Goal: Information Seeking & Learning: Check status

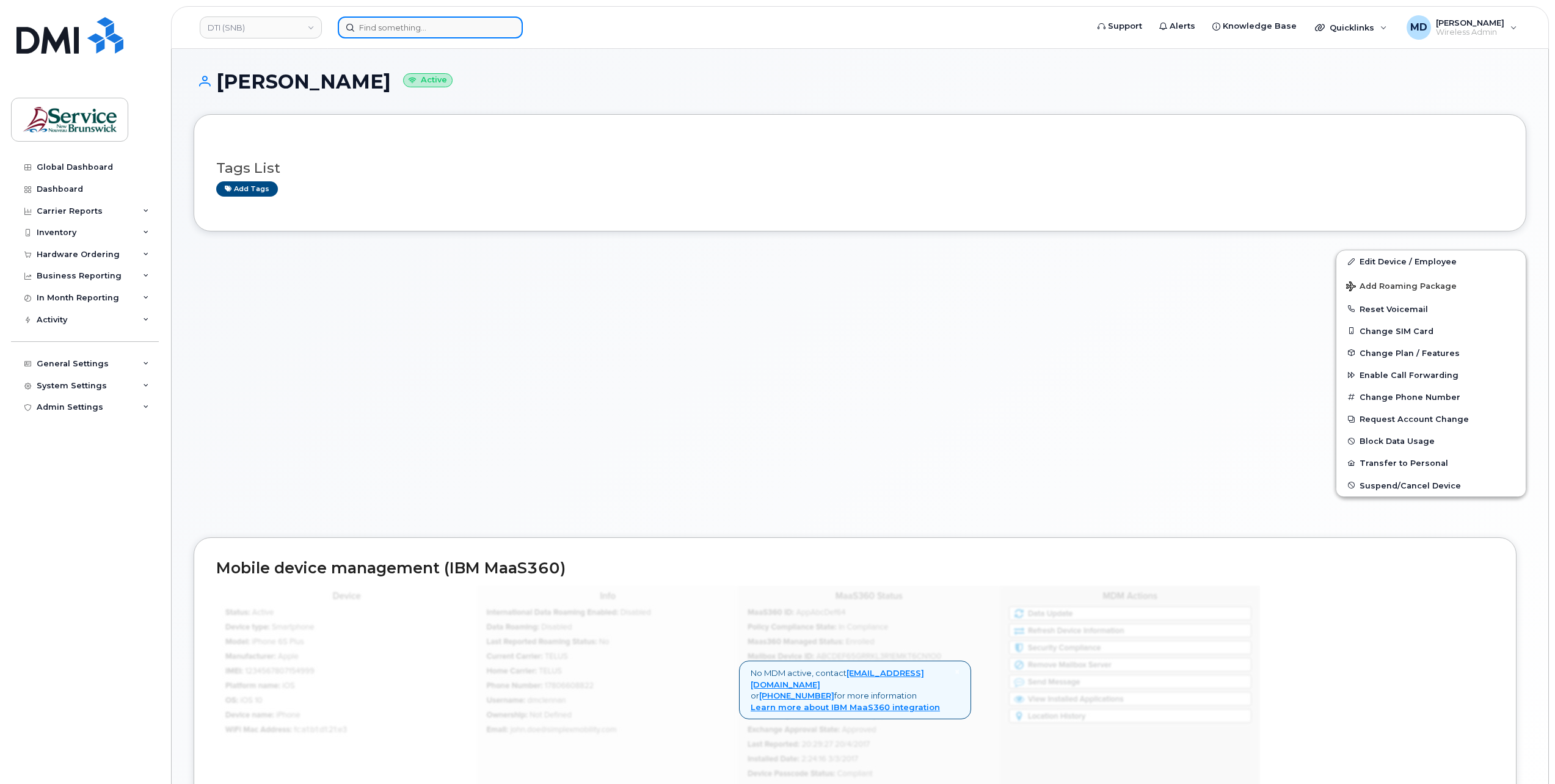
click at [381, 22] on input at bounding box center [430, 28] width 185 height 22
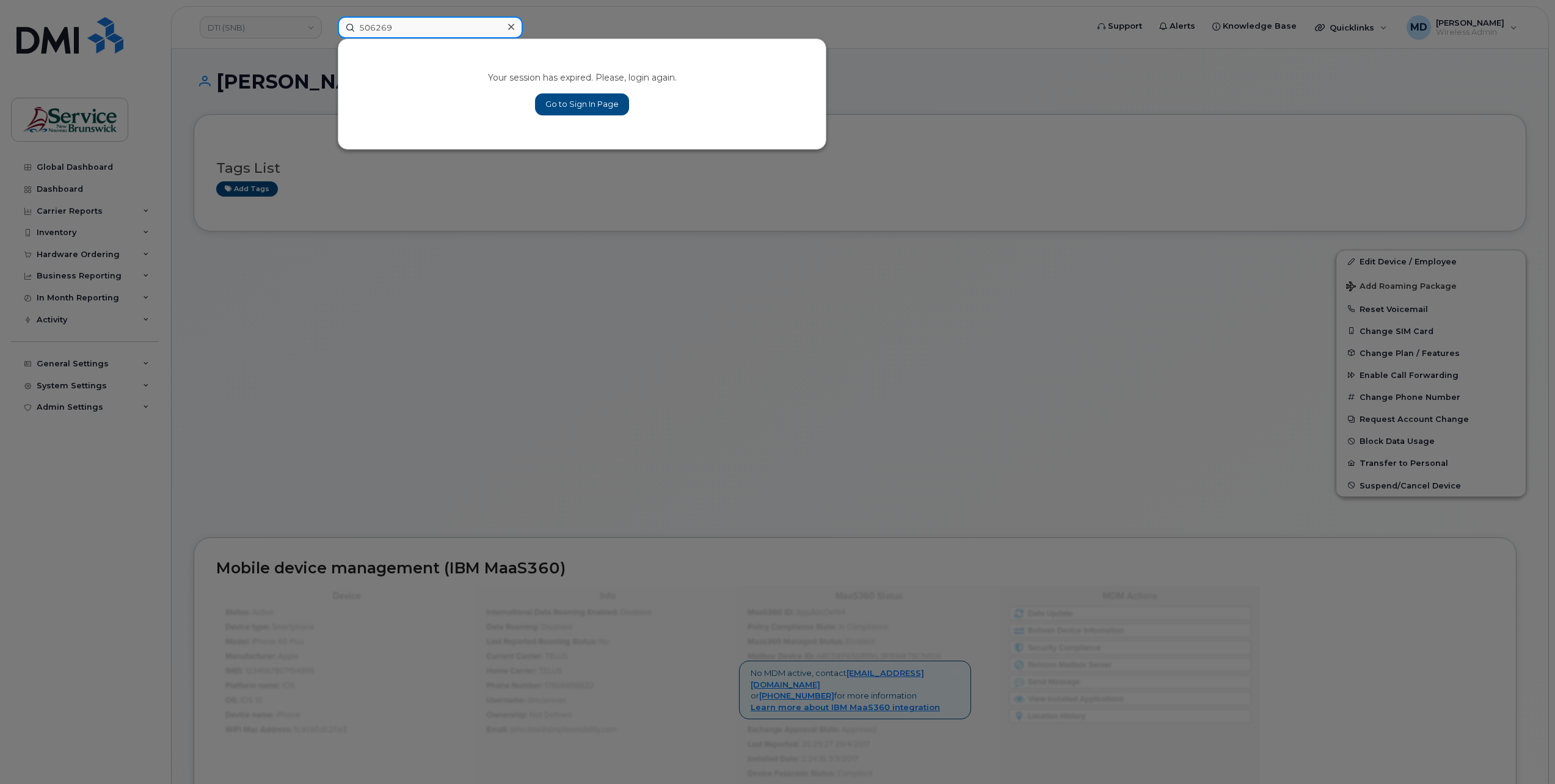
type input "506269"
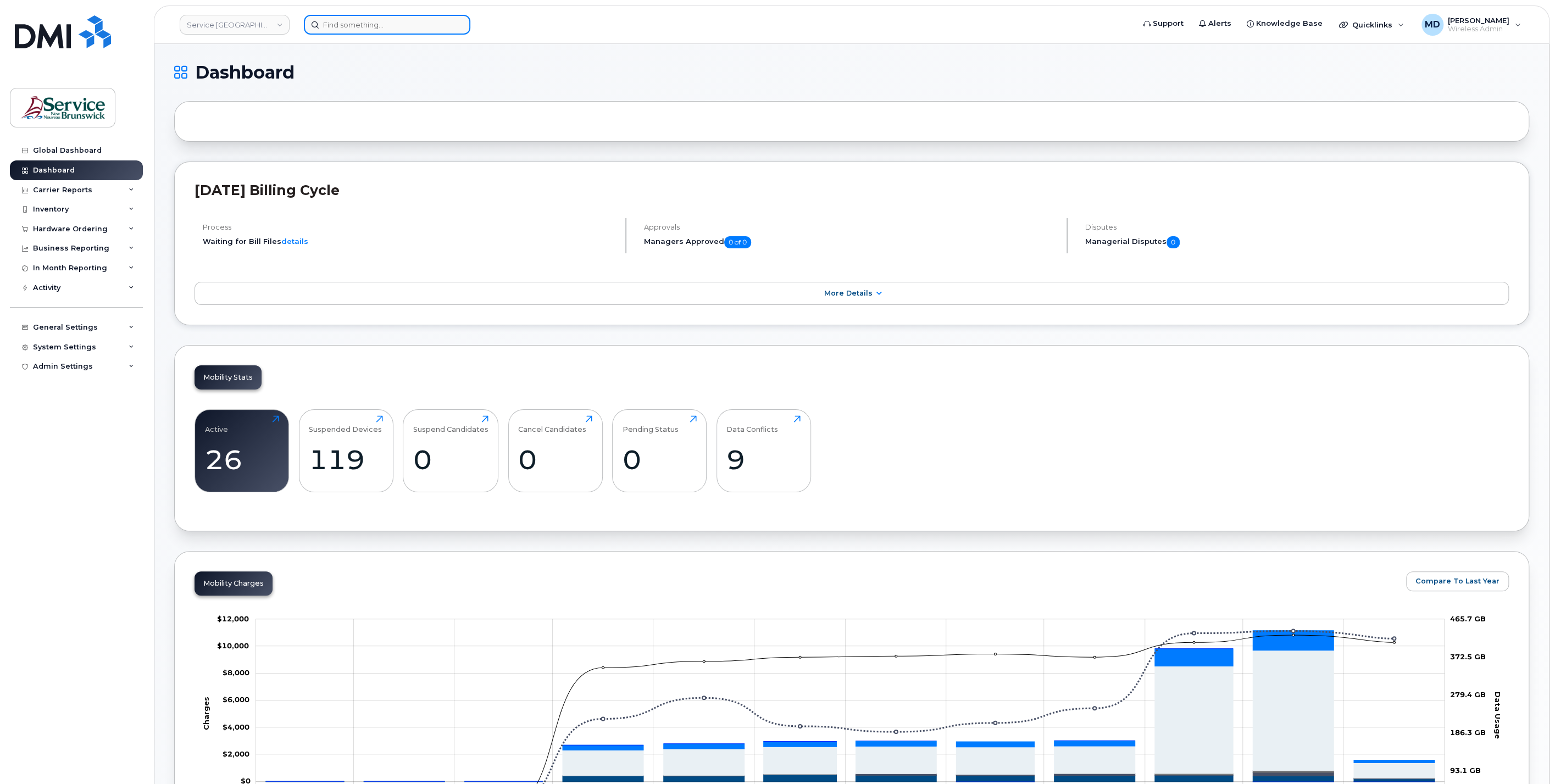
click at [353, 22] on input at bounding box center [387, 25] width 166 height 20
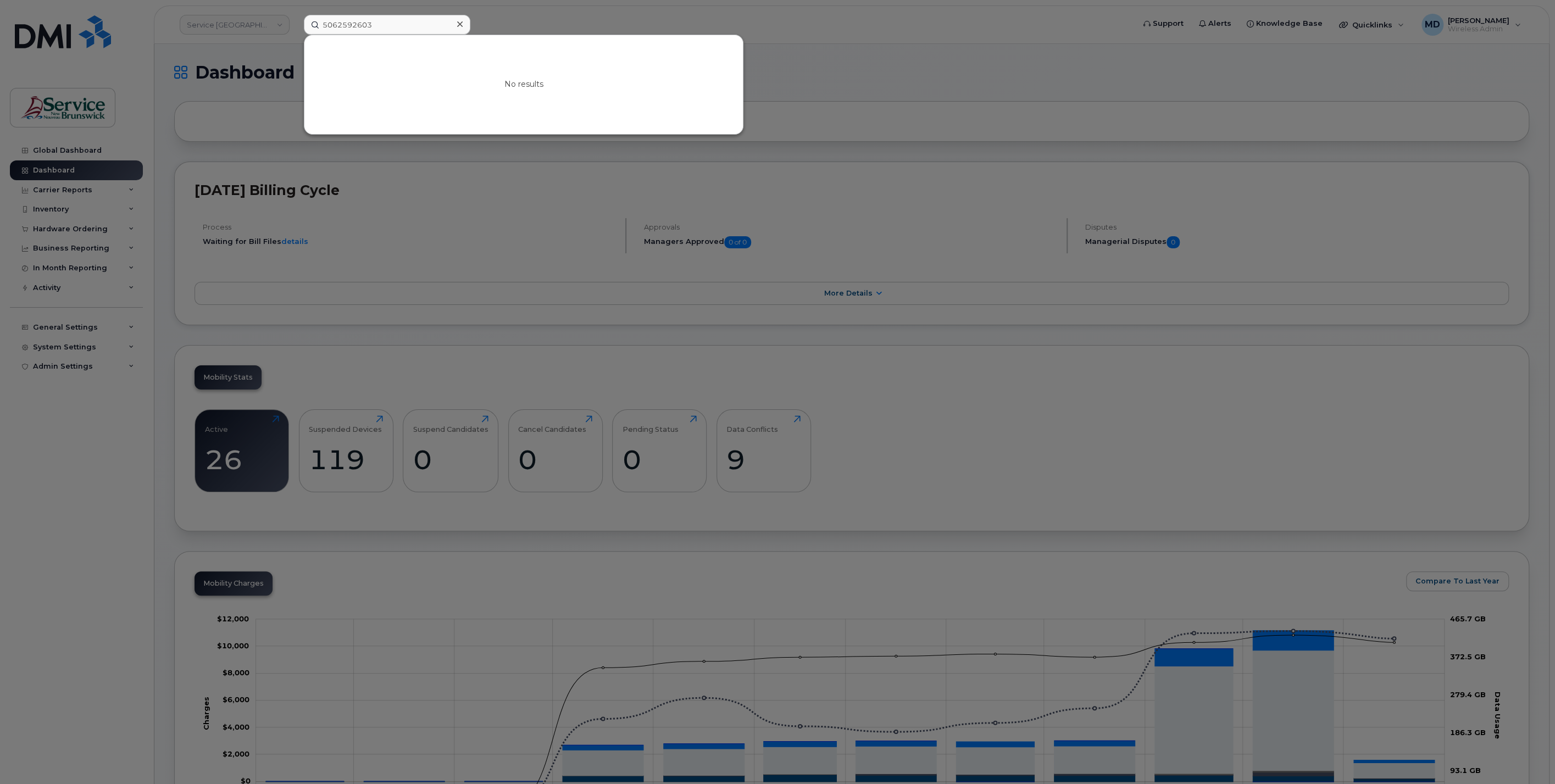
click at [522, 12] on div at bounding box center [778, 392] width 1555 height 784
drag, startPoint x: 385, startPoint y: 28, endPoint x: 252, endPoint y: 20, distance: 133.2
click at [295, 18] on div "5062592603 No results" at bounding box center [716, 25] width 841 height 20
paste input "She said it was DMI, but I'm having my doubts. Right now I'm trying to track do…"
click at [390, 20] on input "5062592603" at bounding box center [387, 25] width 166 height 20
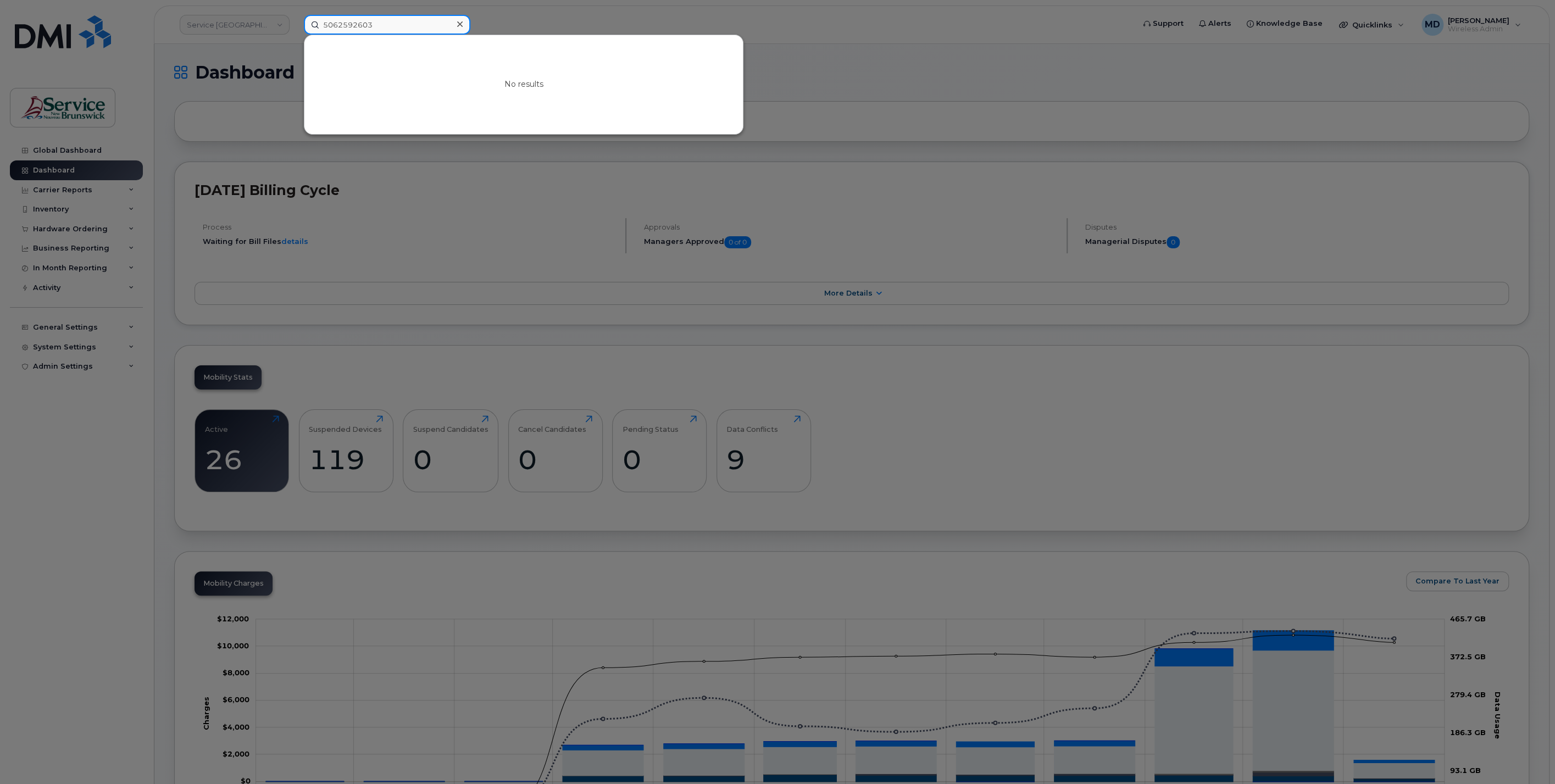
drag, startPoint x: 334, startPoint y: 17, endPoint x: 286, endPoint y: 15, distance: 48.0
click at [295, 15] on div "5062592603 No results" at bounding box center [716, 25] width 841 height 20
paste input "30050"
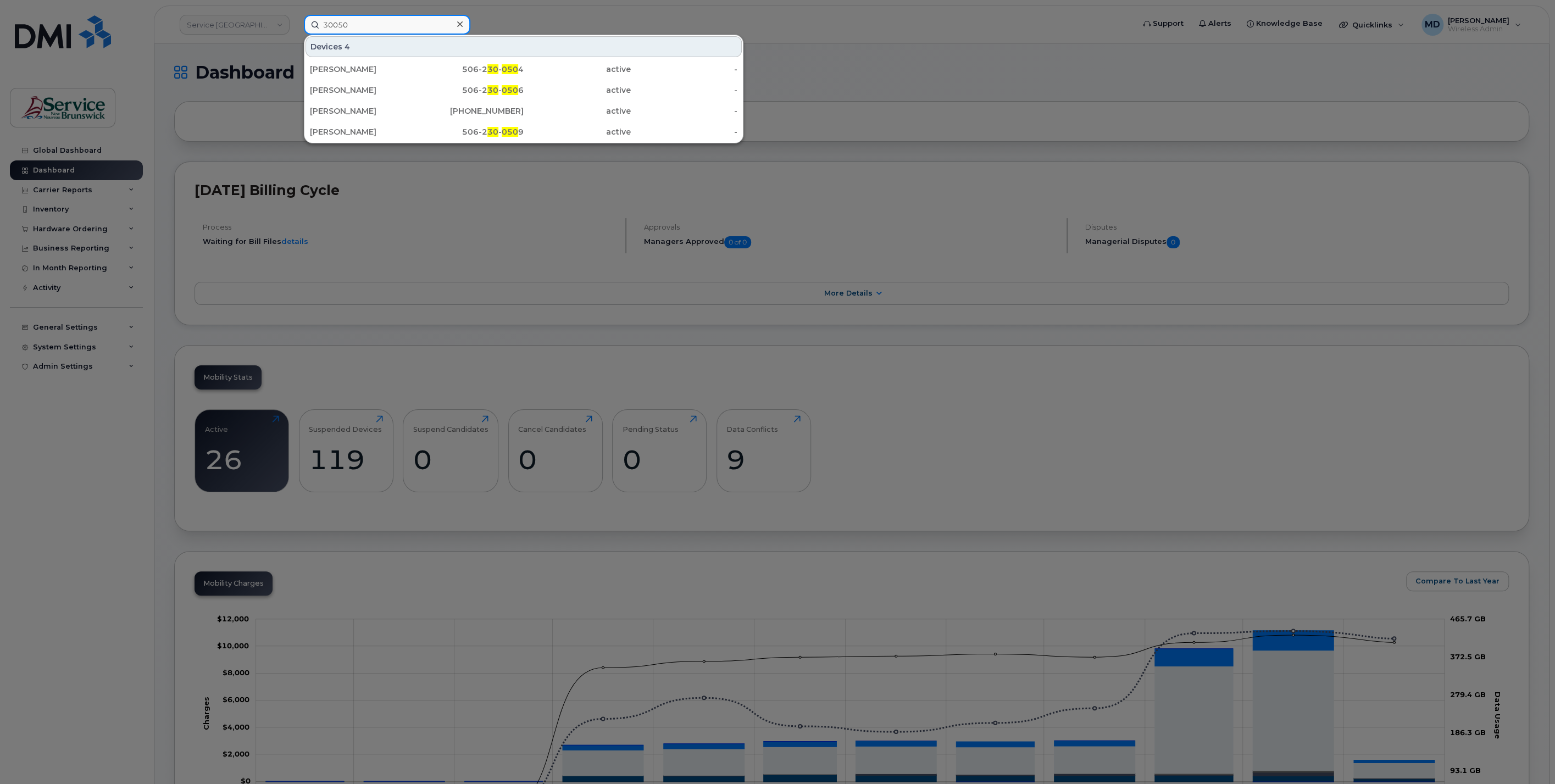
click at [334, 20] on input "30050" at bounding box center [387, 25] width 166 height 20
type input "300050"
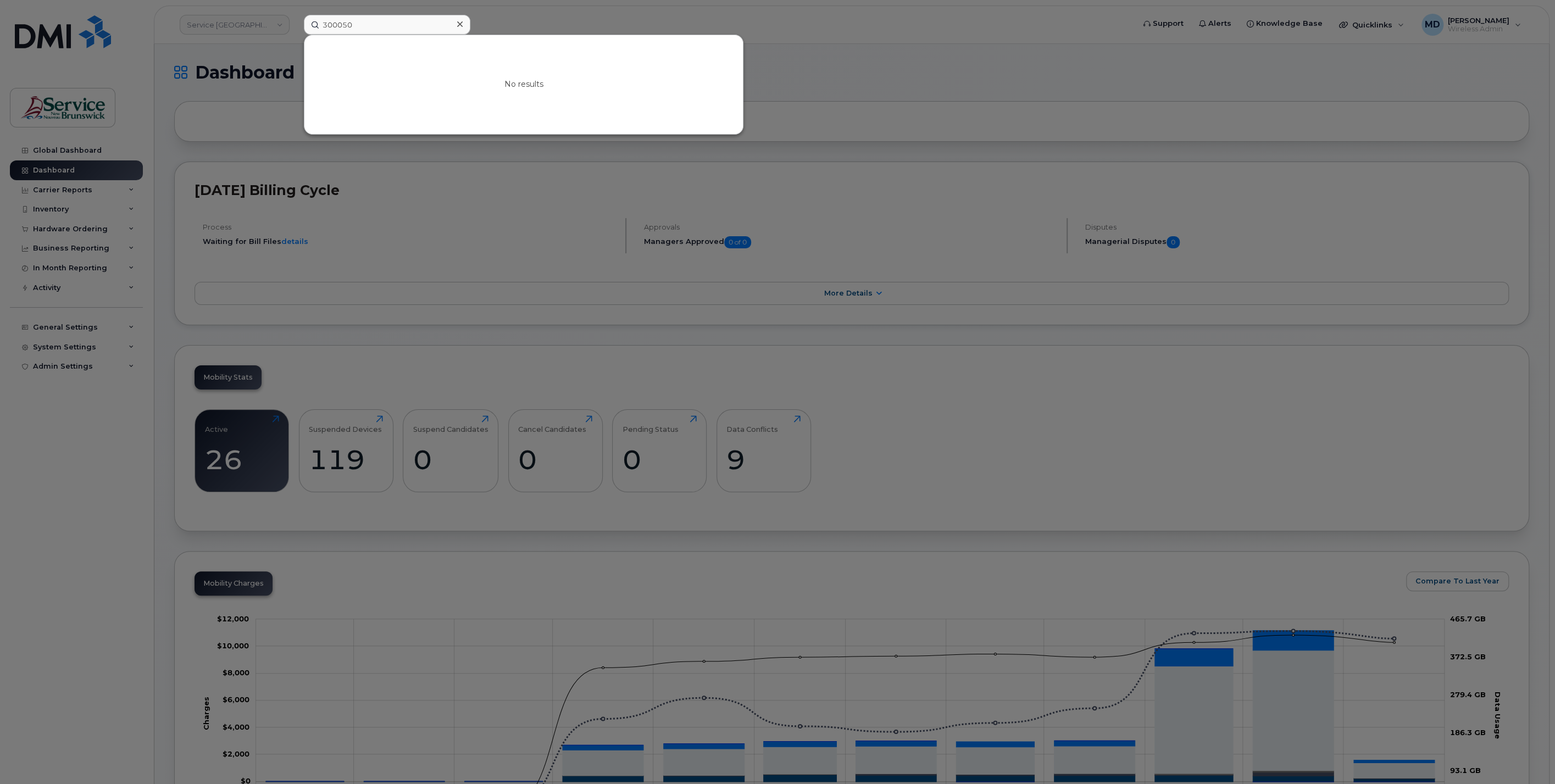
click at [458, 23] on icon at bounding box center [460, 24] width 6 height 9
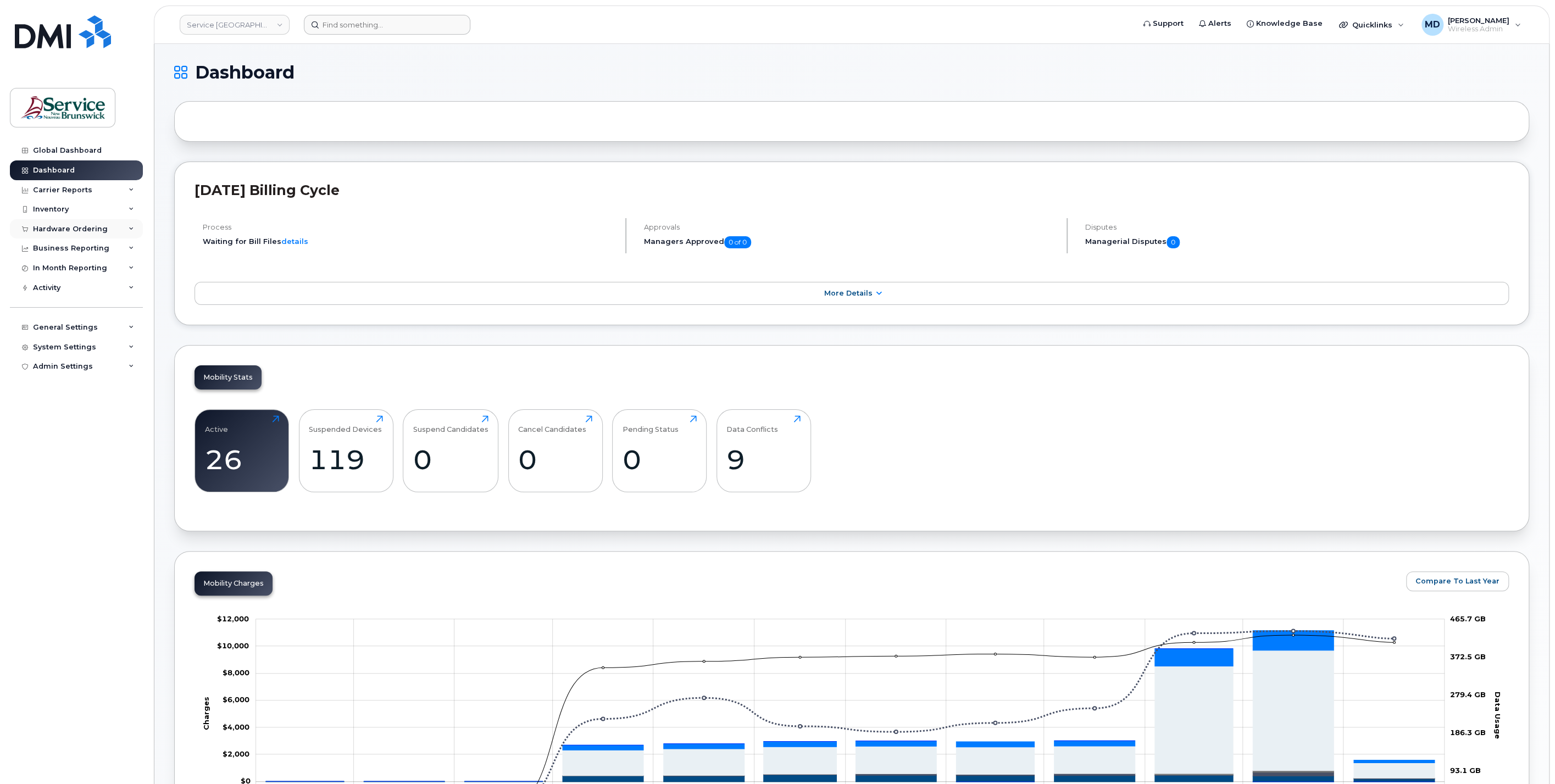
click at [65, 234] on div "Hardware Ordering" at bounding box center [76, 229] width 133 height 20
click at [227, 29] on link "Service New Brunswick (SNB)" at bounding box center [234, 25] width 110 height 20
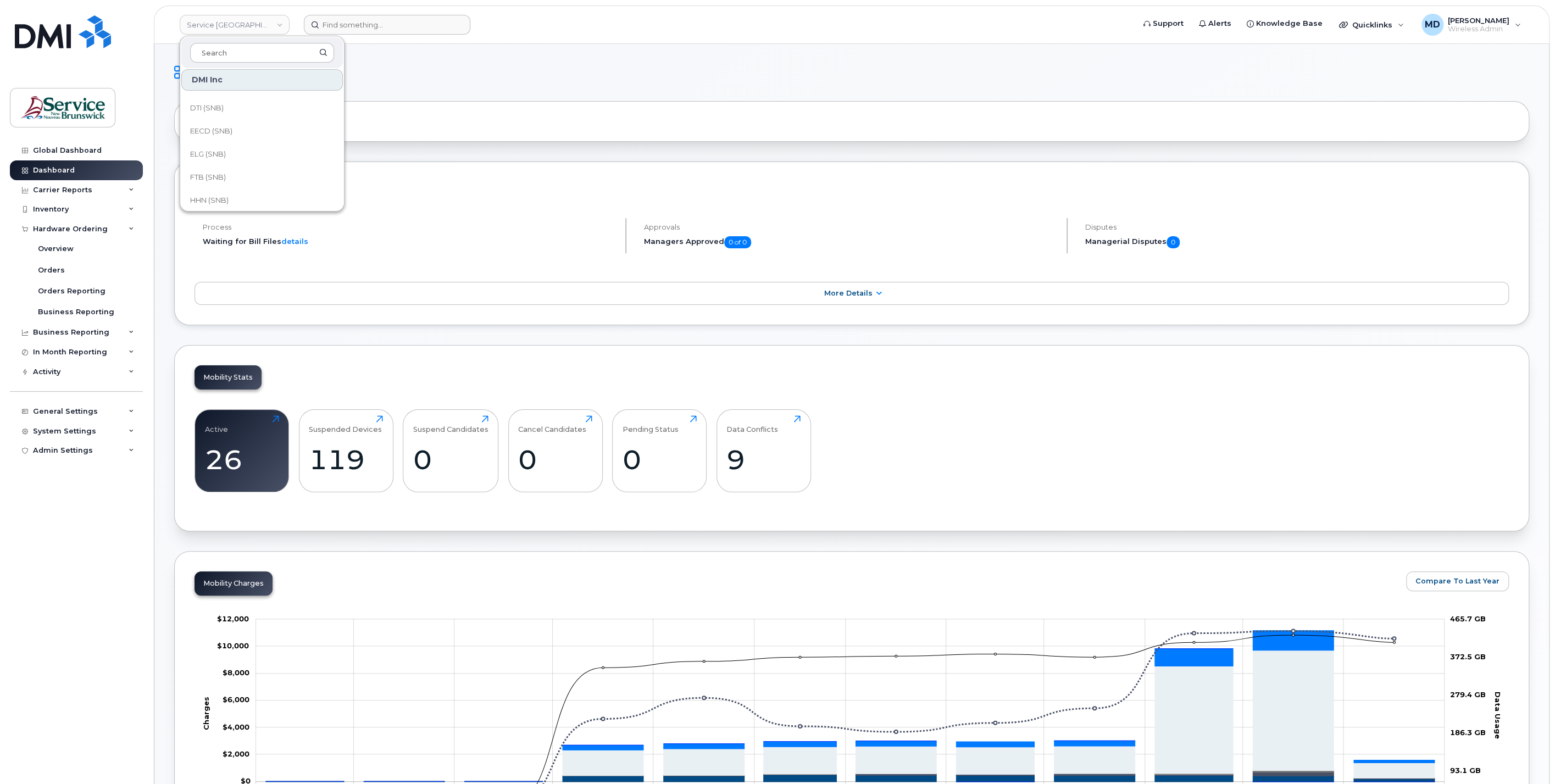
scroll to position [140, 0]
click at [273, 118] on link "DSF-NO (SNB)" at bounding box center [262, 125] width 161 height 22
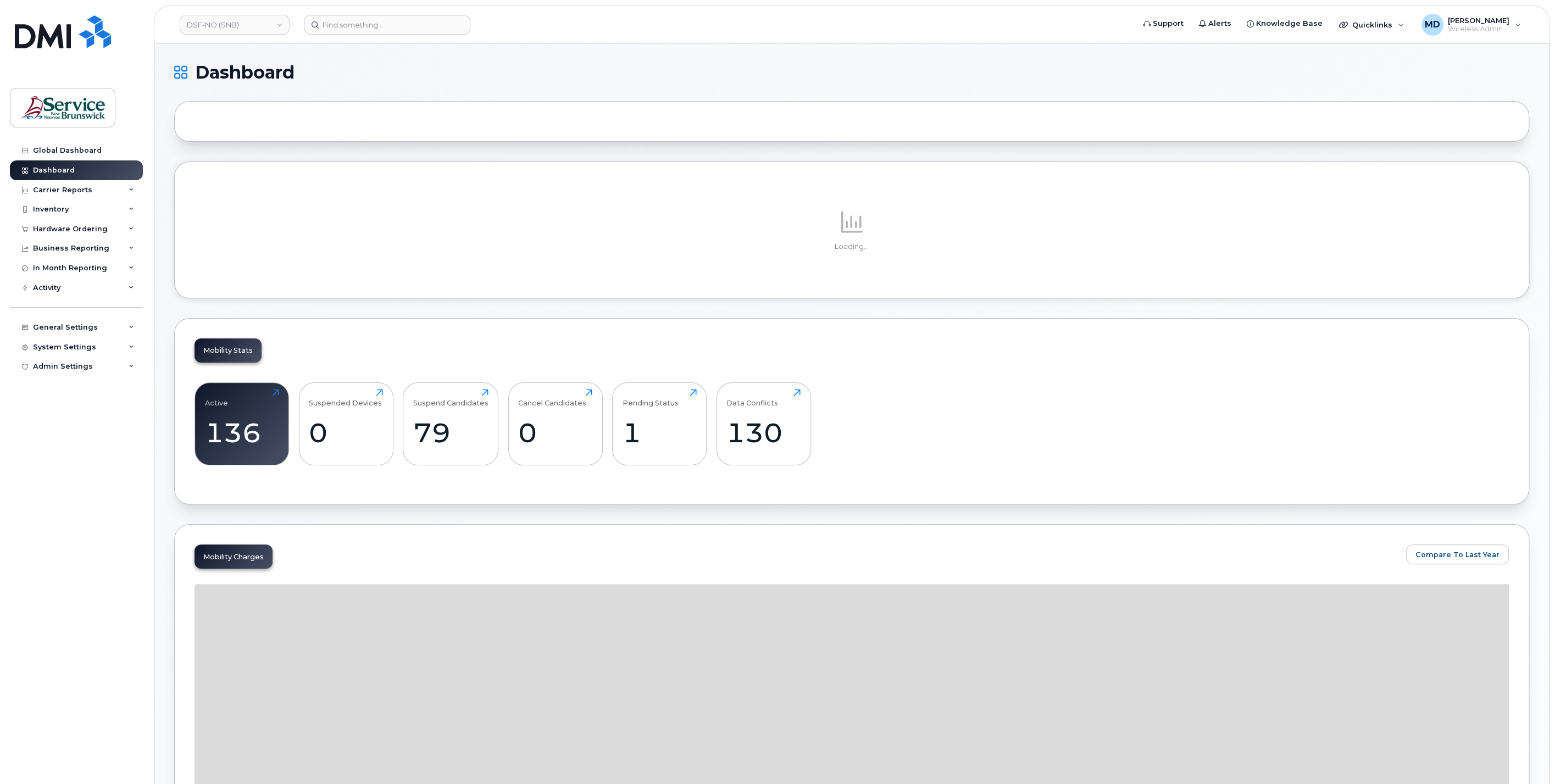
click at [86, 229] on div "Hardware Ordering" at bounding box center [69, 229] width 74 height 9
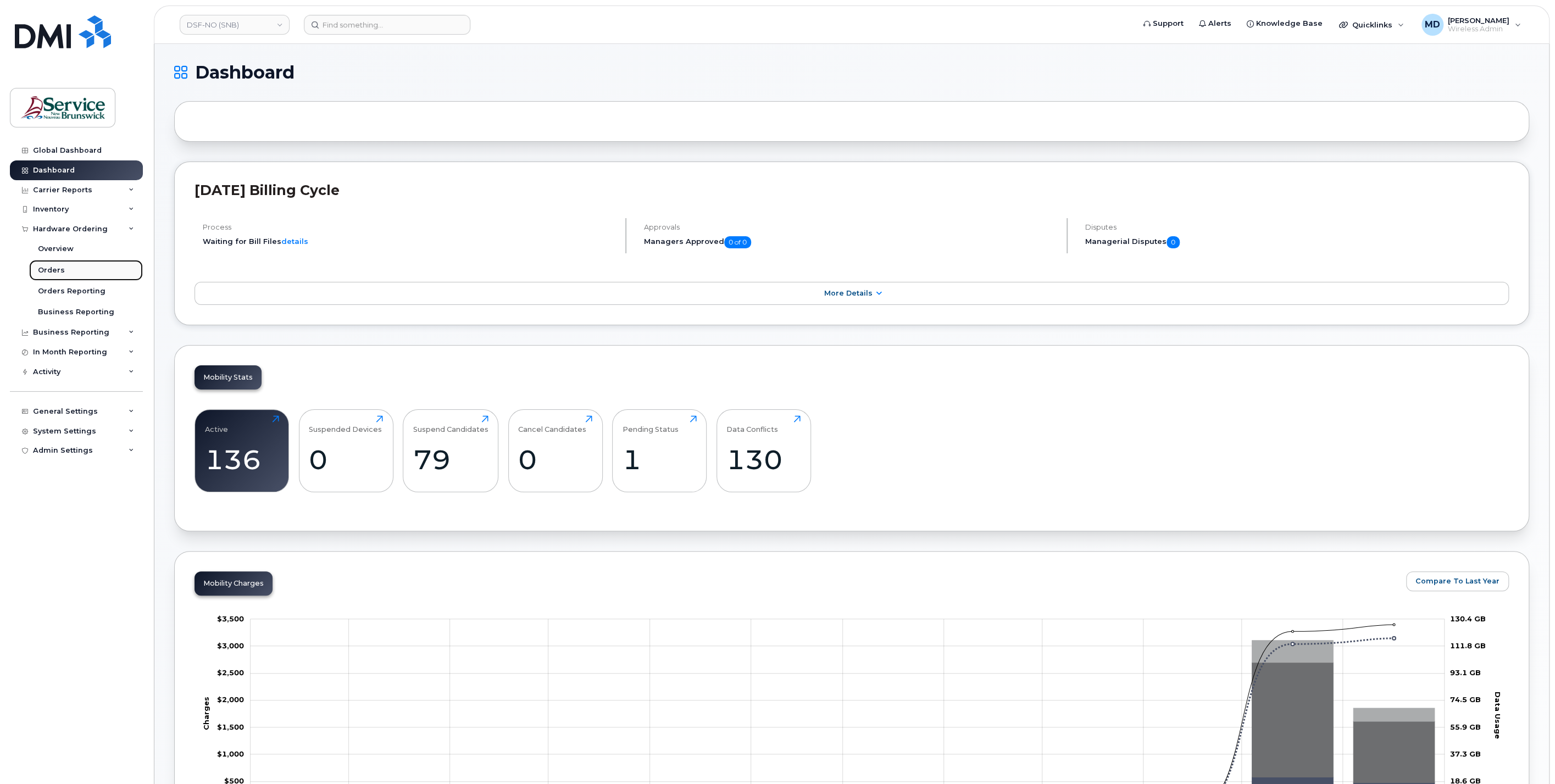
click at [56, 267] on div "Orders" at bounding box center [51, 271] width 27 height 10
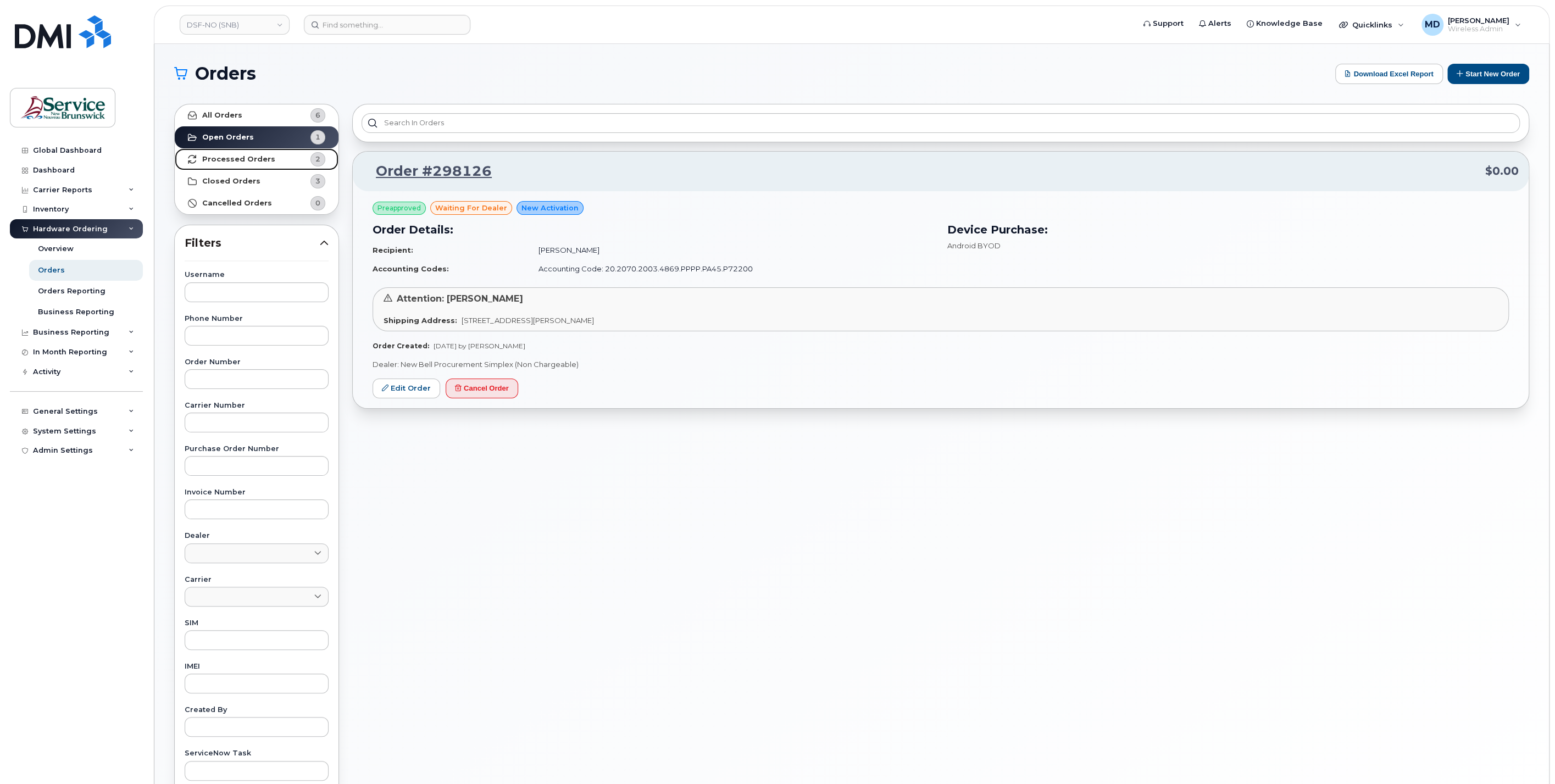
click at [245, 161] on strong "Processed Orders" at bounding box center [238, 159] width 73 height 9
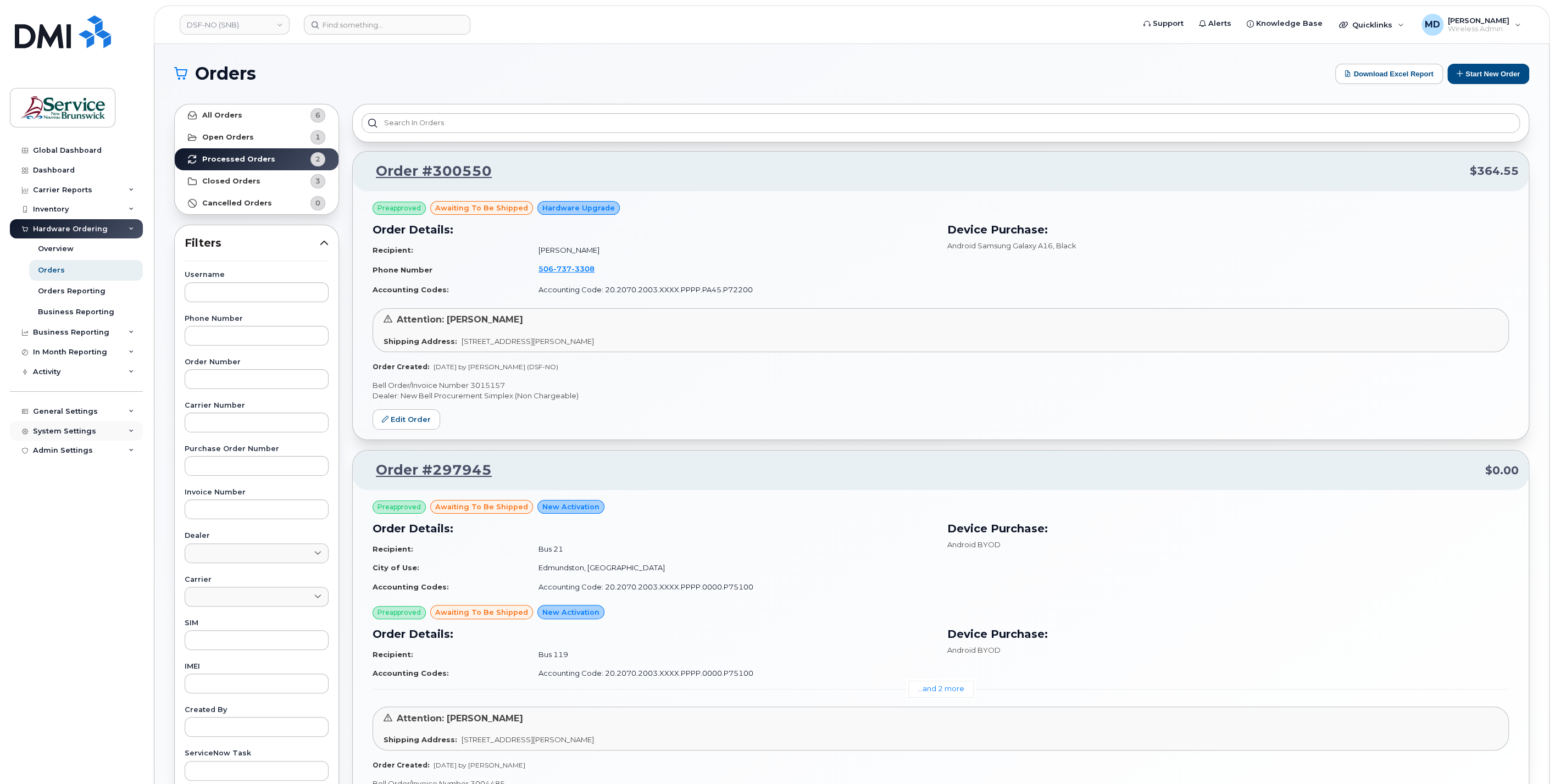
drag, startPoint x: 67, startPoint y: 430, endPoint x: 66, endPoint y: 437, distance: 7.1
click at [68, 430] on div "System Settings" at bounding box center [64, 431] width 64 height 9
click at [58, 594] on link "Users" at bounding box center [86, 598] width 114 height 21
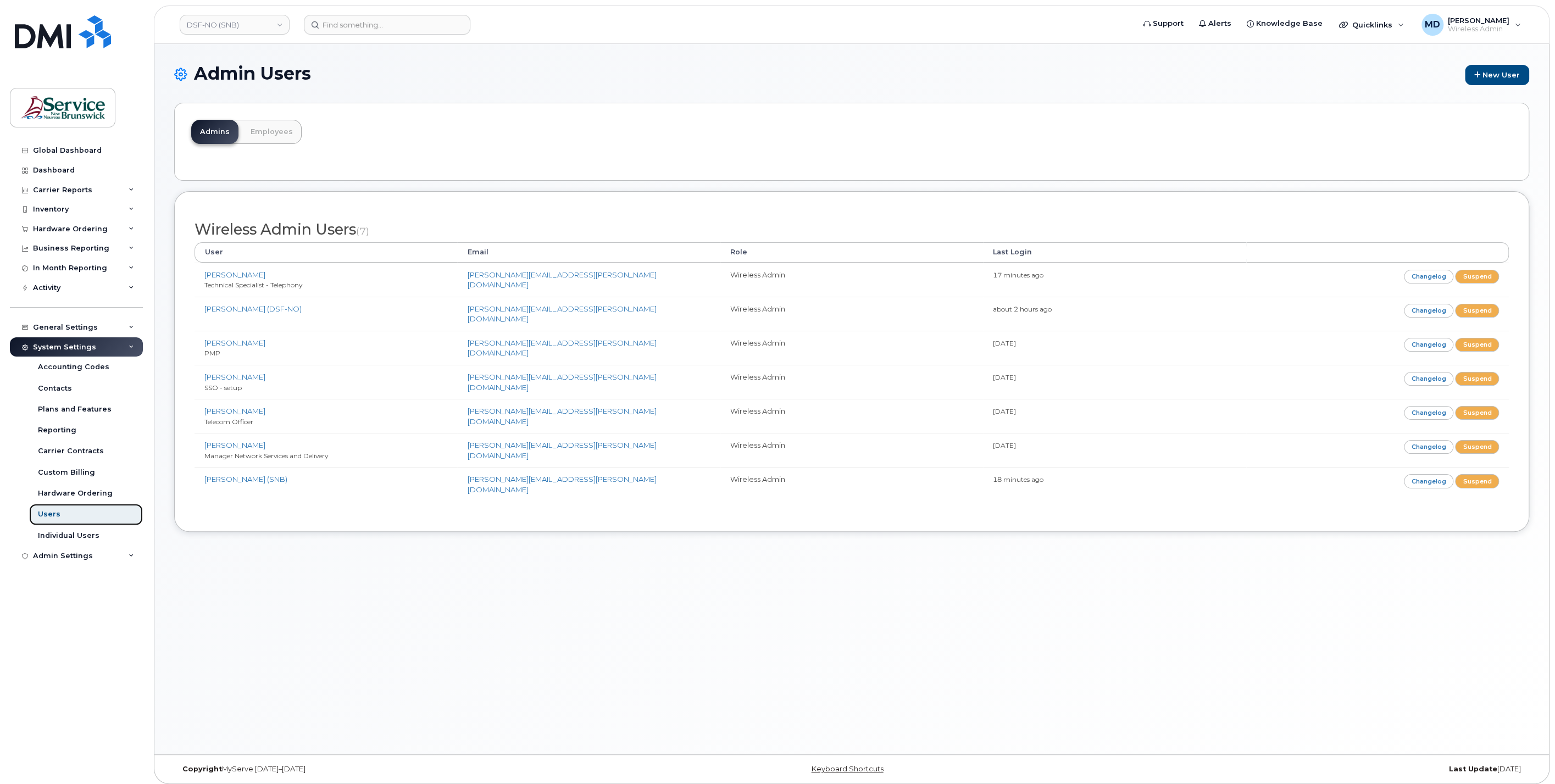
click at [53, 512] on div "Users" at bounding box center [48, 514] width 23 height 10
click at [69, 227] on div "Hardware Ordering" at bounding box center [69, 229] width 74 height 9
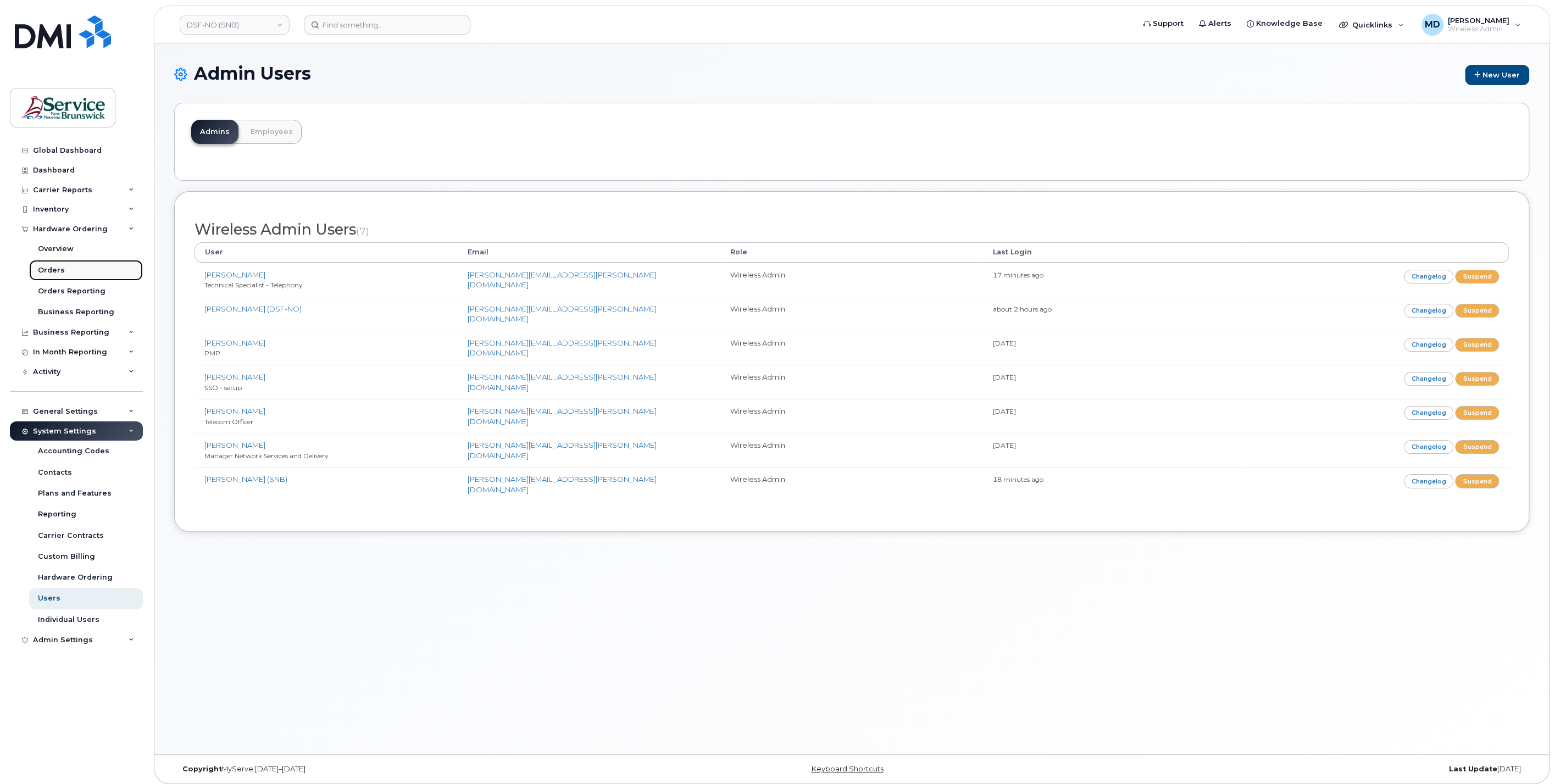
click at [59, 267] on div "Orders" at bounding box center [51, 271] width 27 height 10
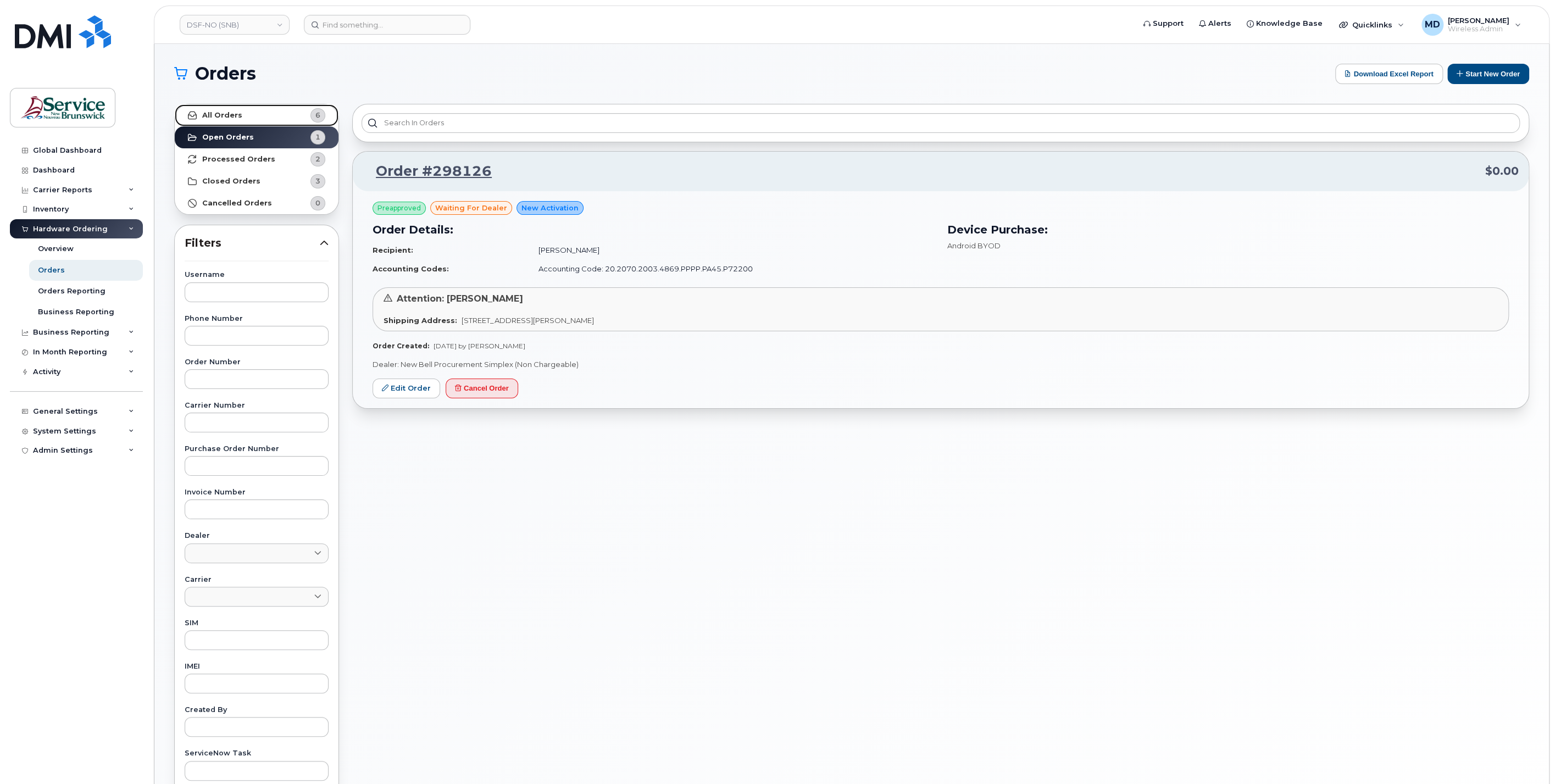
click at [275, 107] on link "All Orders 6" at bounding box center [257, 115] width 164 height 22
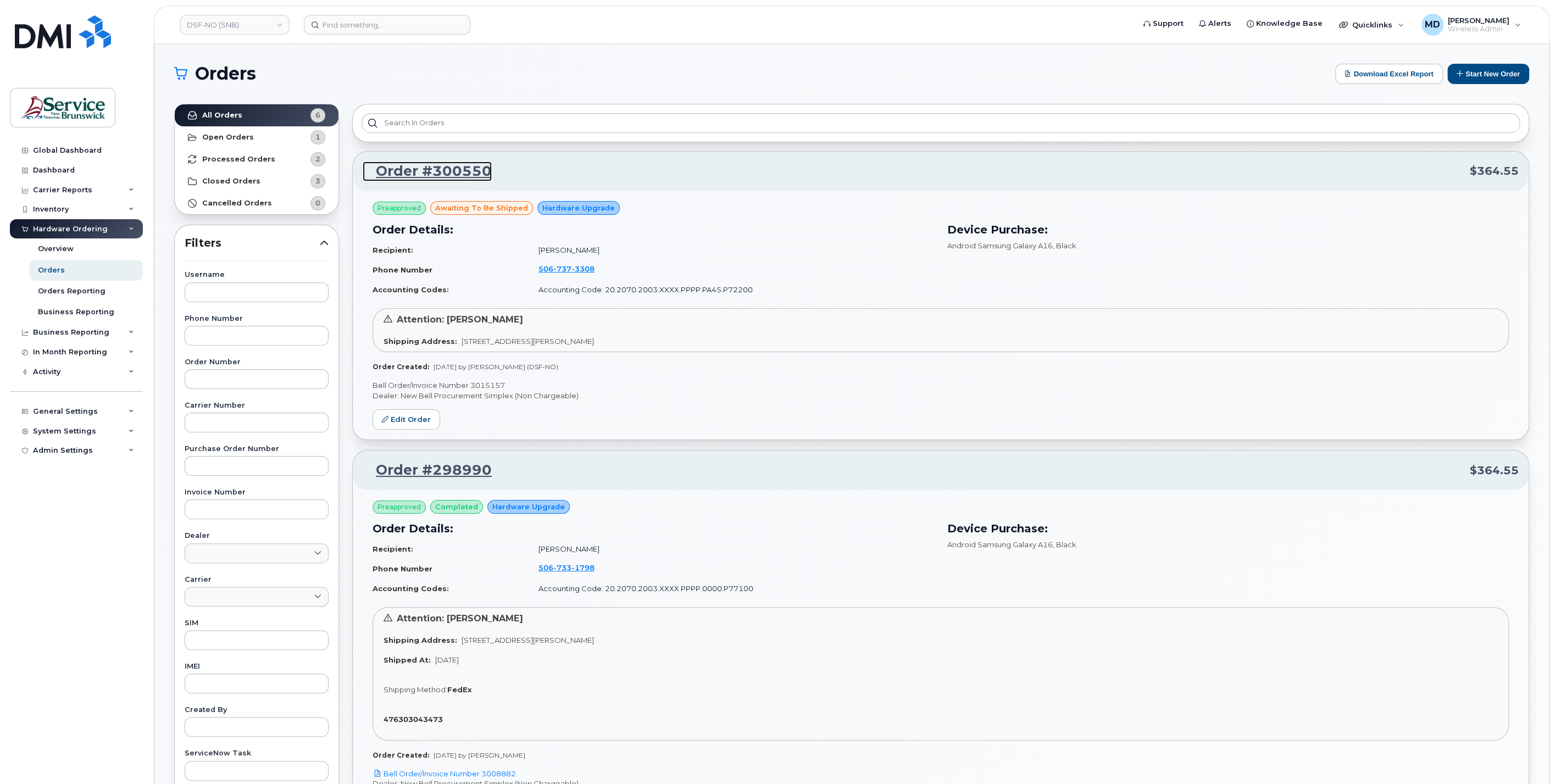
click at [453, 171] on link "Order #300550" at bounding box center [427, 171] width 129 height 20
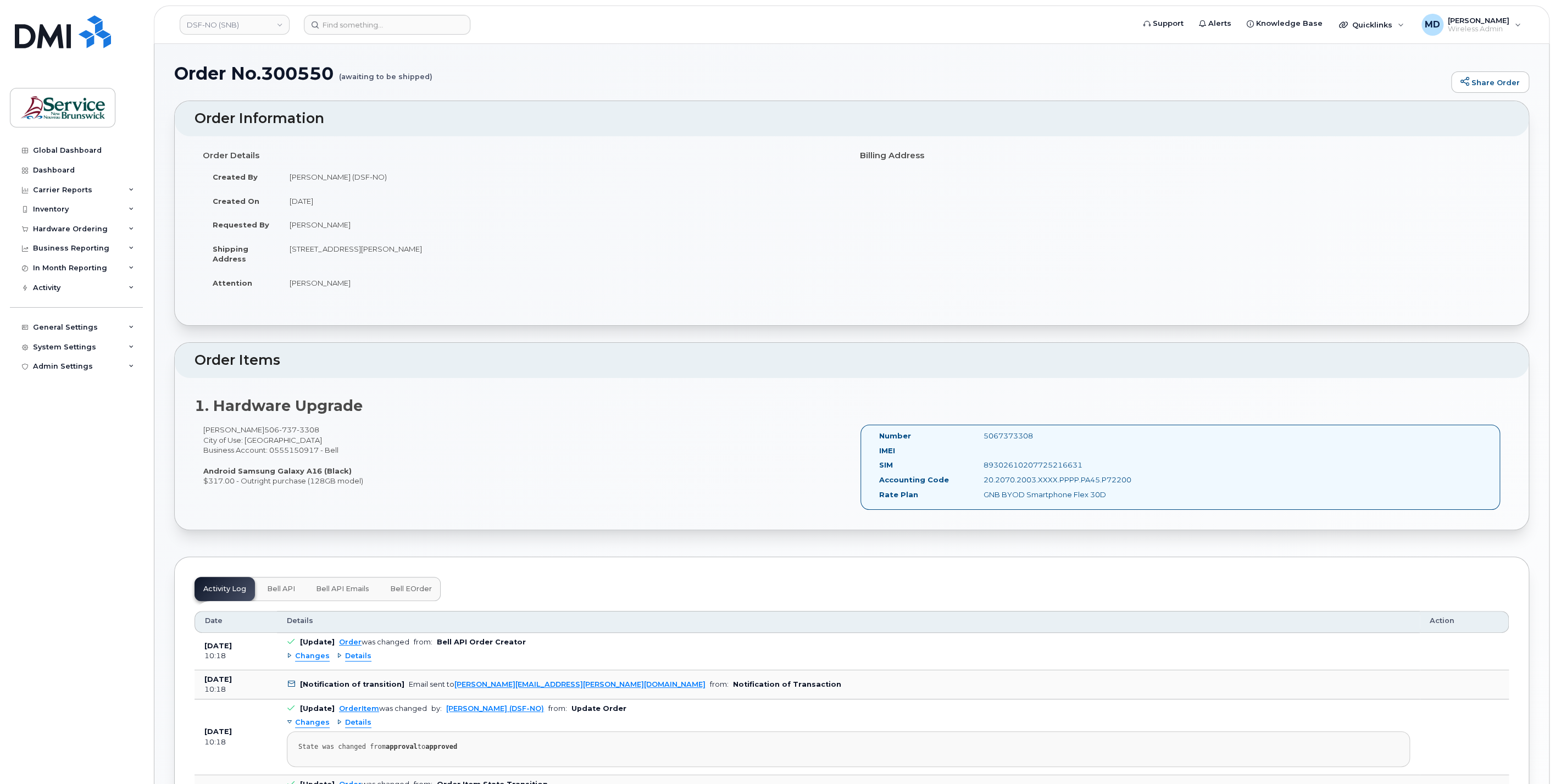
click at [410, 592] on button "Bell eOrder" at bounding box center [410, 588] width 59 height 24
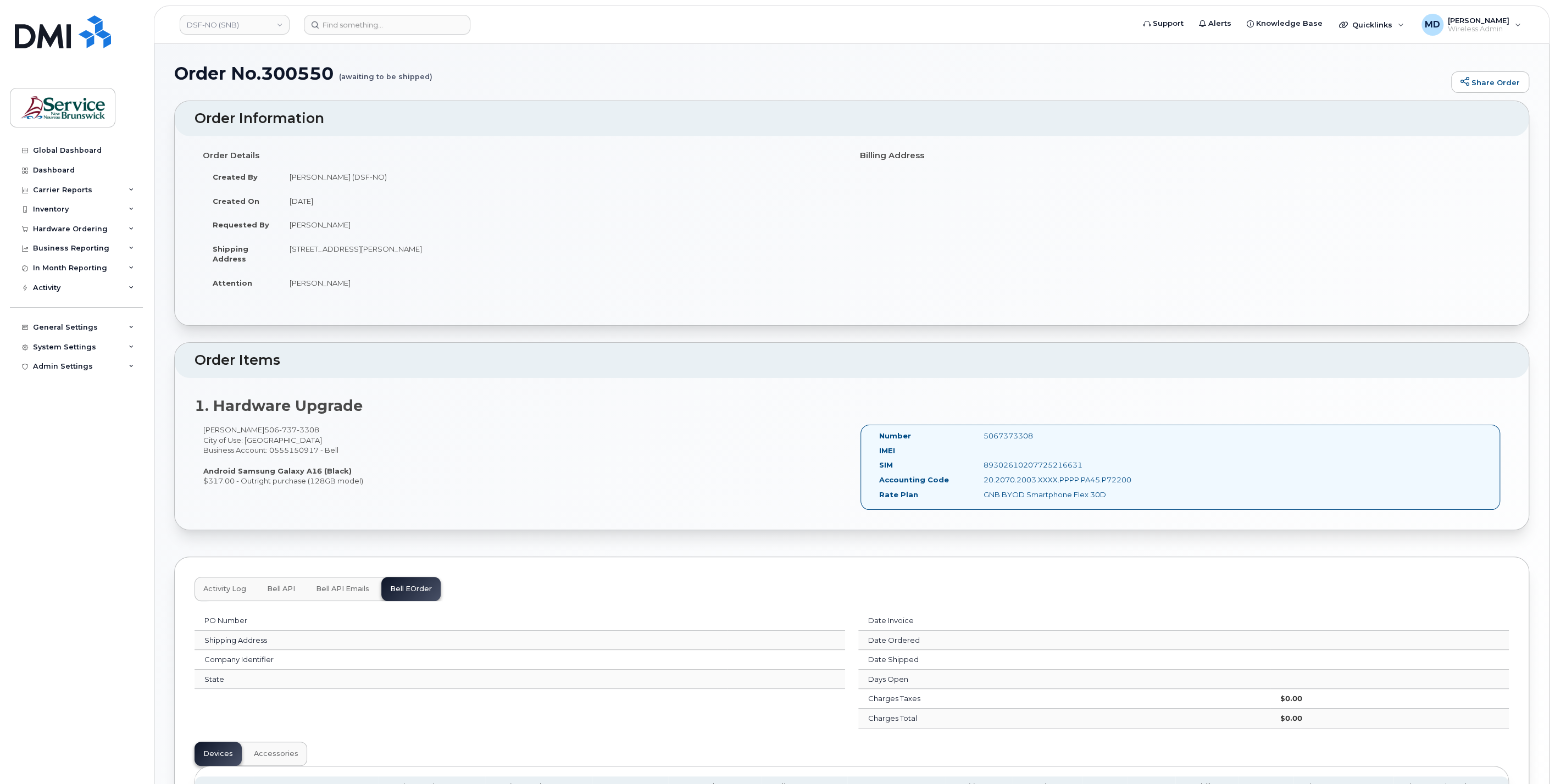
click at [232, 591] on span "Activity Log" at bounding box center [224, 588] width 43 height 9
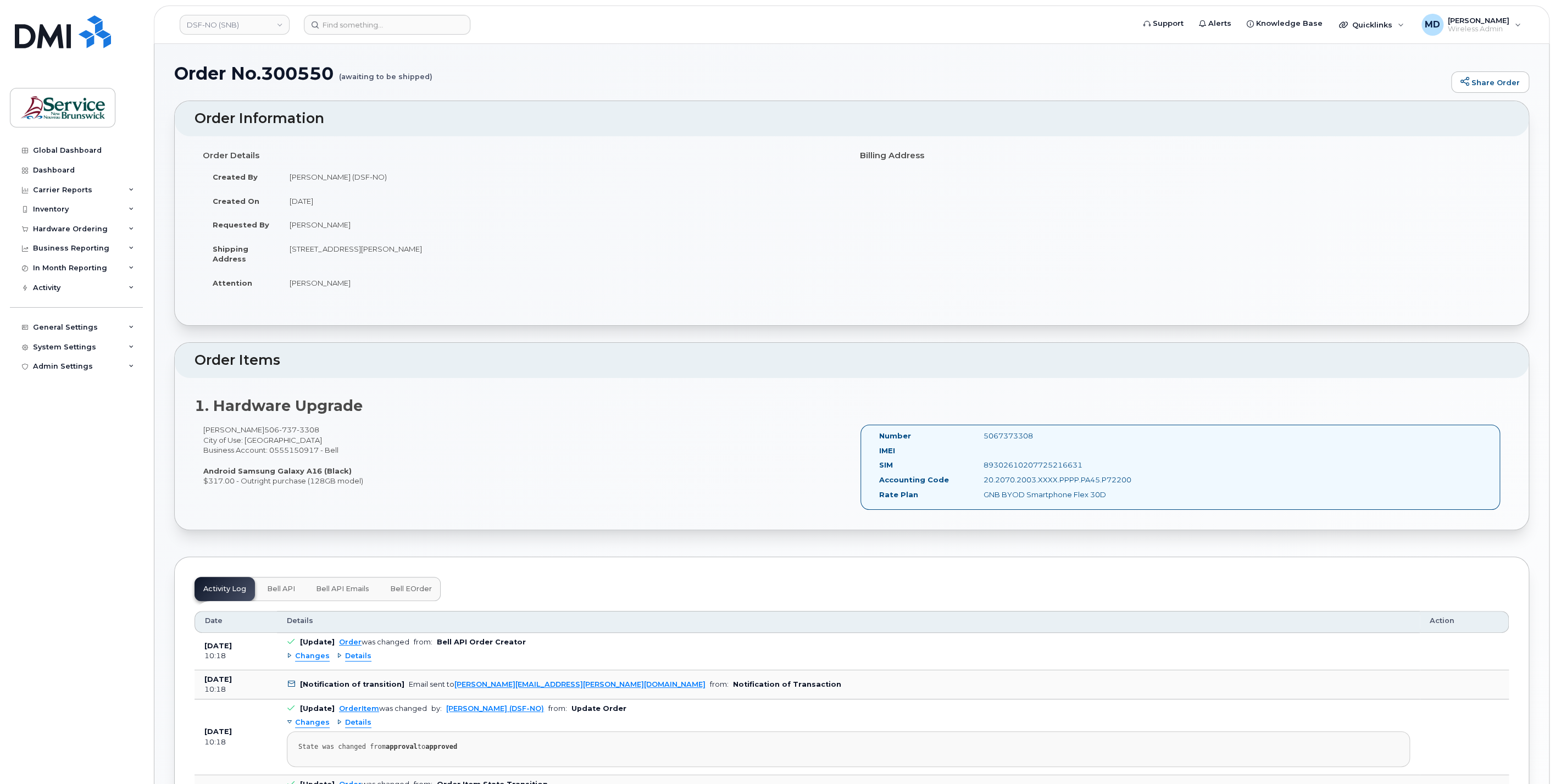
click at [419, 596] on button "Bell eOrder" at bounding box center [410, 588] width 59 height 24
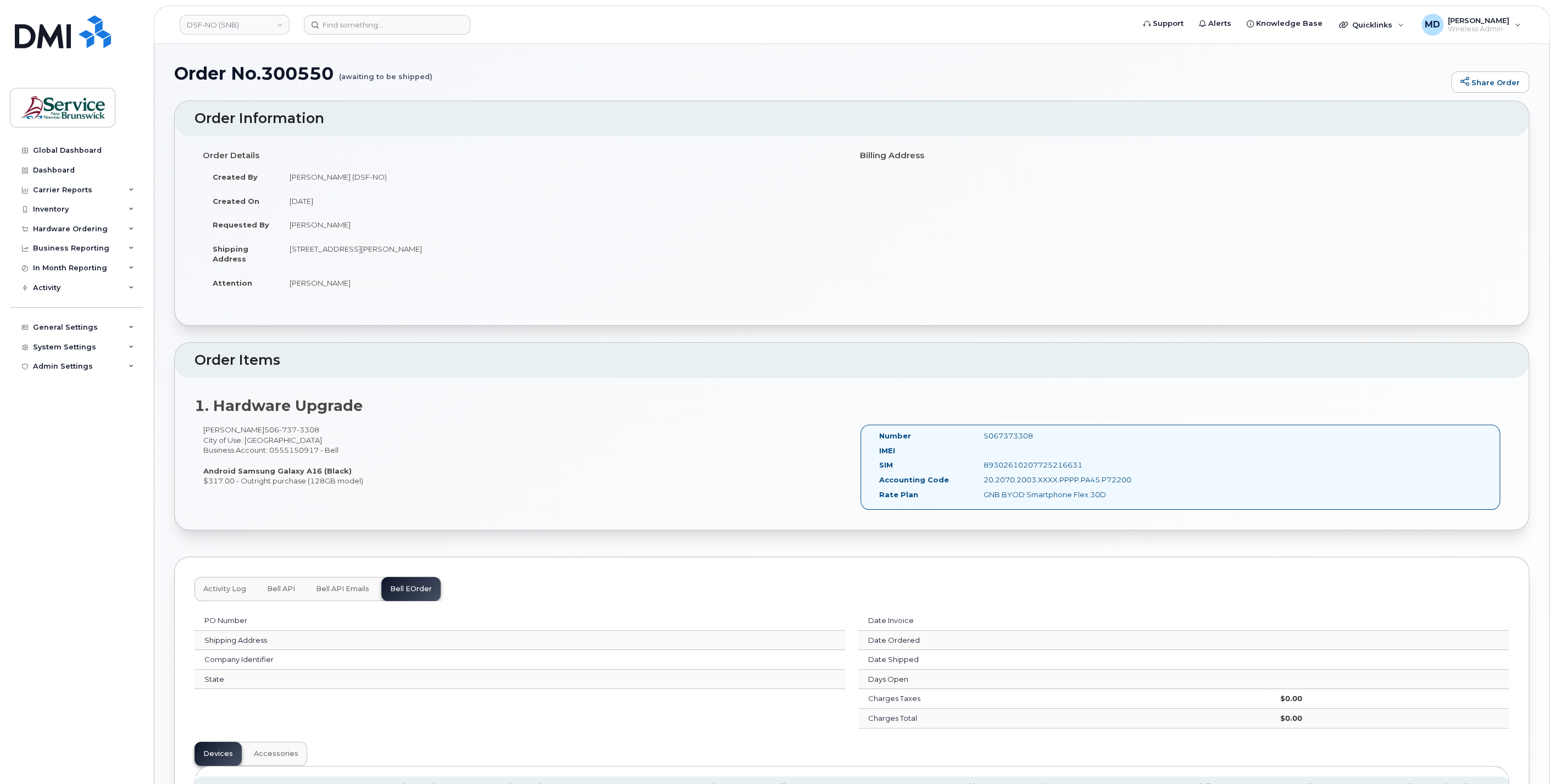
click at [227, 601] on div "PO Number Shipping Address Company Identifier State Date Invoice Date Ordered D…" at bounding box center [852, 714] width 1314 height 227
click at [227, 588] on span "Activity Log" at bounding box center [224, 588] width 43 height 9
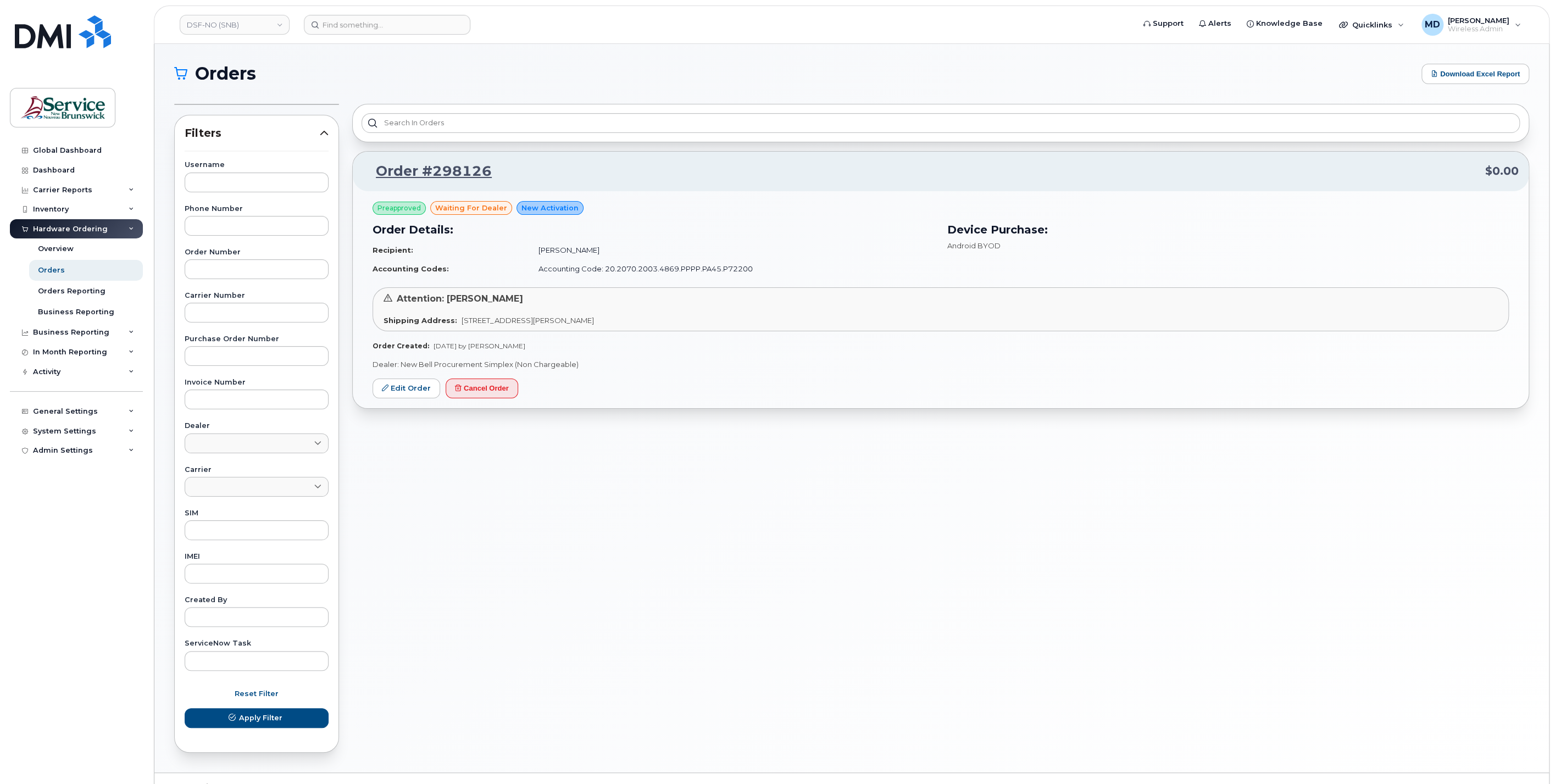
click at [322, 106] on div "Filters Username Phone Number Order Number Carrier Number Purchase Order Number…" at bounding box center [256, 428] width 178 height 662
click at [52, 270] on div "Orders" at bounding box center [51, 271] width 27 height 10
click at [66, 296] on link "Orders Reporting" at bounding box center [86, 291] width 114 height 21
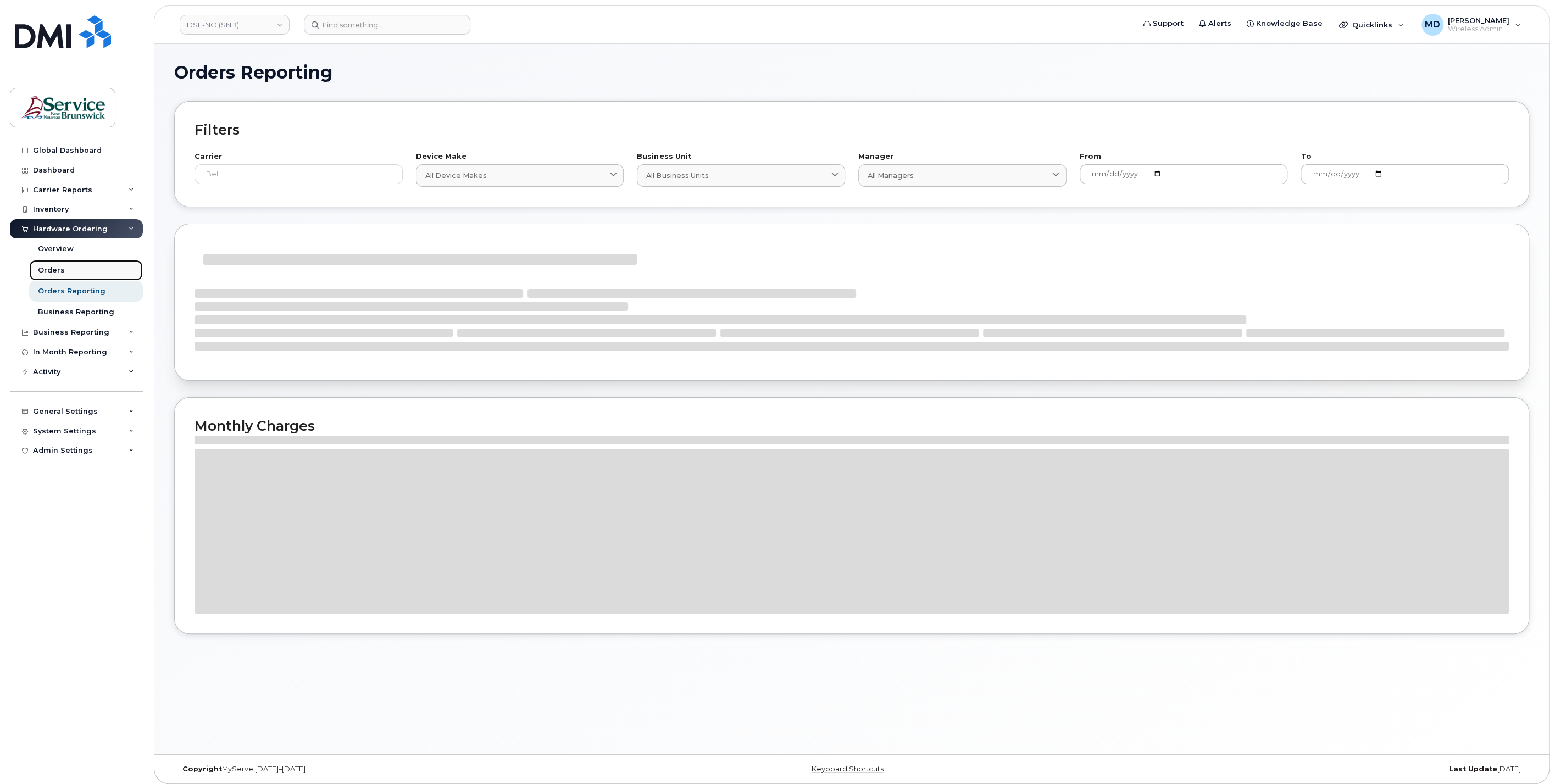
click at [54, 272] on div "Orders" at bounding box center [51, 271] width 27 height 10
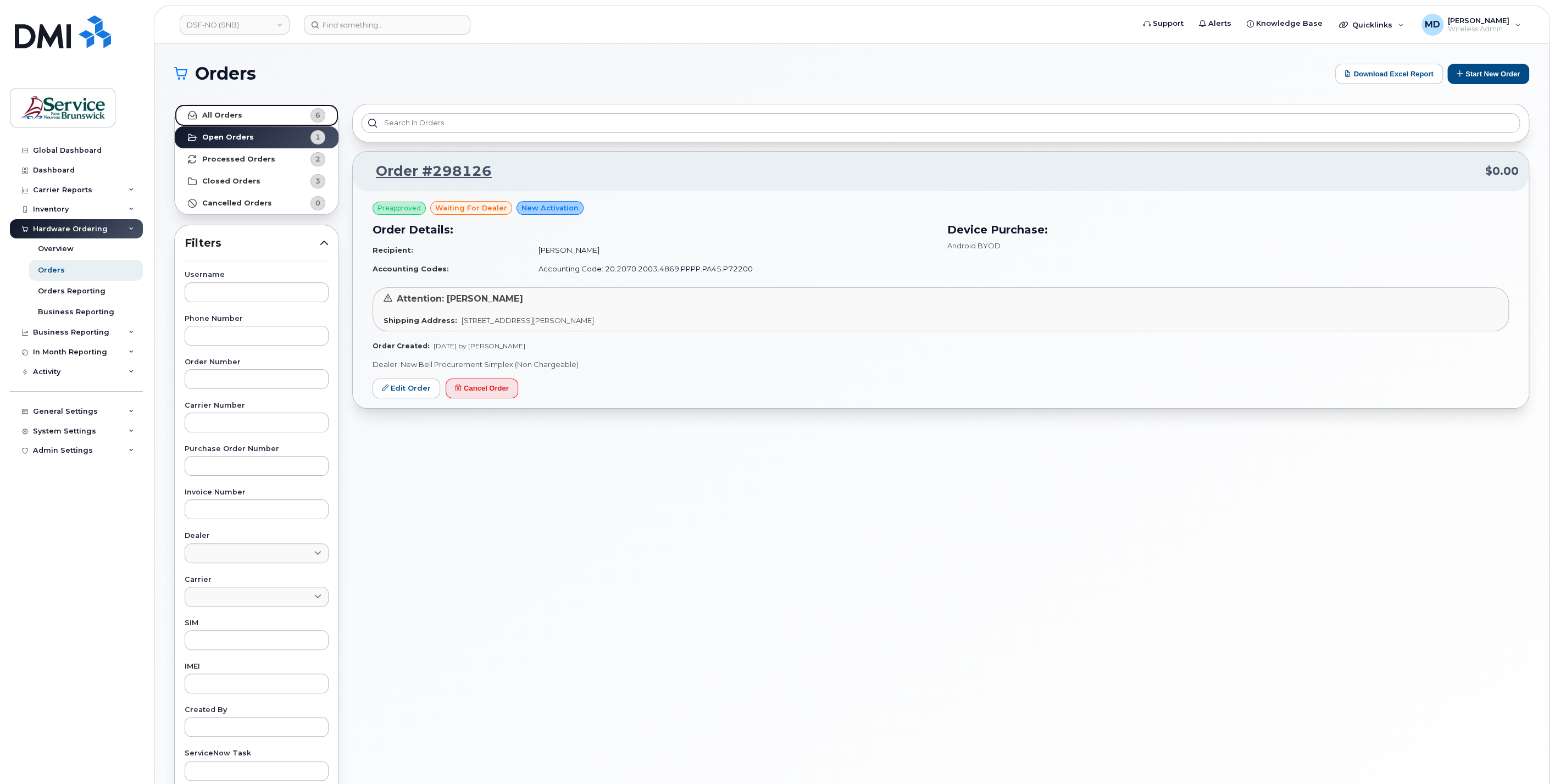
click at [235, 120] on link "All Orders 6" at bounding box center [257, 115] width 164 height 22
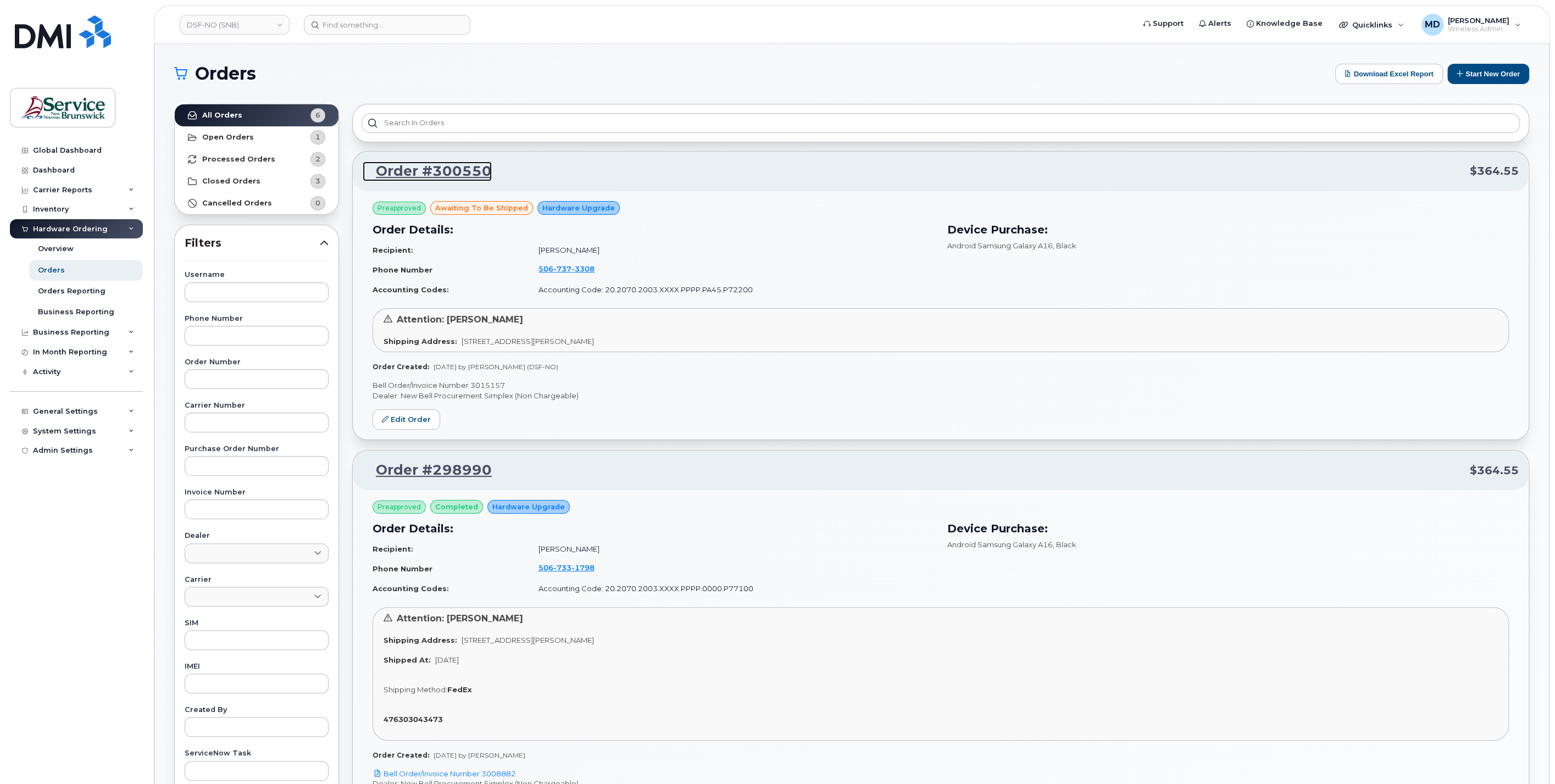
click at [446, 170] on link "Order #300550" at bounding box center [427, 171] width 129 height 20
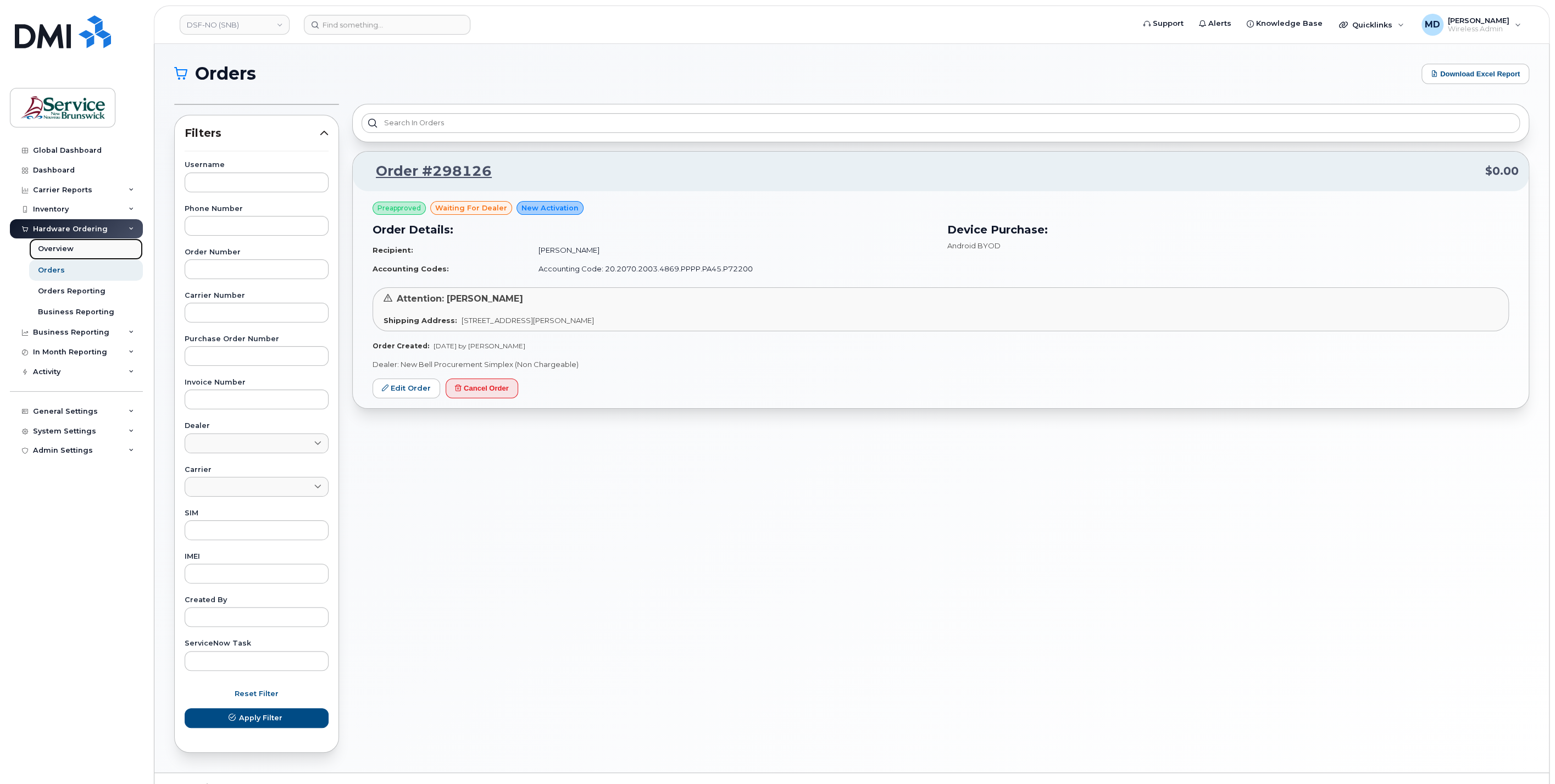
click at [59, 250] on div "Overview" at bounding box center [55, 249] width 36 height 10
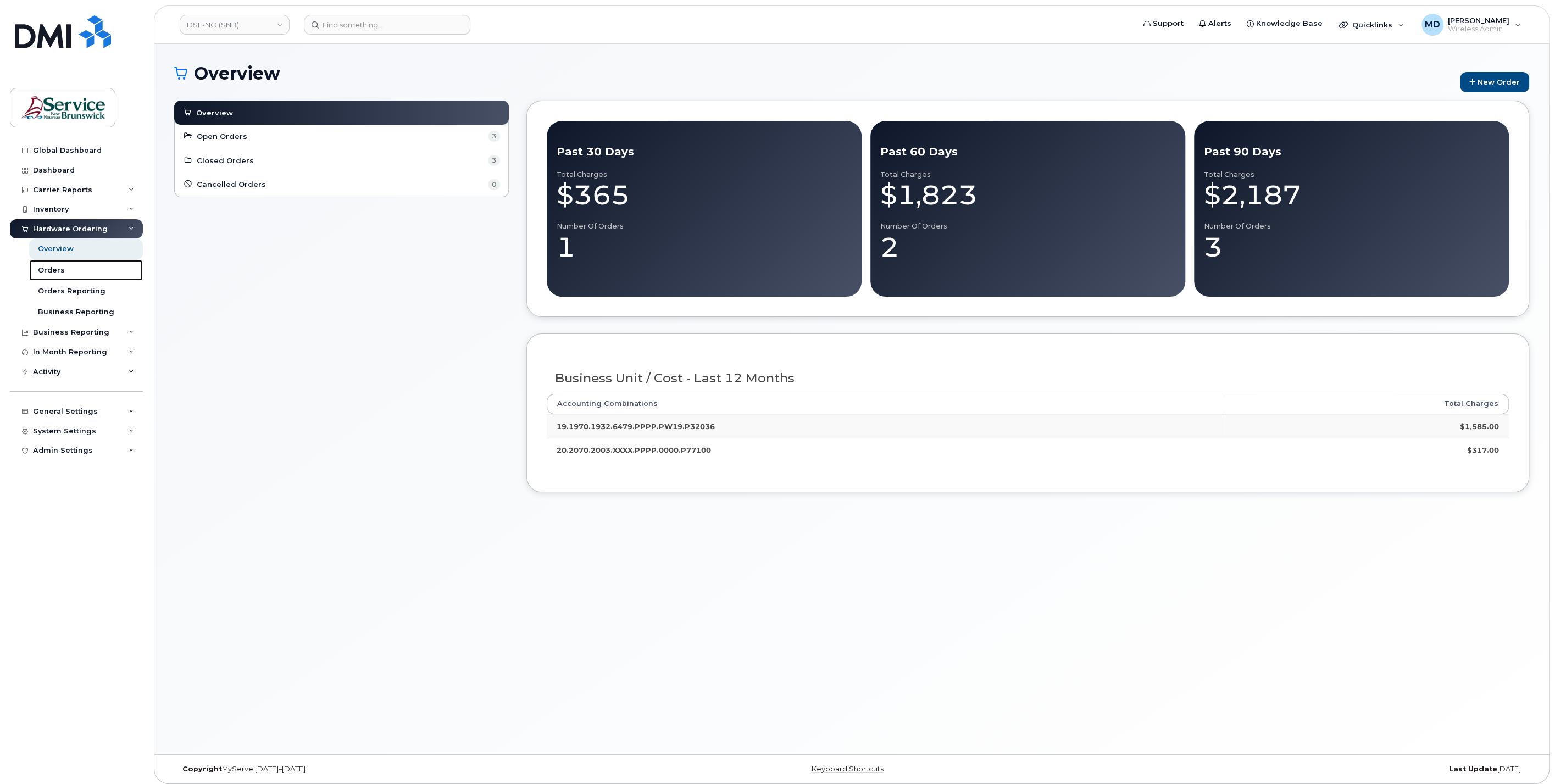
click at [51, 273] on div "Orders" at bounding box center [51, 271] width 27 height 10
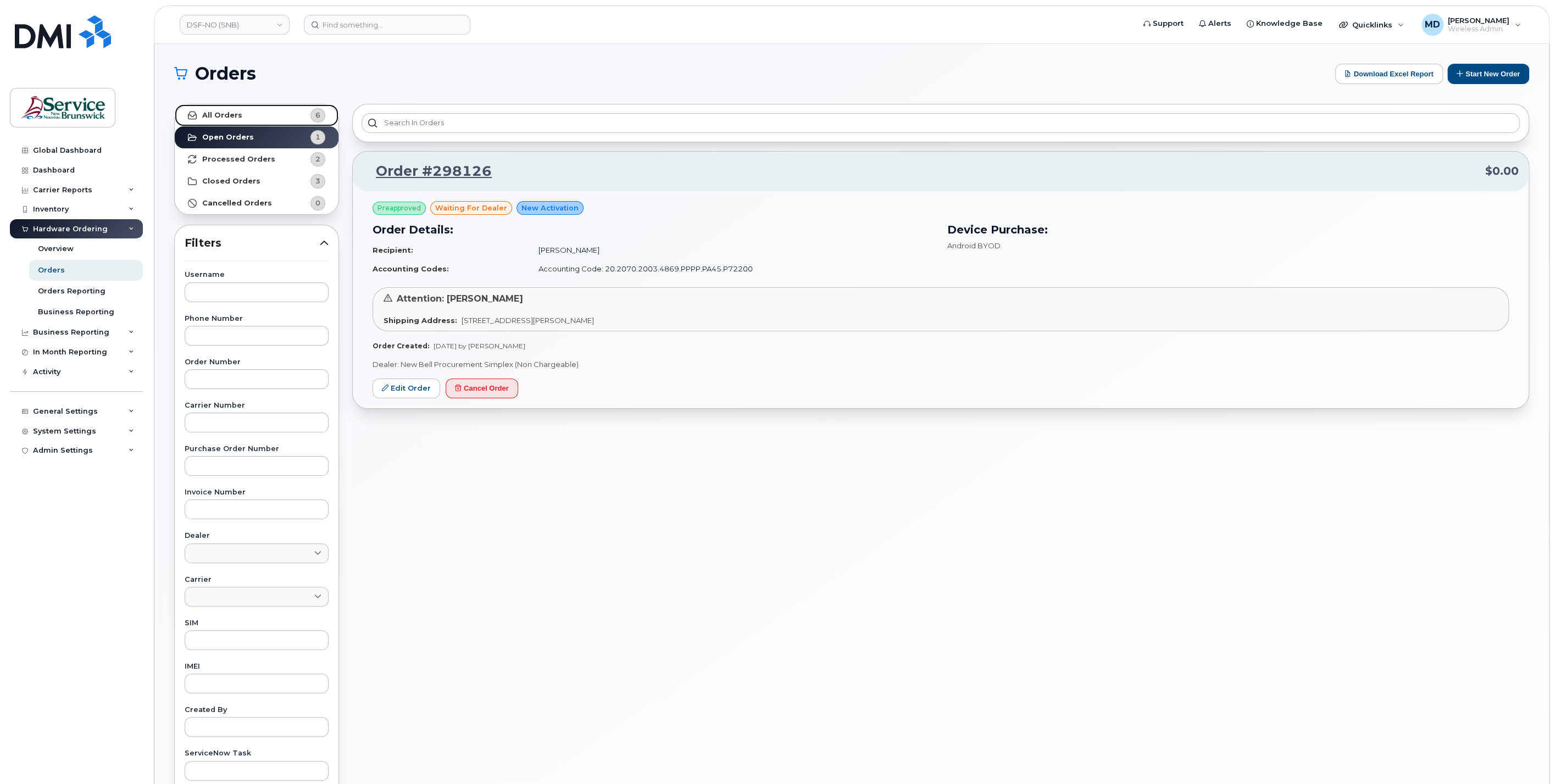
click at [226, 118] on strong "All Orders" at bounding box center [222, 115] width 40 height 9
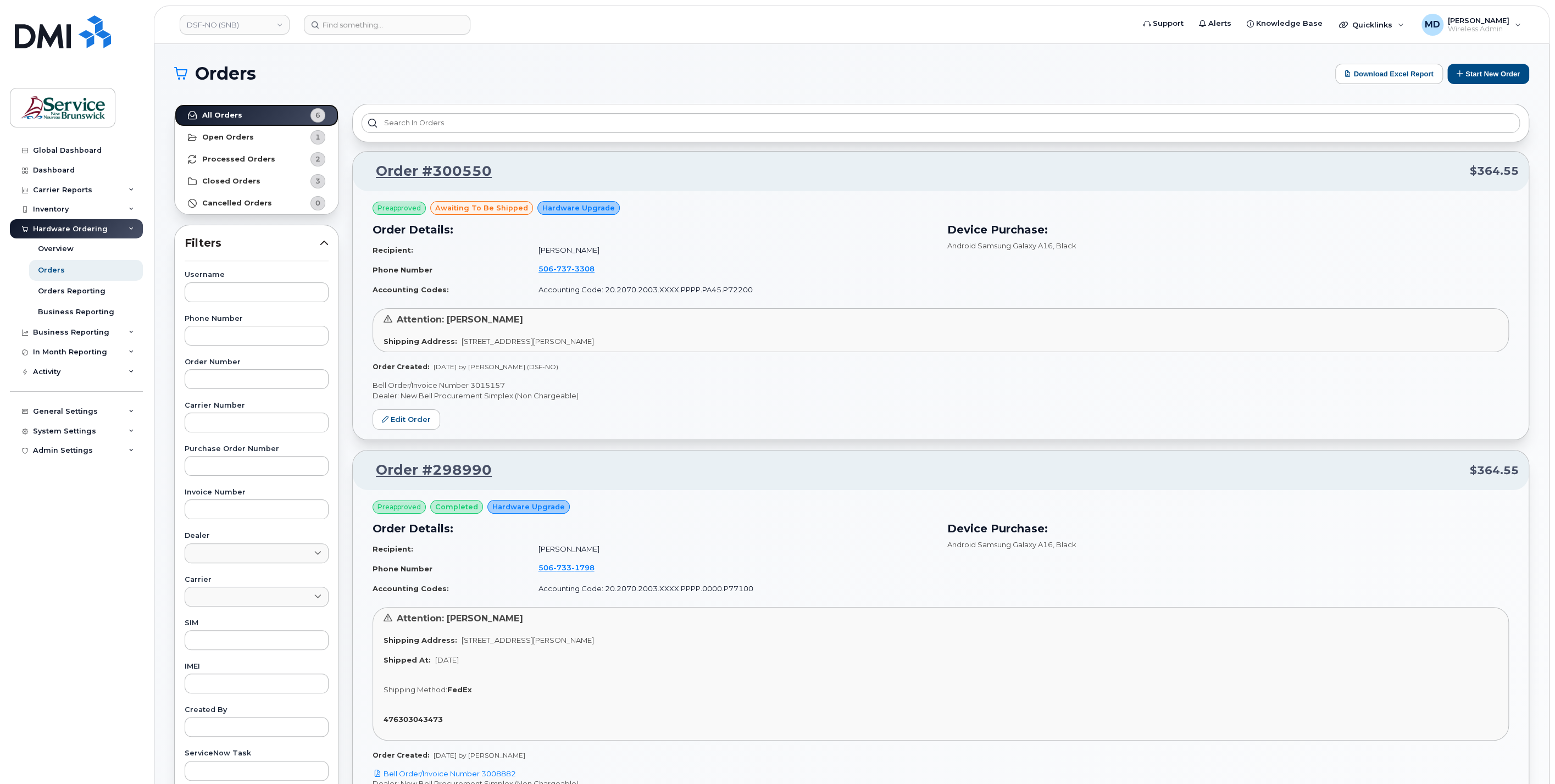
scroll to position [203, 0]
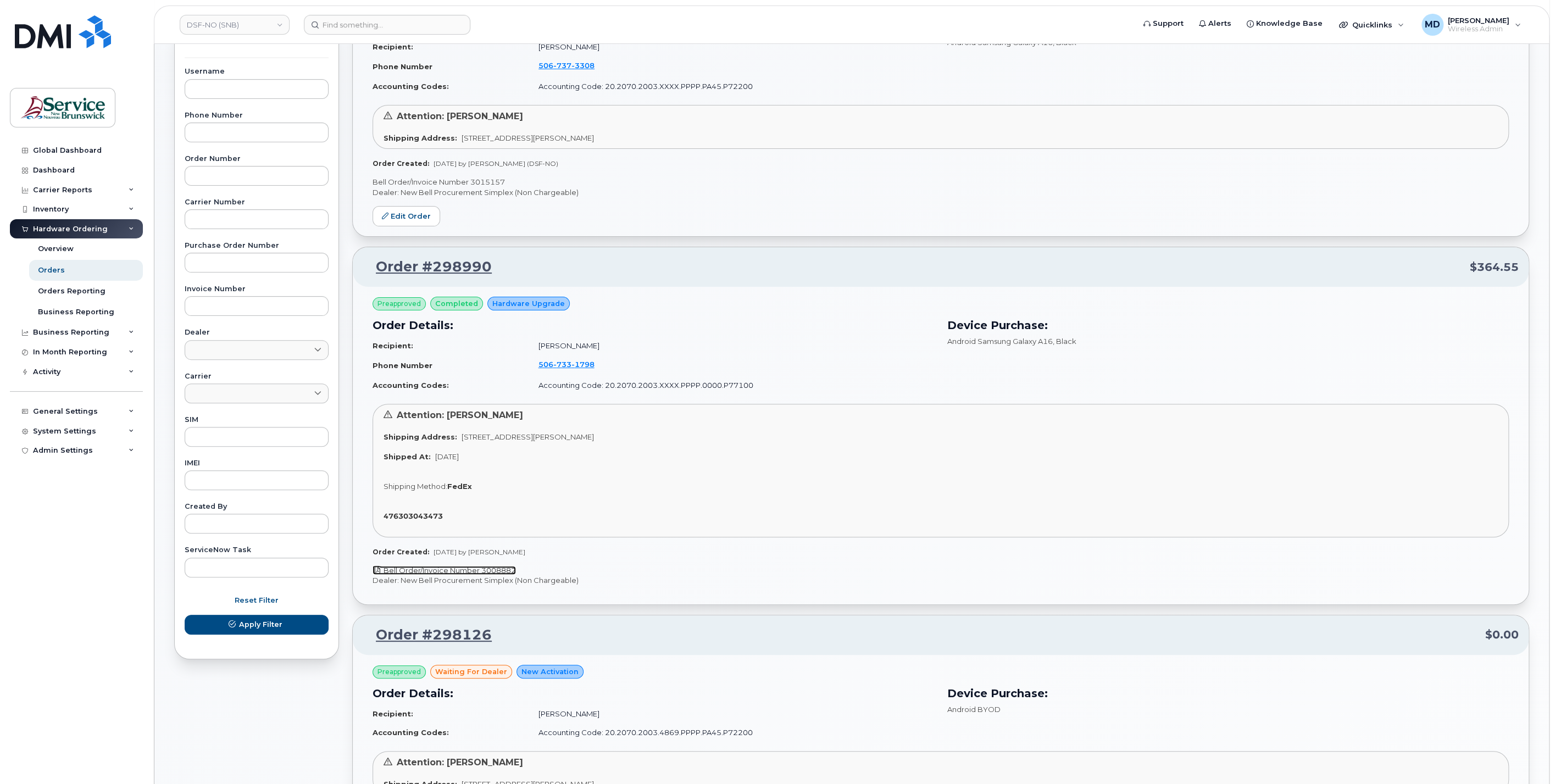
click at [471, 567] on link "Bell Order/Invoice Number 3008882" at bounding box center [445, 570] width 144 height 9
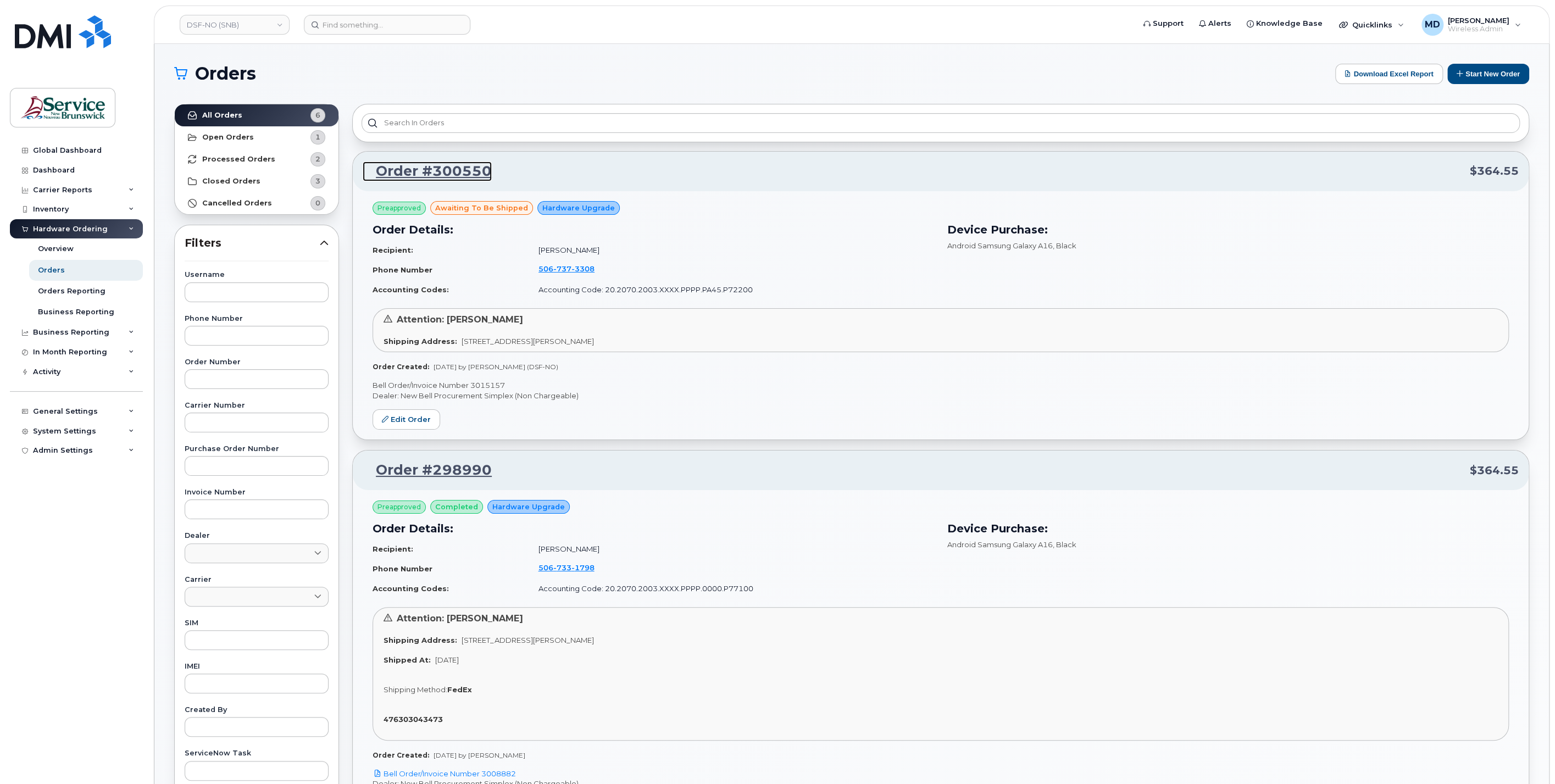
click at [482, 171] on link "Order #300550" at bounding box center [427, 171] width 129 height 20
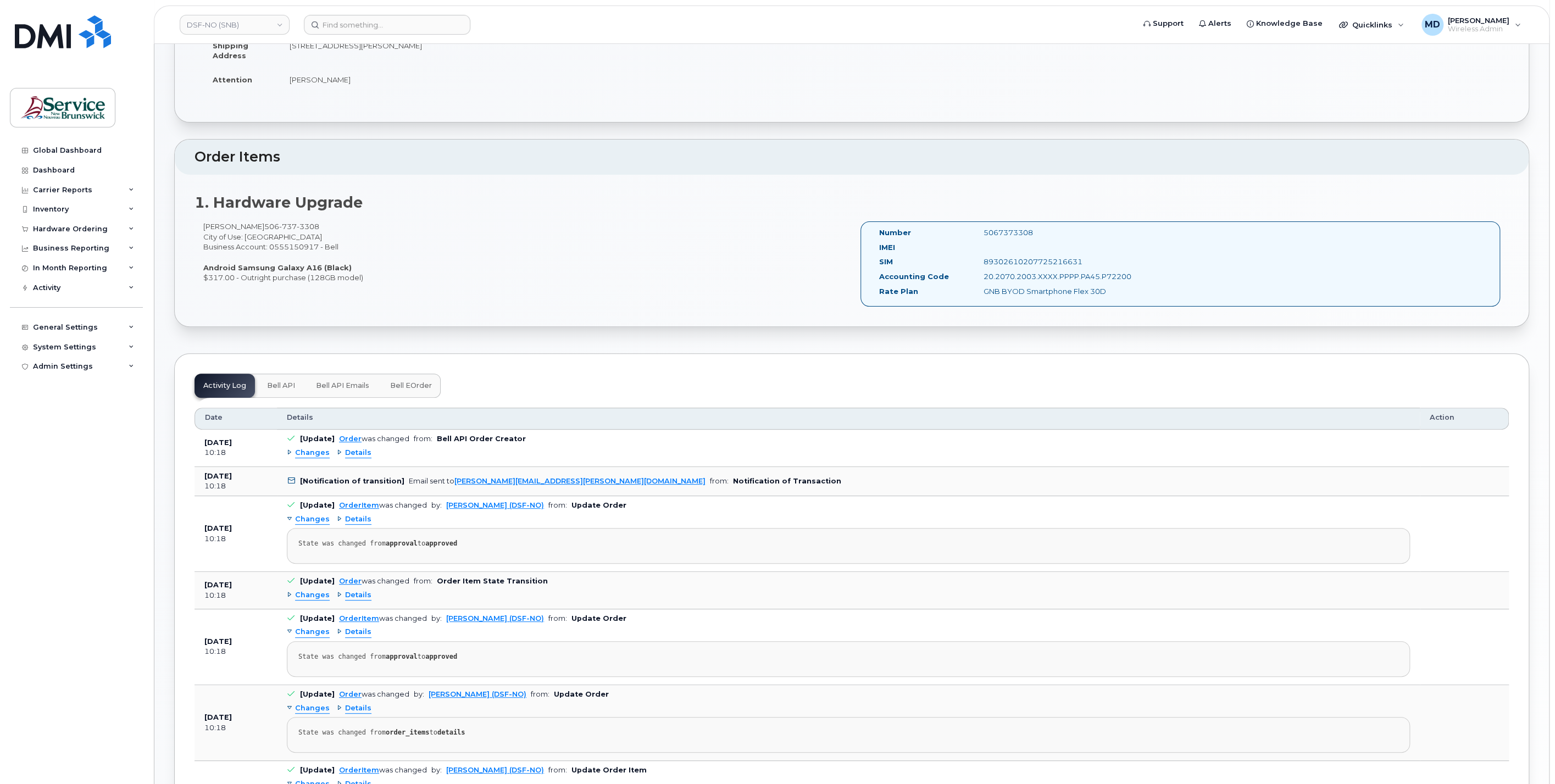
scroll to position [781, 0]
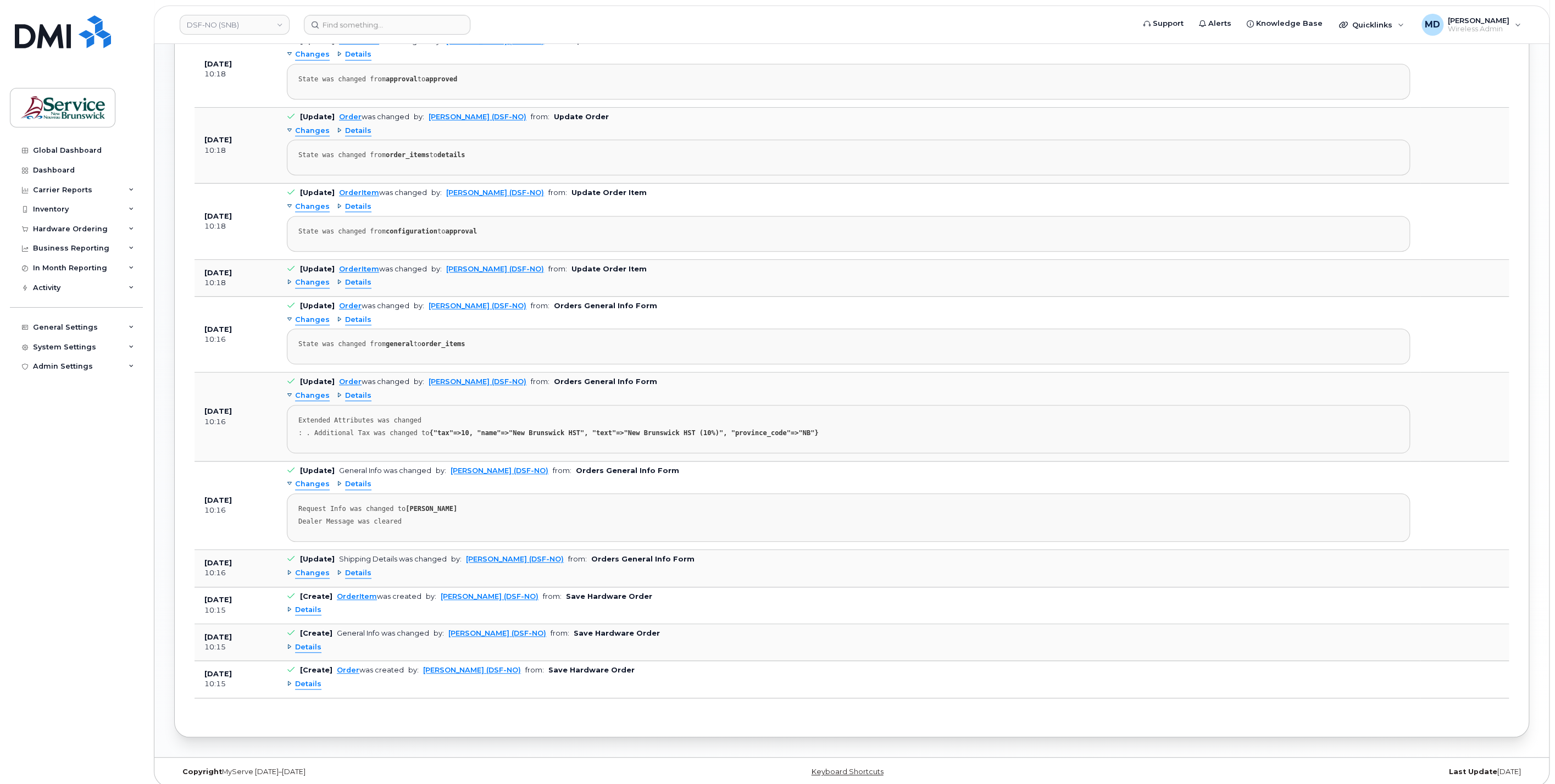
click at [310, 568] on span "Changes" at bounding box center [312, 573] width 34 height 10
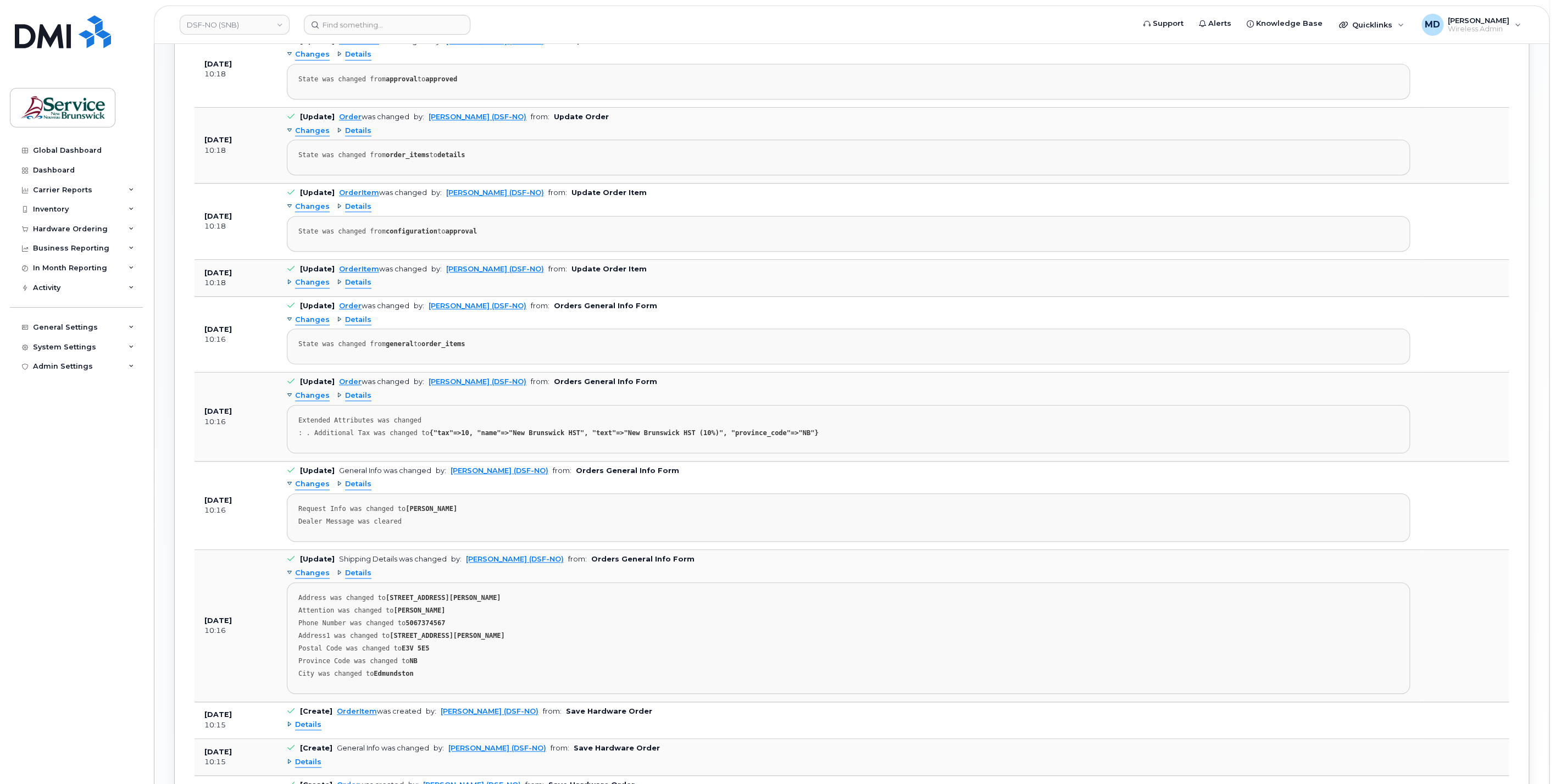
scroll to position [895, 0]
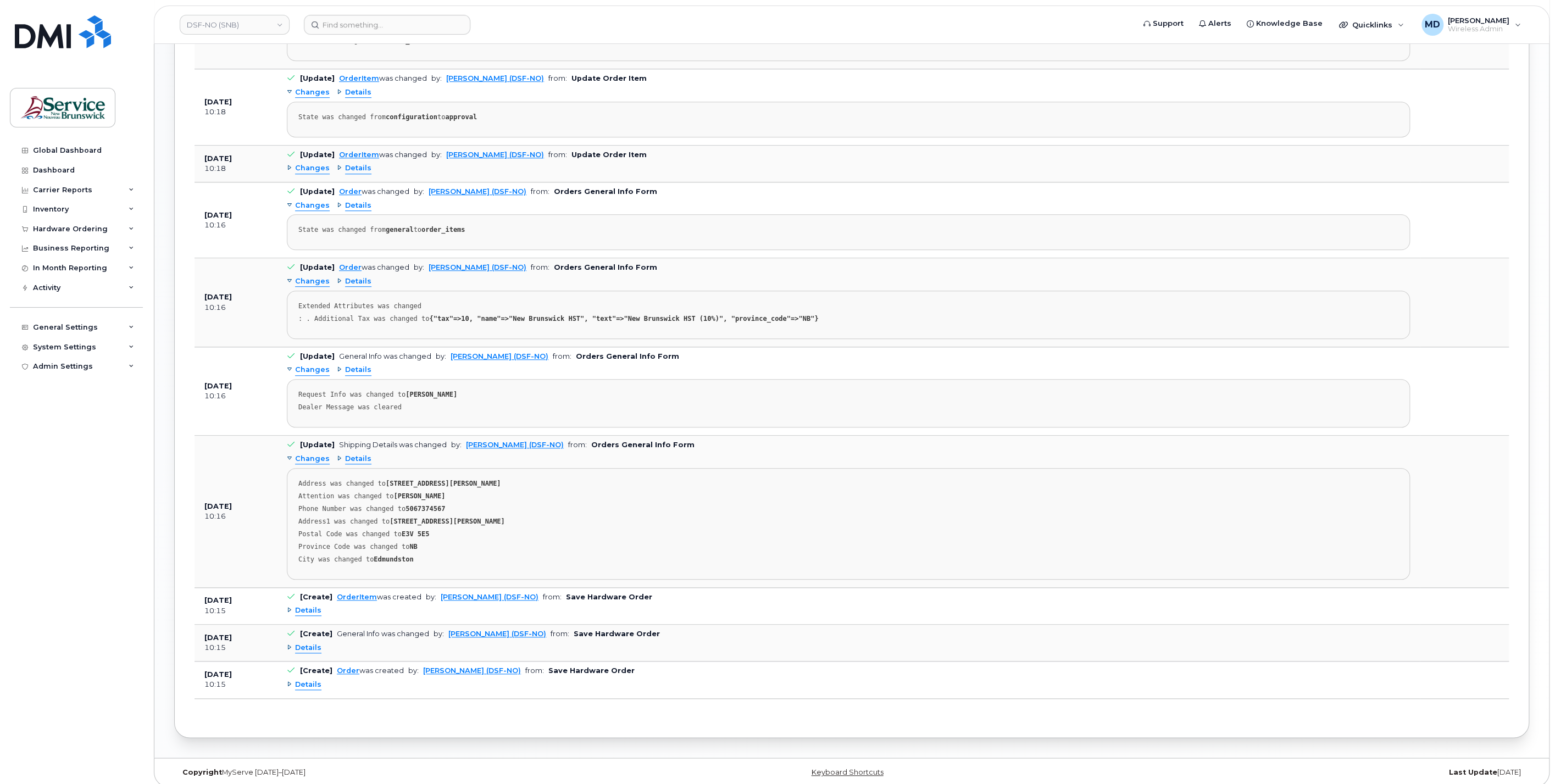
click at [308, 680] on span "Details" at bounding box center [308, 685] width 27 height 10
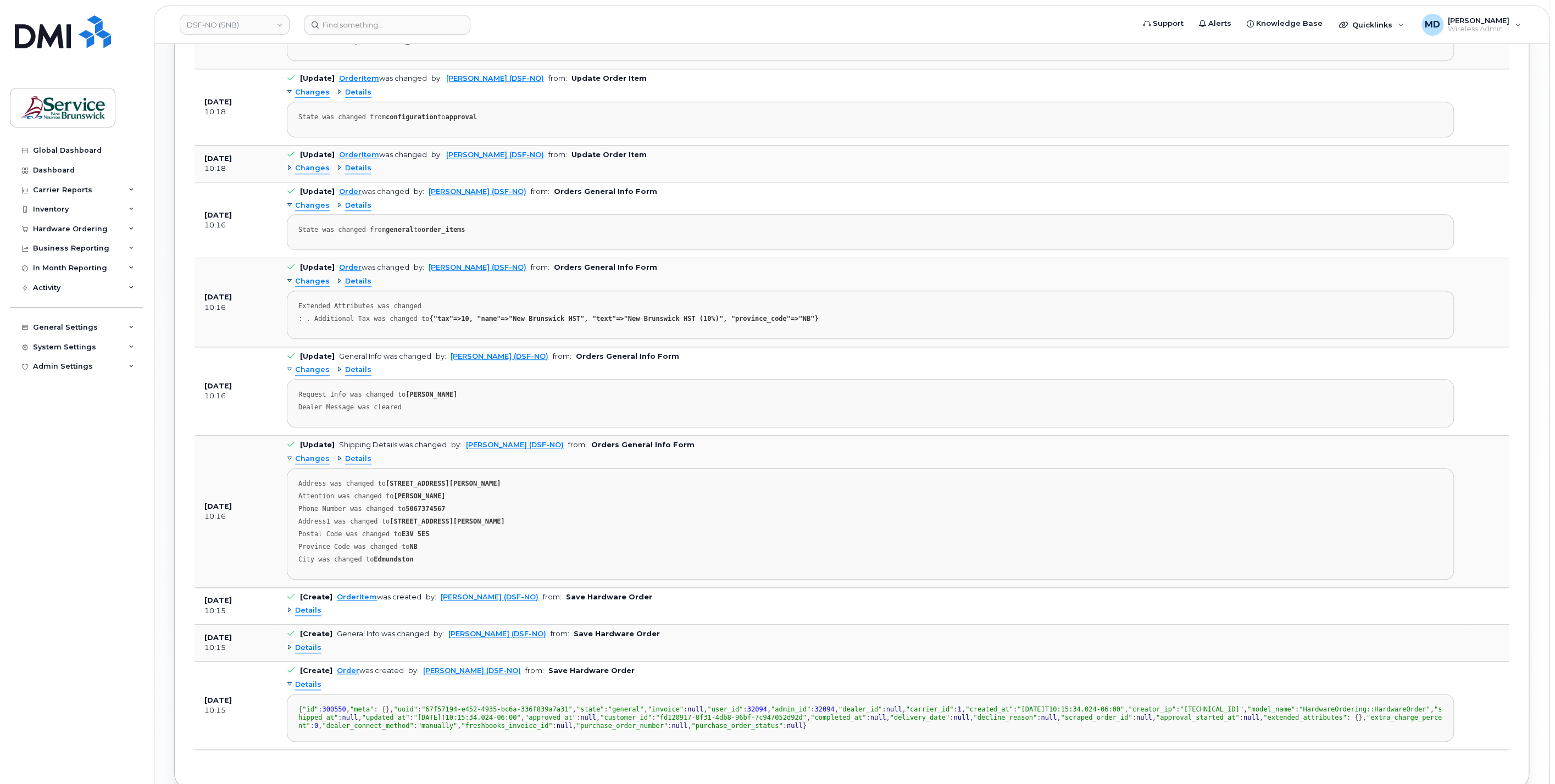
scroll to position [1099, 0]
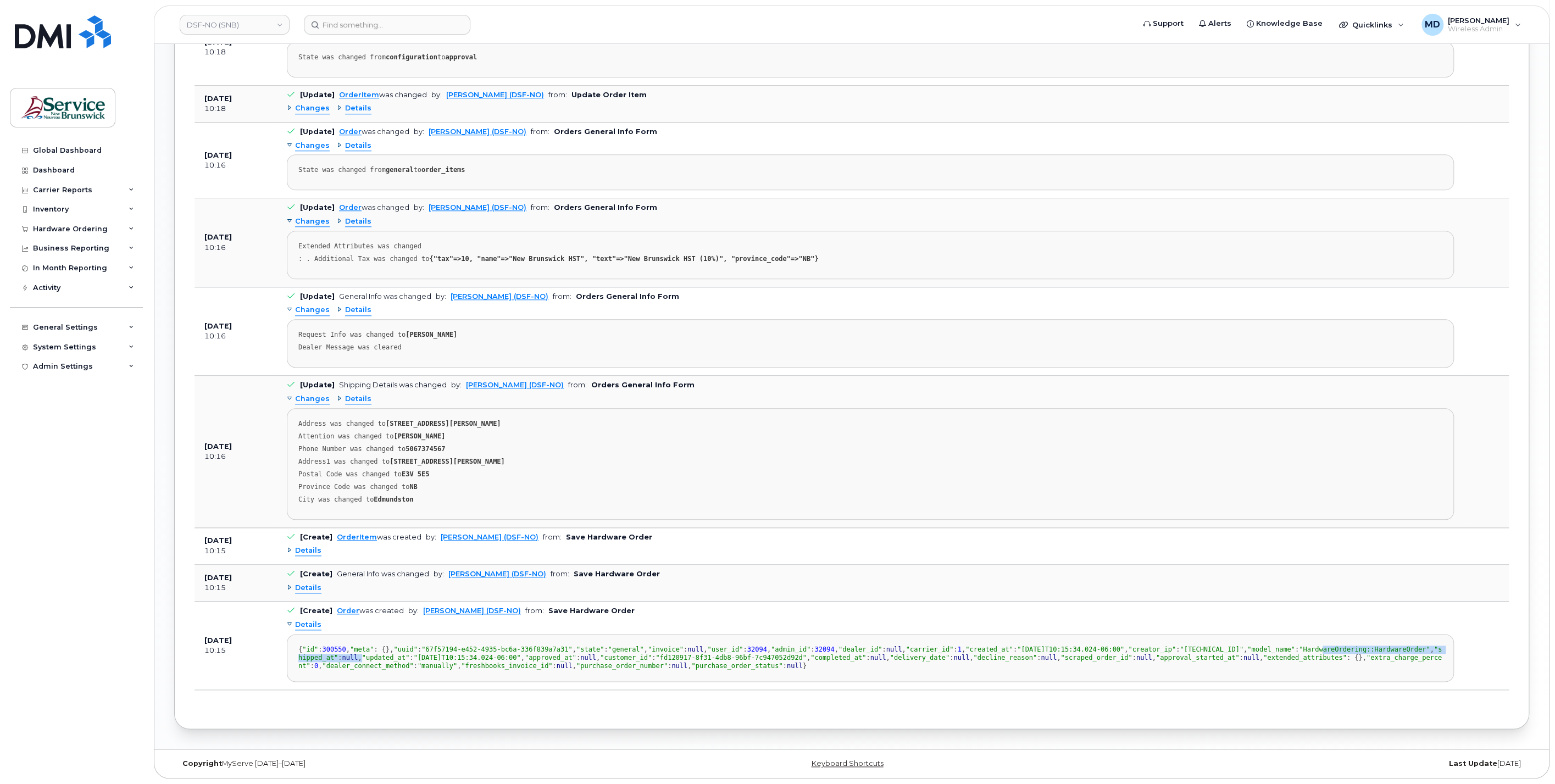
drag, startPoint x: 378, startPoint y: 599, endPoint x: 466, endPoint y: 608, distance: 88.5
click at [468, 645] on div "{ "id" : 300550 , "meta" : {}, "uuid" : "67f57194-e452-4935-bc6a-336f839a7a31" …" at bounding box center [870, 658] width 1145 height 25
click at [315, 583] on span "Details" at bounding box center [308, 588] width 27 height 10
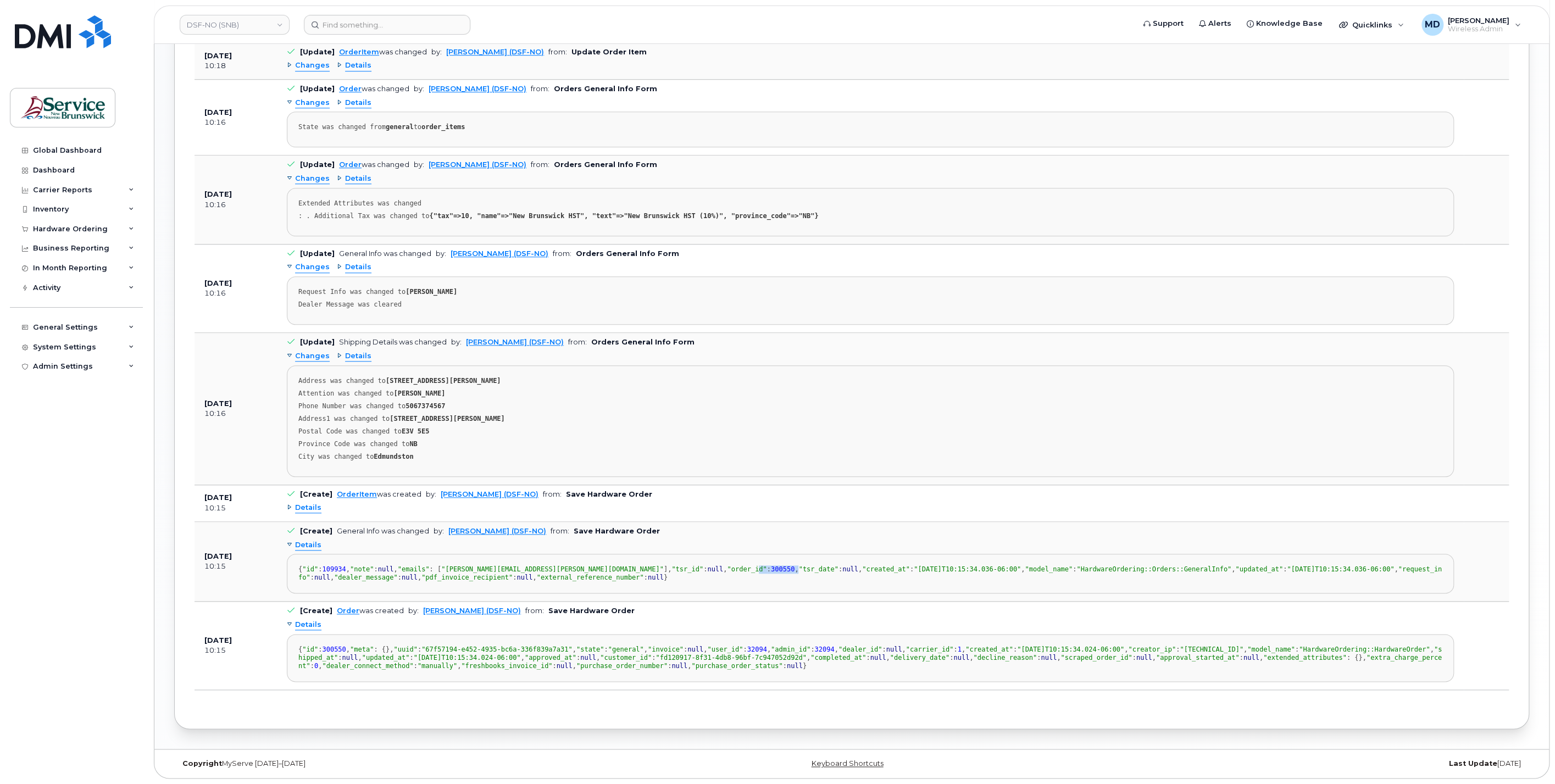
drag, startPoint x: 335, startPoint y: 517, endPoint x: 392, endPoint y: 521, distance: 57.1
click at [392, 565] on div "{ "id" : 109934 , "note" : null , "emails" : [ "genevieve.pelletier@nbed.nb.ca"…" at bounding box center [870, 573] width 1145 height 17
drag, startPoint x: 358, startPoint y: 552, endPoint x: 482, endPoint y: 554, distance: 124.0
click at [482, 565] on div "{ "id" : 109934 , "note" : null , "emails" : [ "genevieve.pelletier@nbed.nb.ca"…" at bounding box center [870, 573] width 1145 height 17
click at [308, 502] on span "Details" at bounding box center [308, 507] width 27 height 10
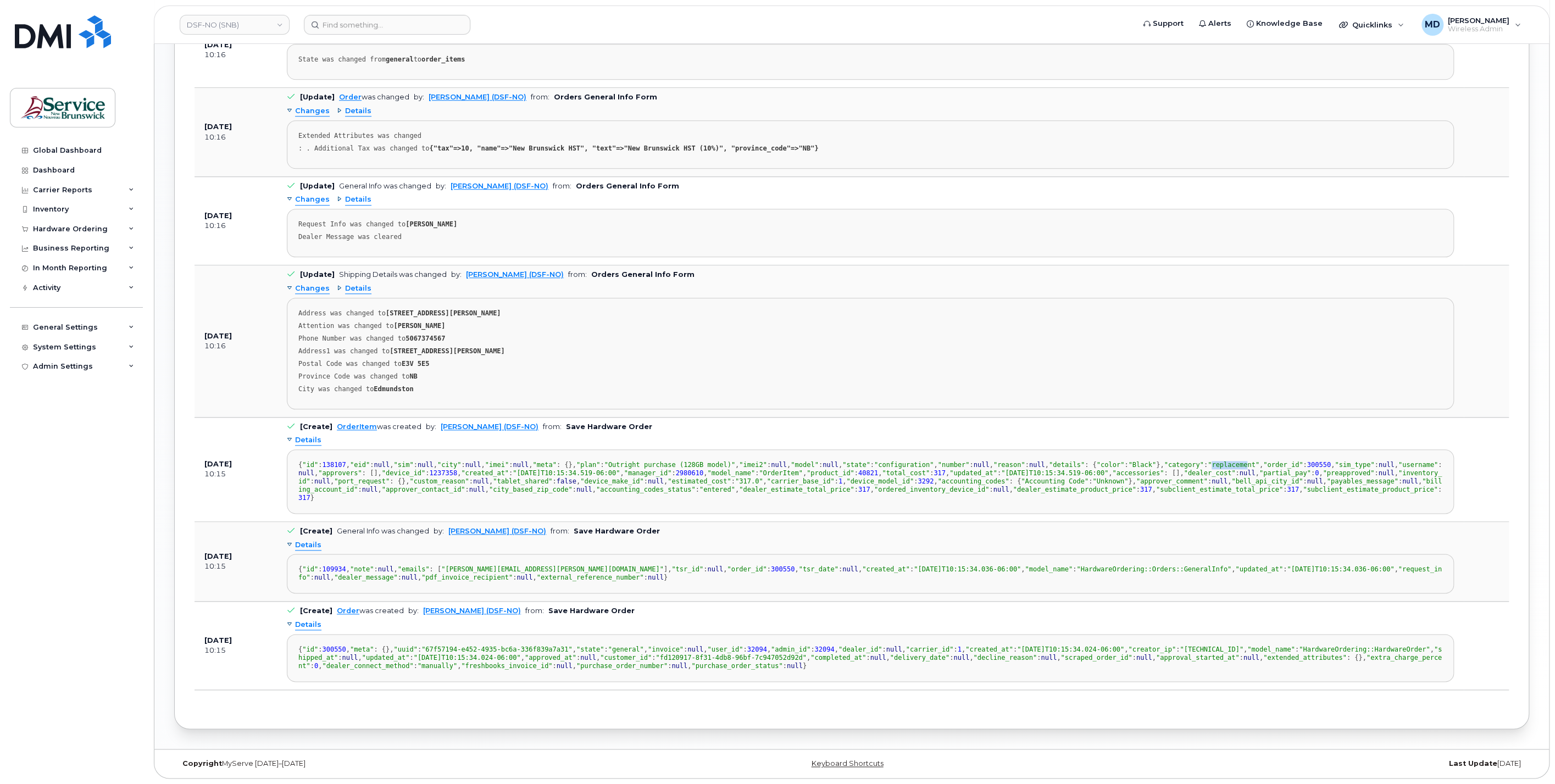
drag, startPoint x: 351, startPoint y: 557, endPoint x: 387, endPoint y: 560, distance: 36.1
click at [387, 502] on div "{ "id" : 138107 , "eid" : null , "sim" : null , "city" : null , "imei" : null ,…" at bounding box center [870, 481] width 1145 height 41
drag, startPoint x: 387, startPoint y: 560, endPoint x: 481, endPoint y: 565, distance: 94.1
click at [481, 502] on div "{ "id" : 138107 , "eid" : null , "sim" : null , "city" : null , "imei" : null ,…" at bounding box center [870, 481] width 1145 height 41
drag, startPoint x: 341, startPoint y: 482, endPoint x: 395, endPoint y: 491, distance: 54.7
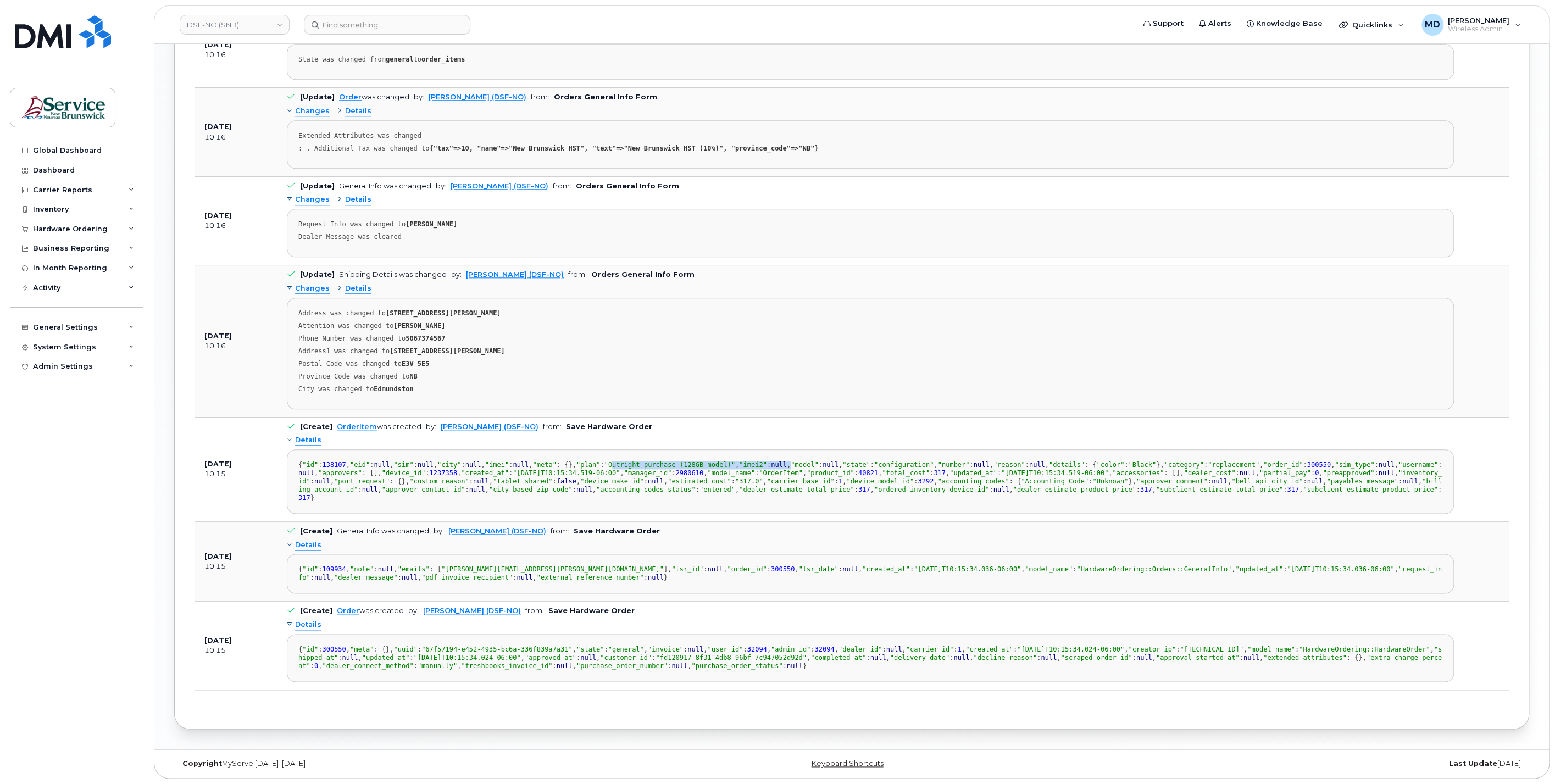
click at [395, 491] on div "{ "id" : 138107 , "eid" : null , "sim" : null , "city" : null , "imei" : null ,…" at bounding box center [870, 481] width 1145 height 41
drag, startPoint x: 395, startPoint y: 491, endPoint x: 346, endPoint y: 440, distance: 70.7
click at [347, 461] on div "{ "id" : 138107 , "eid" : null , "sim" : null , "city" : null , "imei" : null ,…" at bounding box center [870, 481] width 1145 height 41
click at [339, 502] on div "{ "id" : 138107 , "eid" : null , "sim" : null , "city" : null , "imei" : null ,…" at bounding box center [870, 481] width 1145 height 41
drag, startPoint x: 339, startPoint y: 535, endPoint x: 392, endPoint y: 552, distance: 55.7
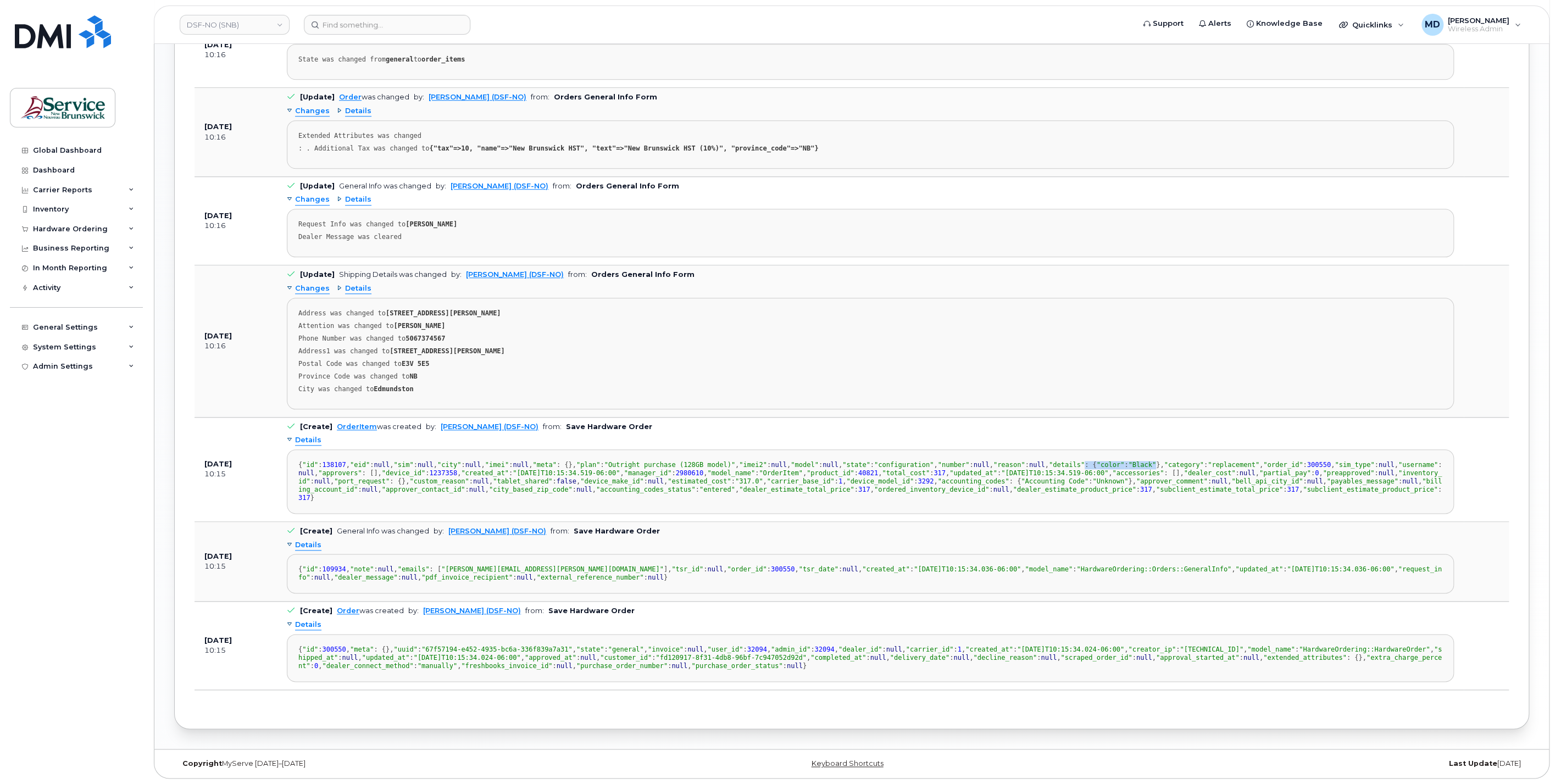
click at [1208, 469] on span ""replacement"" at bounding box center [1234, 465] width 52 height 8
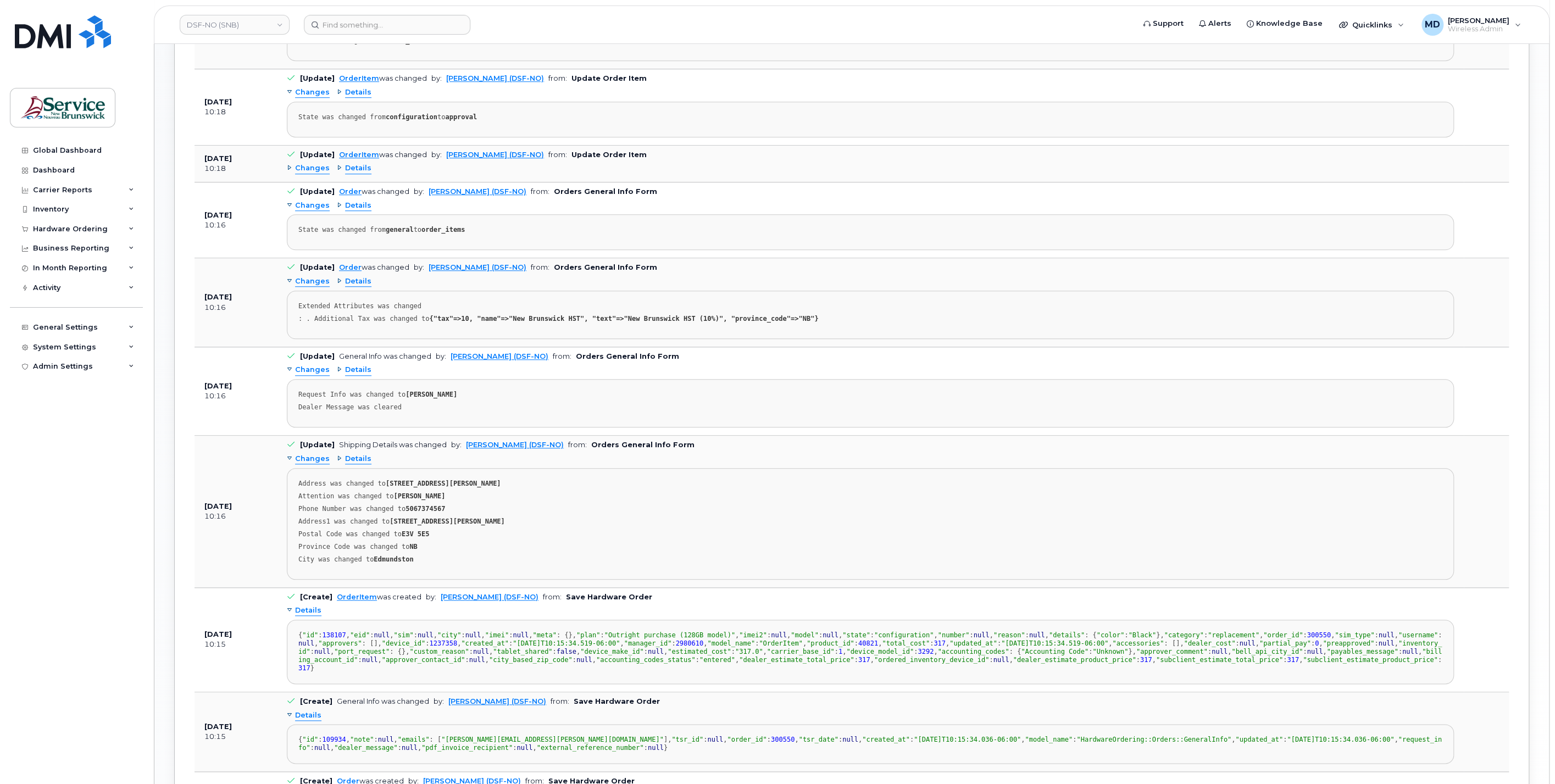
click at [311, 165] on span "Changes" at bounding box center [312, 168] width 34 height 10
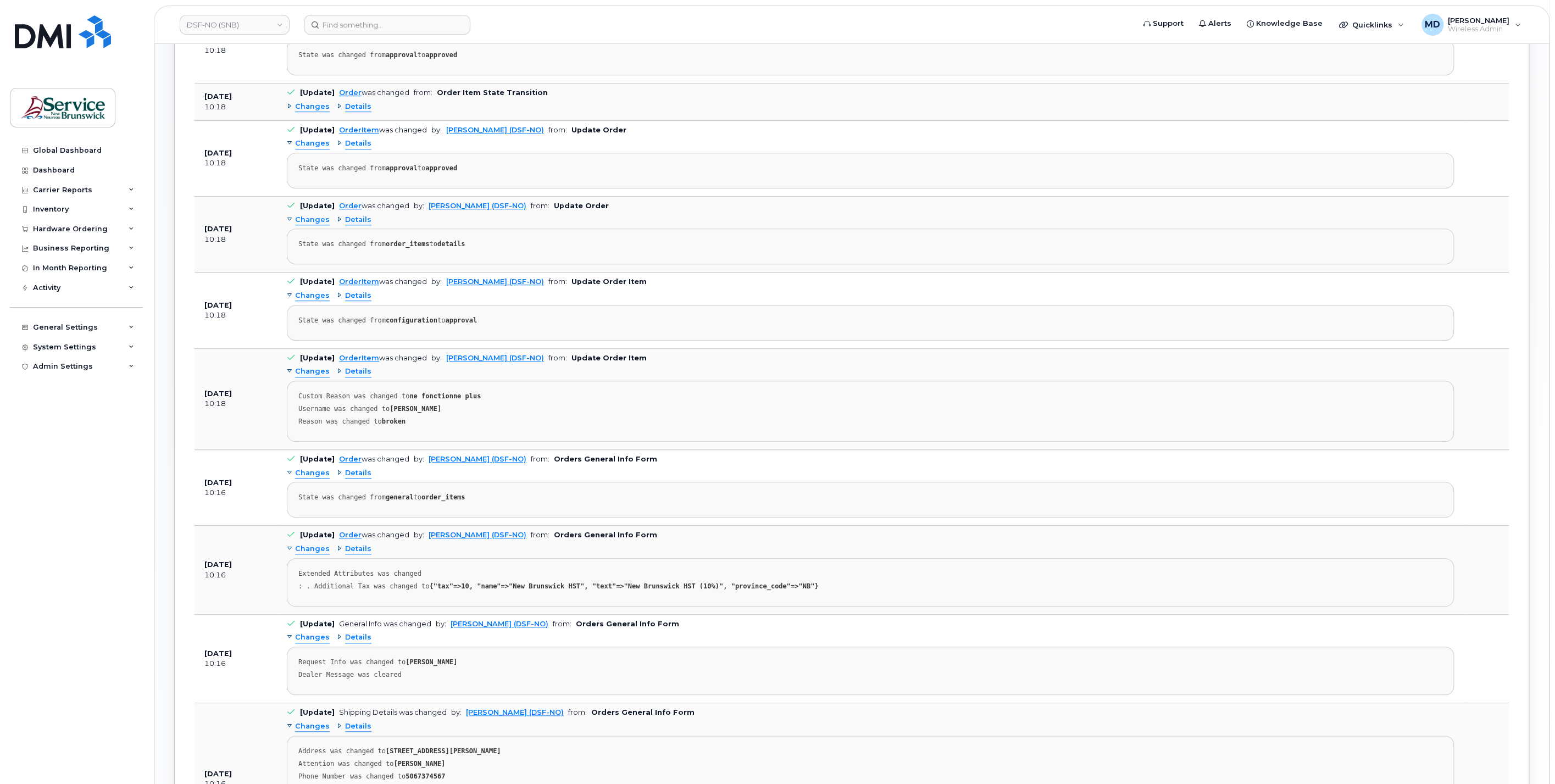
scroll to position [488, 0]
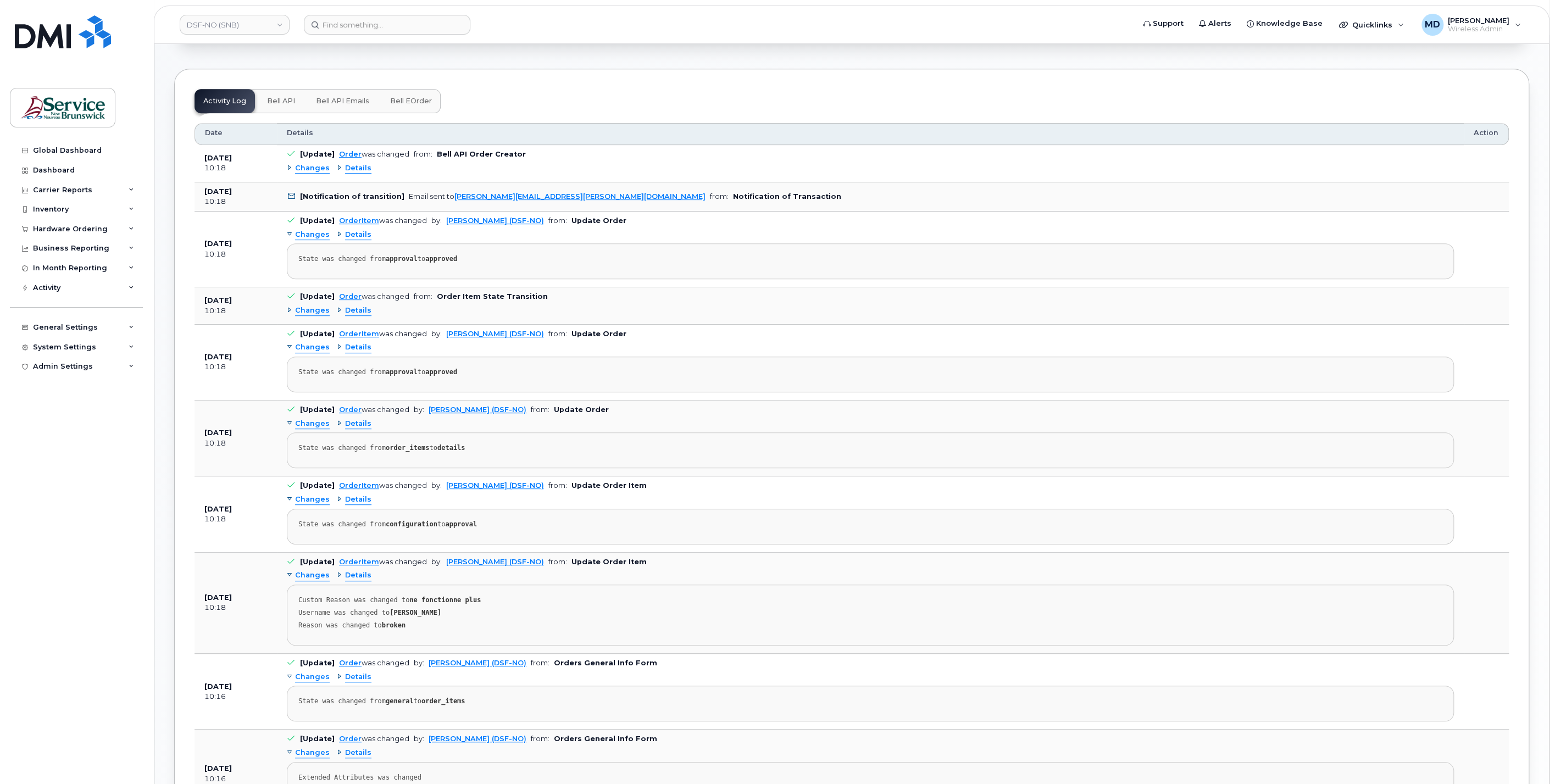
click at [312, 308] on span "Changes" at bounding box center [312, 311] width 34 height 10
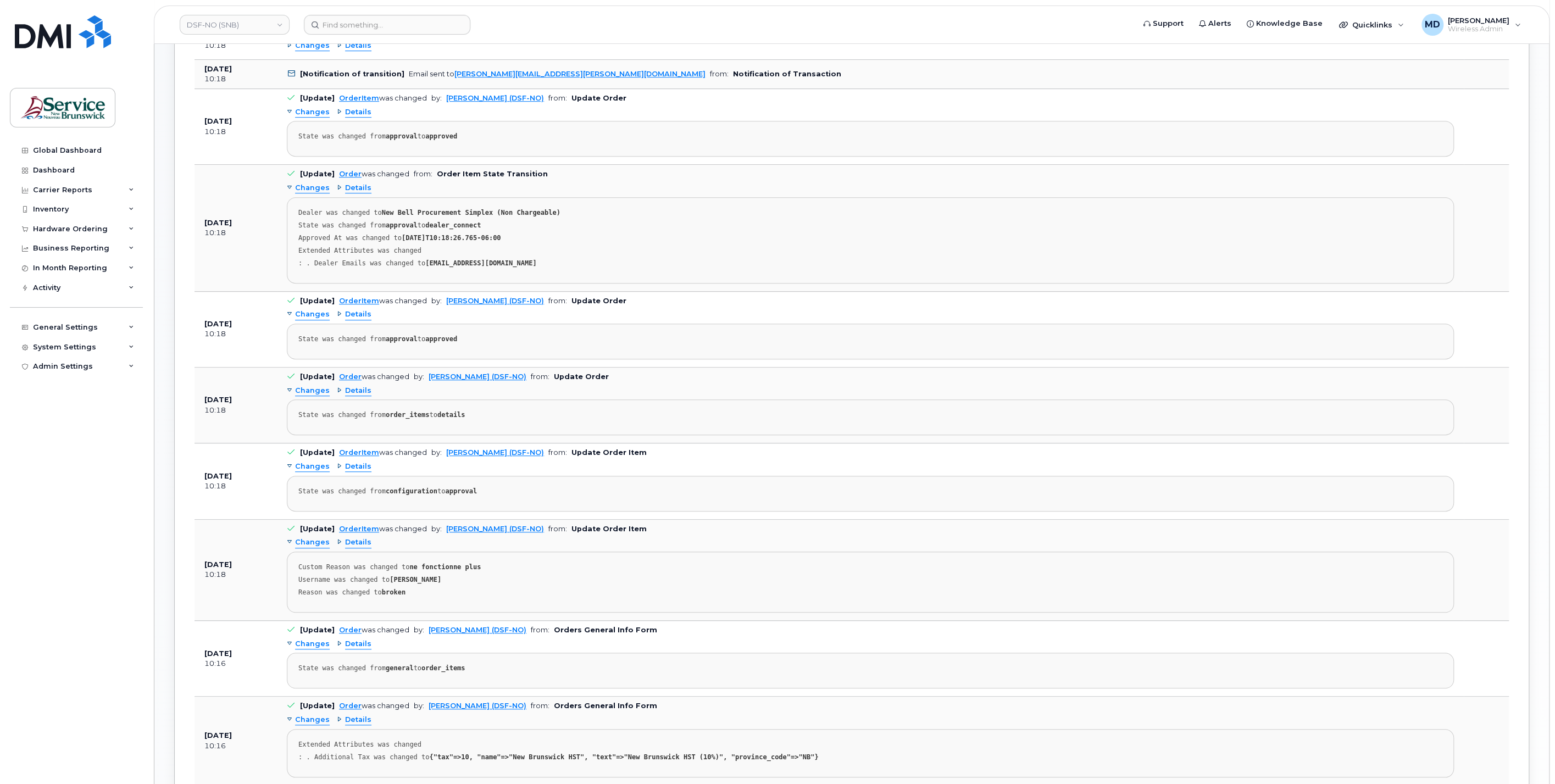
scroll to position [406, 0]
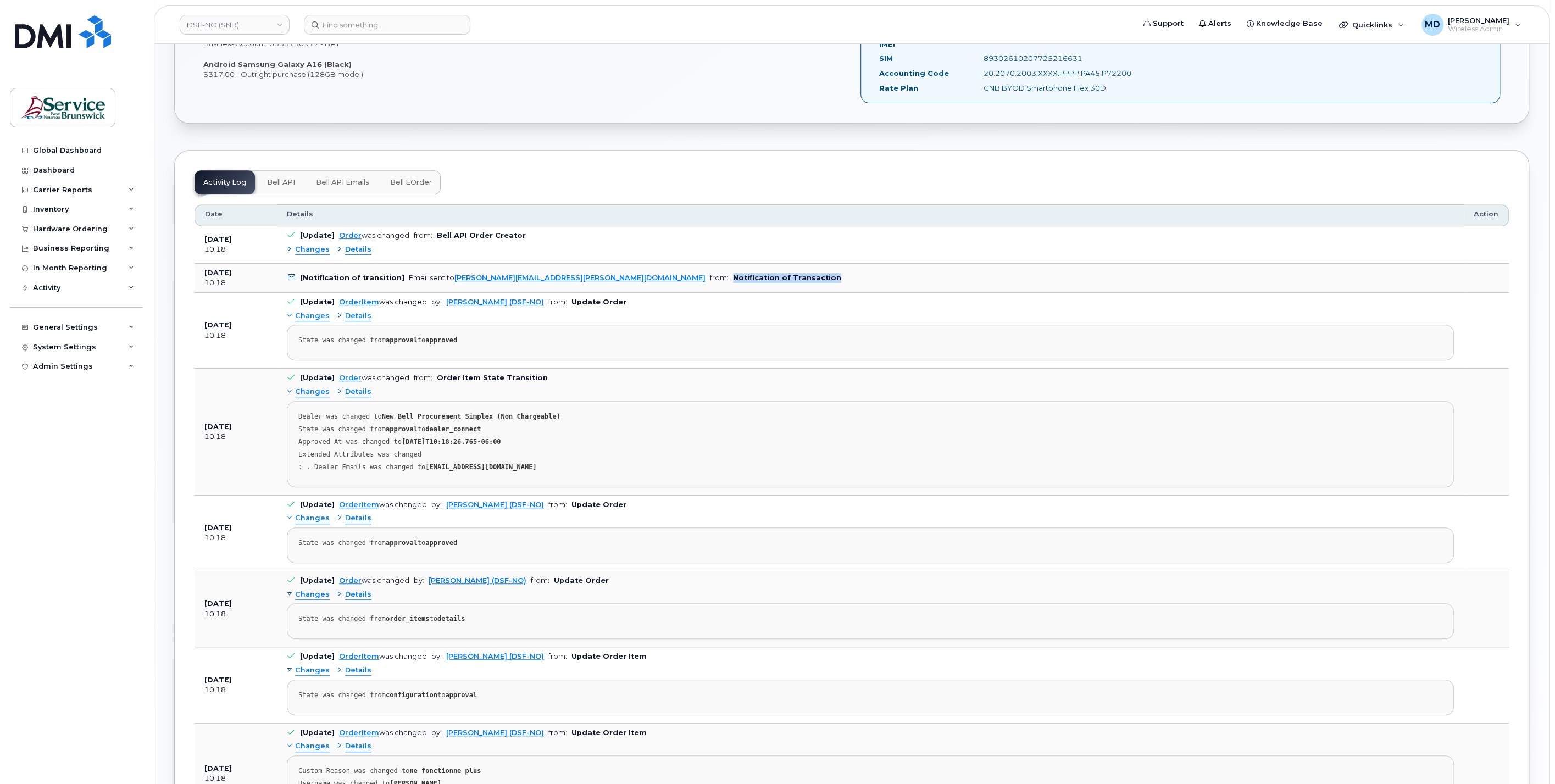
drag, startPoint x: 703, startPoint y: 271, endPoint x: 586, endPoint y: 272, distance: 117.0
click at [586, 272] on td "[Notification of transition] Email sent to genevieve.pelletier@nbed.nb.ca from:…" at bounding box center [870, 278] width 1187 height 29
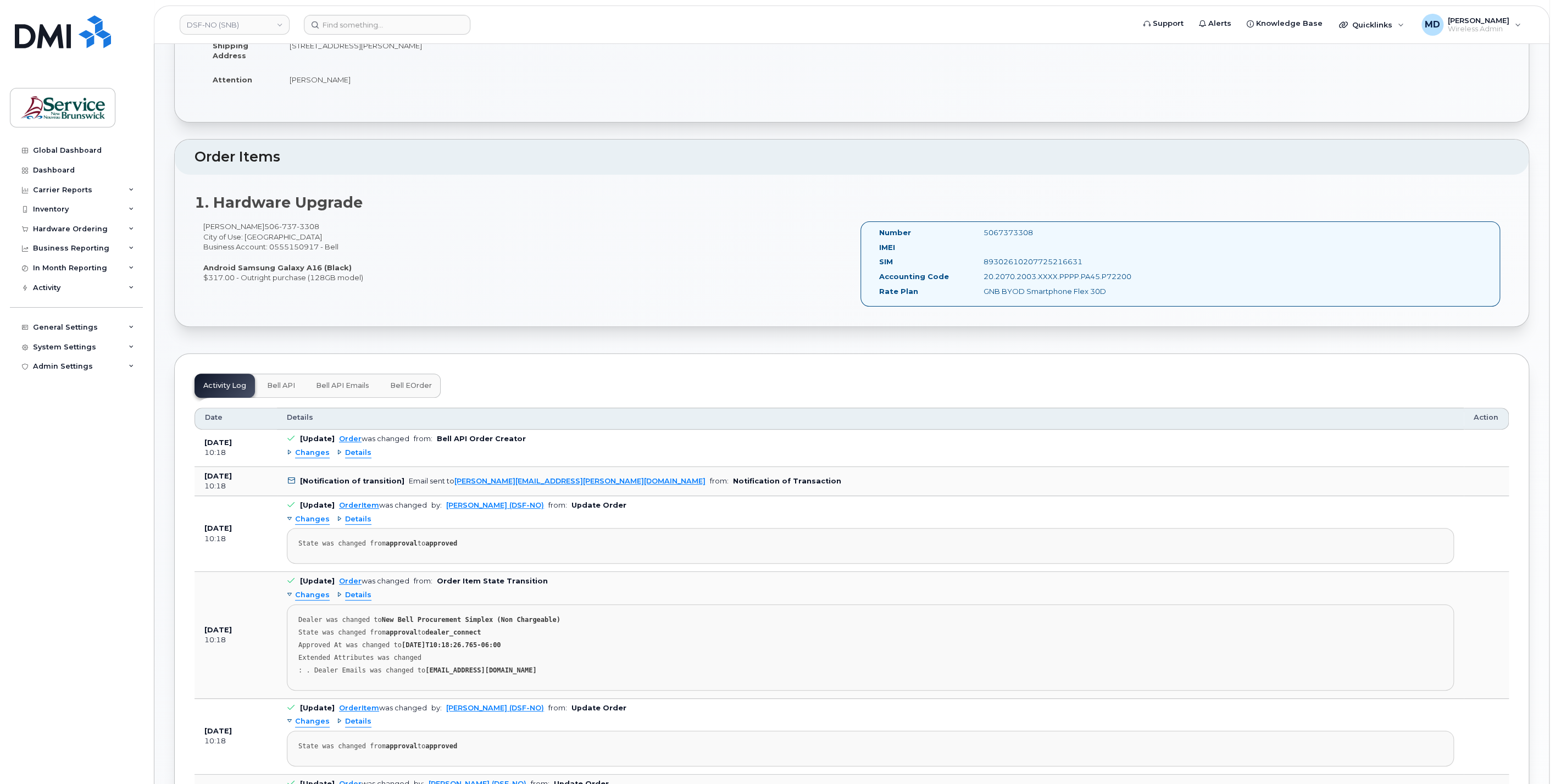
click at [301, 448] on span "Changes" at bounding box center [312, 453] width 34 height 10
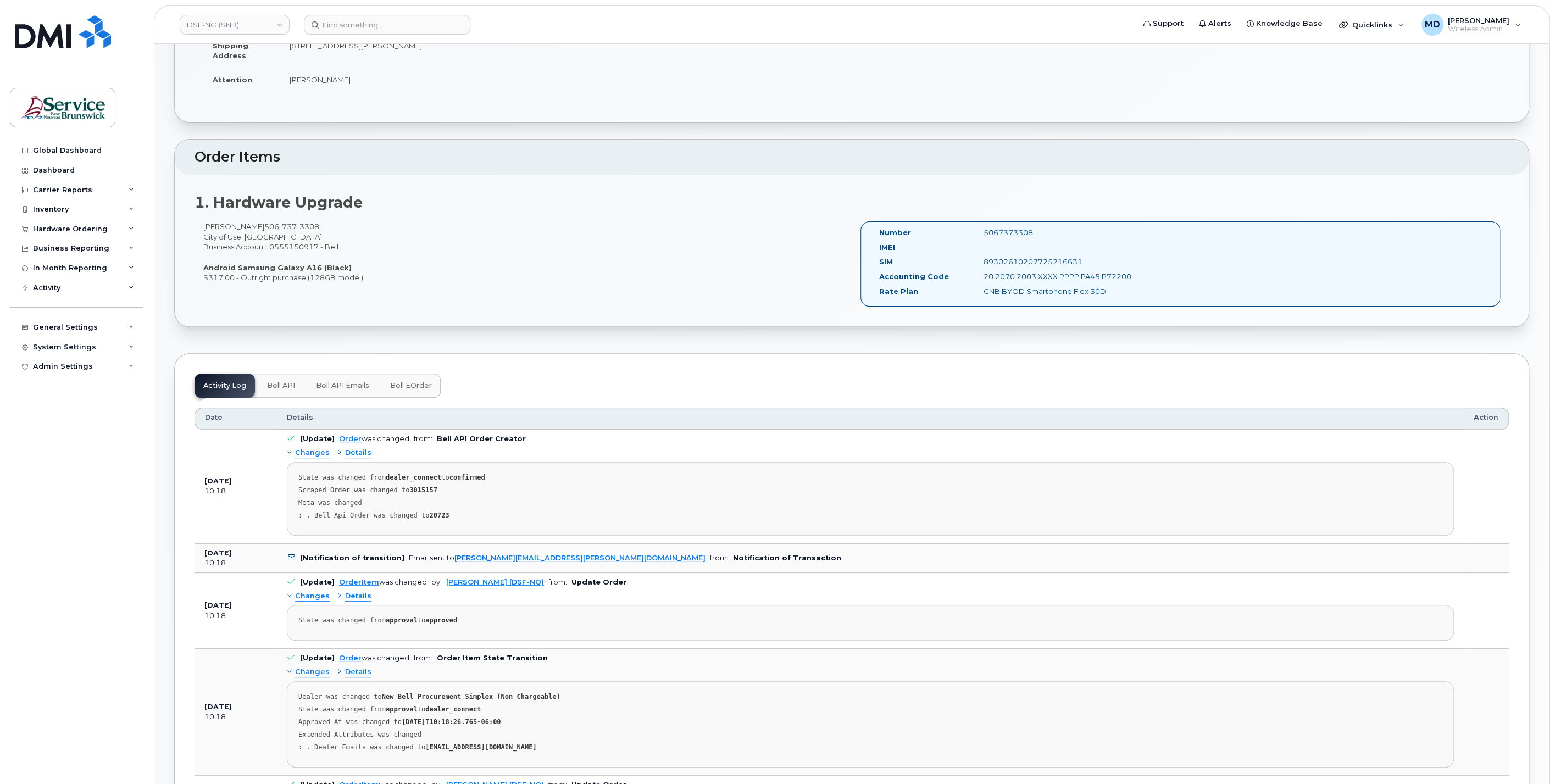
scroll to position [0, 0]
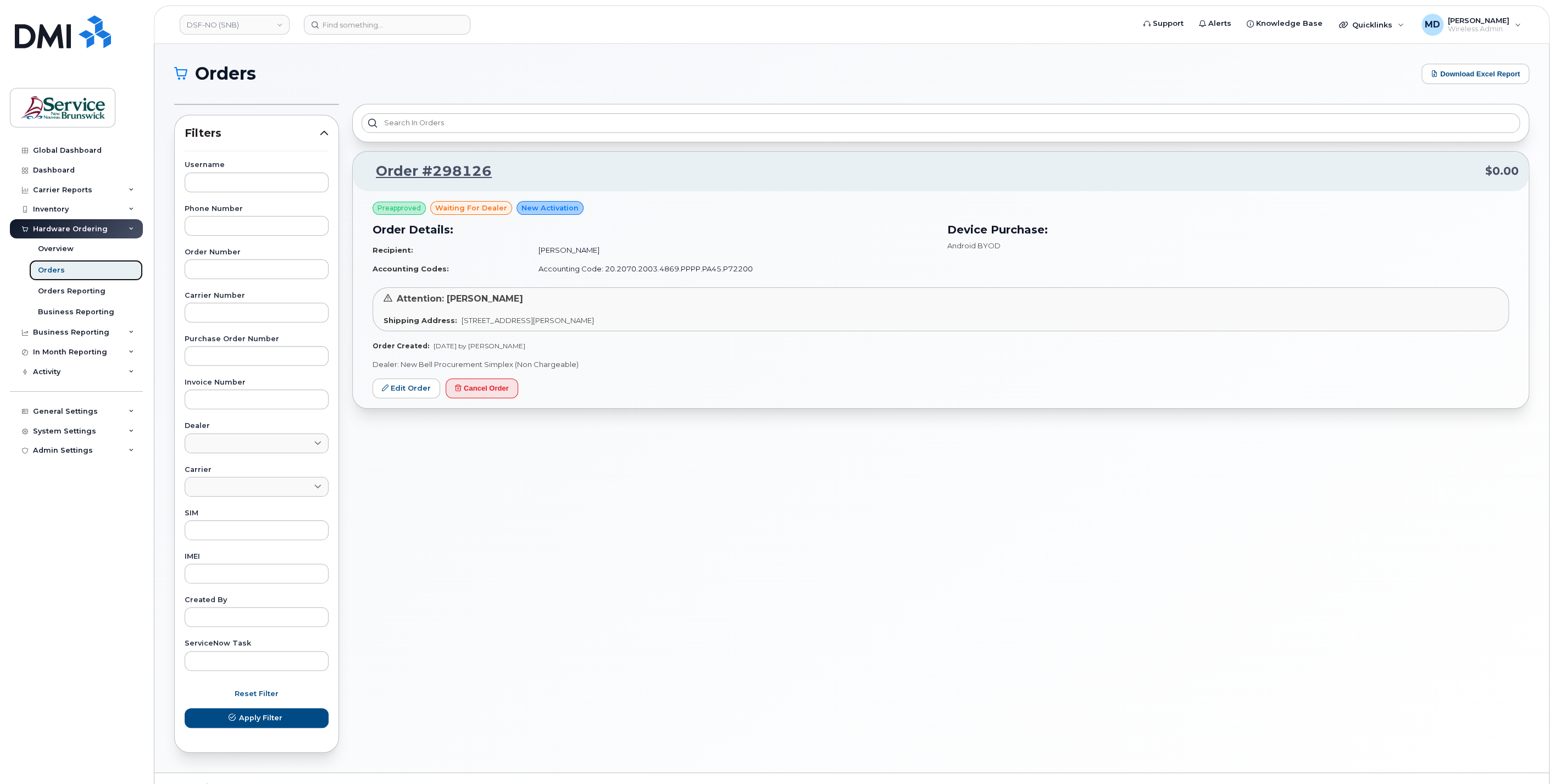
click at [72, 272] on link "Orders" at bounding box center [86, 270] width 114 height 21
click at [59, 252] on div "Overview" at bounding box center [55, 249] width 36 height 10
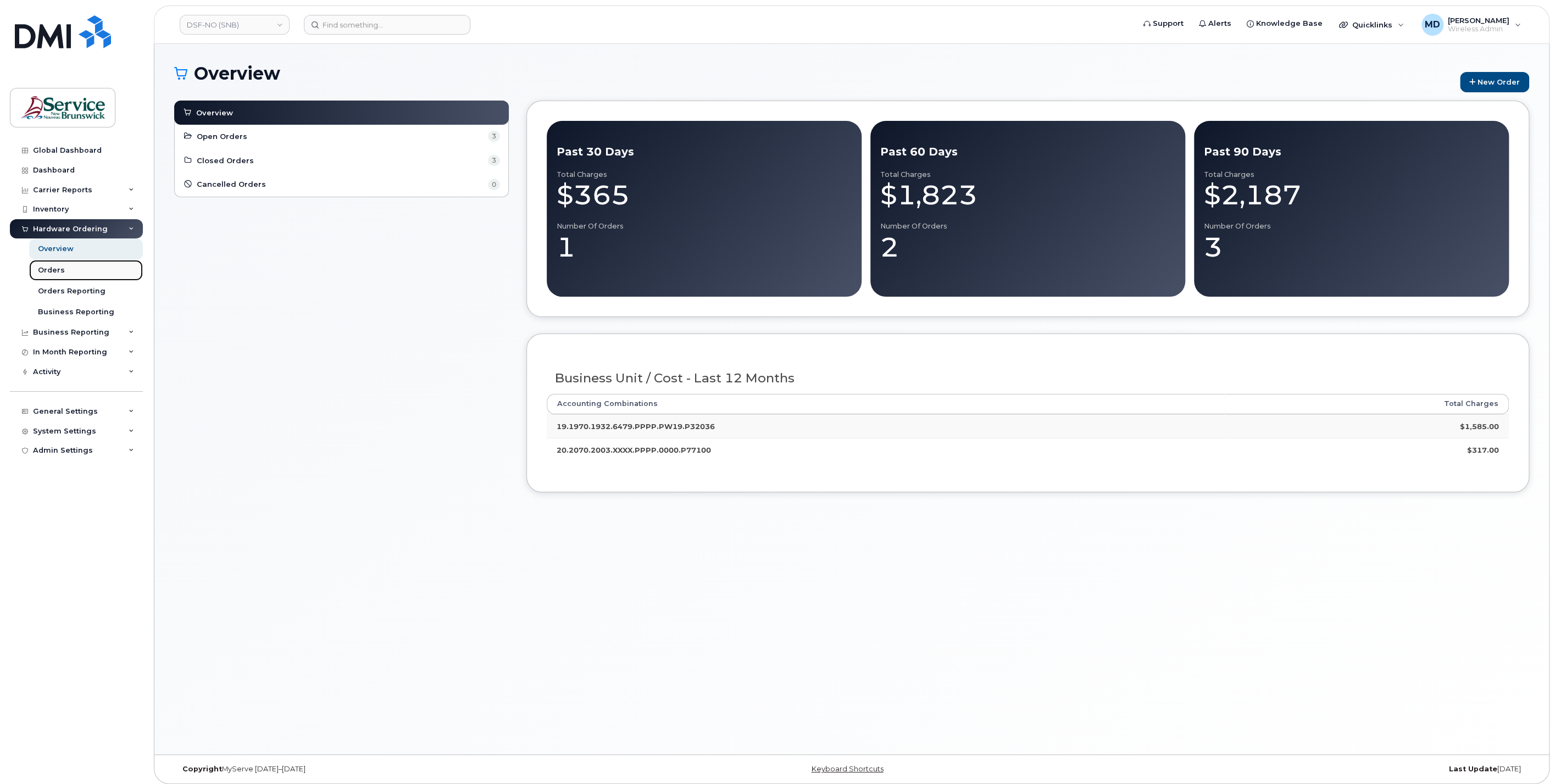
click at [56, 277] on link "Orders" at bounding box center [86, 270] width 114 height 21
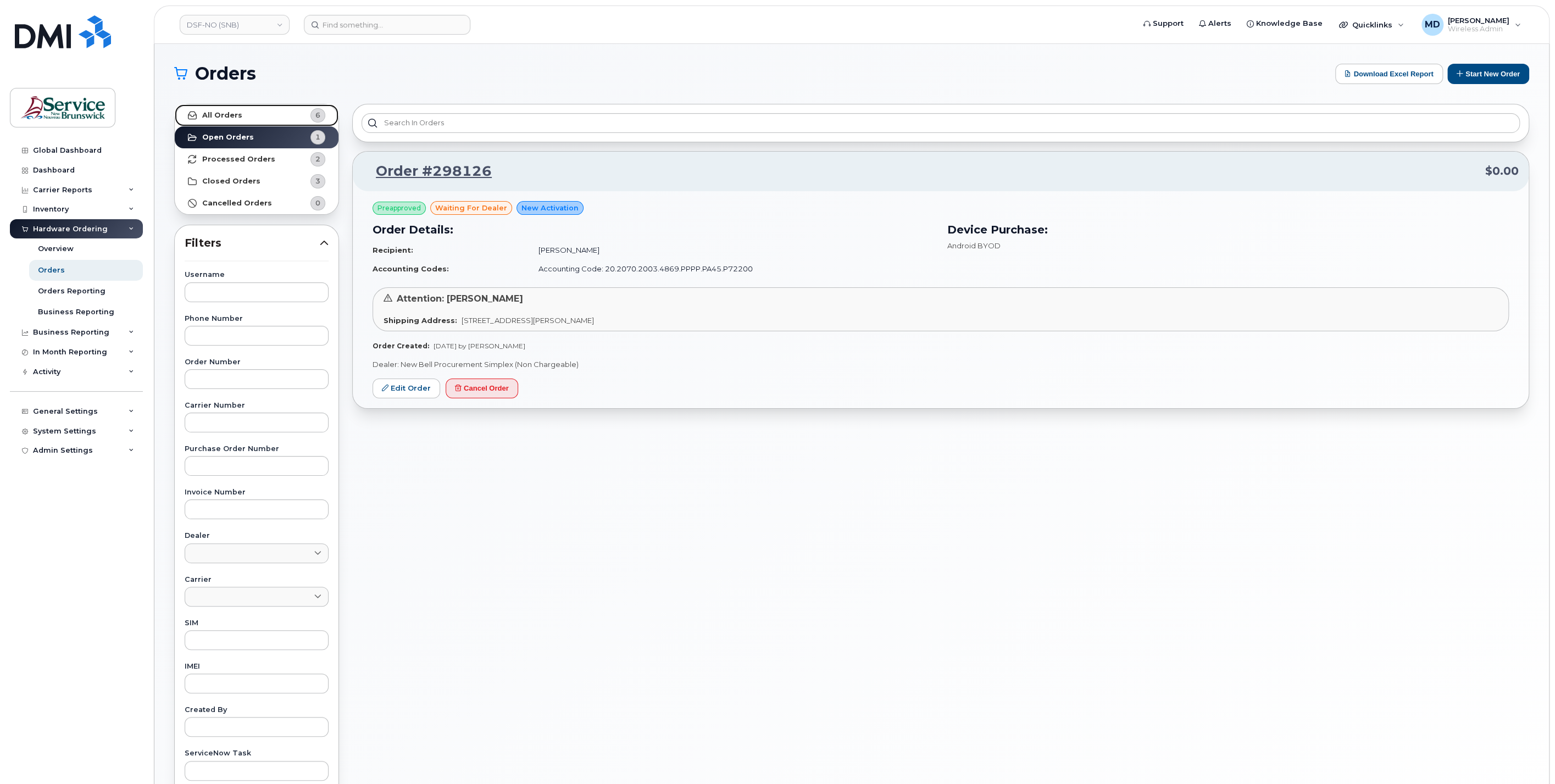
click at [247, 114] on link "All Orders 6" at bounding box center [257, 115] width 164 height 22
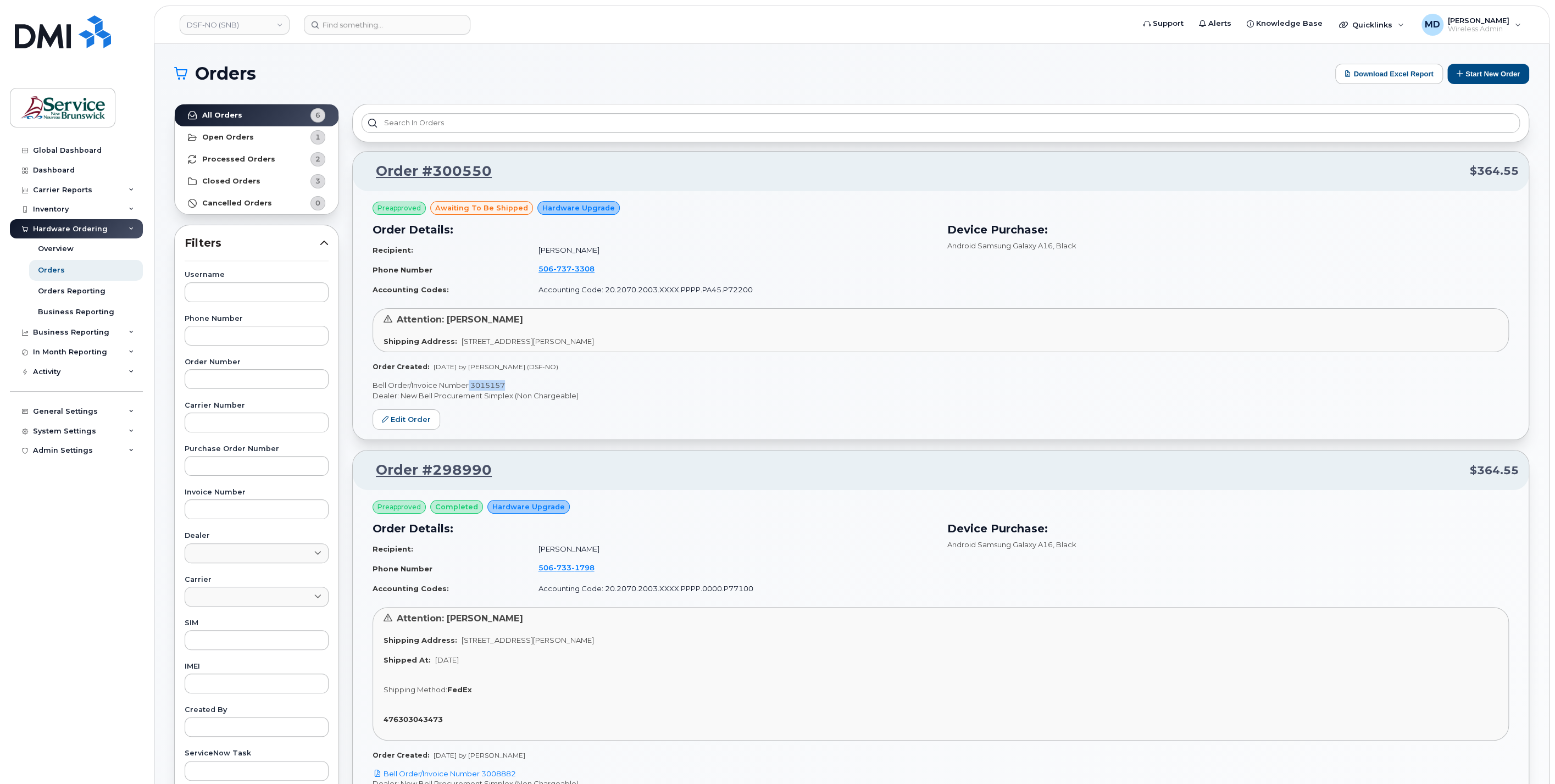
drag, startPoint x: 525, startPoint y: 383, endPoint x: 470, endPoint y: 383, distance: 55.0
click at [470, 383] on p "Bell Order/Invoice Number 3015157" at bounding box center [941, 385] width 1136 height 10
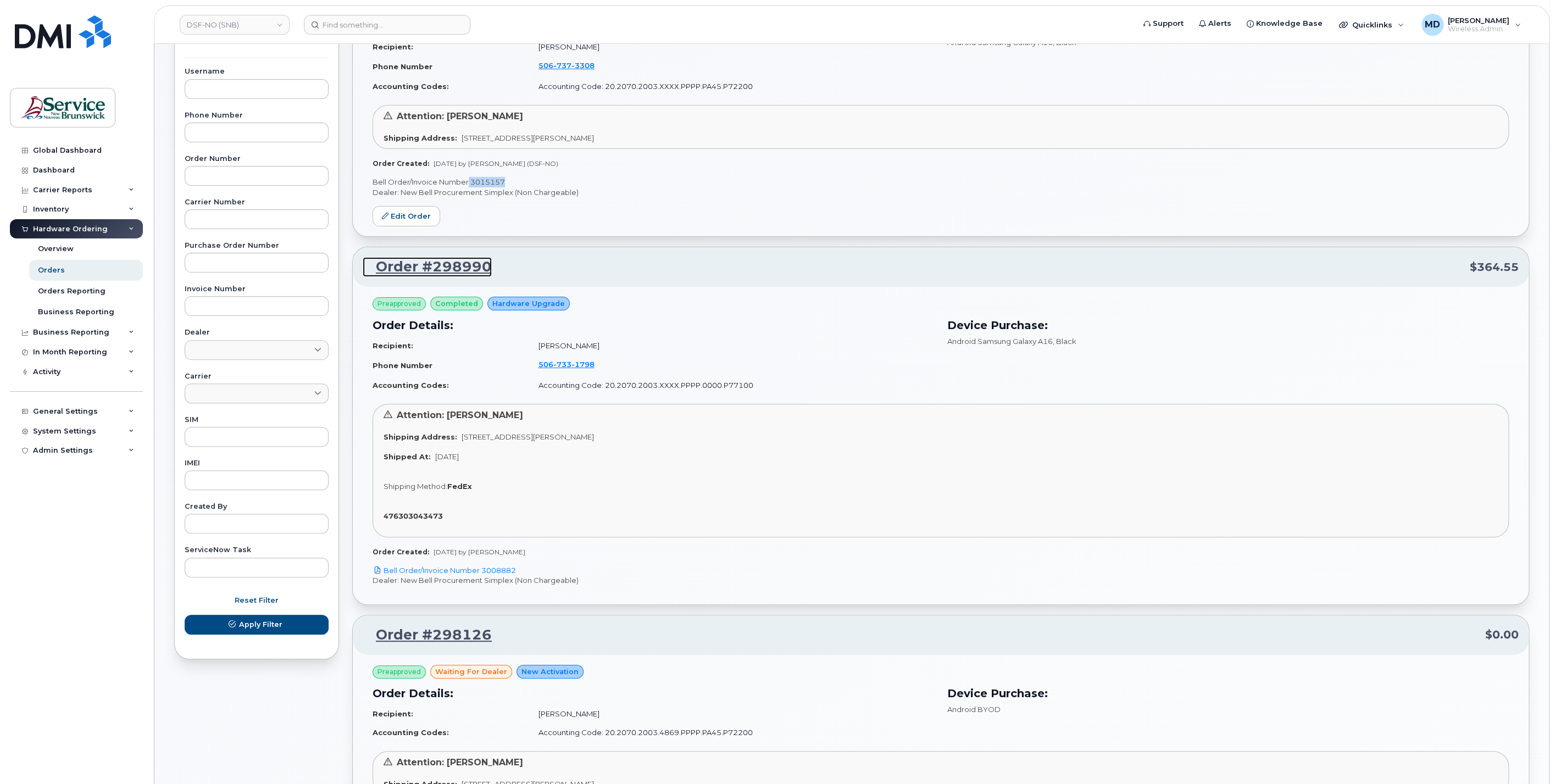
click at [433, 266] on link "Order #298990" at bounding box center [427, 267] width 129 height 20
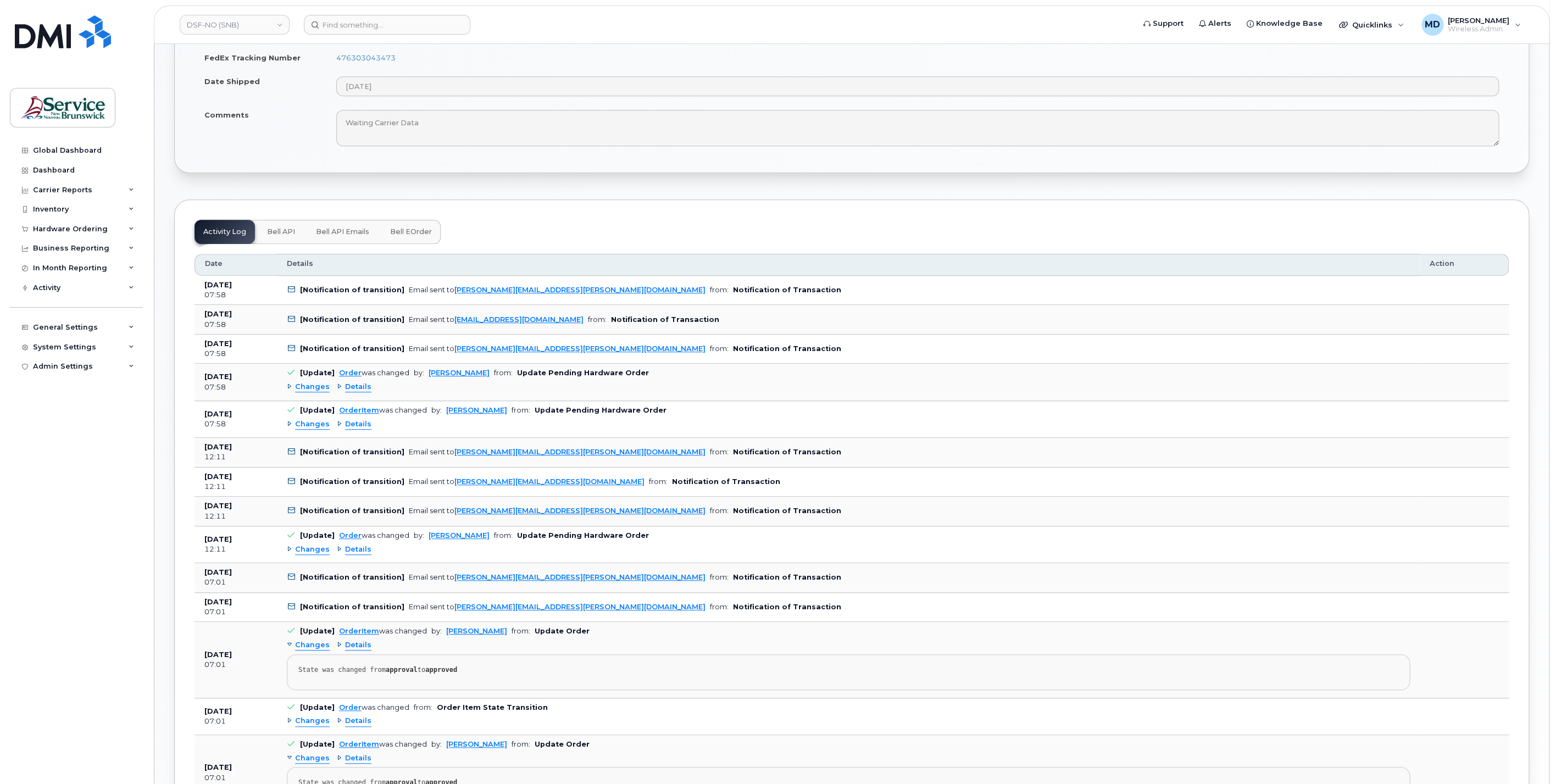
scroll to position [406, 0]
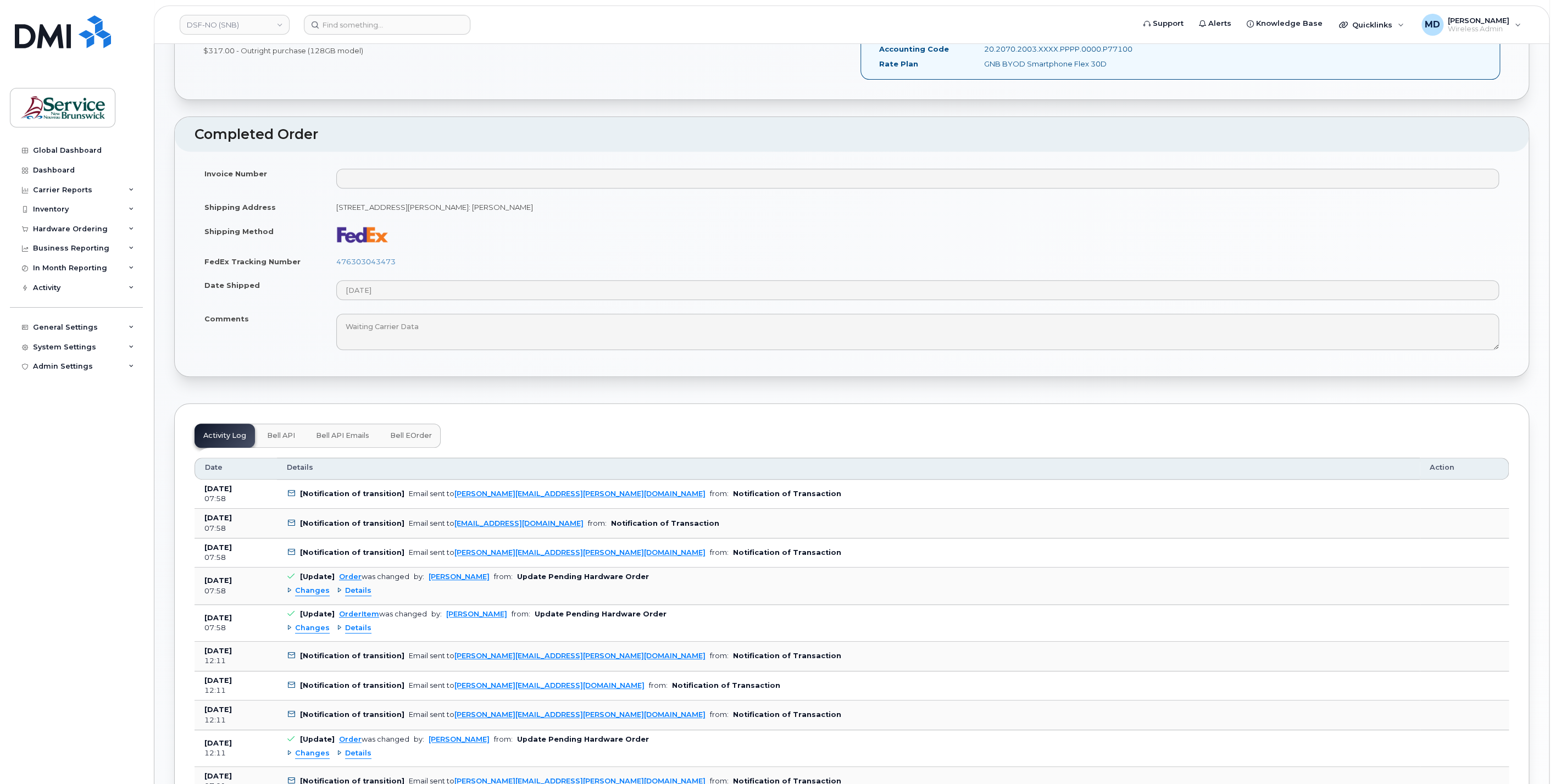
click at [416, 431] on span "Bell eOrder" at bounding box center [411, 435] width 42 height 9
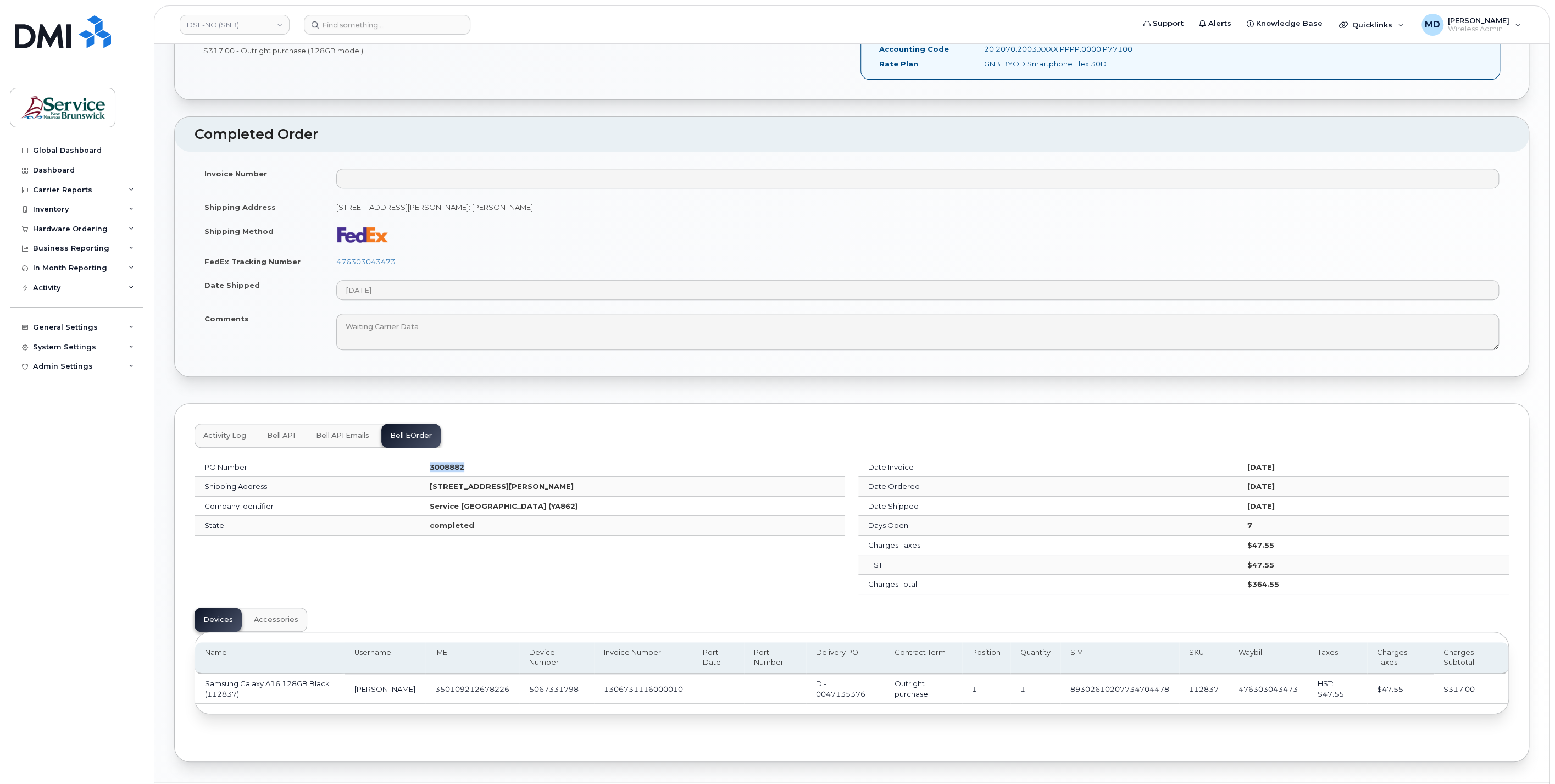
drag, startPoint x: 431, startPoint y: 466, endPoint x: 375, endPoint y: 464, distance: 56.0
click at [375, 464] on tr "PO Number 3008882" at bounding box center [520, 468] width 650 height 20
drag, startPoint x: 376, startPoint y: 464, endPoint x: 353, endPoint y: 526, distance: 66.1
click at [353, 526] on td "State" at bounding box center [308, 526] width 226 height 20
click at [219, 425] on button "Activity Log" at bounding box center [225, 435] width 60 height 24
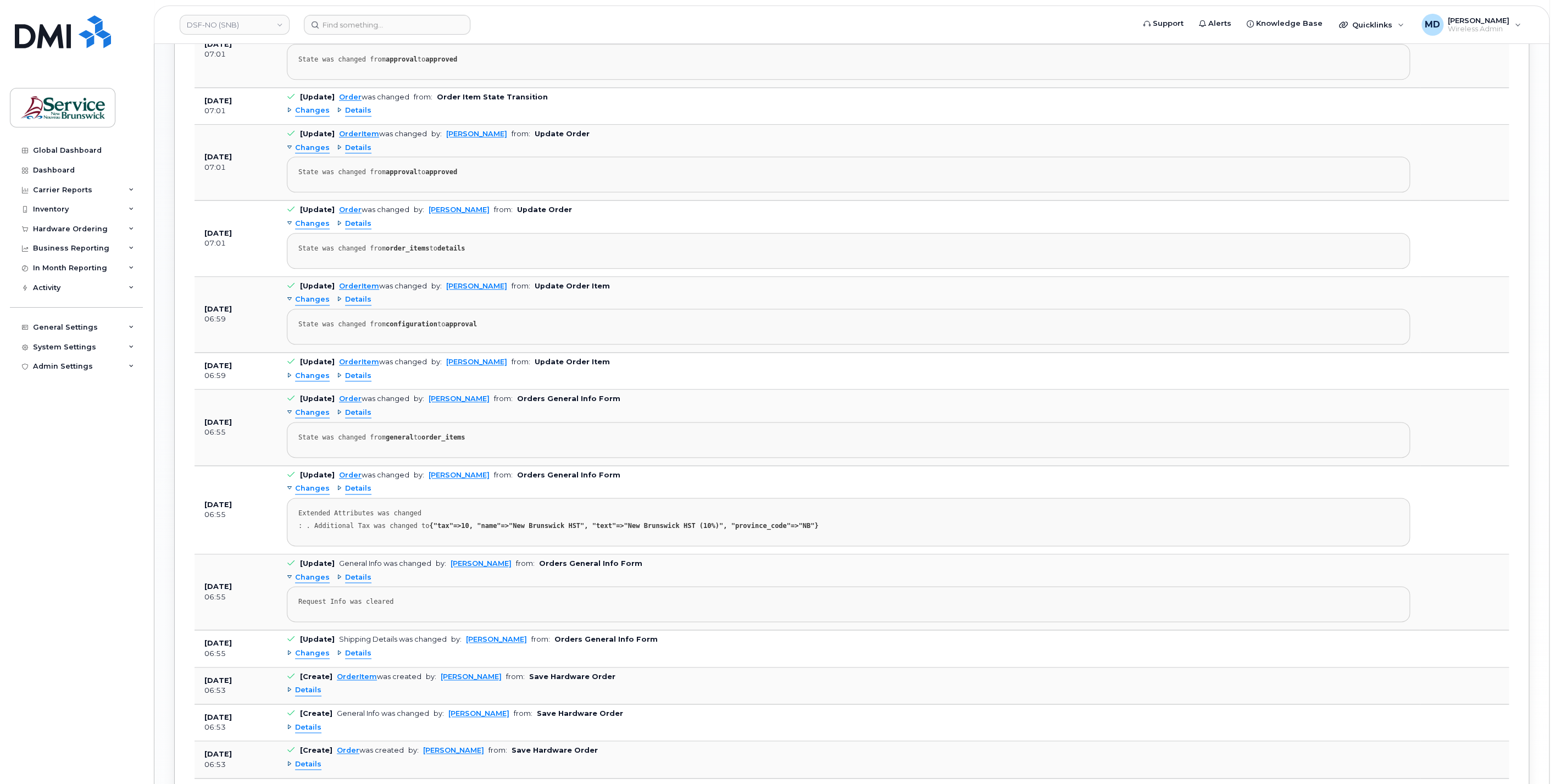
scroll to position [1298, 0]
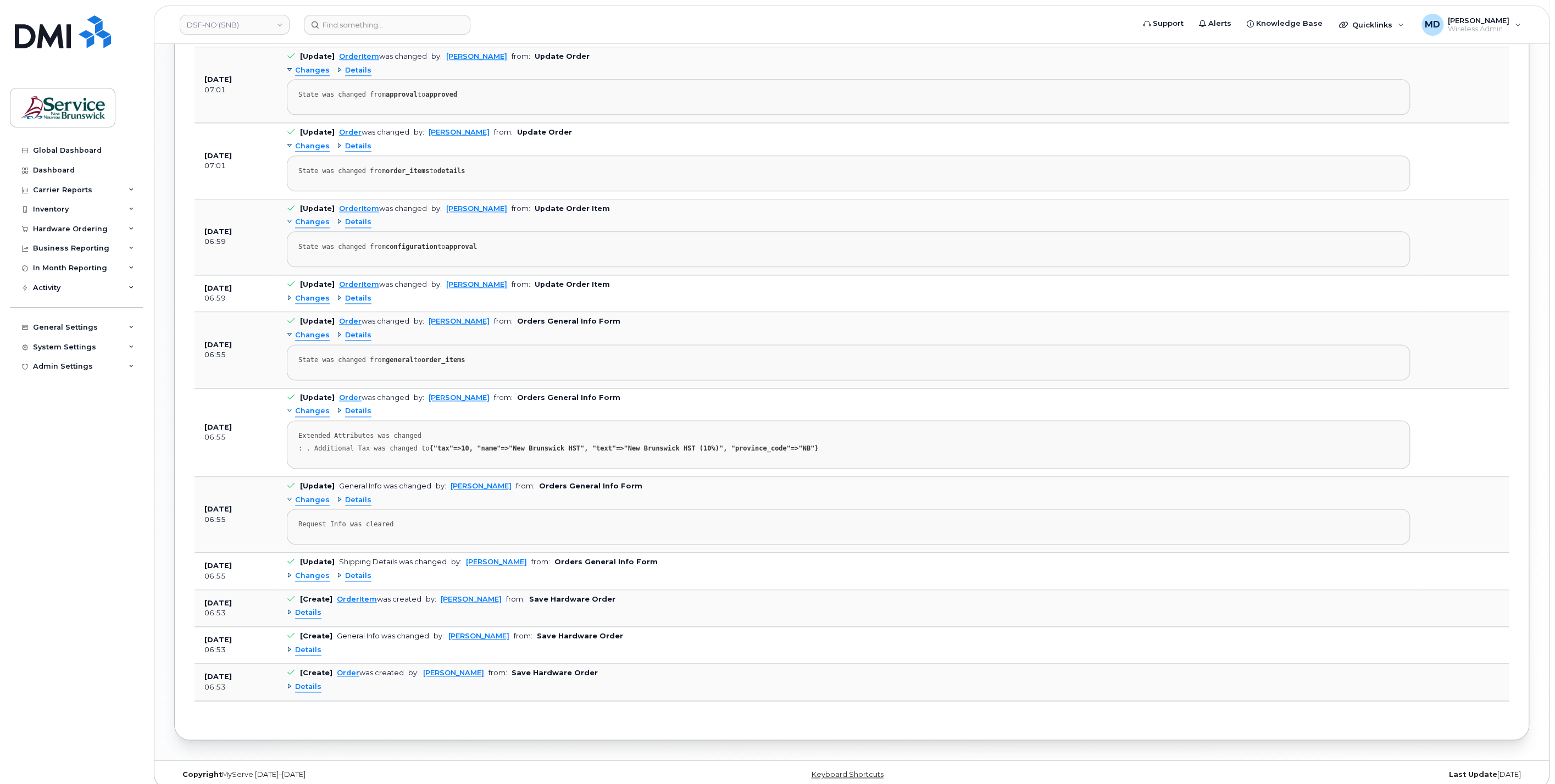
click at [303, 571] on span "Changes" at bounding box center [312, 576] width 34 height 10
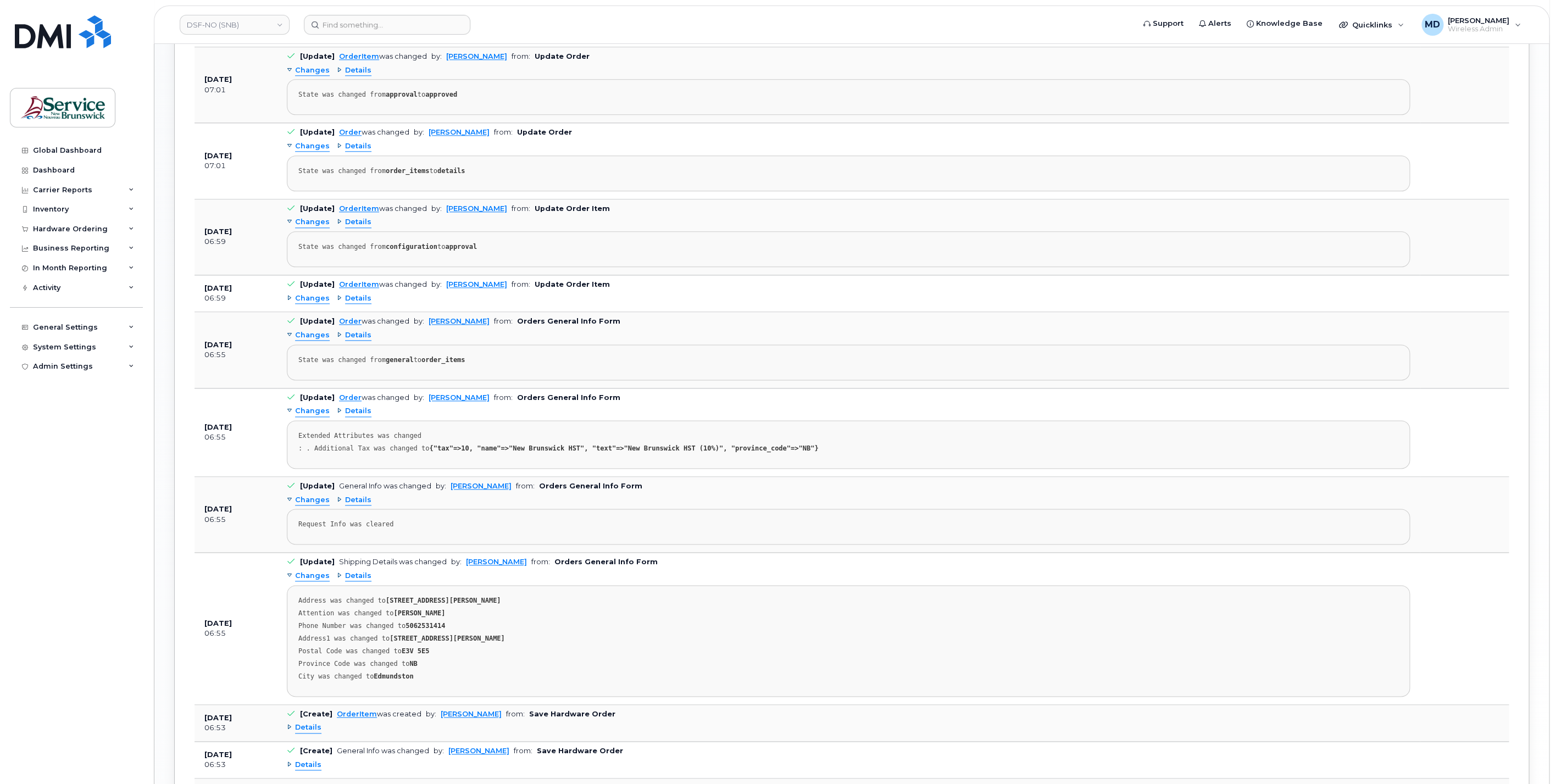
click at [311, 293] on span "Changes" at bounding box center [312, 298] width 34 height 10
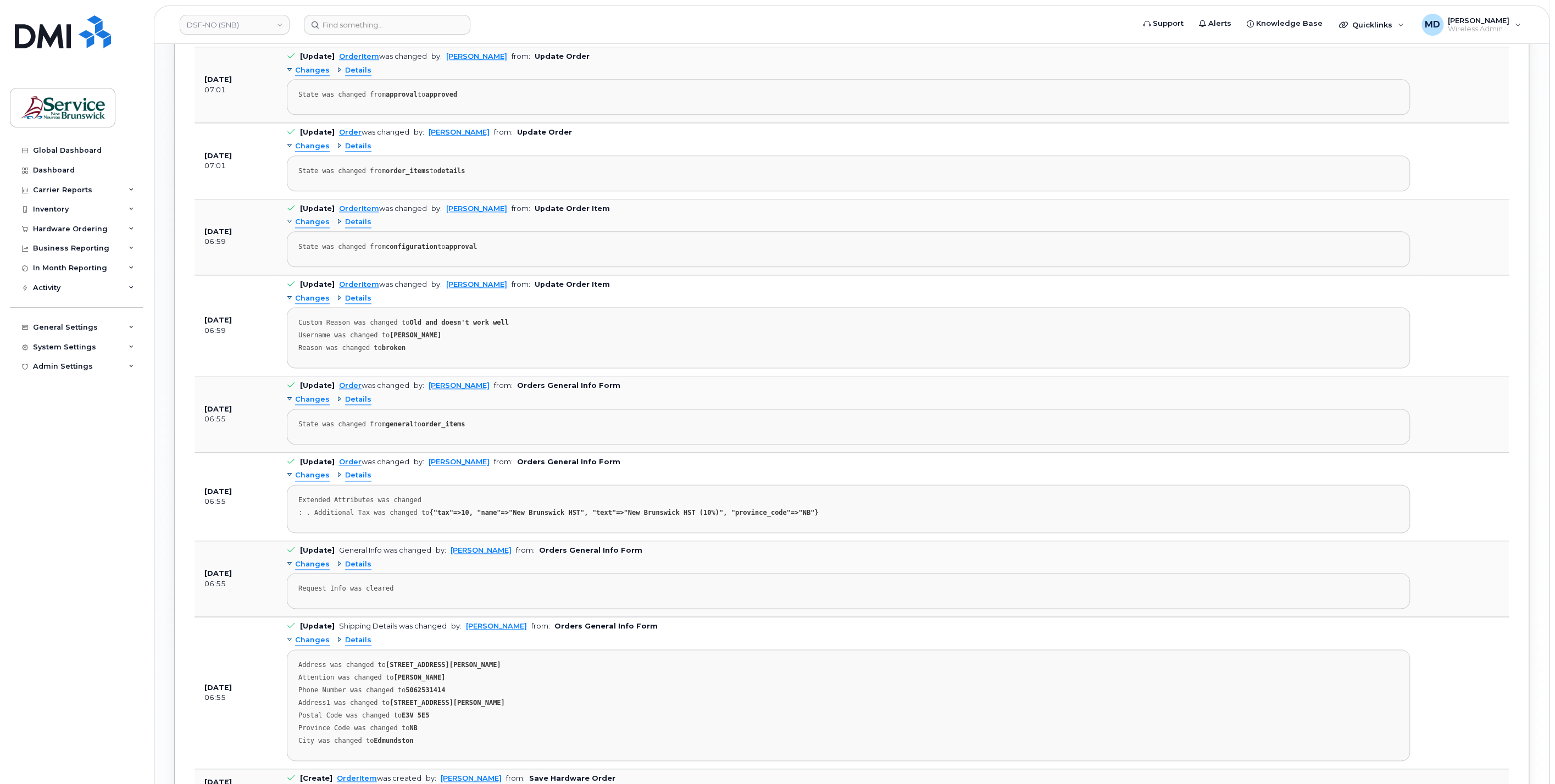
drag, startPoint x: 313, startPoint y: 316, endPoint x: 505, endPoint y: 318, distance: 192.0
click at [505, 318] on div "Custom Reason was changed to Old and doesn't work well" at bounding box center [849, 323] width 1100 height 8
click at [506, 318] on div "Custom Reason was changed to Old and doesn't work well" at bounding box center [849, 323] width 1100 height 8
click at [411, 344] on div "Reason was changed to broken" at bounding box center [849, 349] width 1100 height 8
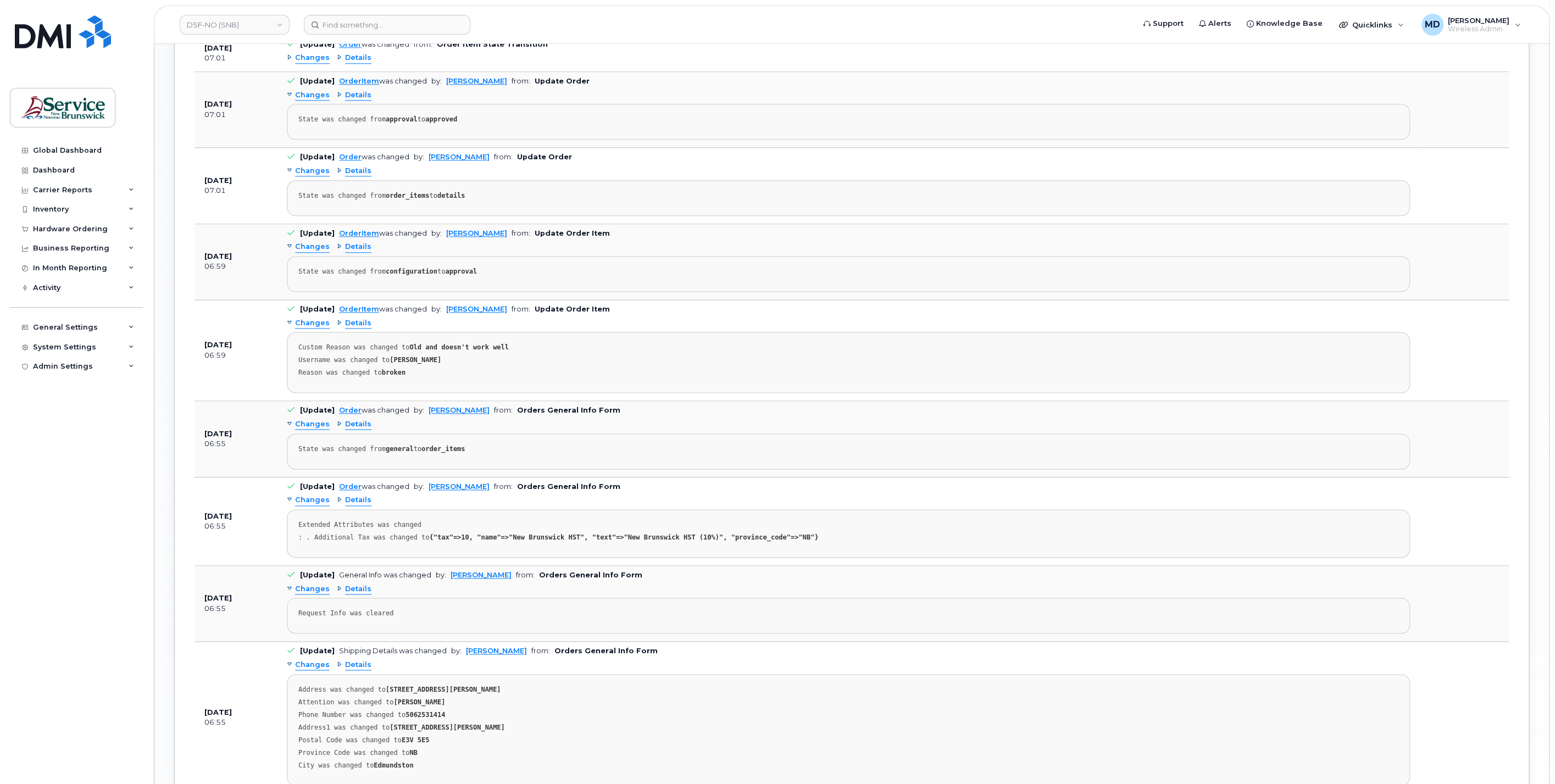
scroll to position [1477, 0]
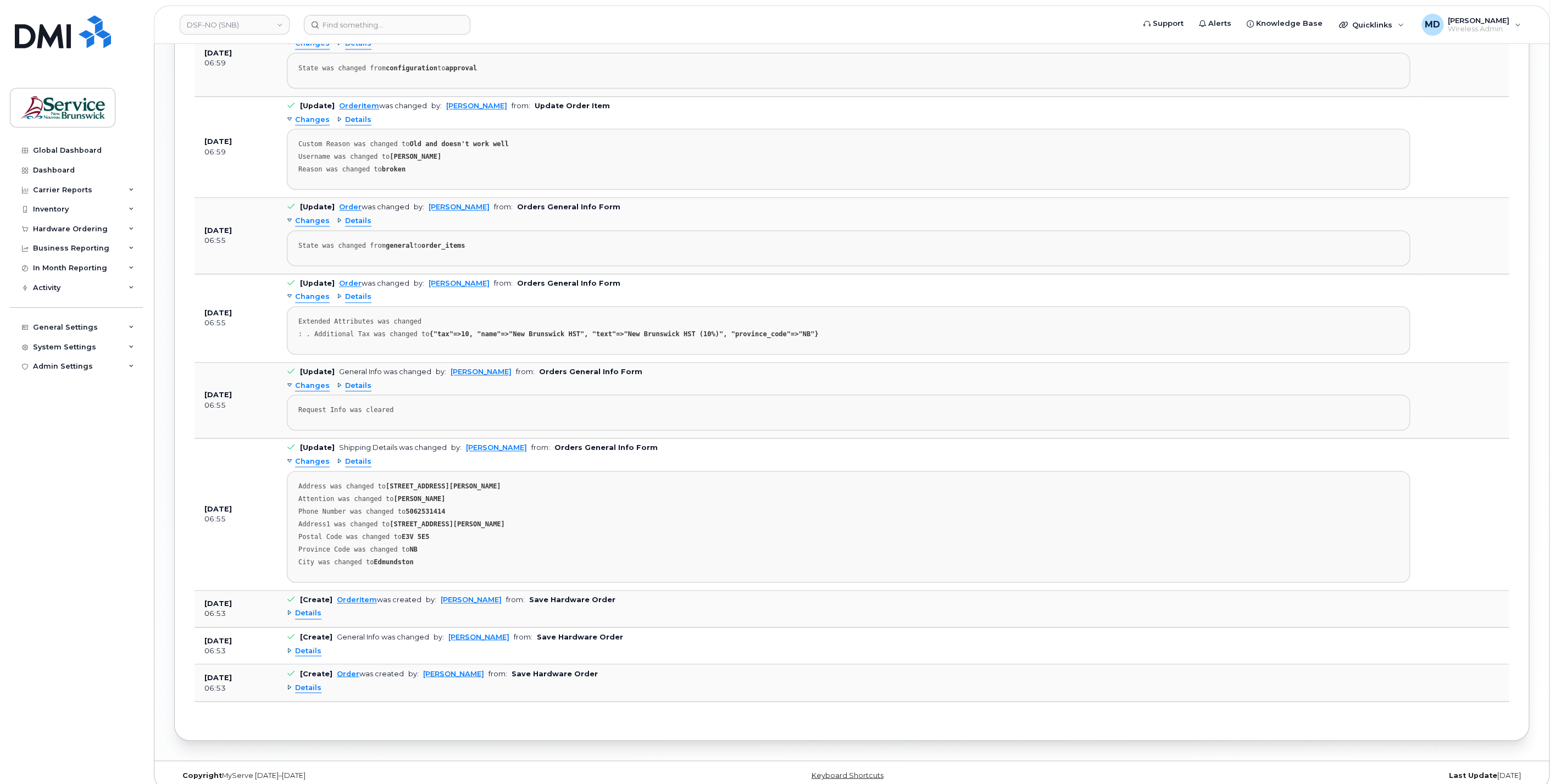
click at [308, 682] on span "Details" at bounding box center [308, 687] width 27 height 10
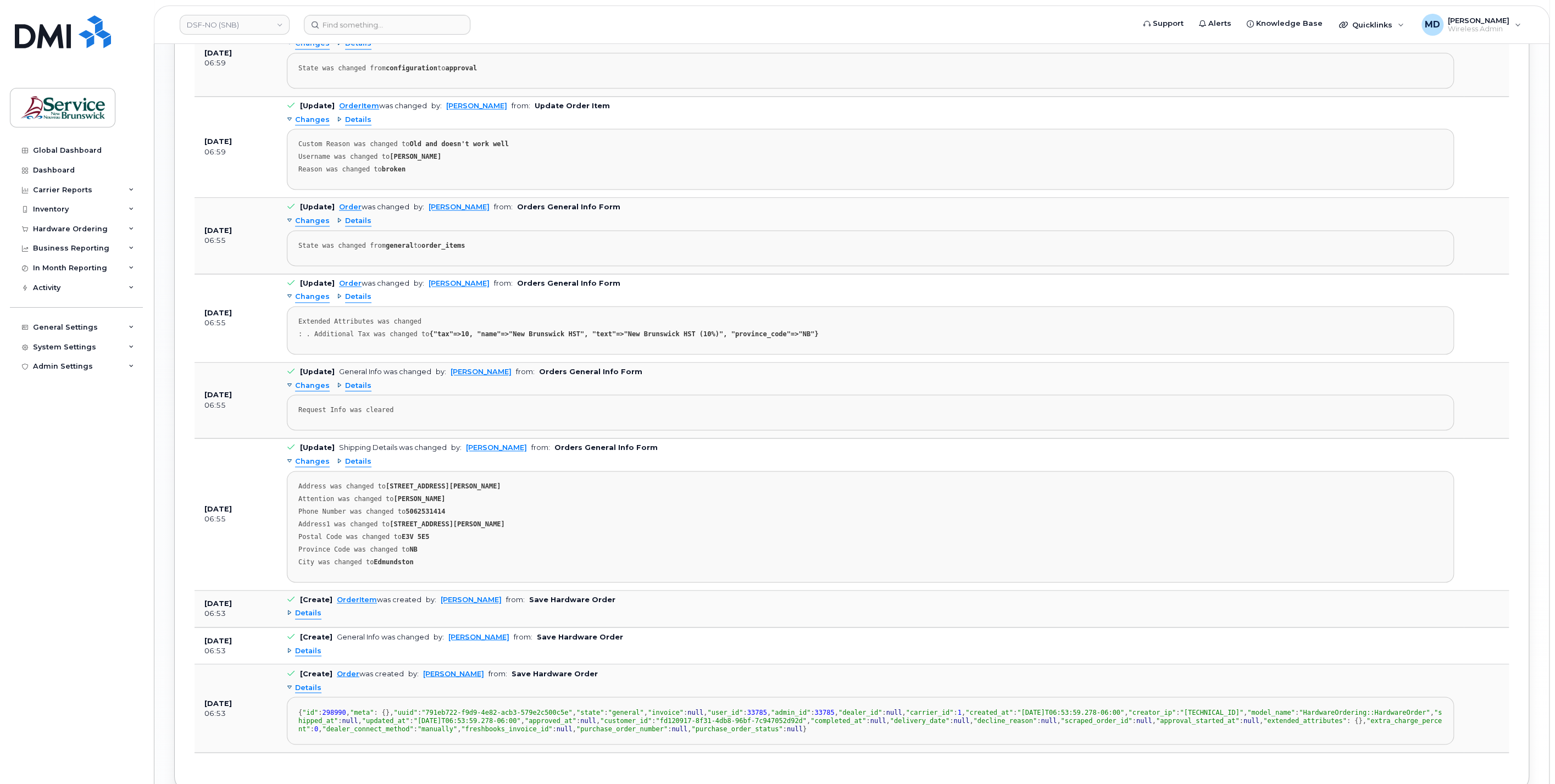
scroll to position [1681, 0]
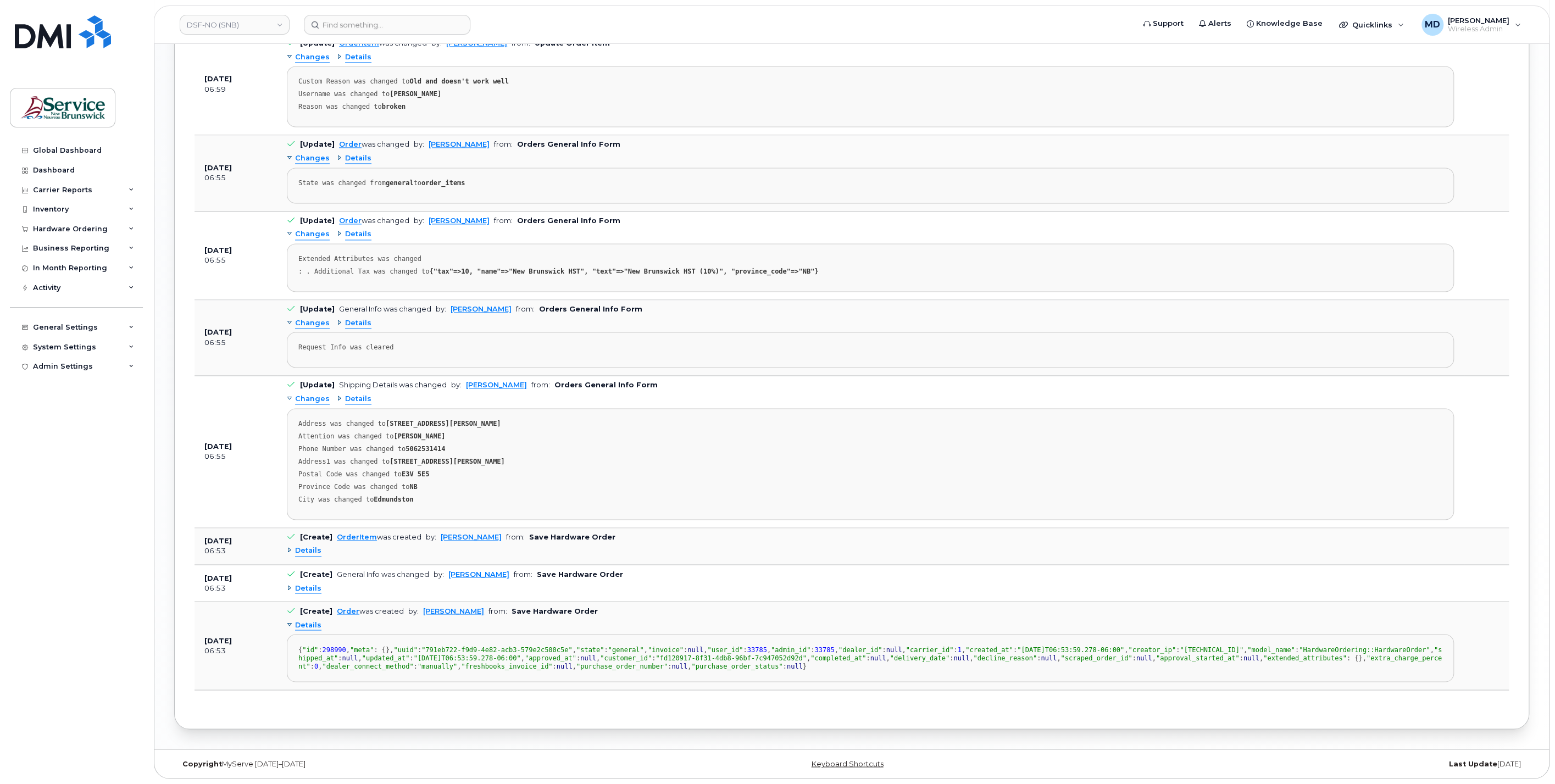
click at [315, 583] on span "Details" at bounding box center [308, 588] width 27 height 10
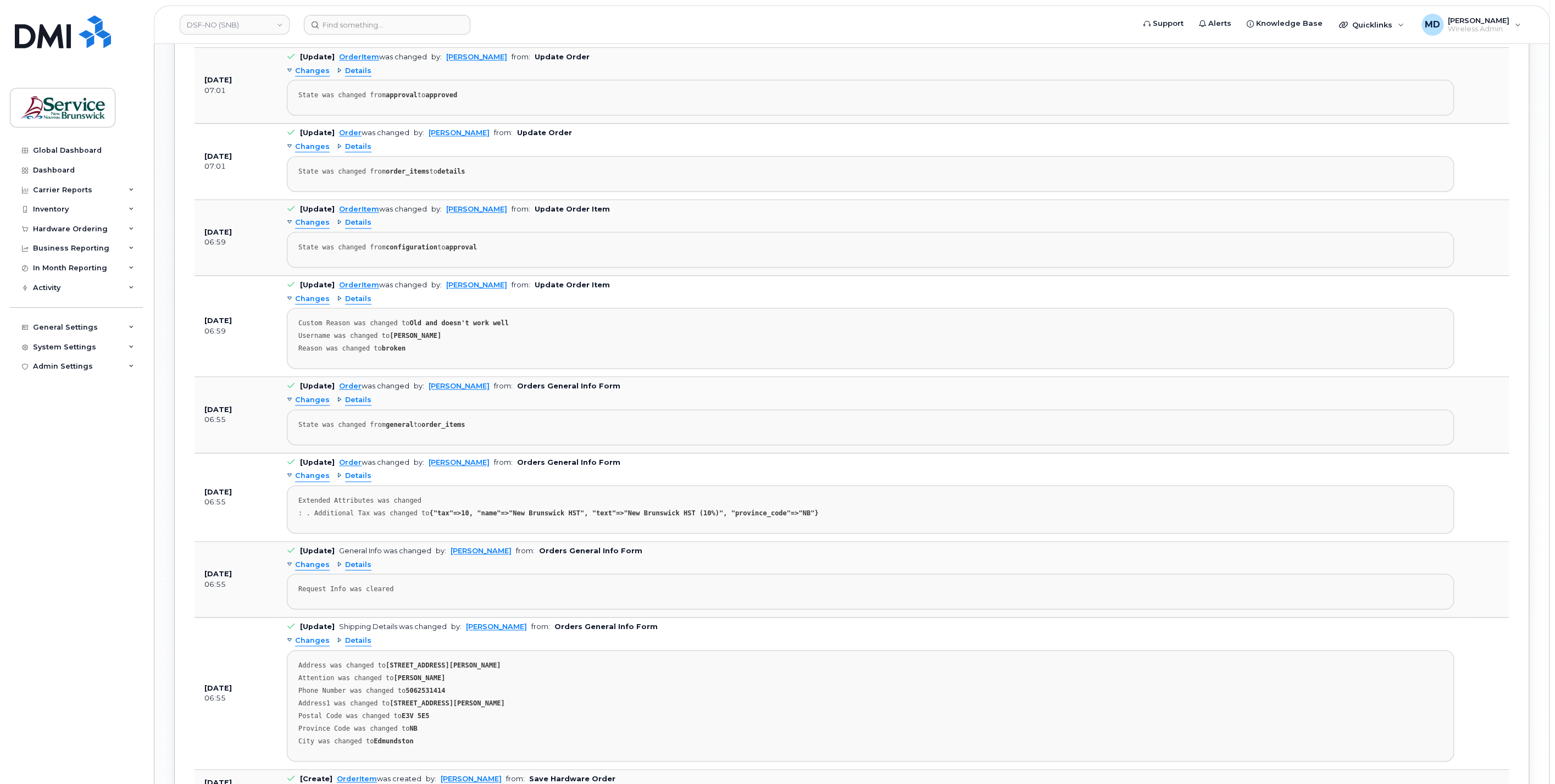
scroll to position [1501, 0]
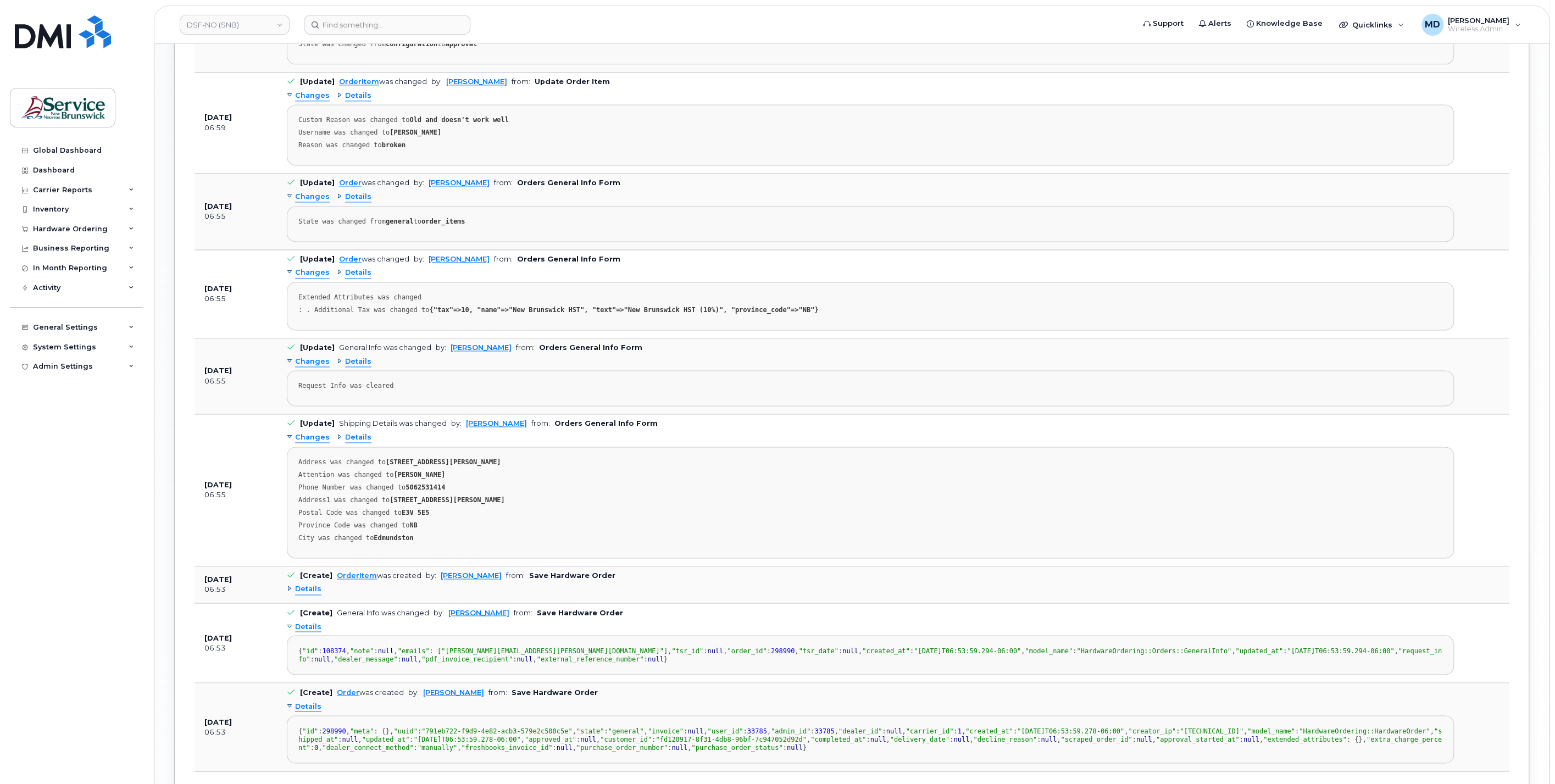
click at [310, 584] on span "Details" at bounding box center [308, 589] width 27 height 10
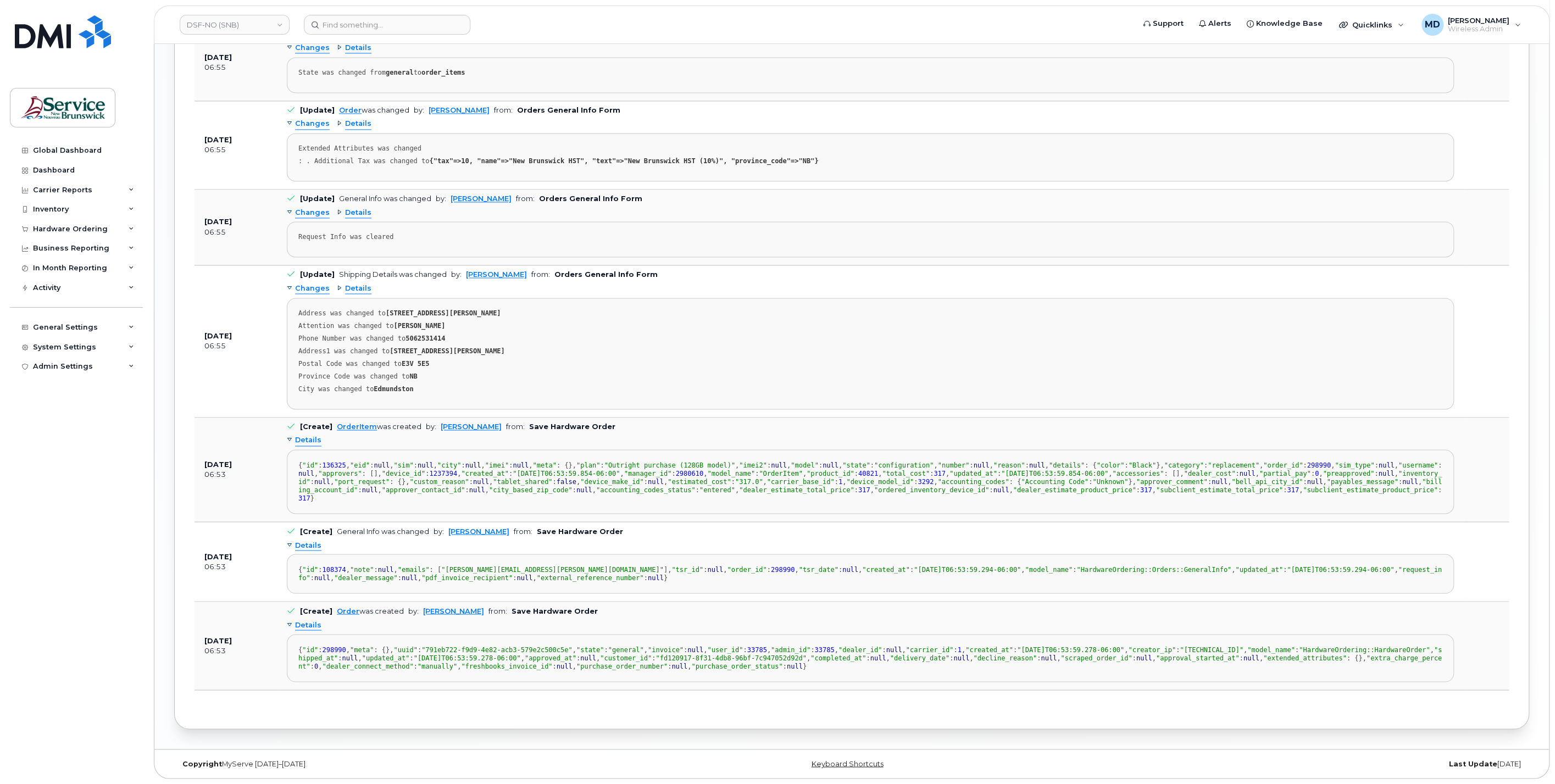
scroll to position [891, 0]
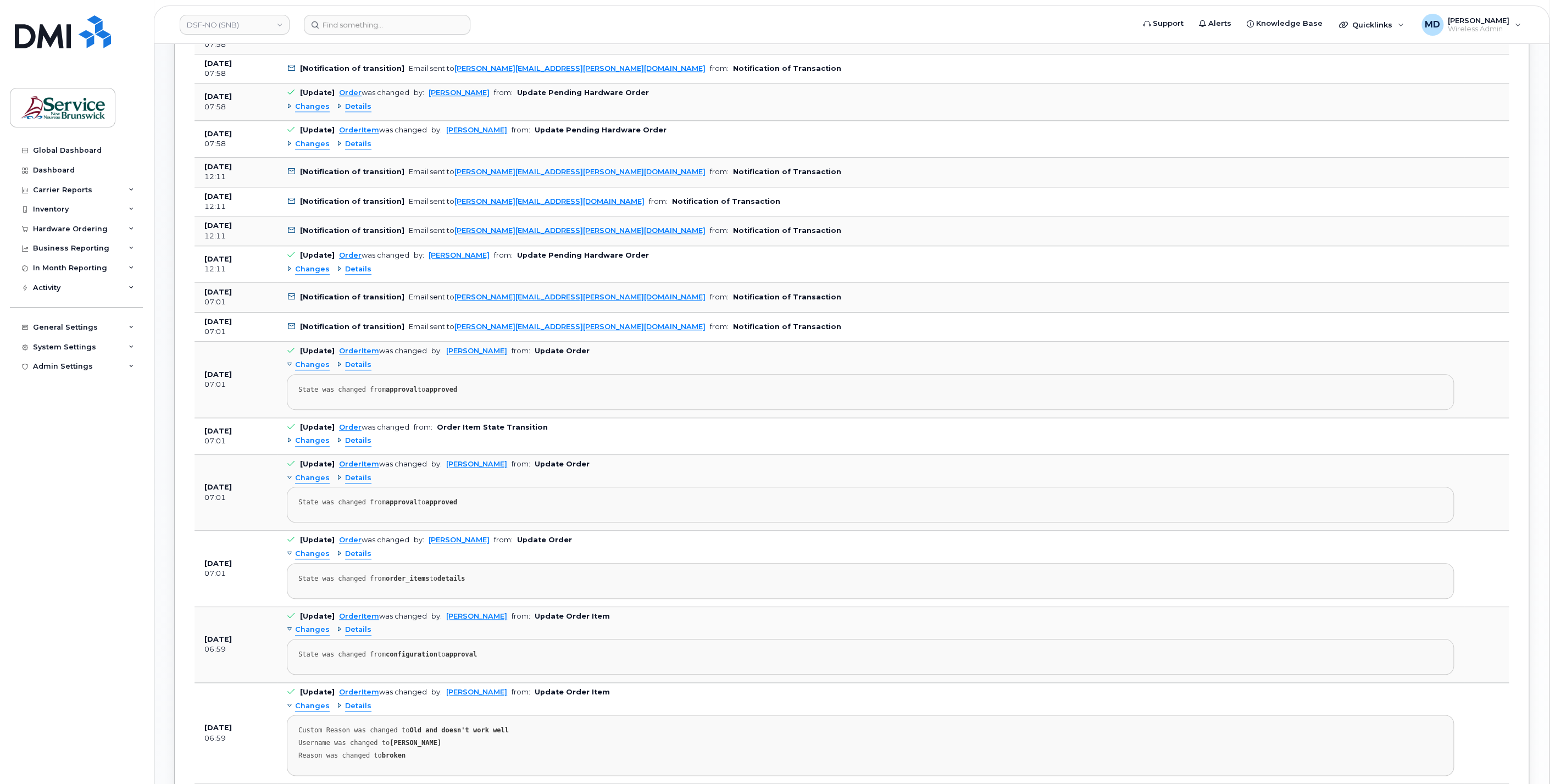
click at [299, 435] on span "Changes" at bounding box center [312, 440] width 34 height 10
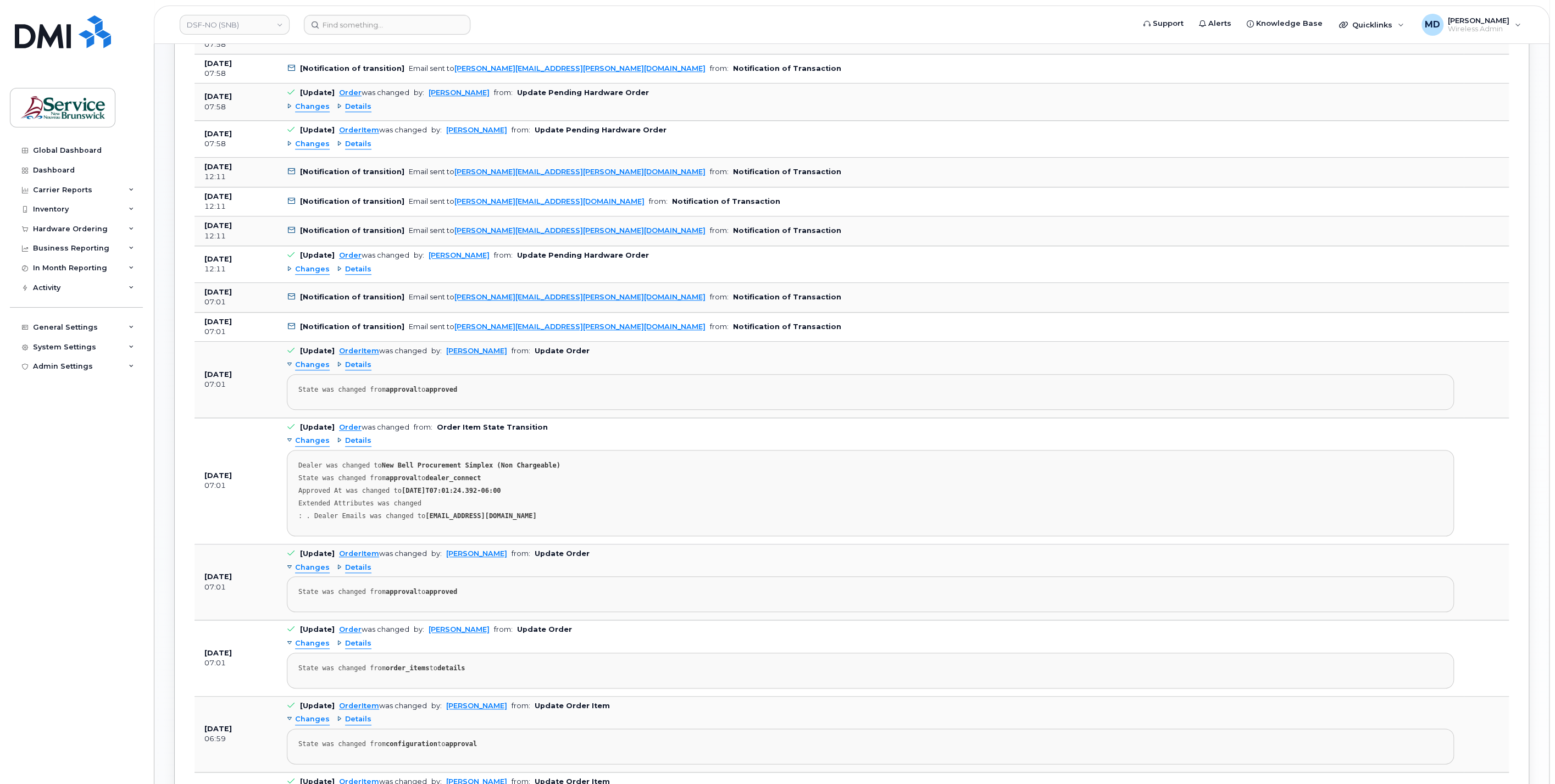
click at [299, 435] on span "Changes" at bounding box center [312, 440] width 34 height 10
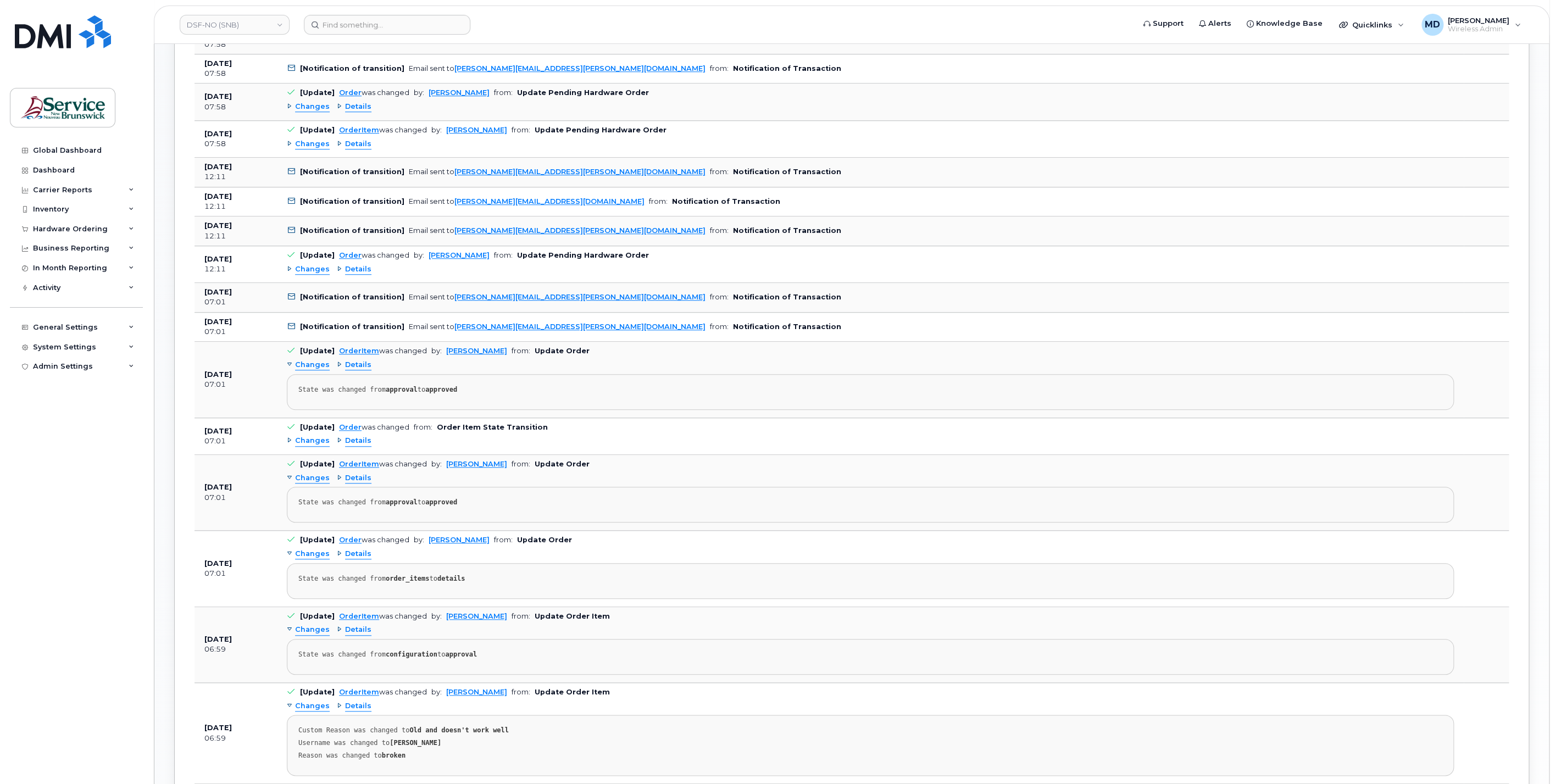
click at [314, 264] on span "Changes" at bounding box center [312, 269] width 34 height 10
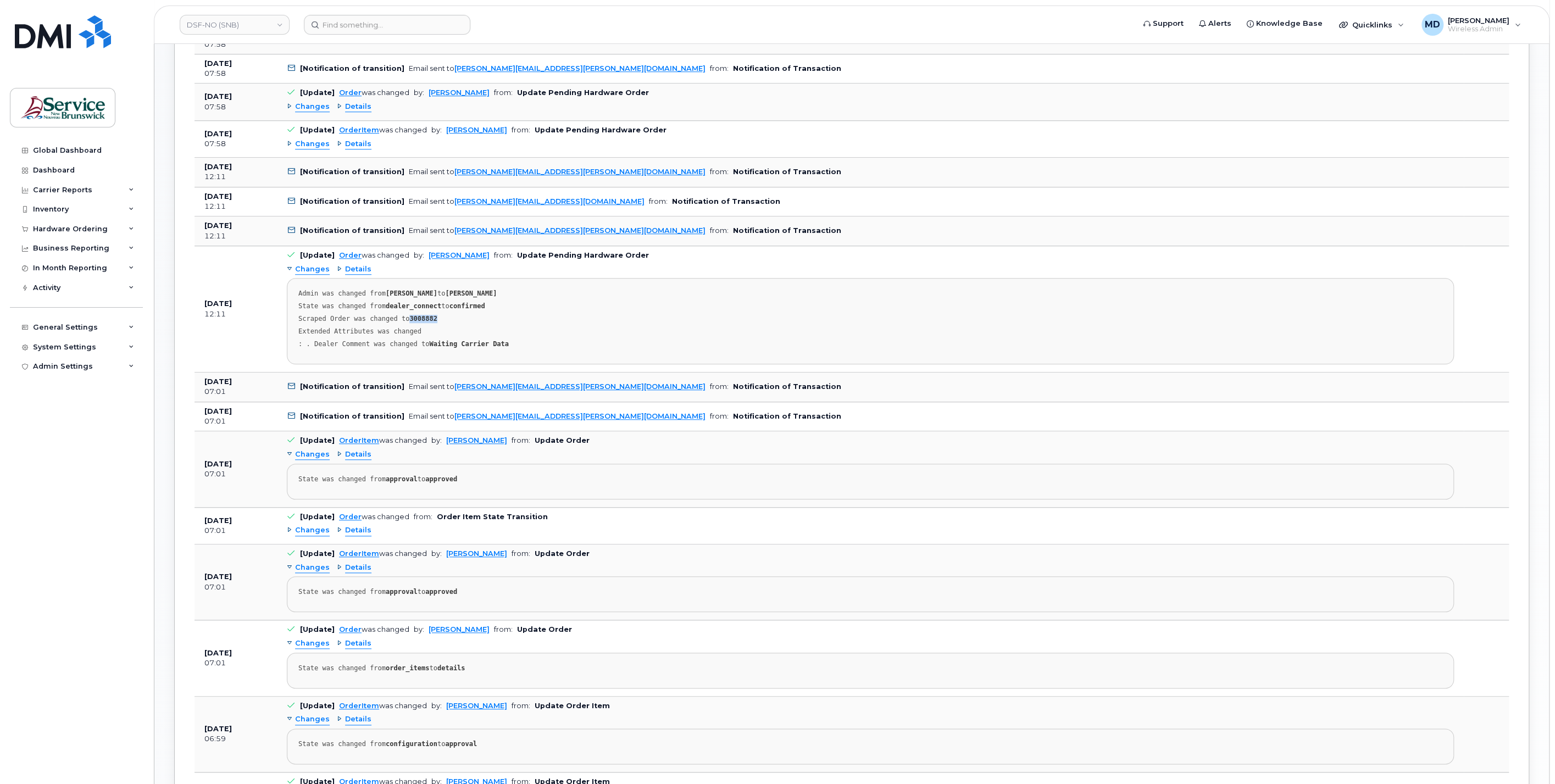
drag, startPoint x: 431, startPoint y: 318, endPoint x: 405, endPoint y: 316, distance: 26.1
click at [405, 316] on div "Scraped Order was changed to 3008882" at bounding box center [870, 319] width 1145 height 8
drag, startPoint x: 383, startPoint y: 251, endPoint x: 530, endPoint y: 256, distance: 147.1
click at [530, 256] on td "[Update] Order was changed by: Sabrina Nguyen from: Update Pending Hardware Ord…" at bounding box center [870, 309] width 1187 height 126
drag, startPoint x: 530, startPoint y: 256, endPoint x: 520, endPoint y: 273, distance: 19.7
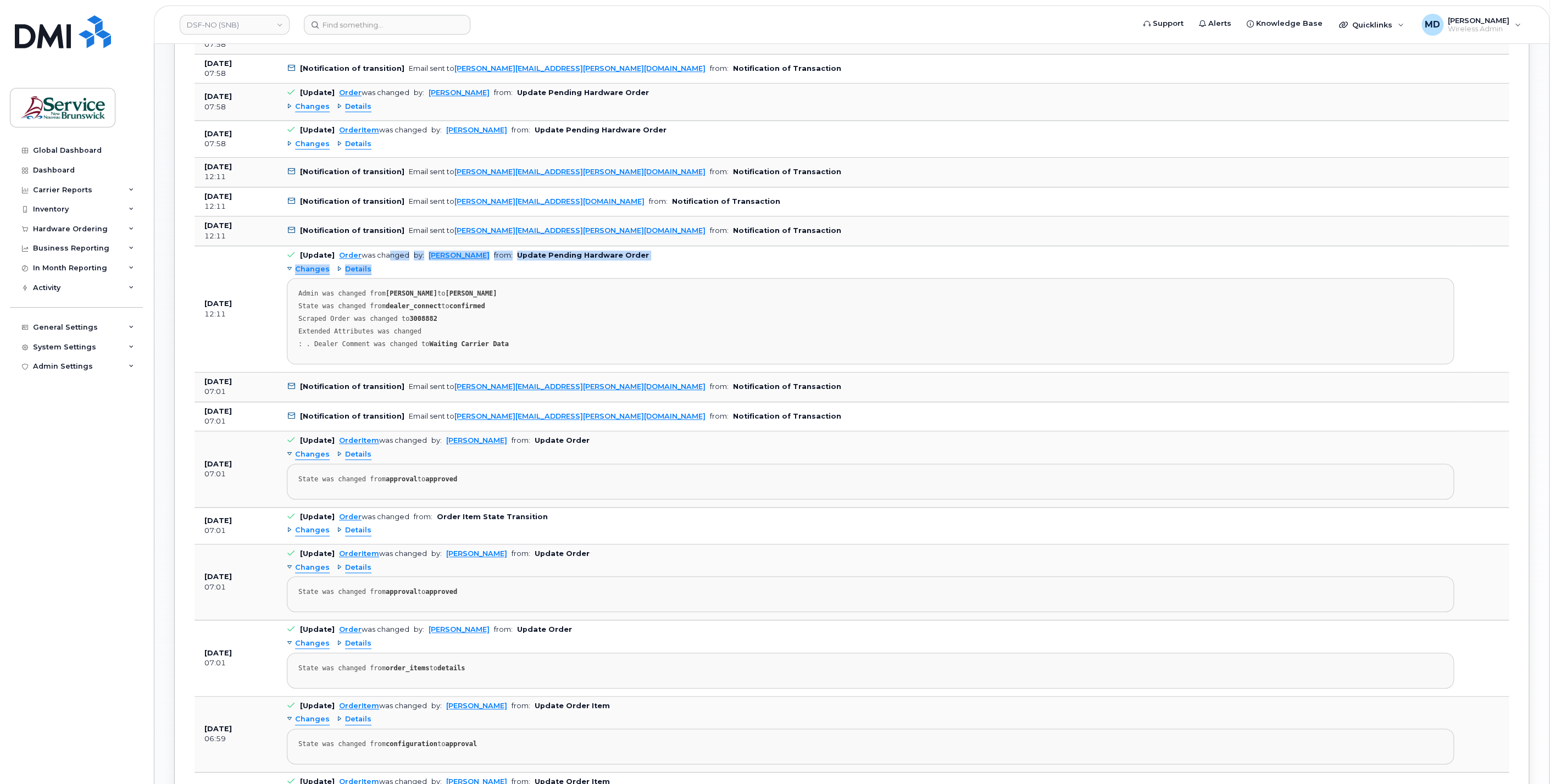
click at [520, 273] on div "Changes Details Admin was changed from Marc-Andre Laforge to Sabrina Nguyen Sta…" at bounding box center [870, 313] width 1167 height 104
drag, startPoint x: 534, startPoint y: 328, endPoint x: 542, endPoint y: 331, distance: 8.5
click at [542, 331] on pre "Admin was changed from Marc-Andre Laforge to Sabrina Nguyen State was changed f…" at bounding box center [870, 321] width 1167 height 86
drag, startPoint x: 308, startPoint y: 310, endPoint x: 446, endPoint y: 309, distance: 138.0
click at [446, 315] on div "Scraped Order was changed to 3008882" at bounding box center [870, 319] width 1145 height 8
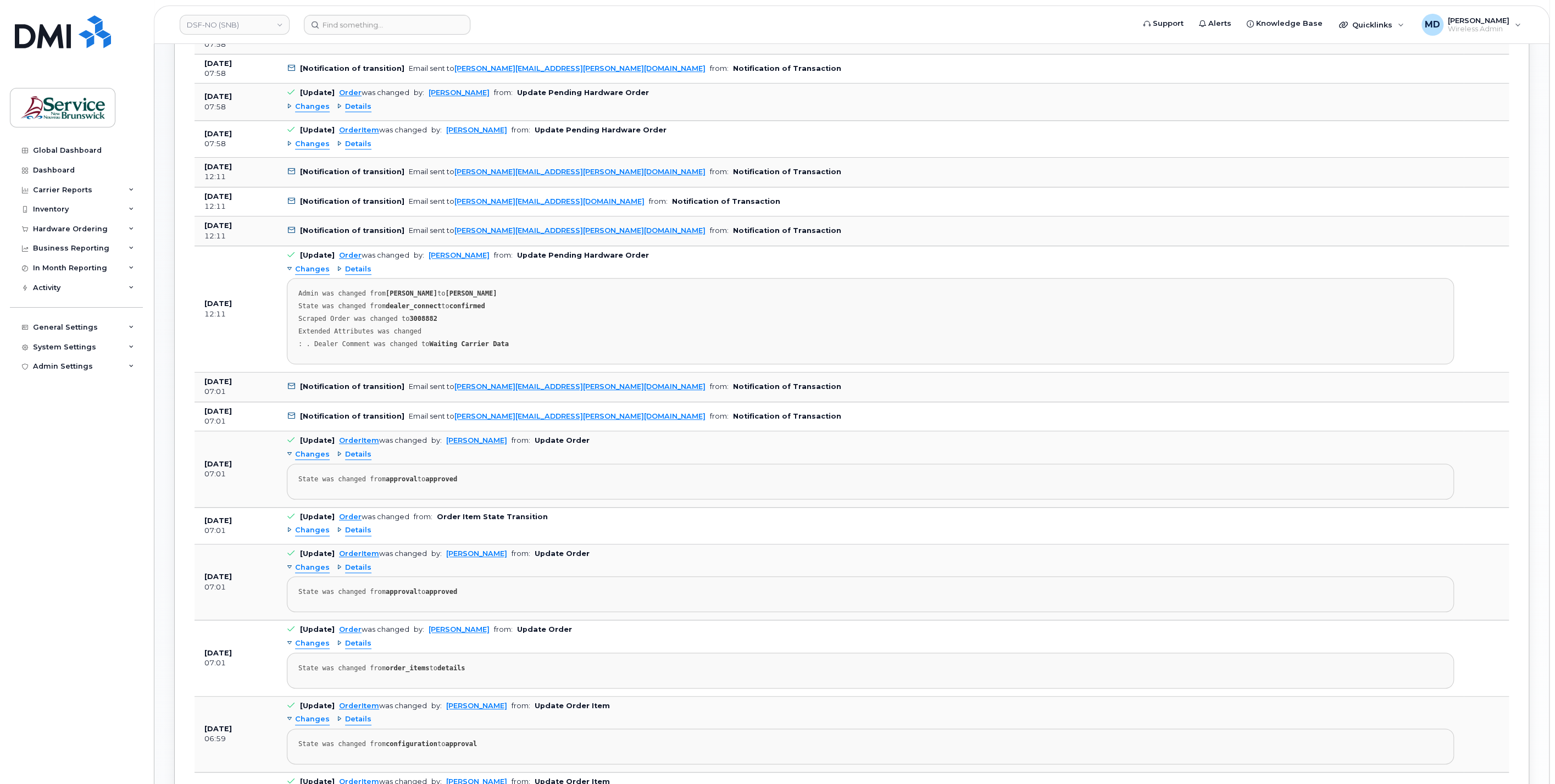
drag, startPoint x: 446, startPoint y: 309, endPoint x: 430, endPoint y: 323, distance: 21.3
click at [430, 328] on div "Extended Attributes was changed" at bounding box center [870, 332] width 1145 height 8
drag, startPoint x: 404, startPoint y: 312, endPoint x: 451, endPoint y: 317, distance: 47.3
click at [451, 317] on div "Scraped Order was changed to 3008882" at bounding box center [870, 319] width 1145 height 8
drag, startPoint x: 451, startPoint y: 317, endPoint x: 454, endPoint y: 323, distance: 6.7
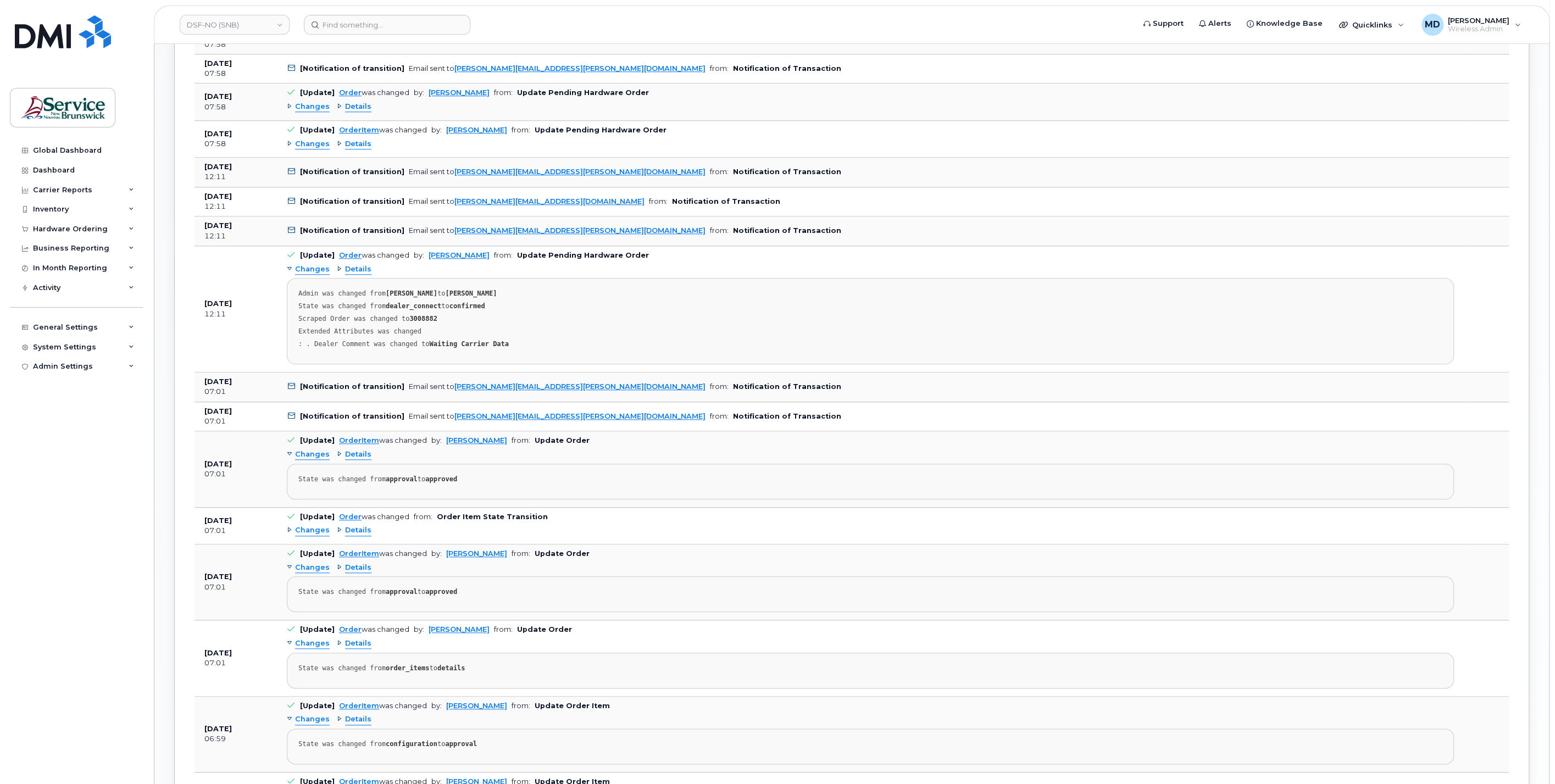
click at [454, 328] on div "Extended Attributes was changed" at bounding box center [870, 332] width 1145 height 8
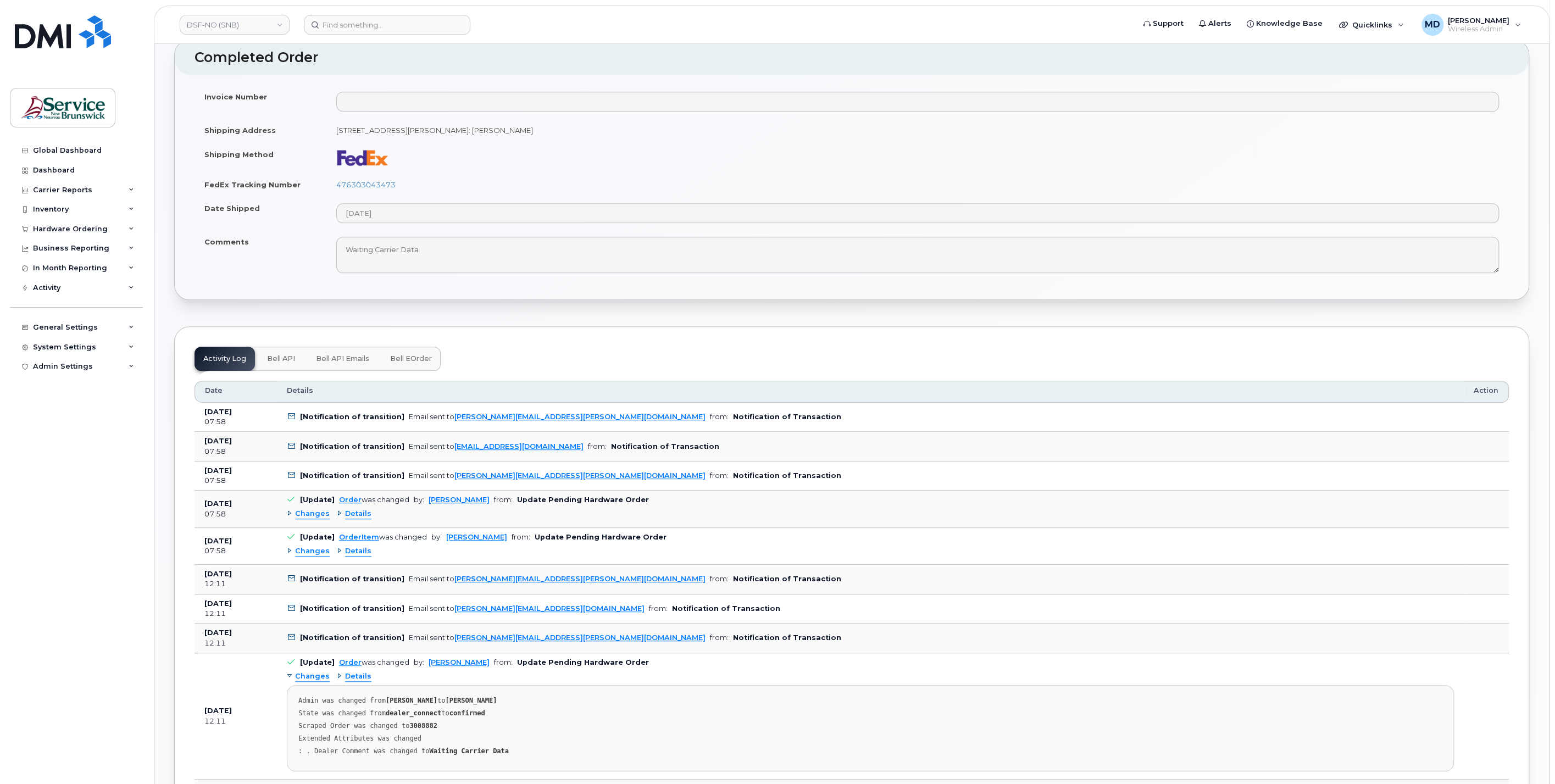
scroll to position [280, 0]
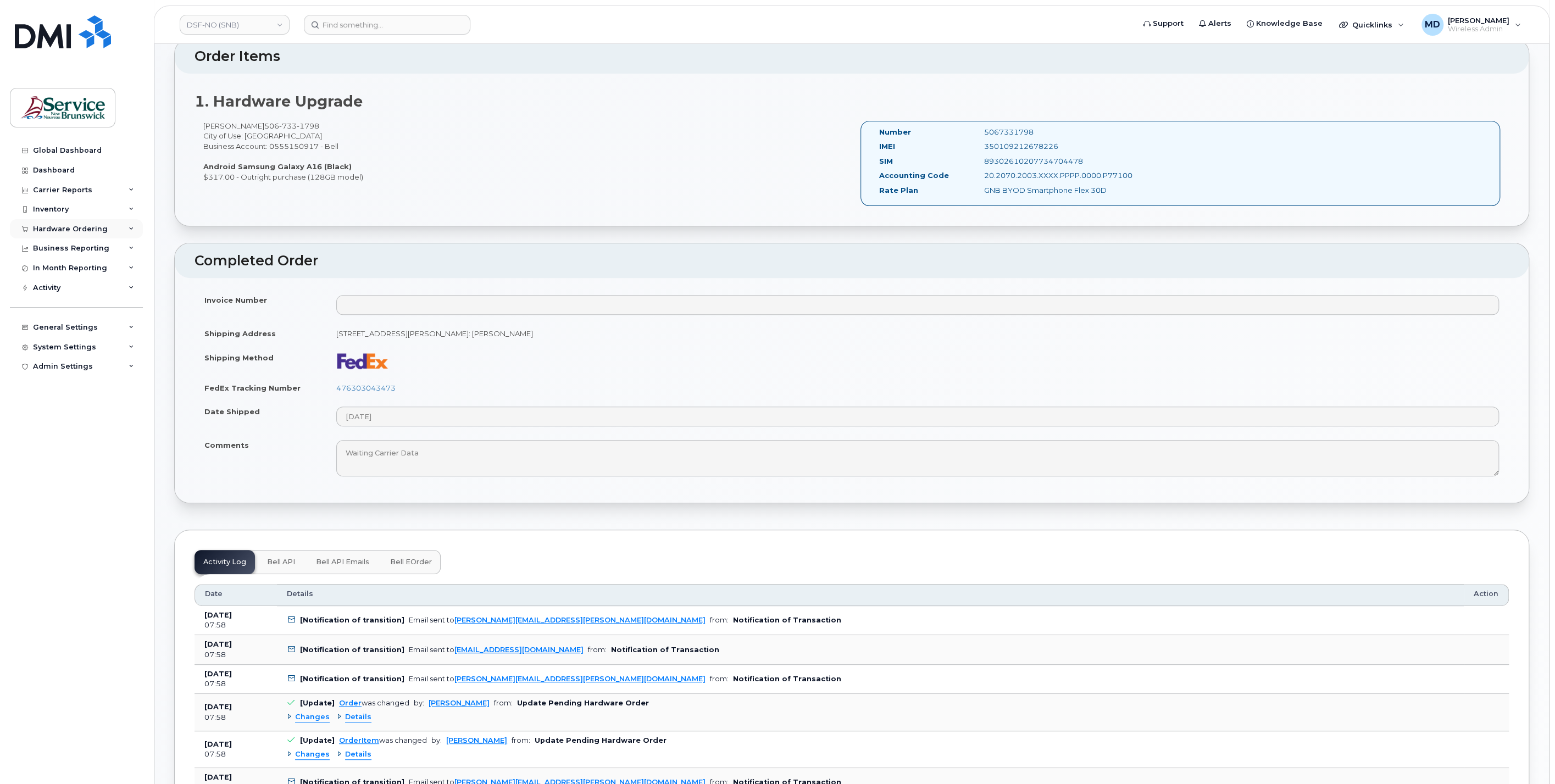
click at [62, 226] on div "Hardware Ordering" at bounding box center [69, 229] width 74 height 9
click at [57, 272] on div "Orders" at bounding box center [51, 271] width 27 height 10
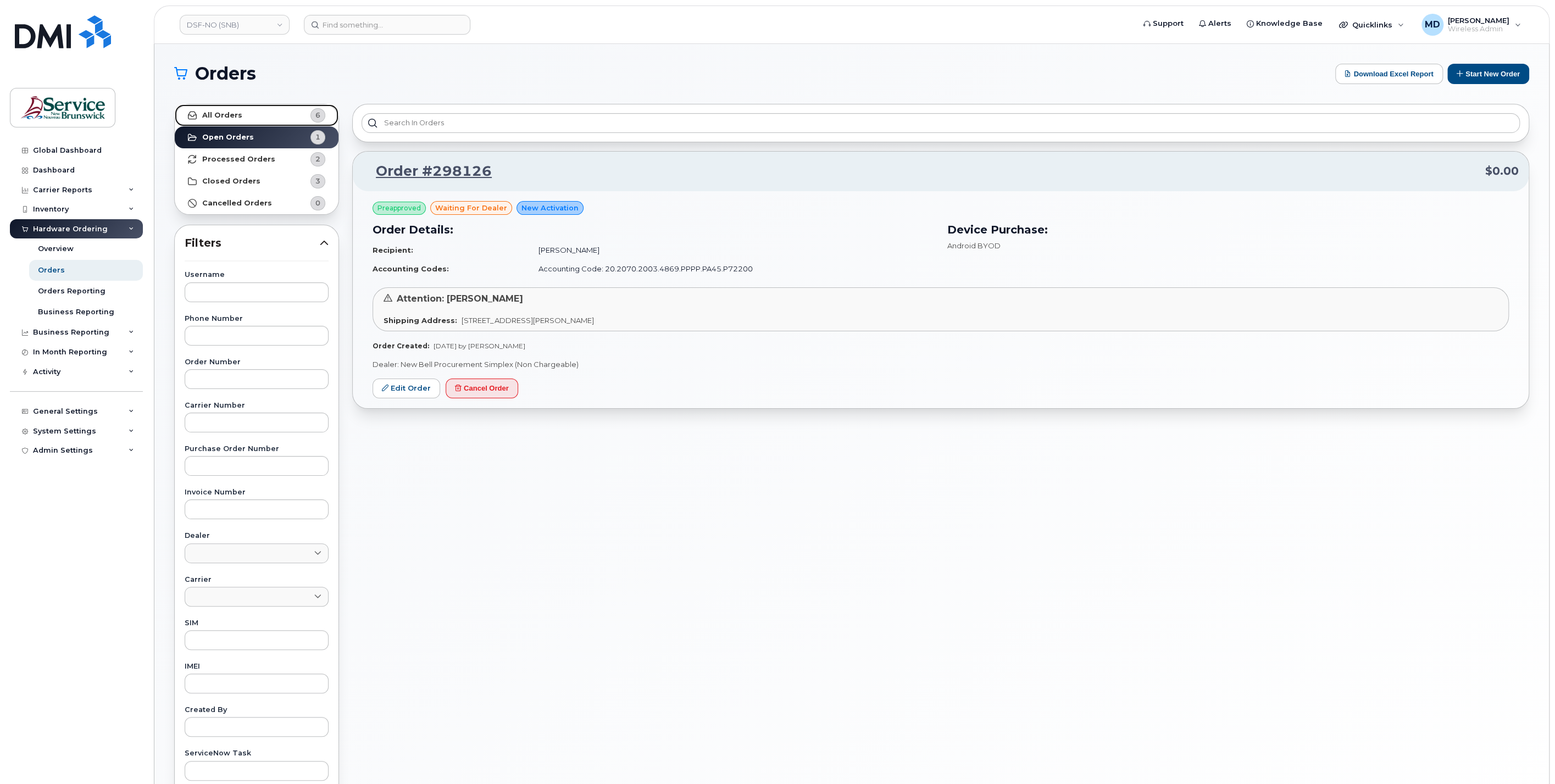
click at [252, 118] on link "All Orders 6" at bounding box center [257, 115] width 164 height 22
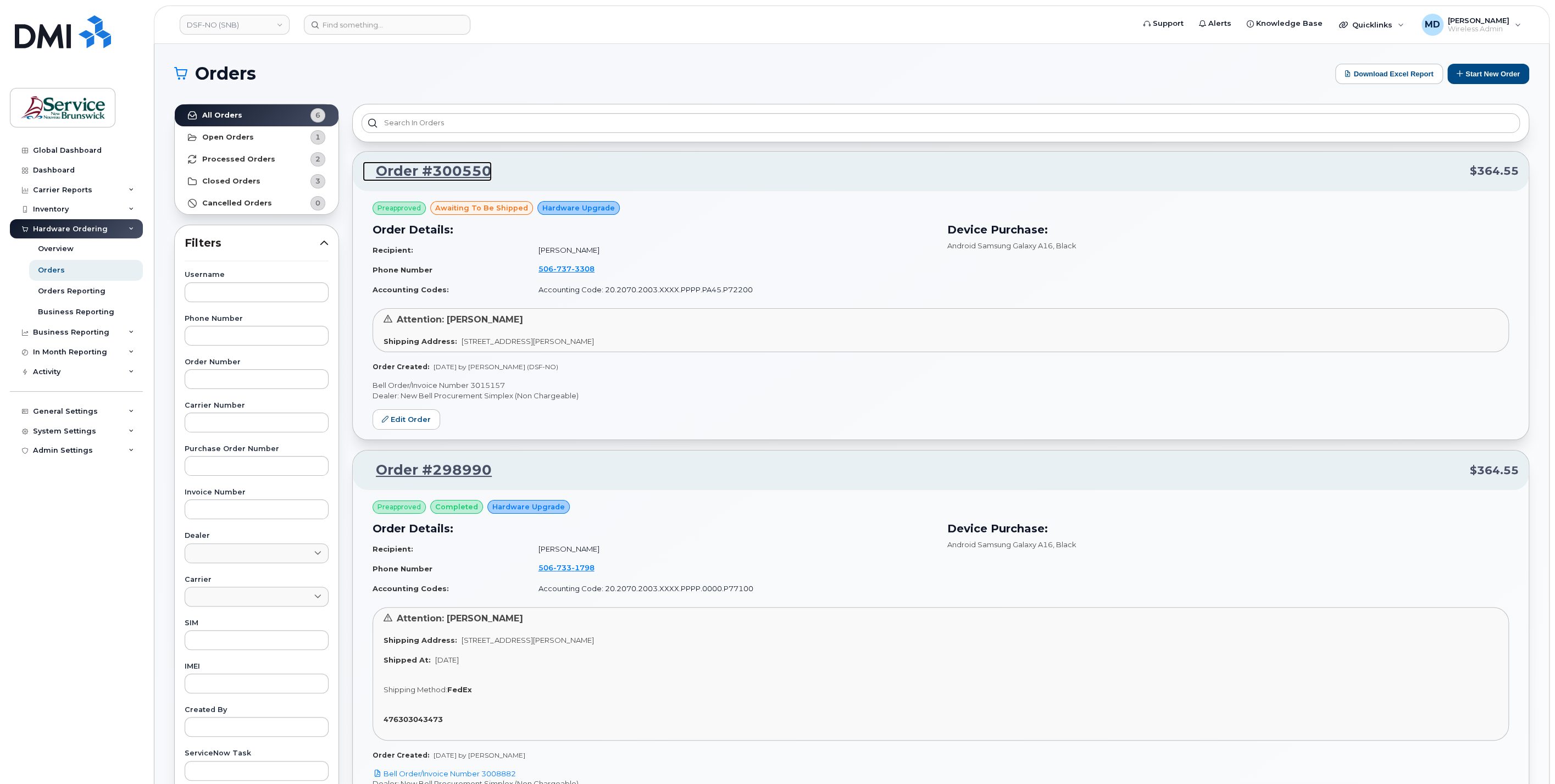
click at [458, 171] on link "Order #300550" at bounding box center [427, 171] width 129 height 20
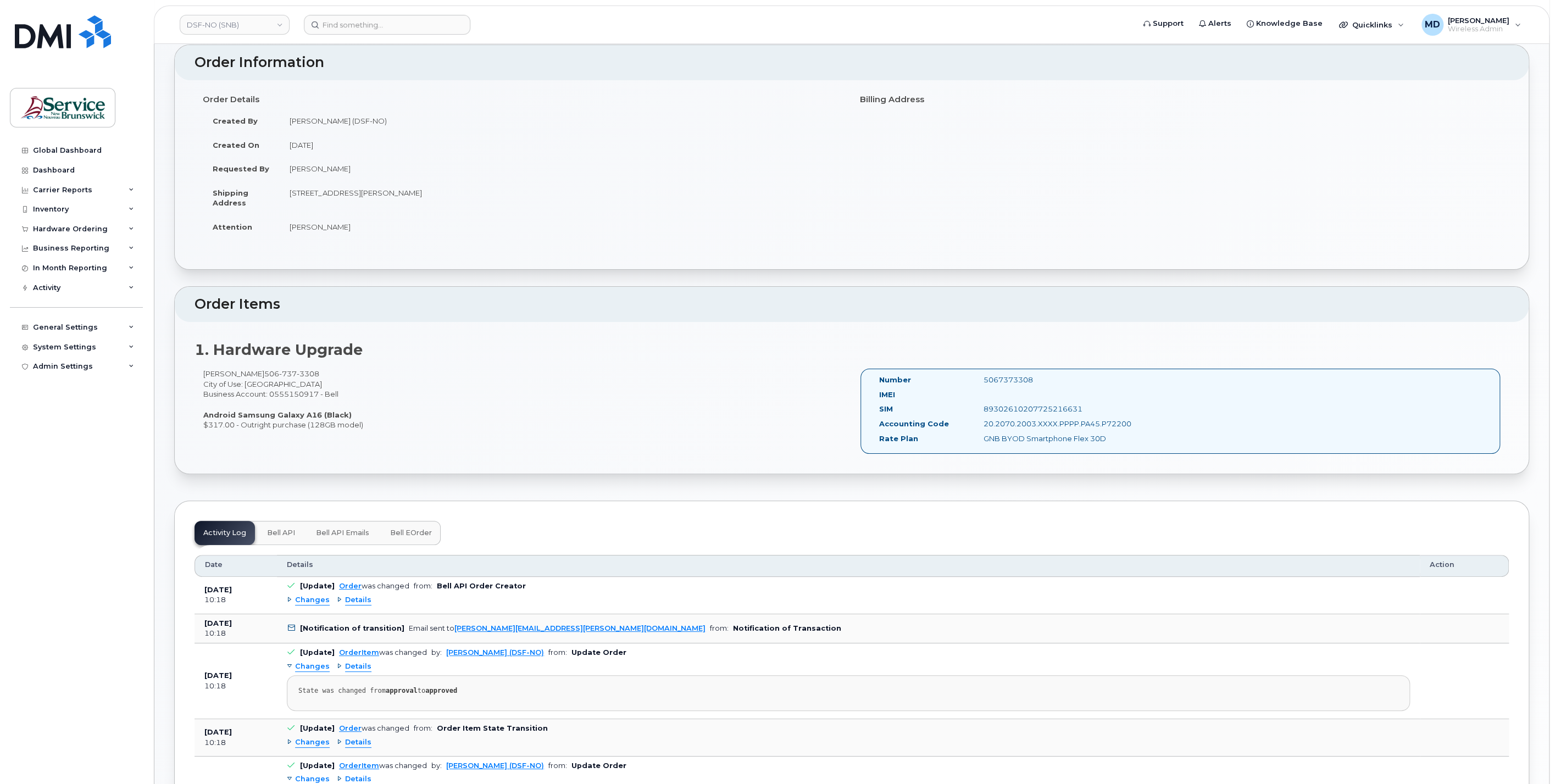
scroll to position [259, 0]
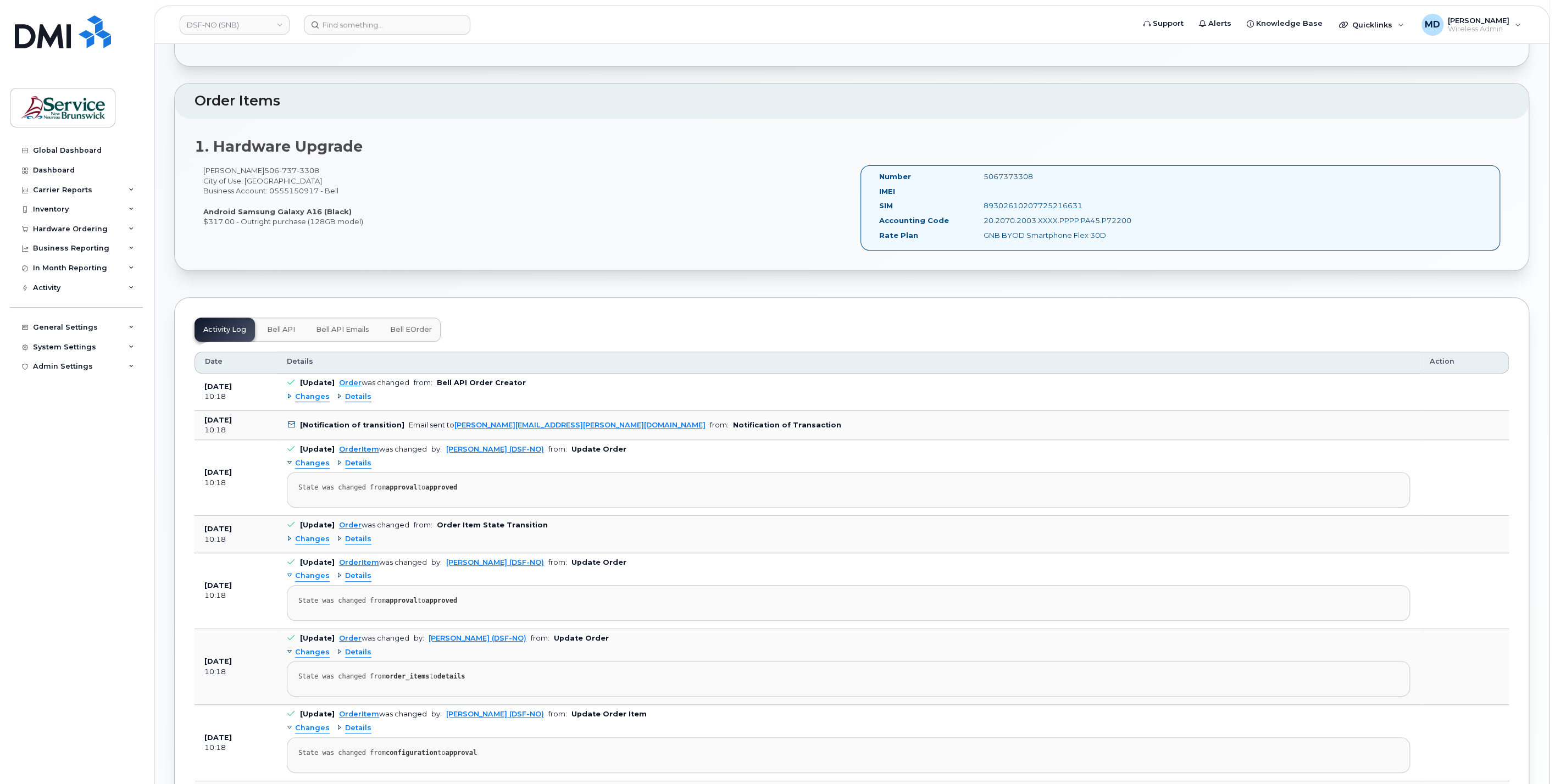
drag, startPoint x: 435, startPoint y: 392, endPoint x: 506, endPoint y: 389, distance: 71.1
click at [506, 389] on div "Changes Details" at bounding box center [849, 396] width 1124 height 18
click at [308, 397] on span "Changes" at bounding box center [312, 397] width 34 height 10
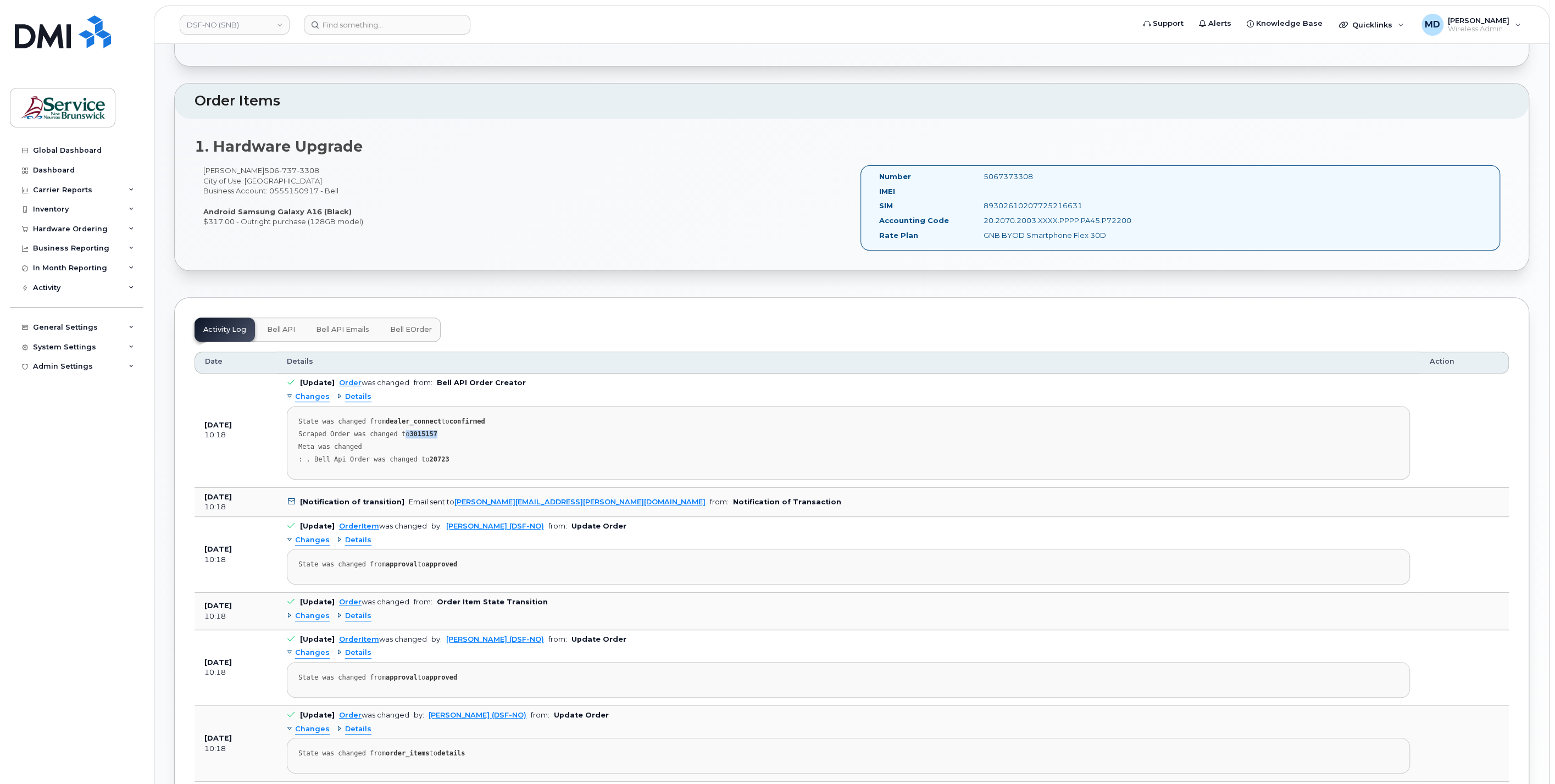
drag, startPoint x: 434, startPoint y: 435, endPoint x: 396, endPoint y: 429, distance: 38.5
click at [396, 430] on div "Scraped Order was changed to 3015157" at bounding box center [849, 435] width 1100 height 8
drag, startPoint x: 396, startPoint y: 429, endPoint x: 369, endPoint y: 413, distance: 31.4
click at [369, 413] on pre "State was changed from dealer_connect to confirmed Scraped Order was changed to…" at bounding box center [849, 443] width 1124 height 74
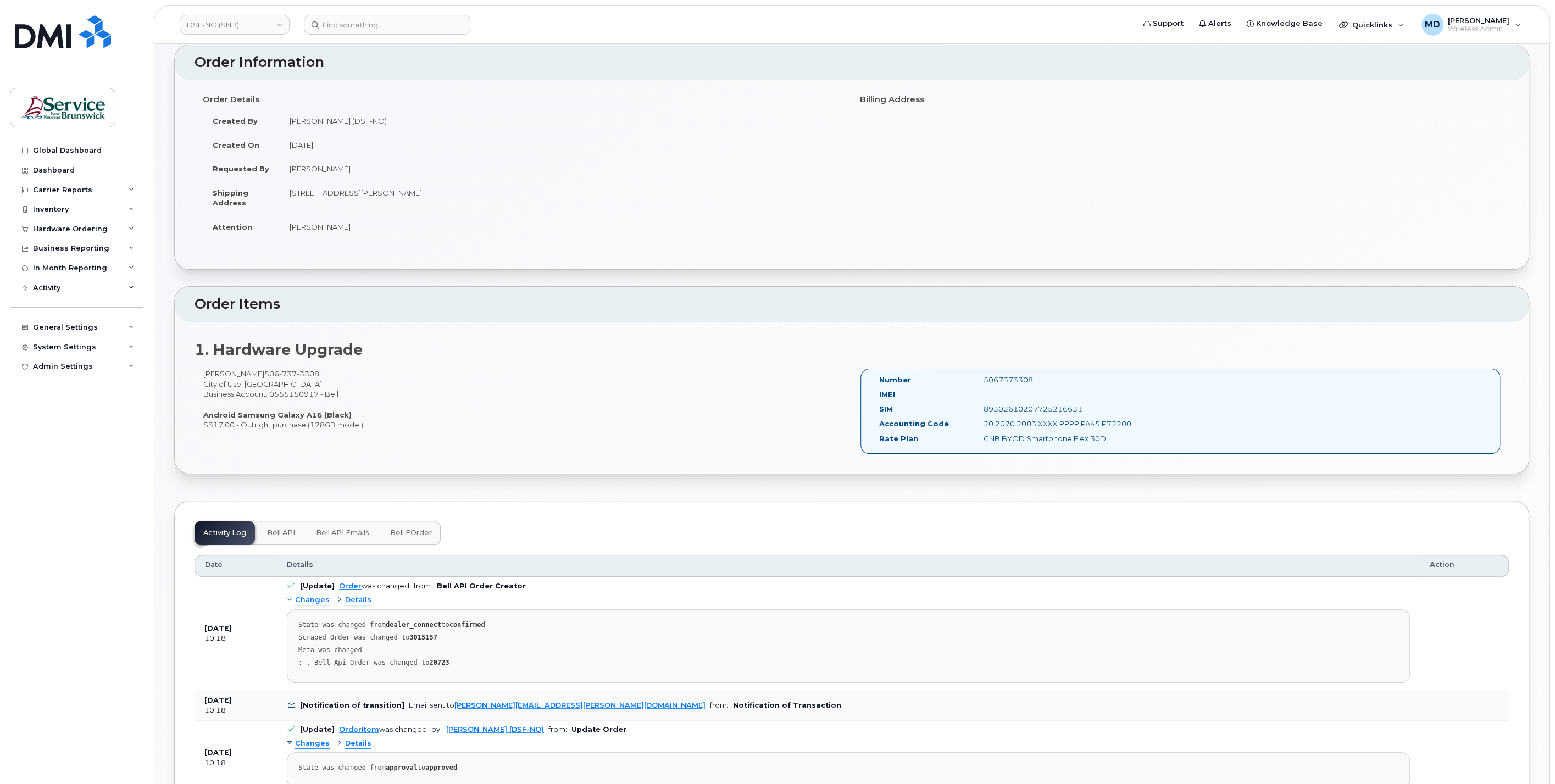
scroll to position [0, 0]
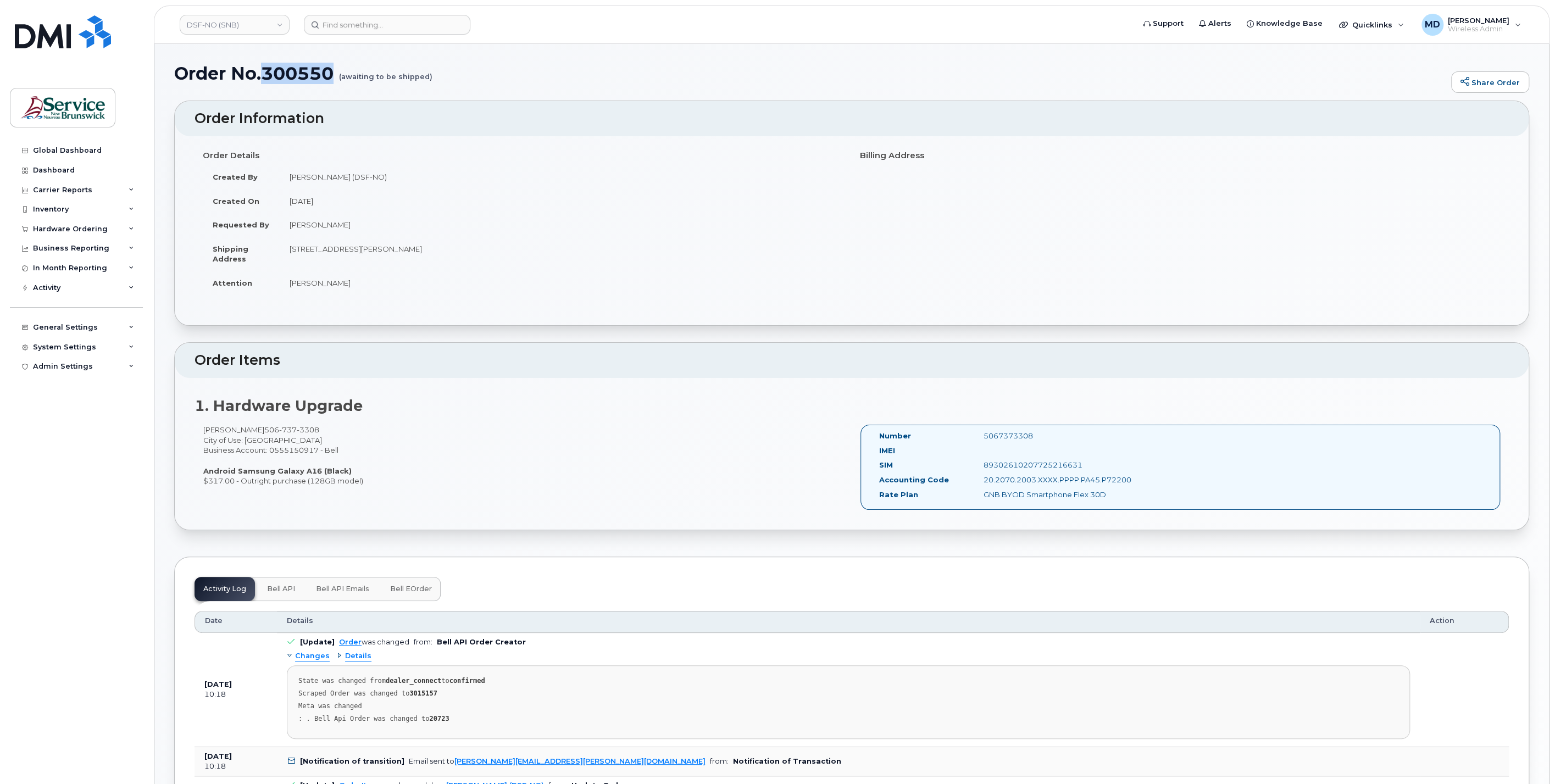
drag, startPoint x: 334, startPoint y: 77, endPoint x: 267, endPoint y: 77, distance: 67.0
click at [267, 77] on h1 "Order No.300550 (awaiting to be shipped)" at bounding box center [809, 73] width 1272 height 19
click at [275, 233] on td "Requested By" at bounding box center [242, 224] width 77 height 24
click at [413, 594] on button "Bell eOrder" at bounding box center [410, 588] width 59 height 24
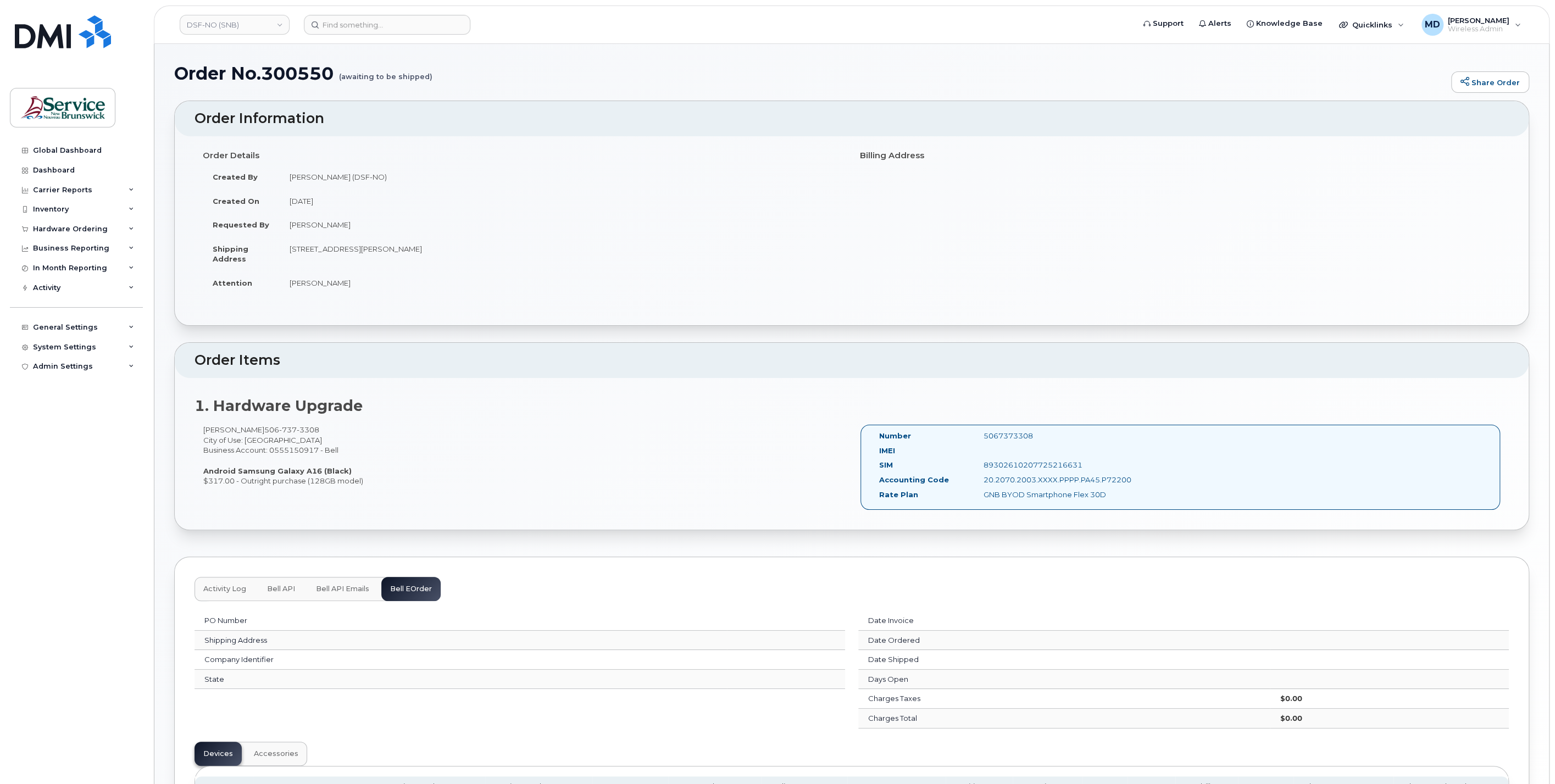
scroll to position [123, 0]
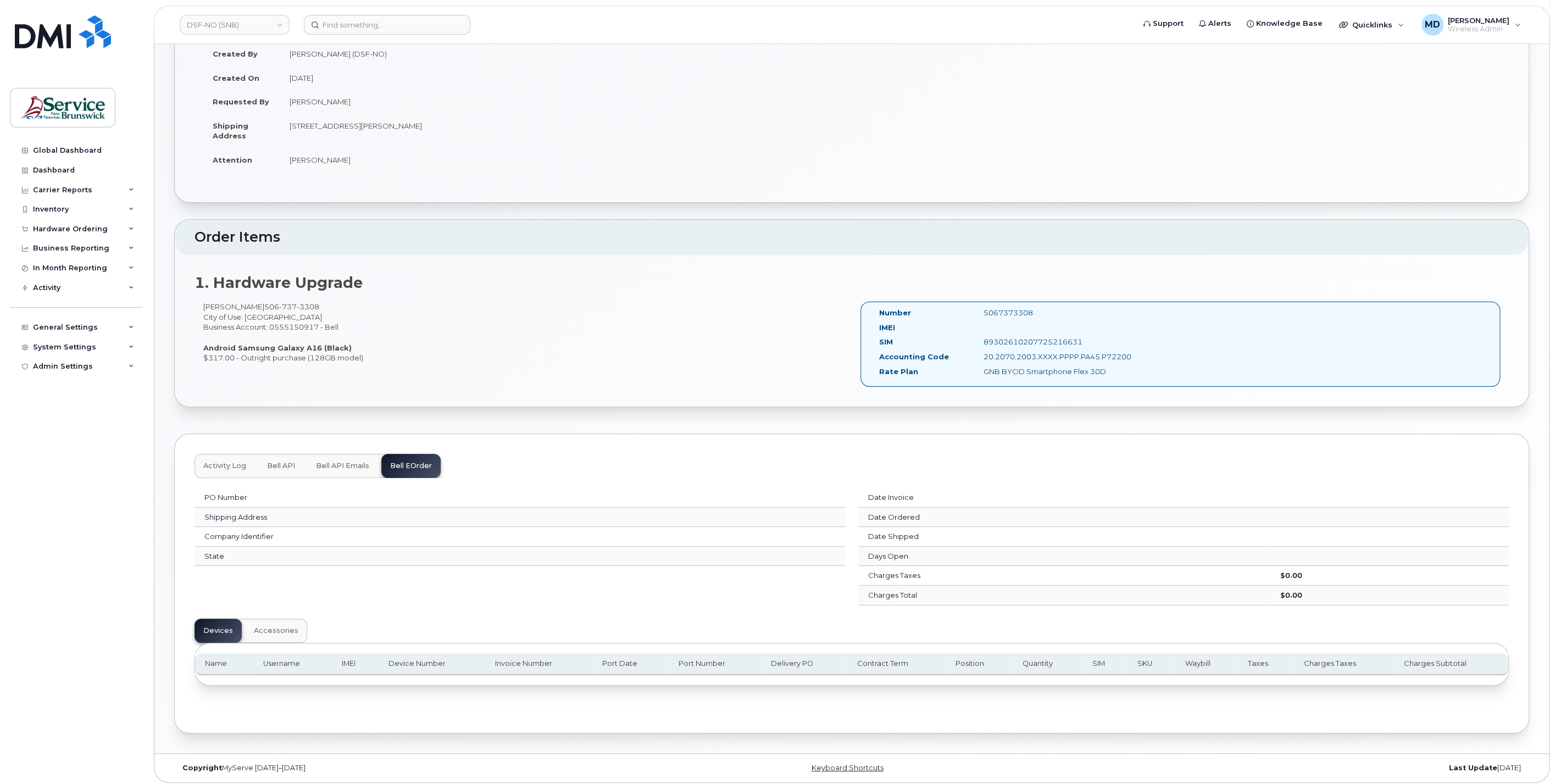
click at [227, 463] on span "Activity Log" at bounding box center [224, 466] width 43 height 9
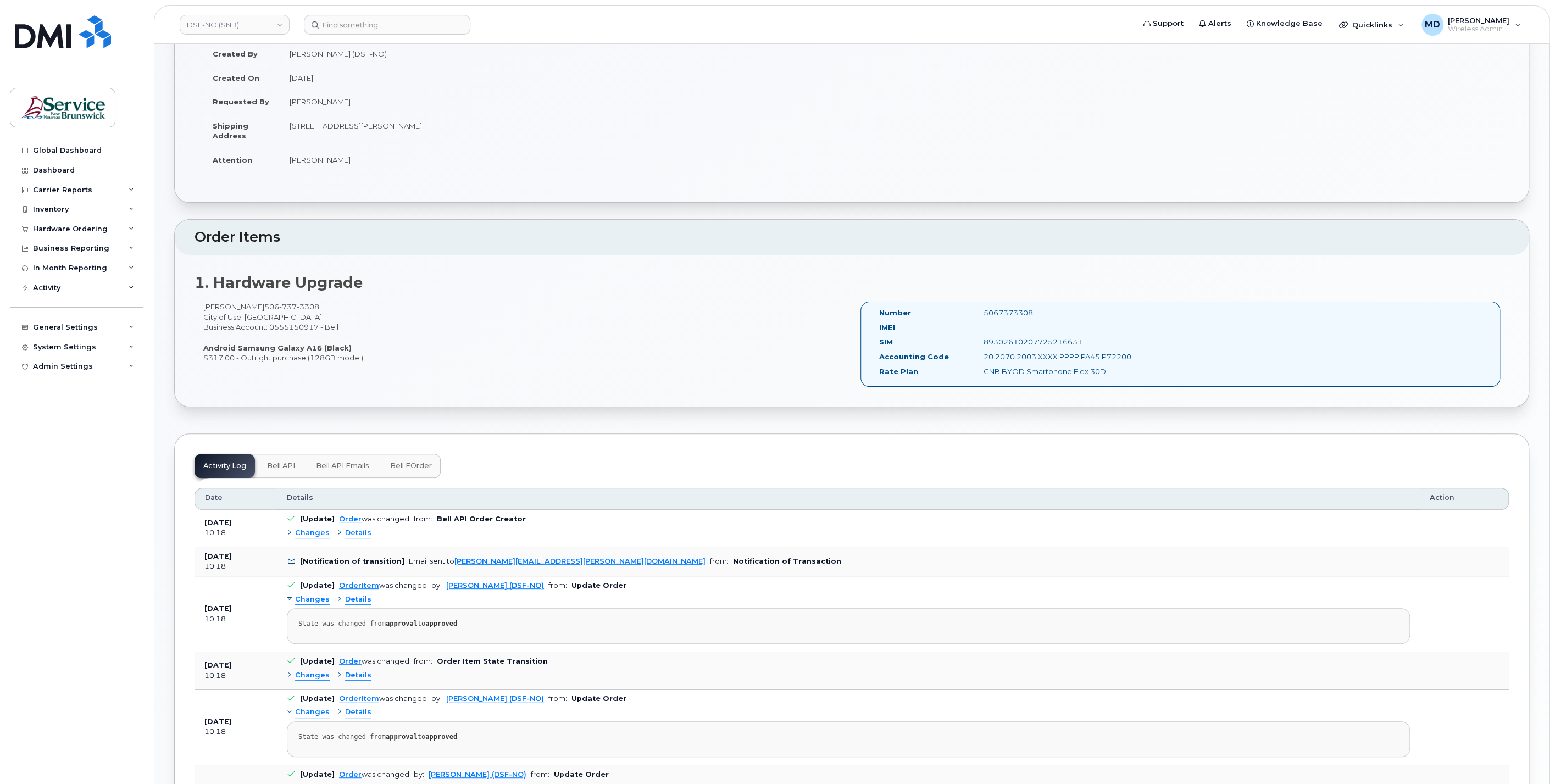
click at [293, 462] on span "Bell API" at bounding box center [281, 466] width 28 height 9
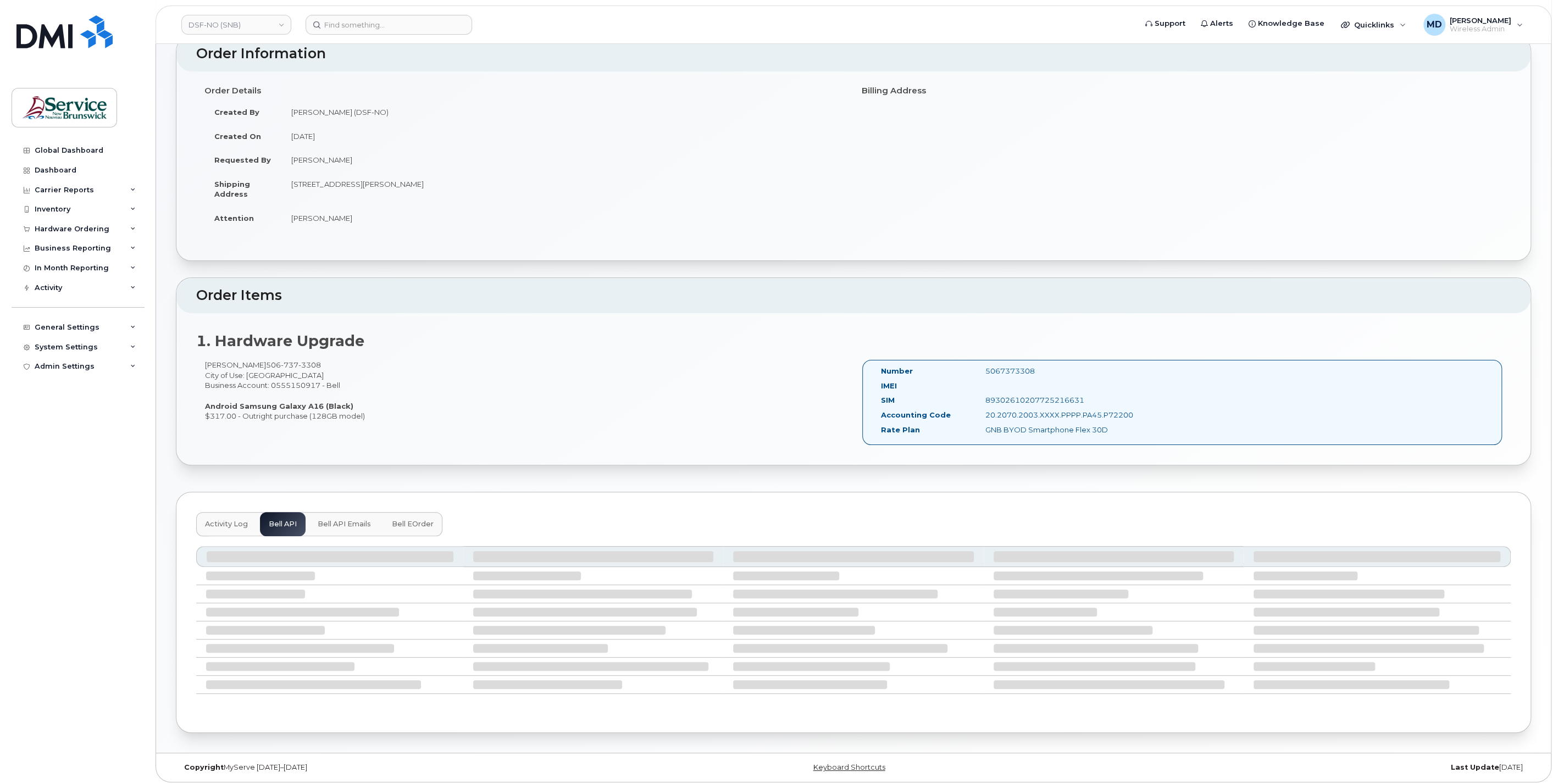
scroll to position [5, 0]
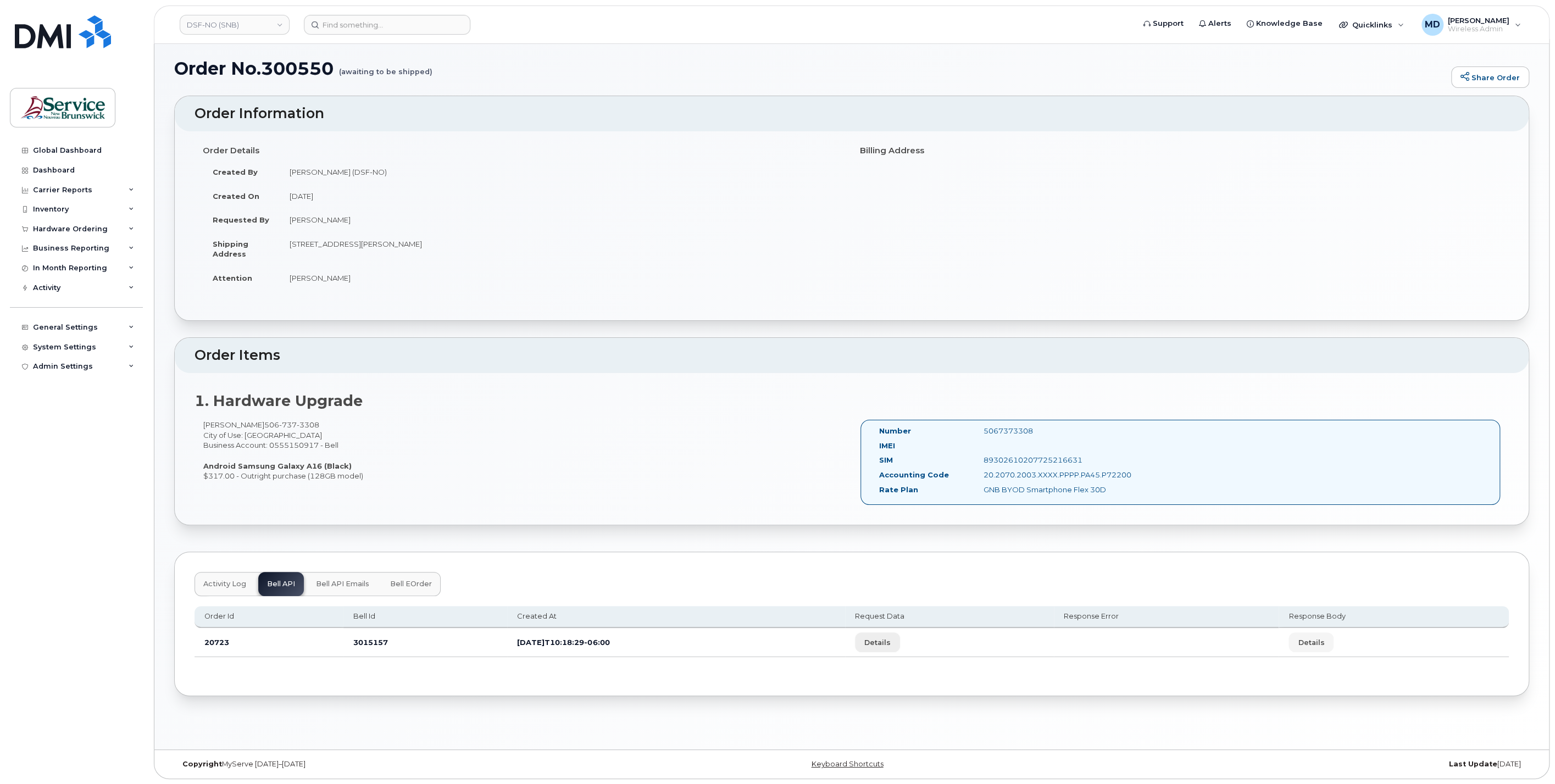
click at [891, 644] on span "Details" at bounding box center [878, 643] width 27 height 10
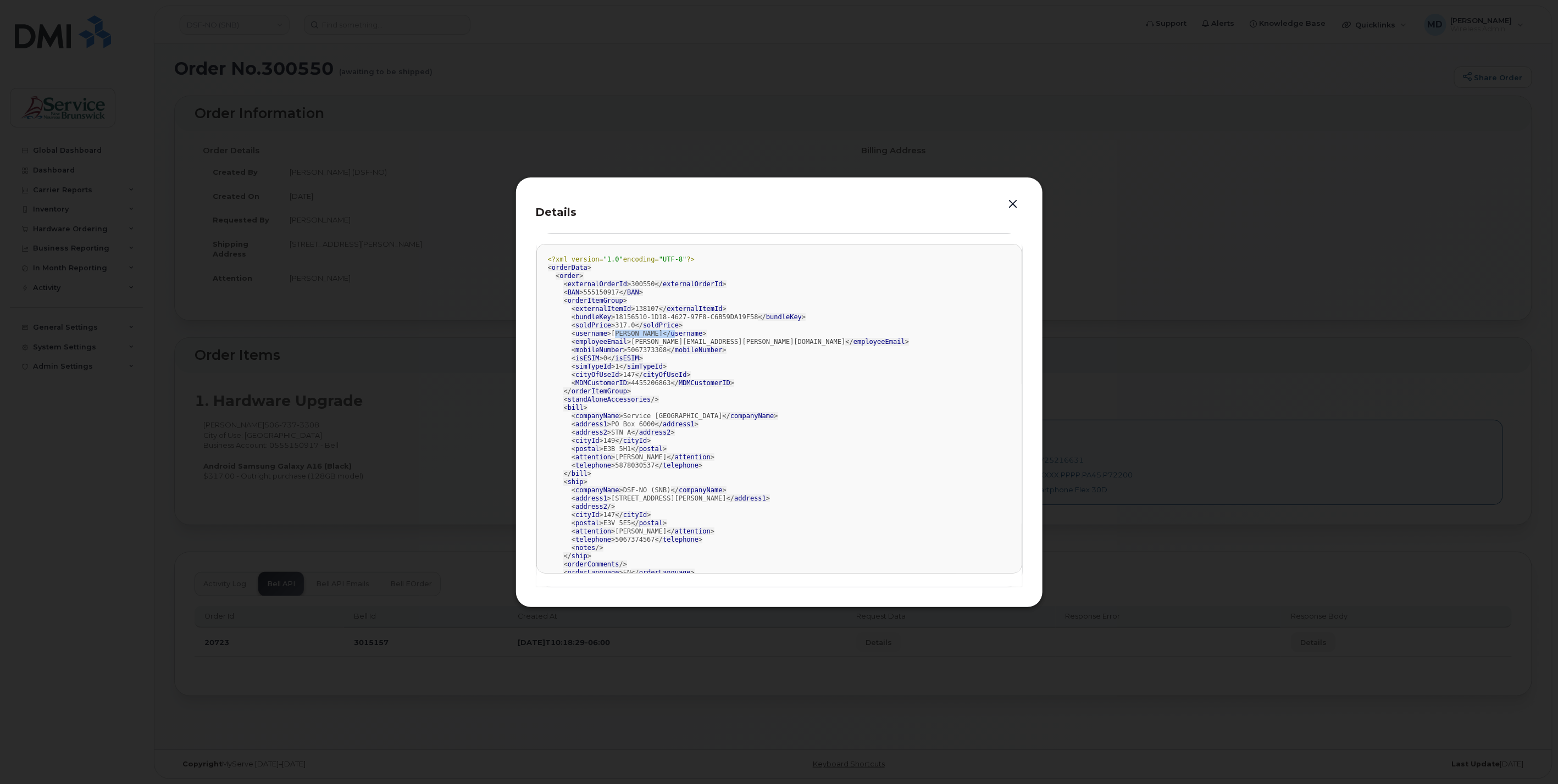
drag, startPoint x: 611, startPoint y: 334, endPoint x: 676, endPoint y: 336, distance: 65.0
click at [676, 336] on div "<?xml version= "1.0" encoding= "UTF-8" ?> < orderData > < order > < externalOrd…" at bounding box center [779, 425] width 463 height 338
drag, startPoint x: 626, startPoint y: 384, endPoint x: 657, endPoint y: 384, distance: 31.0
click at [657, 384] on div "<?xml version= "1.0" encoding= "UTF-8" ?> < orderData > < order > < externalOrd…" at bounding box center [779, 425] width 463 height 338
drag, startPoint x: 657, startPoint y: 384, endPoint x: 731, endPoint y: 406, distance: 77.2
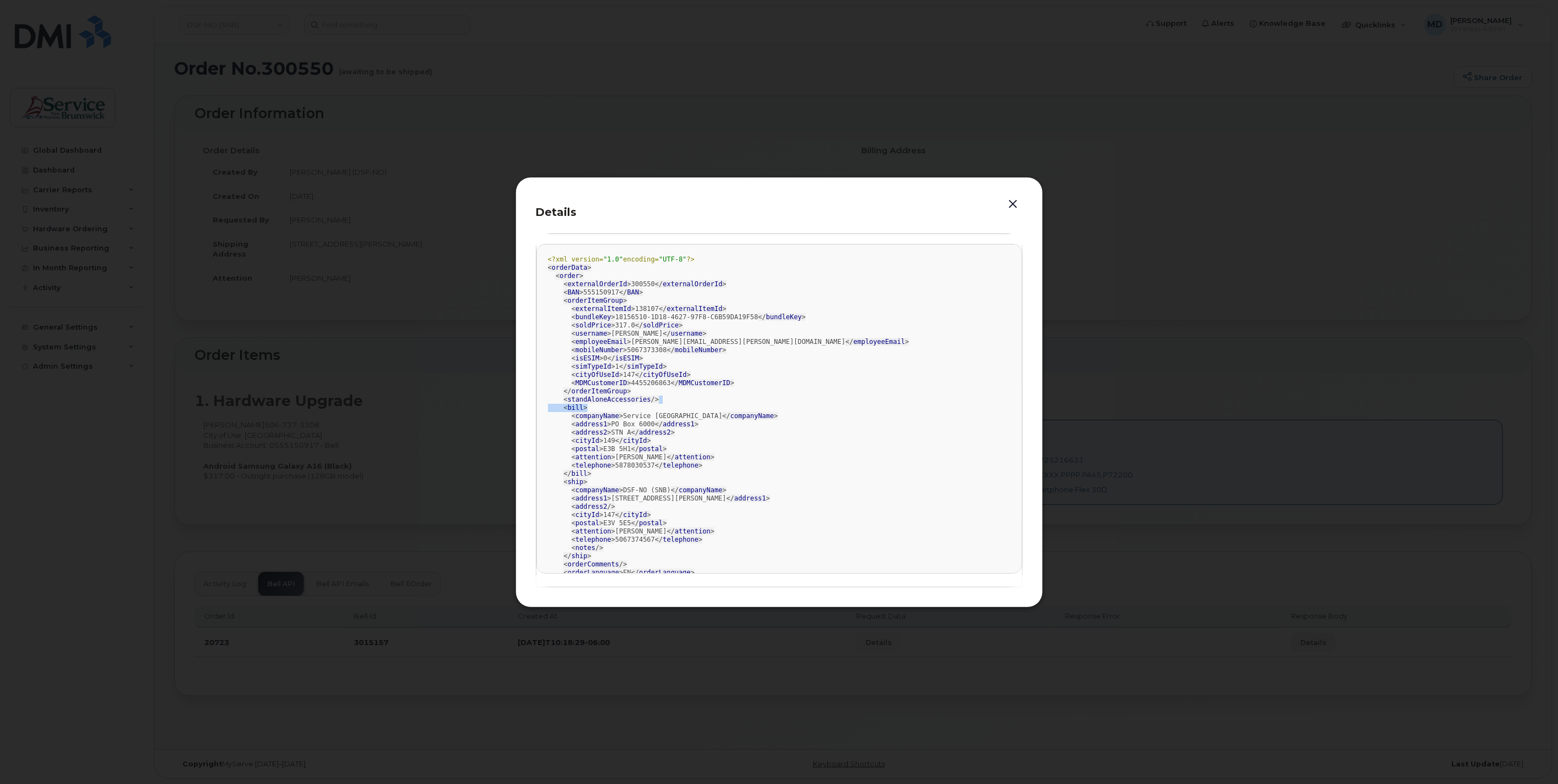
click at [731, 406] on div "<?xml version= "1.0" encoding= "UTF-8" ?> < orderData > < order > < externalOrd…" at bounding box center [779, 425] width 463 height 338
drag, startPoint x: 731, startPoint y: 406, endPoint x: 645, endPoint y: 311, distance: 128.1
click at [645, 311] on div "<?xml version= "1.0" encoding= "UTF-8" ?> < orderData > < order > < externalOrd…" at bounding box center [779, 425] width 463 height 338
click at [724, 440] on div "<?xml version= "1.0" encoding= "UTF-8" ?> < orderData > < order > < externalOrd…" at bounding box center [779, 425] width 463 height 338
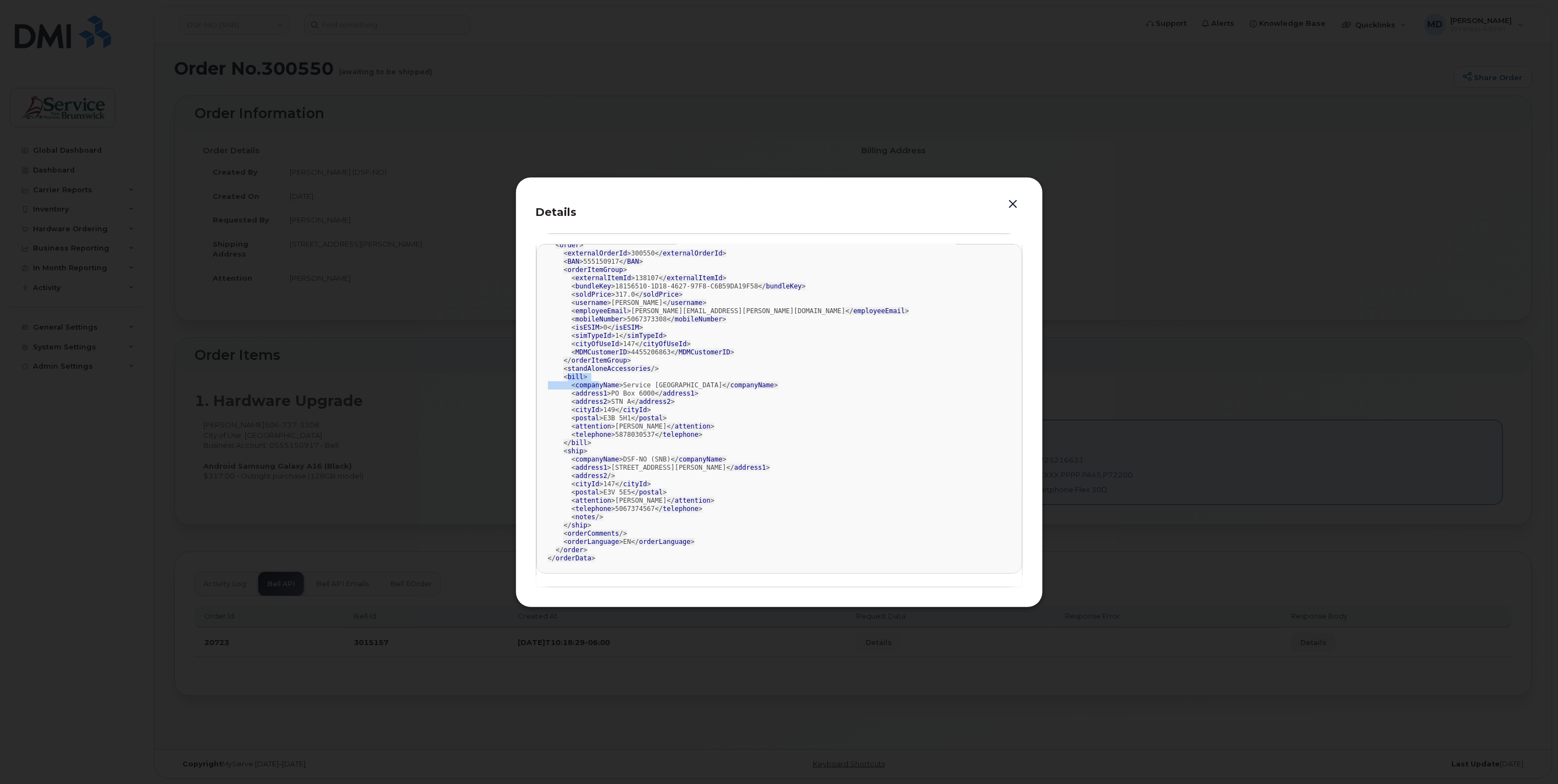
drag, startPoint x: 565, startPoint y: 374, endPoint x: 595, endPoint y: 384, distance: 31.6
click at [596, 384] on div "<?xml version= "1.0" encoding= "UTF-8" ?> < orderData > < order > < externalOrd…" at bounding box center [779, 394] width 463 height 338
drag, startPoint x: 595, startPoint y: 384, endPoint x: 593, endPoint y: 447, distance: 63.0
click at [593, 447] on div "<?xml version= "1.0" encoding= "UTF-8" ?> < orderData > < order > < externalOrd…" at bounding box center [779, 394] width 463 height 338
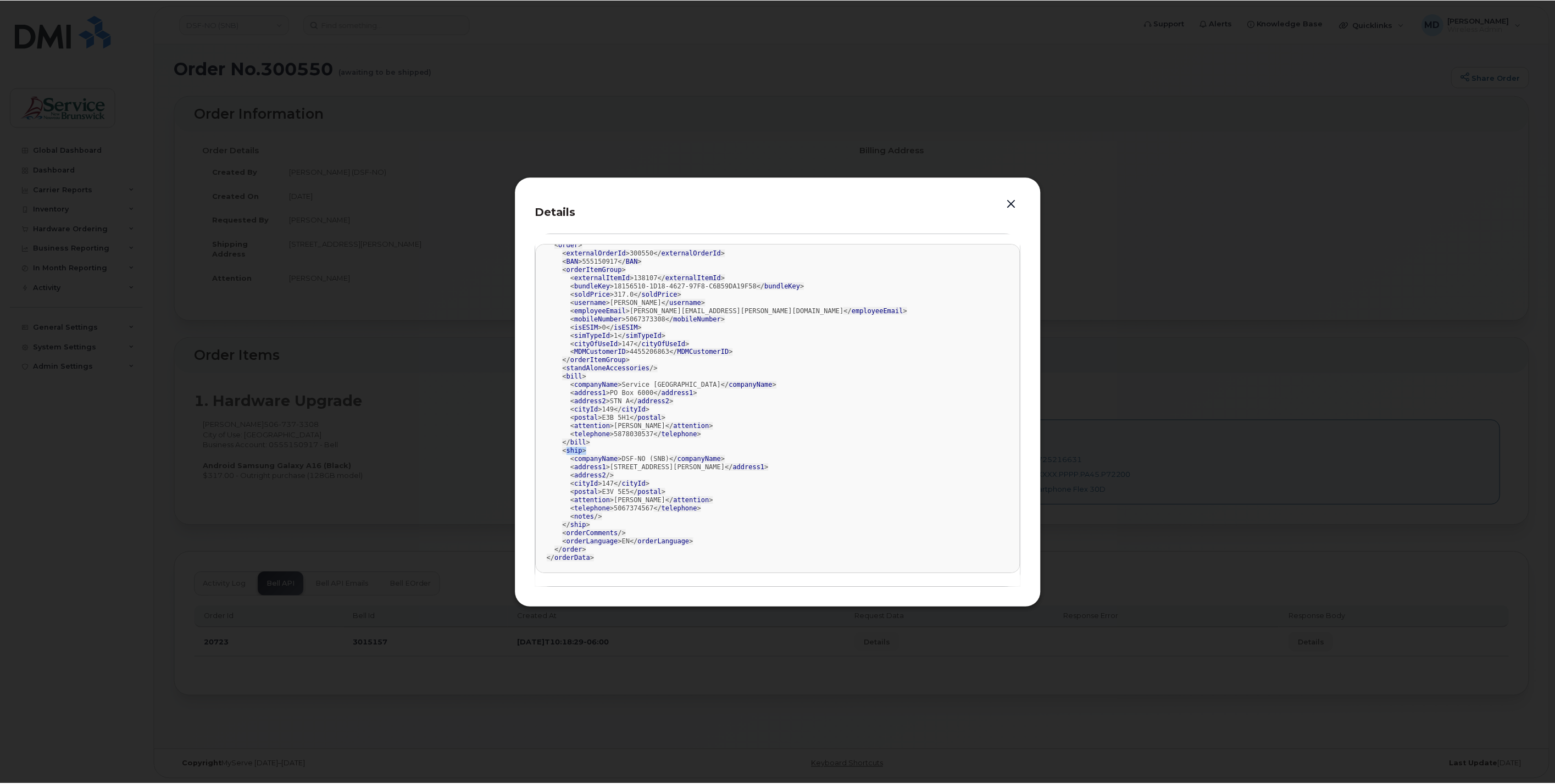
scroll to position [0, 0]
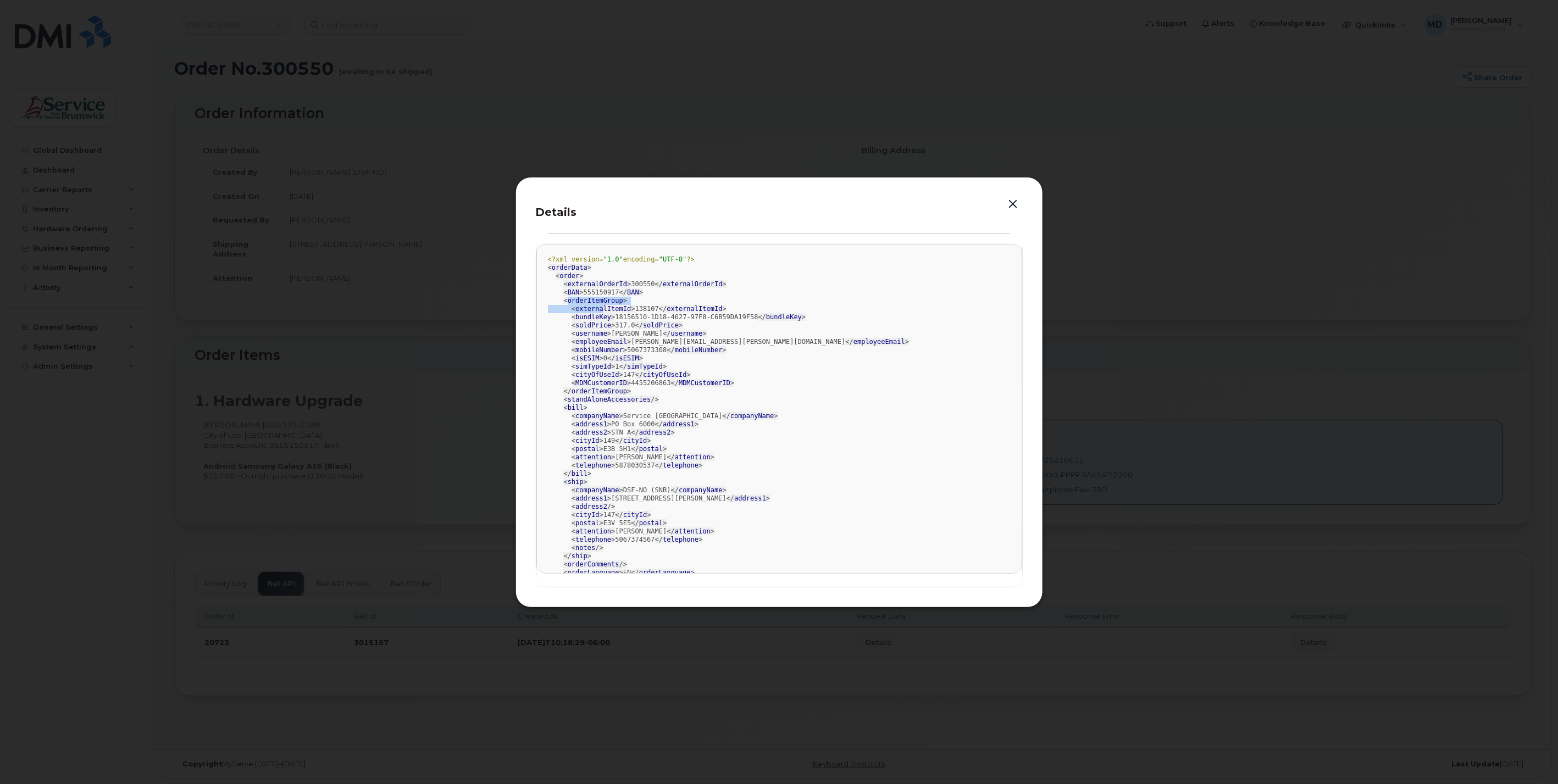
drag, startPoint x: 563, startPoint y: 299, endPoint x: 598, endPoint y: 304, distance: 35.4
click at [598, 304] on div "<?xml version= "1.0" encoding= "UTF-8" ?> < orderData > < order > < externalOrd…" at bounding box center [779, 425] width 463 height 338
drag, startPoint x: 566, startPoint y: 394, endPoint x: 617, endPoint y: 394, distance: 51.0
click at [616, 392] on span "</ orderItemGroup >" at bounding box center [597, 390] width 68 height 8
drag, startPoint x: 617, startPoint y: 394, endPoint x: 582, endPoint y: 408, distance: 37.7
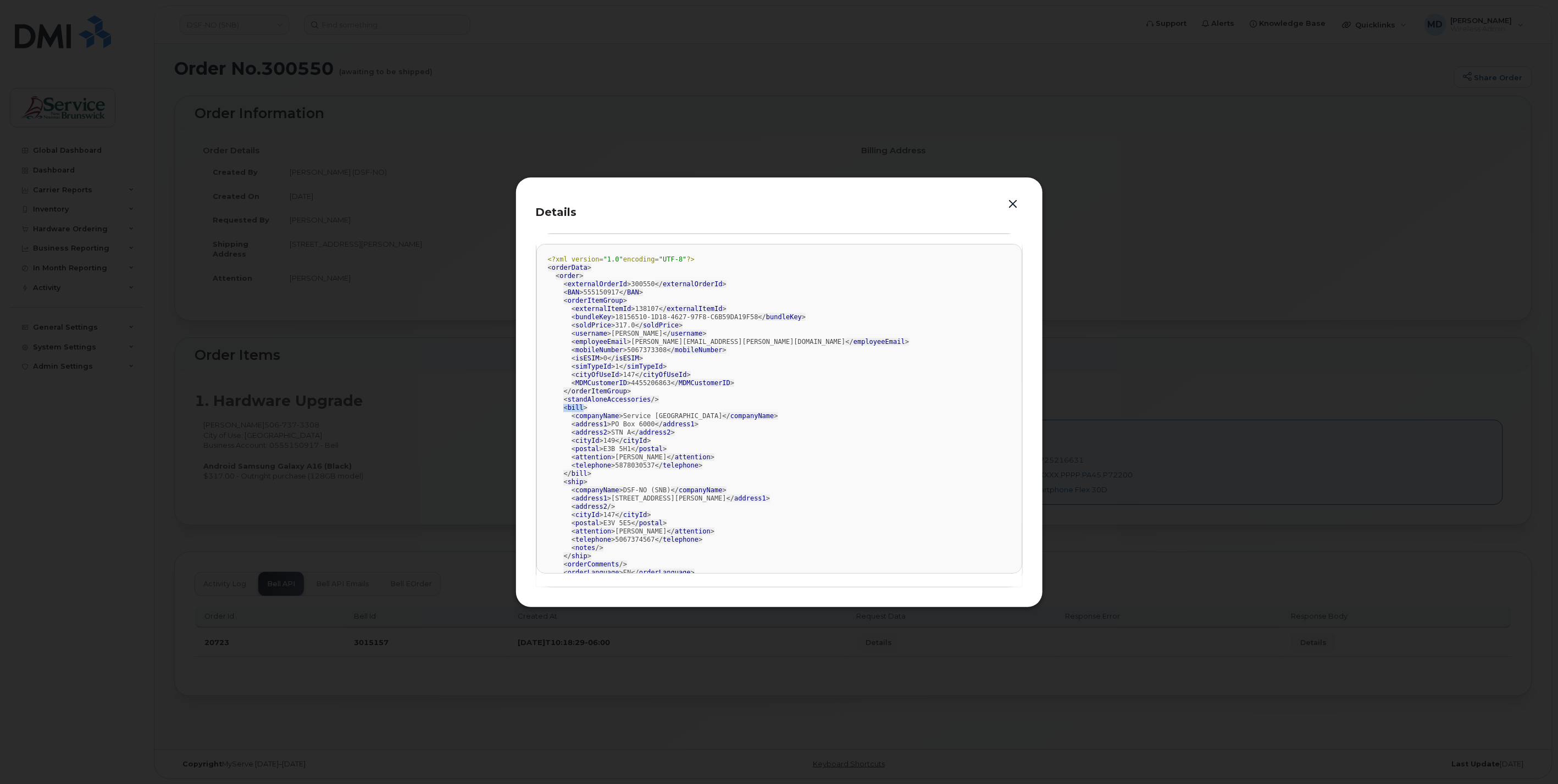
click at [582, 408] on span "< bill >" at bounding box center [575, 407] width 23 height 8
drag, startPoint x: 582, startPoint y: 408, endPoint x: 579, endPoint y: 486, distance: 78.1
click at [579, 486] on div "<?xml version= "1.0" encoding= "UTF-8" ?> < orderData > < order > < externalOrd…" at bounding box center [779, 425] width 463 height 338
click at [1012, 211] on button "button" at bounding box center [1013, 204] width 17 height 15
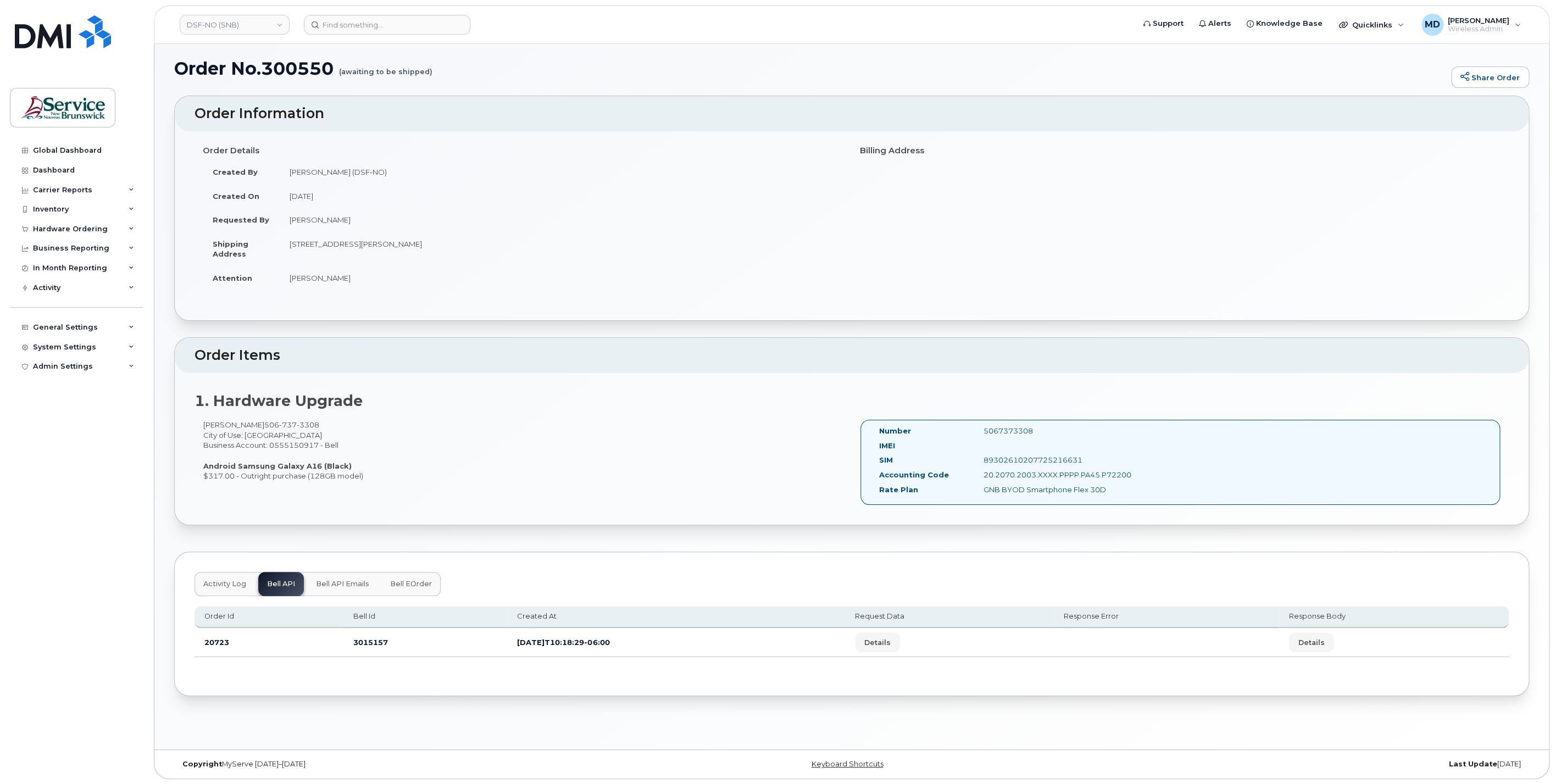
click at [364, 582] on span "Bell API Emails" at bounding box center [343, 584] width 54 height 9
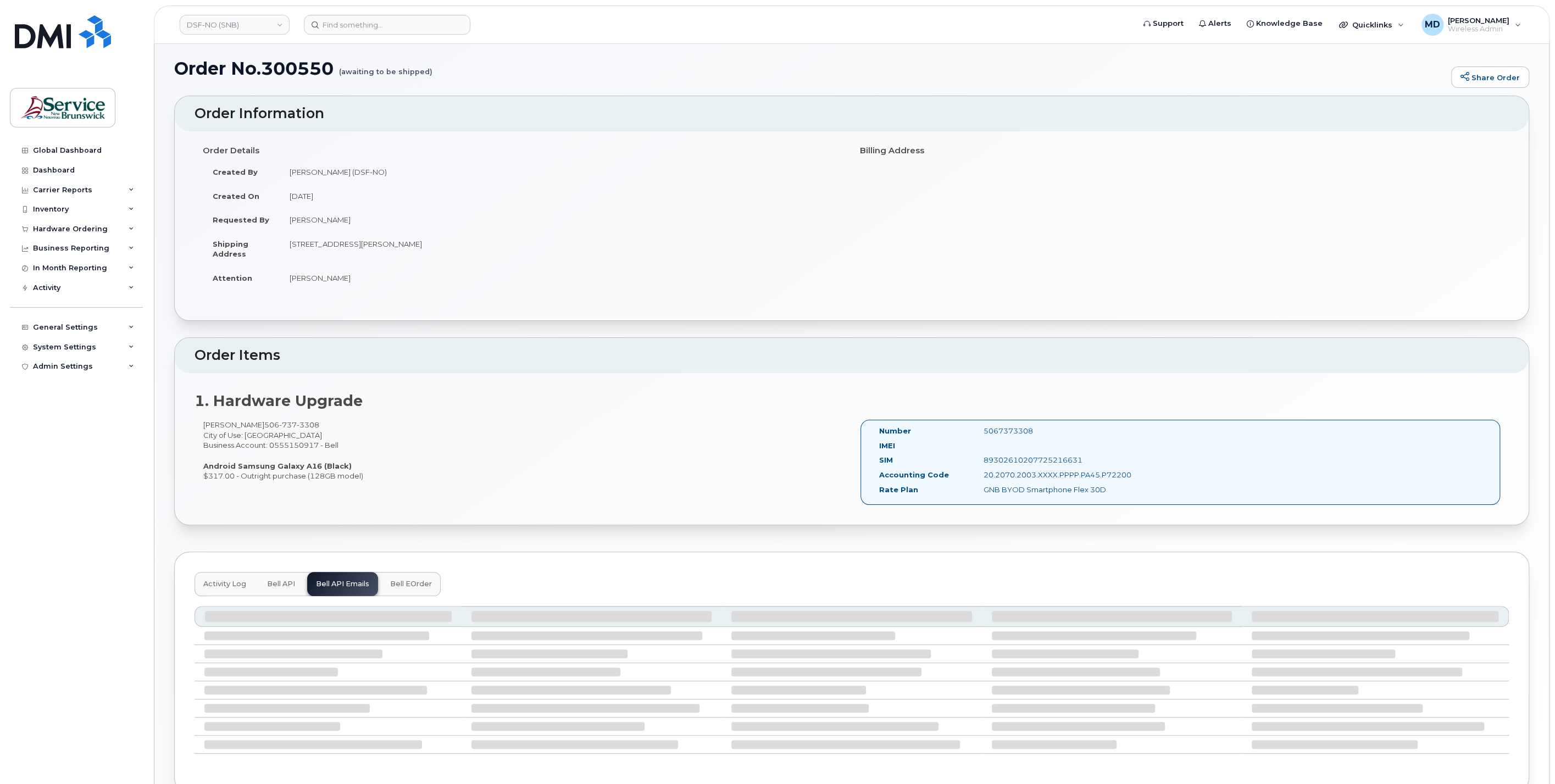
click at [410, 587] on button "Bell eOrder" at bounding box center [410, 583] width 59 height 24
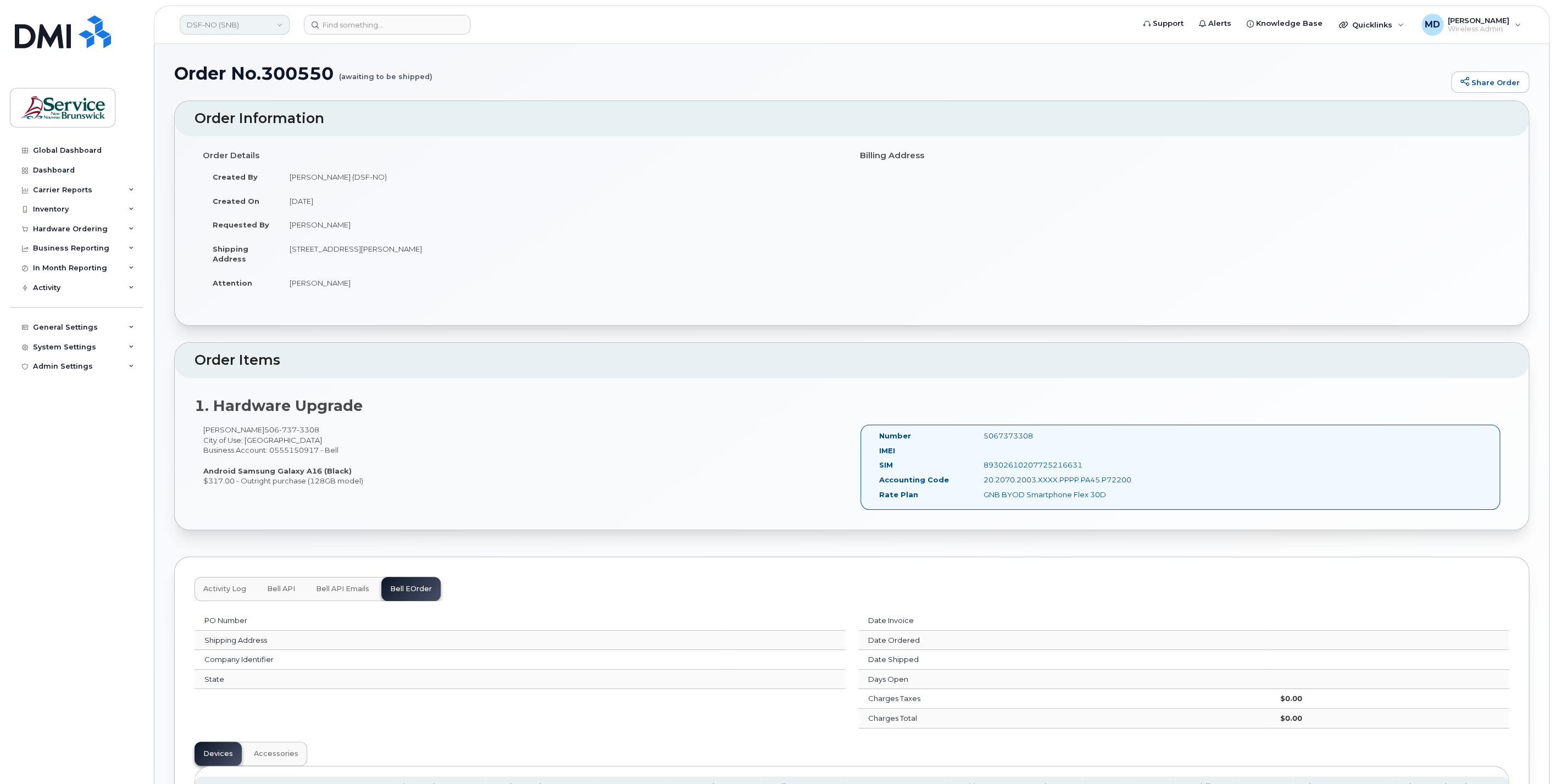
click at [233, 29] on link "DSF-NO (SNB)" at bounding box center [234, 25] width 110 height 20
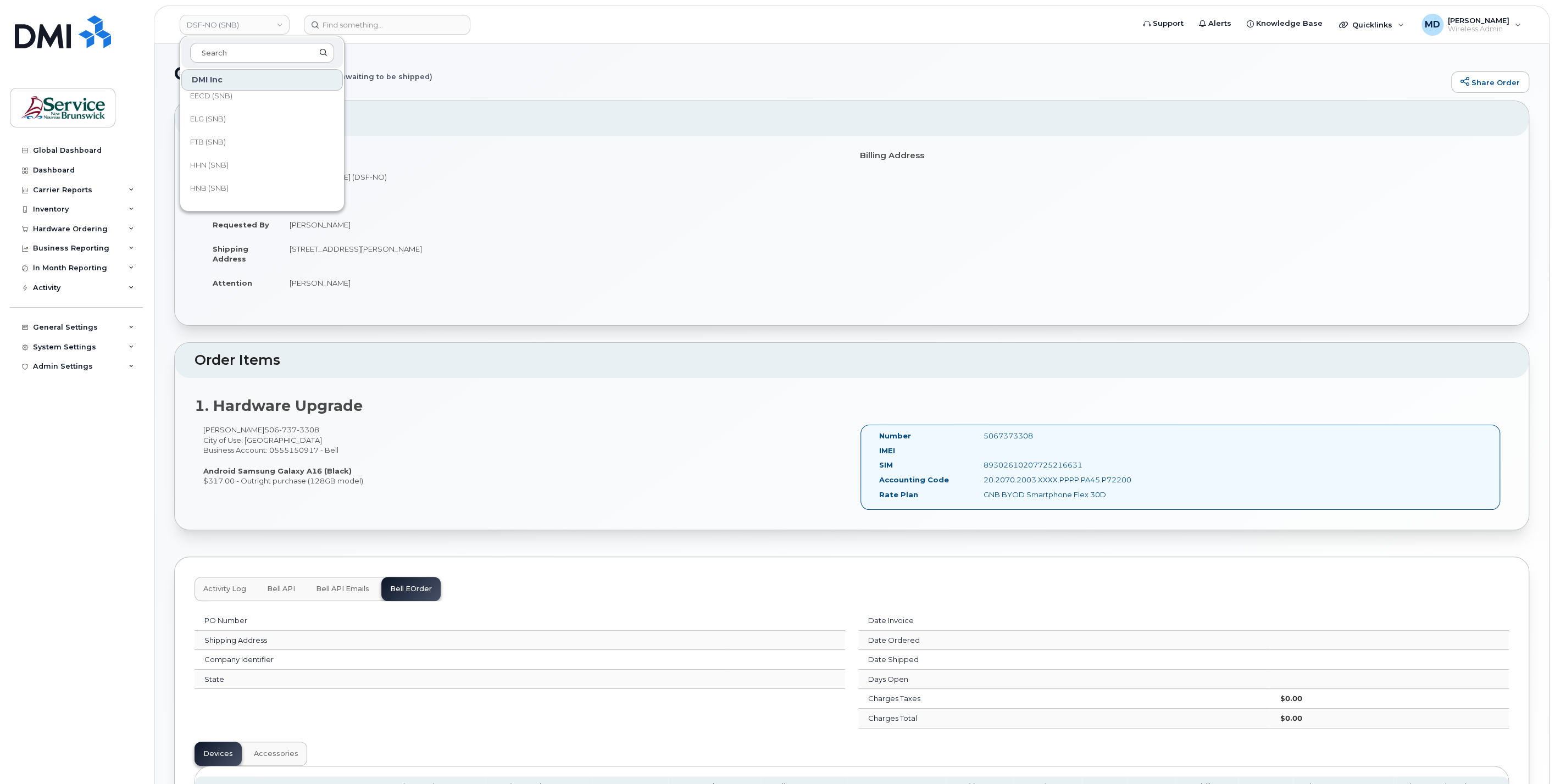
scroll to position [181, 0]
click at [260, 138] on link "DTI (SNB)" at bounding box center [262, 131] width 161 height 22
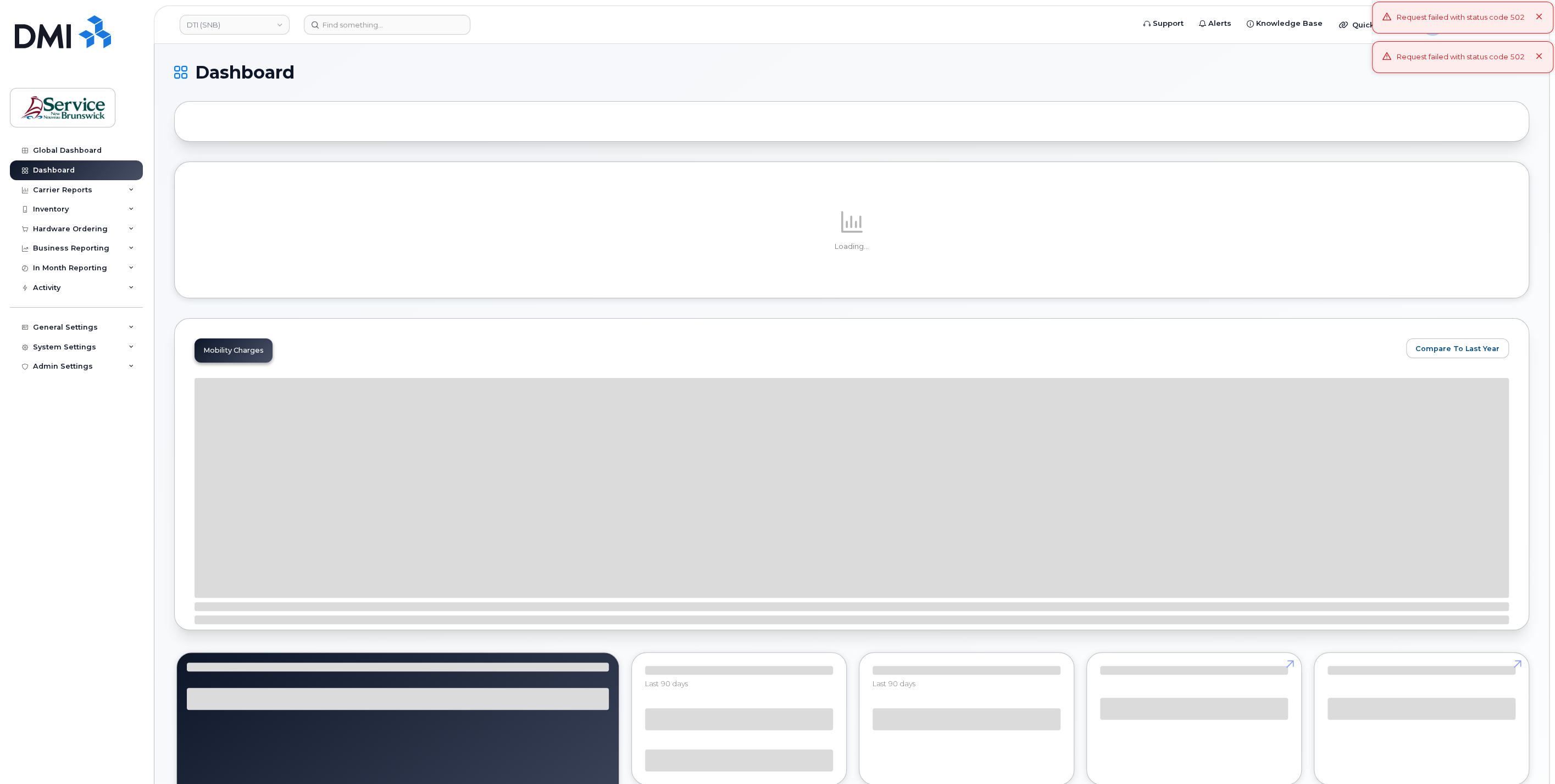
click at [69, 228] on div "Hardware Ordering" at bounding box center [69, 229] width 74 height 9
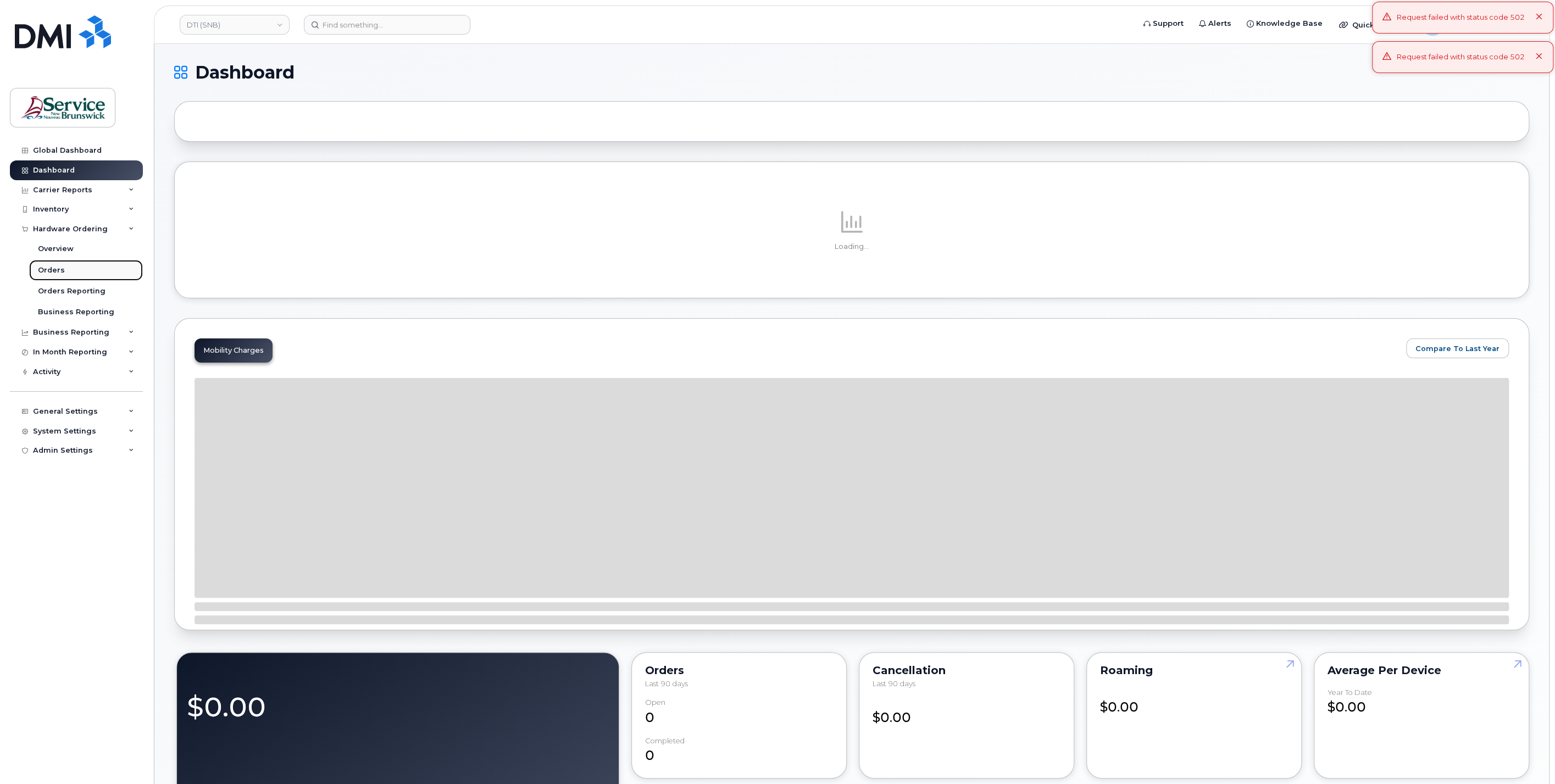
click at [58, 272] on div "Orders" at bounding box center [51, 271] width 27 height 10
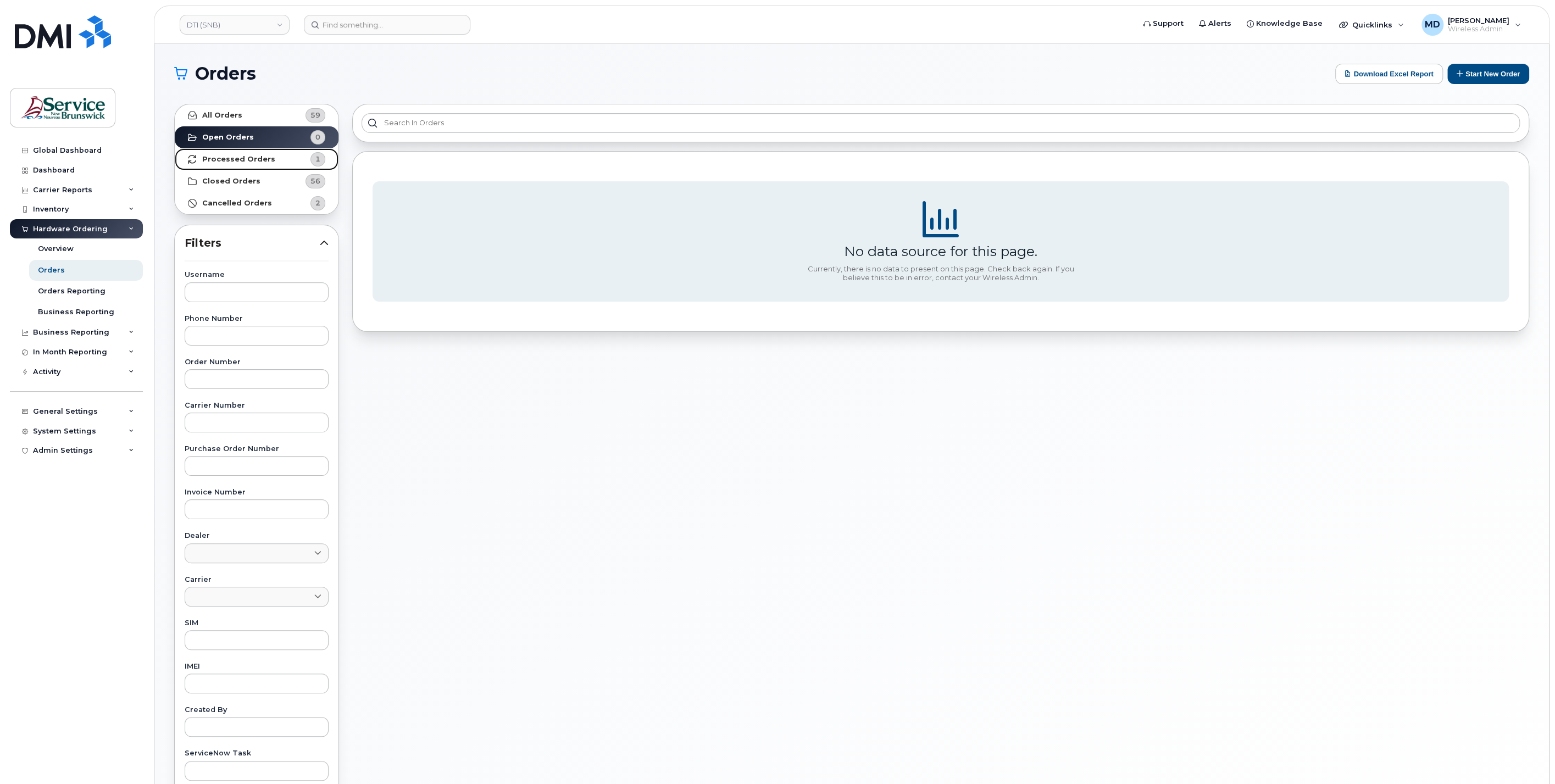
click at [251, 163] on strong "Processed Orders" at bounding box center [238, 159] width 73 height 9
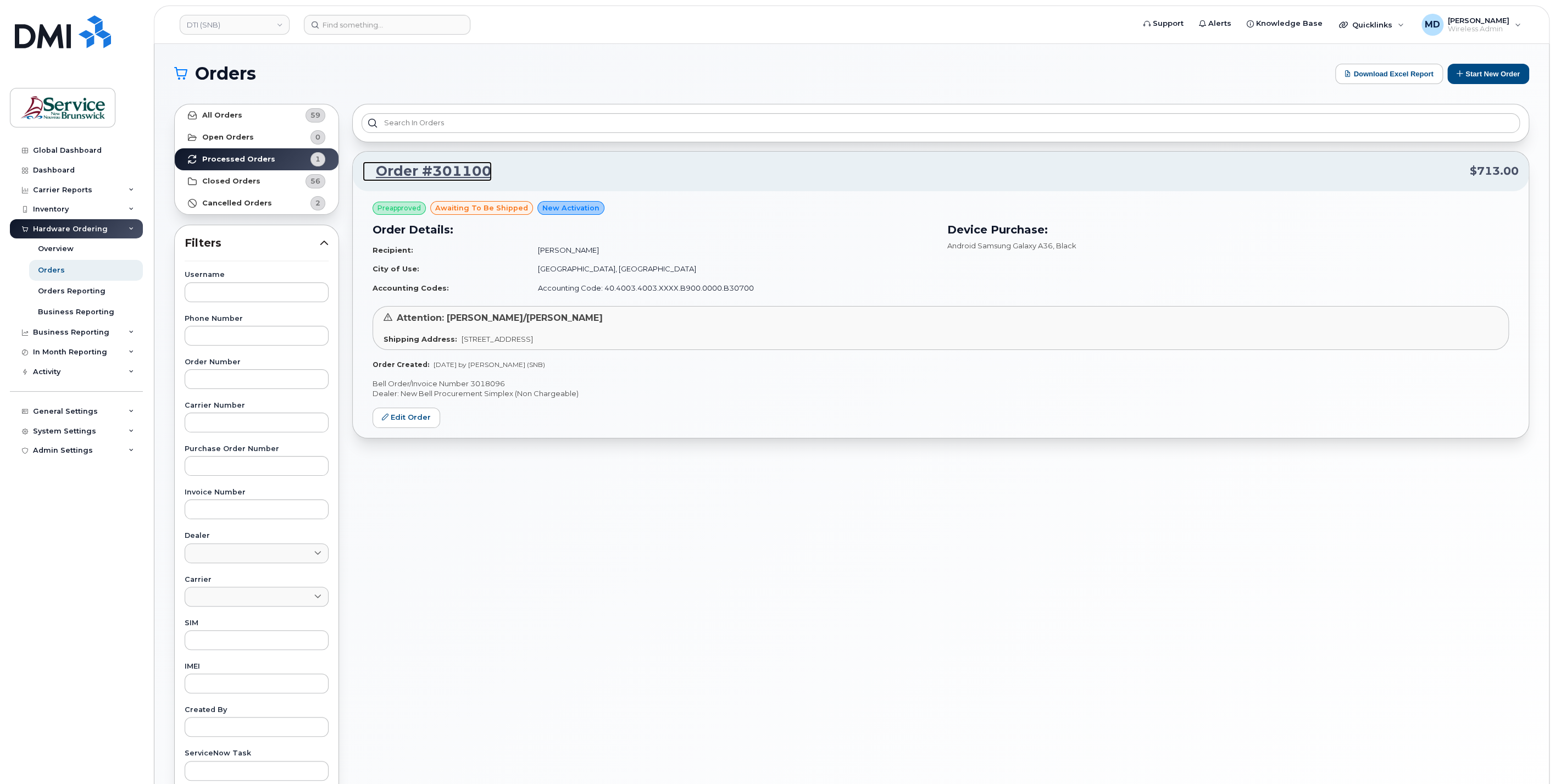
click at [413, 178] on link "Order #301100" at bounding box center [427, 171] width 129 height 20
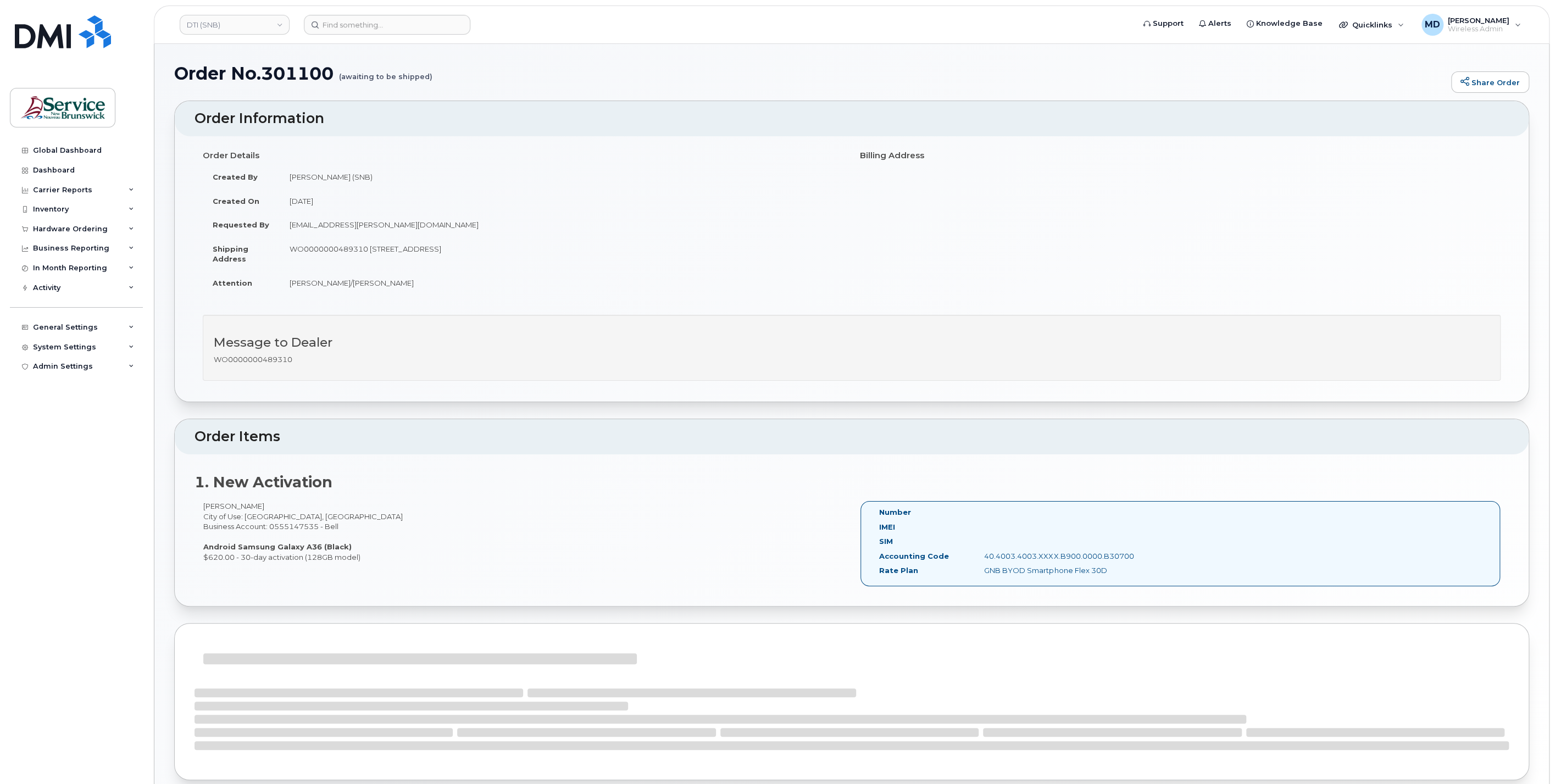
scroll to position [65, 0]
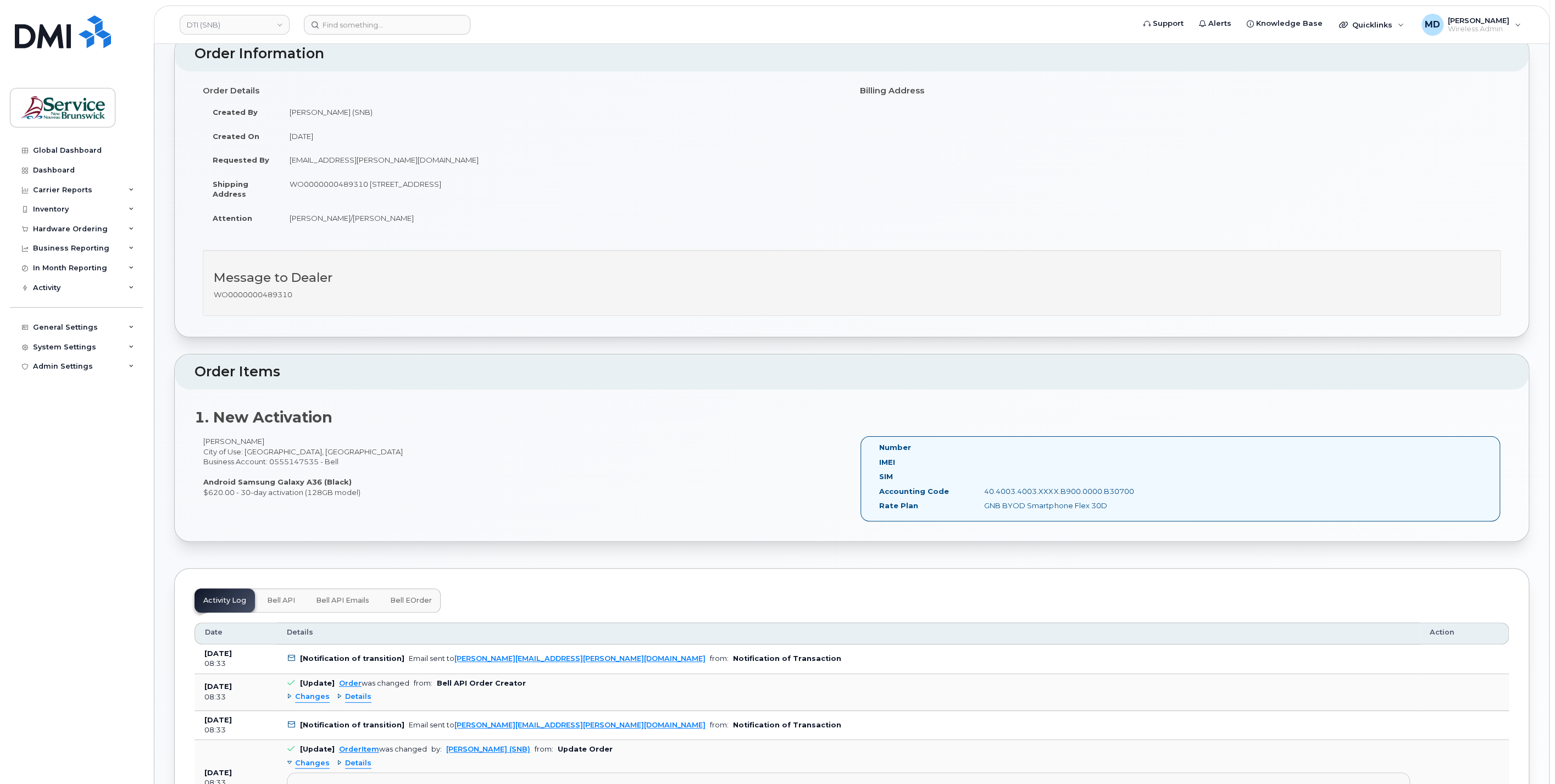
click at [408, 600] on span "Bell eOrder" at bounding box center [411, 600] width 42 height 9
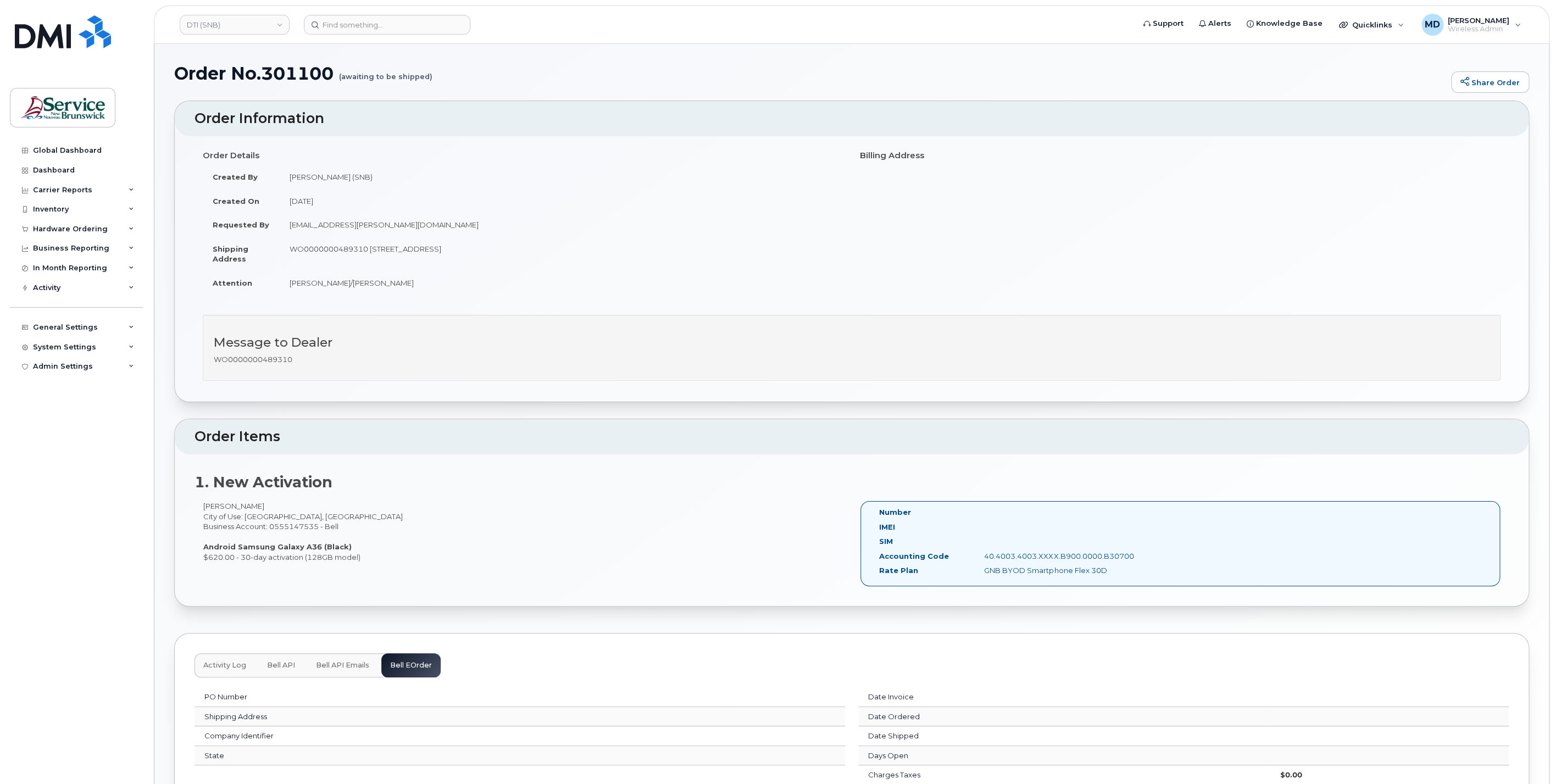
scroll to position [199, 0]
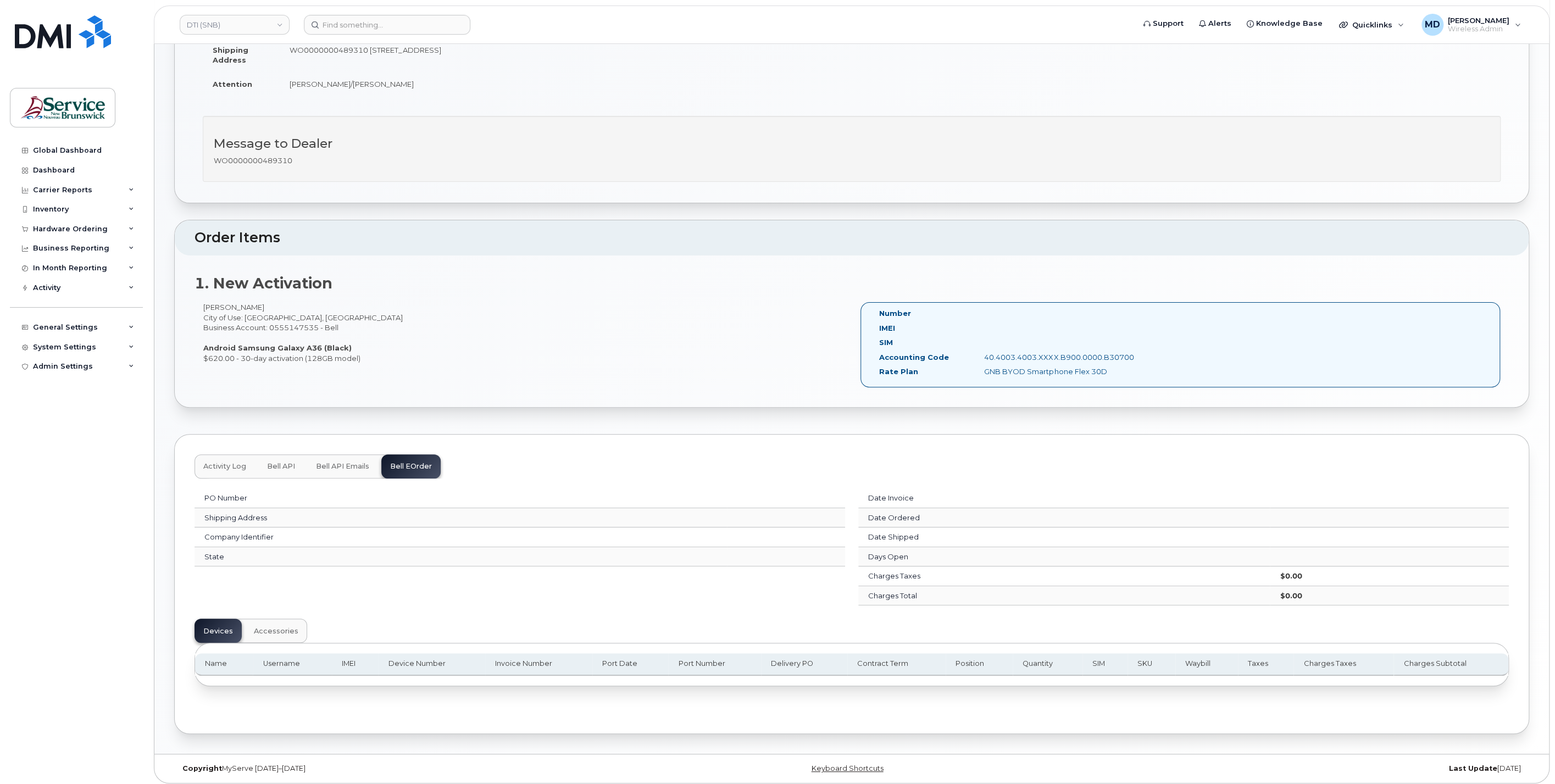
click at [237, 466] on span "Activity Log" at bounding box center [224, 466] width 43 height 9
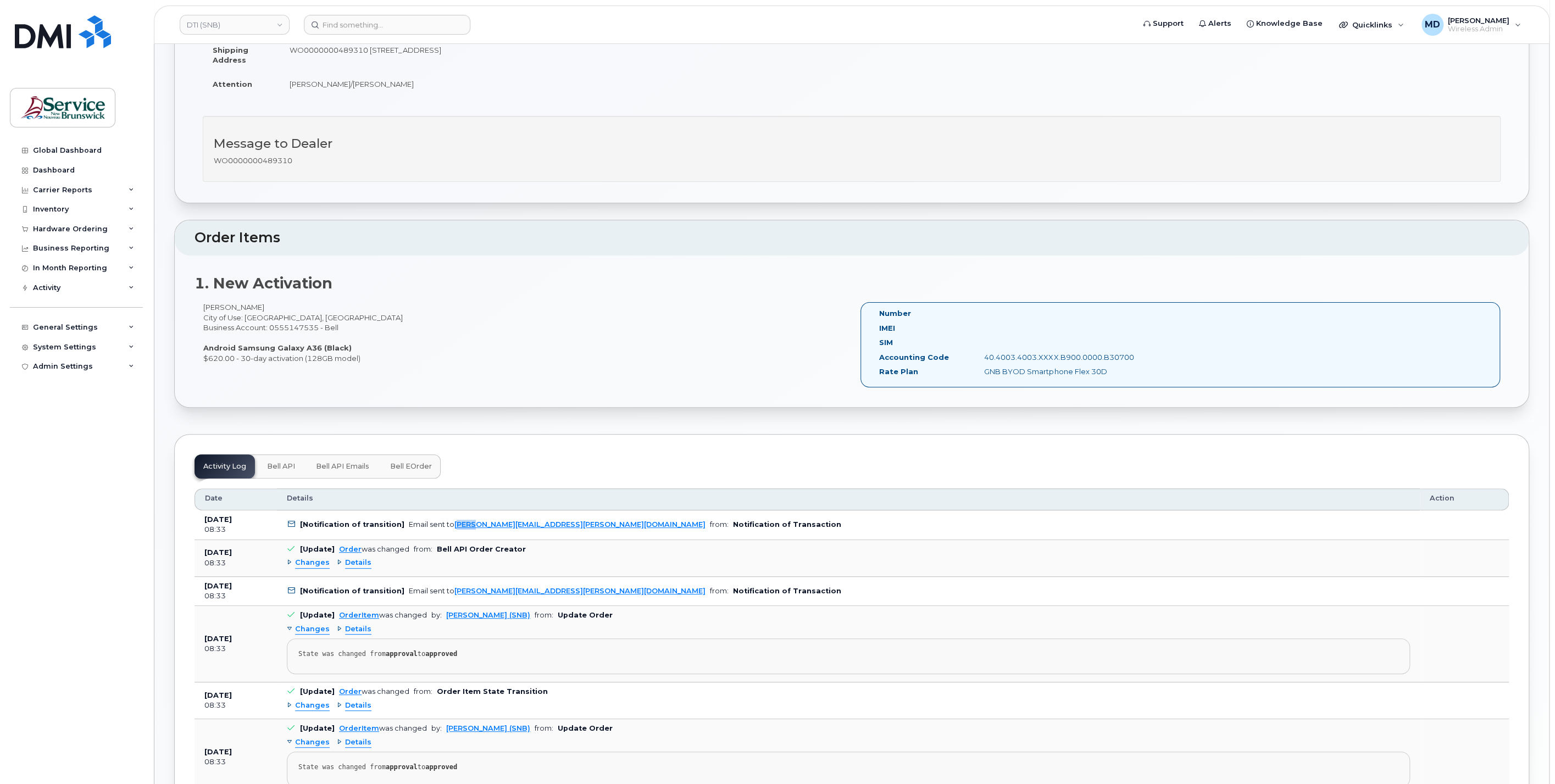
drag, startPoint x: 448, startPoint y: 530, endPoint x: 463, endPoint y: 528, distance: 15.1
click at [463, 528] on td "[Notification of transition] Email sent to [PERSON_NAME][EMAIL_ADDRESS][PERSON_…" at bounding box center [848, 525] width 1143 height 29
drag, startPoint x: 463, startPoint y: 528, endPoint x: 499, endPoint y: 550, distance: 42.2
click at [499, 550] on td "[Update] Order was changed from: Bell API Order Creator Changes Details" at bounding box center [848, 558] width 1143 height 37
drag, startPoint x: 667, startPoint y: 525, endPoint x: 535, endPoint y: 521, distance: 132.1
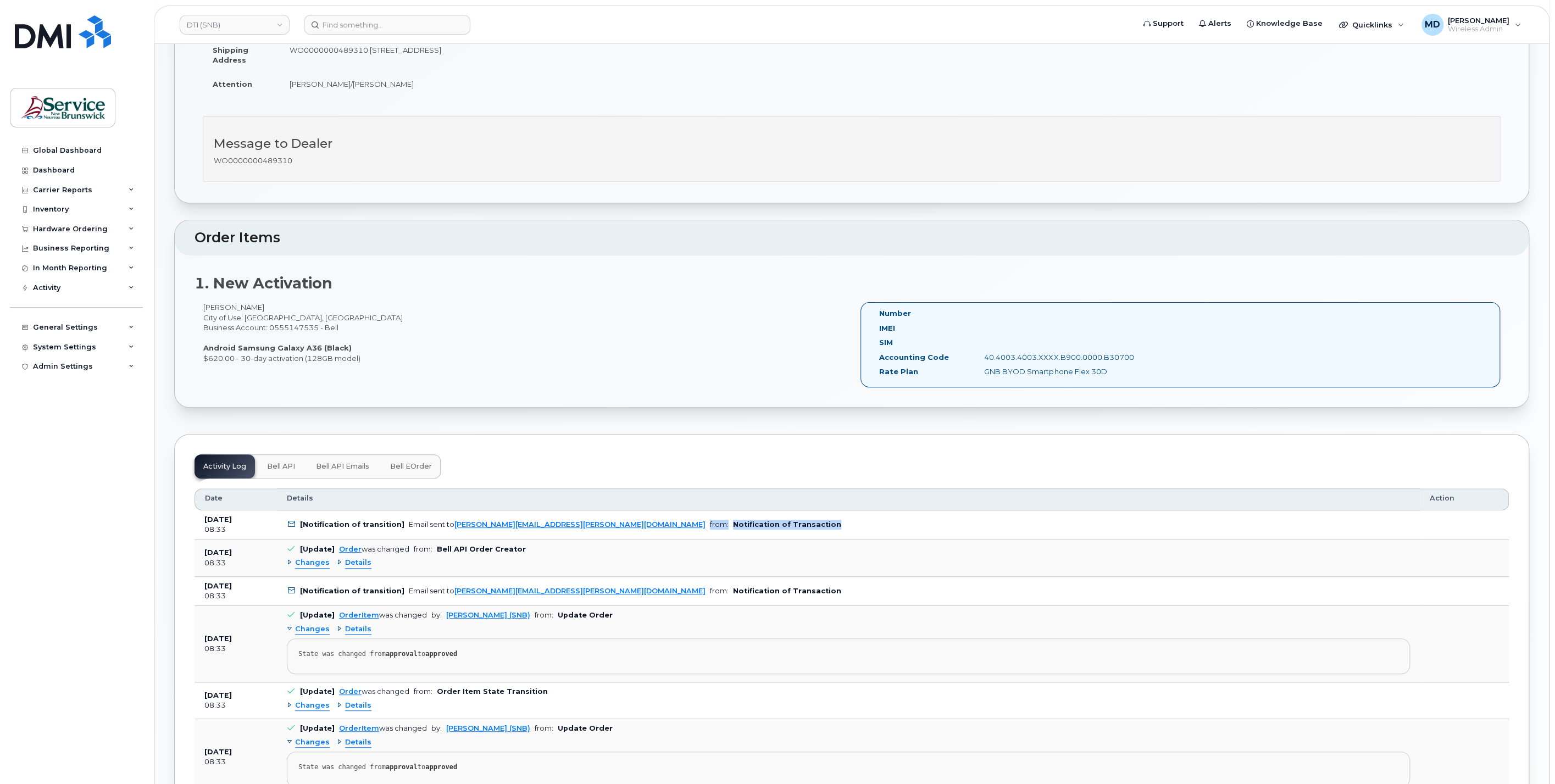
click at [535, 521] on td "[Notification of transition] Email sent to [PERSON_NAME][EMAIL_ADDRESS][PERSON_…" at bounding box center [848, 525] width 1143 height 29
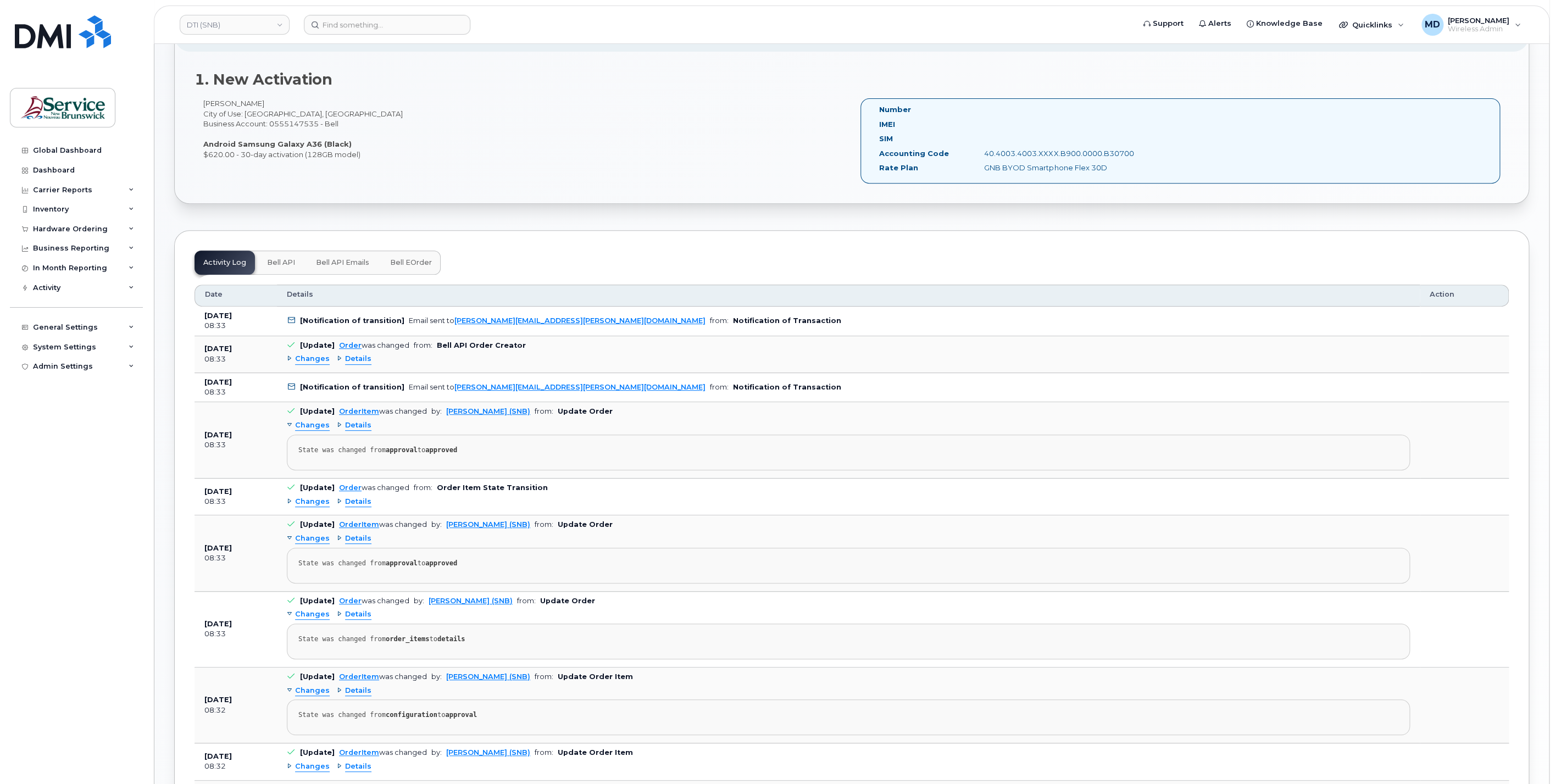
click at [313, 360] on span "Changes" at bounding box center [312, 359] width 34 height 10
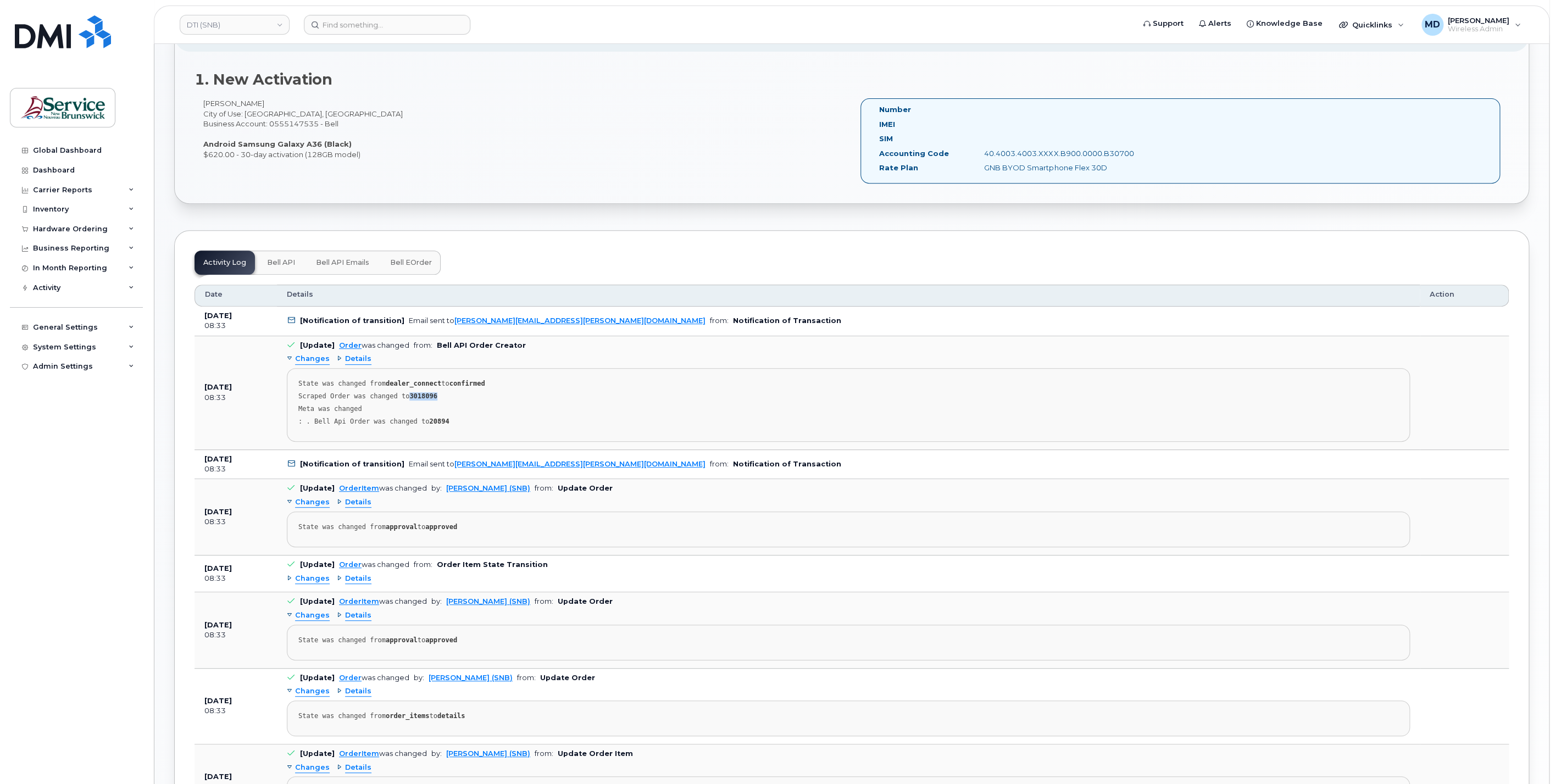
drag, startPoint x: 434, startPoint y: 394, endPoint x: 401, endPoint y: 392, distance: 33.1
click at [401, 392] on div "Scraped Order was changed to 3018096" at bounding box center [849, 396] width 1100 height 8
drag, startPoint x: 401, startPoint y: 392, endPoint x: 389, endPoint y: 400, distance: 14.4
click at [389, 400] on pre "State was changed from dealer_connect to confirmed Scraped Order was changed to…" at bounding box center [849, 405] width 1124 height 74
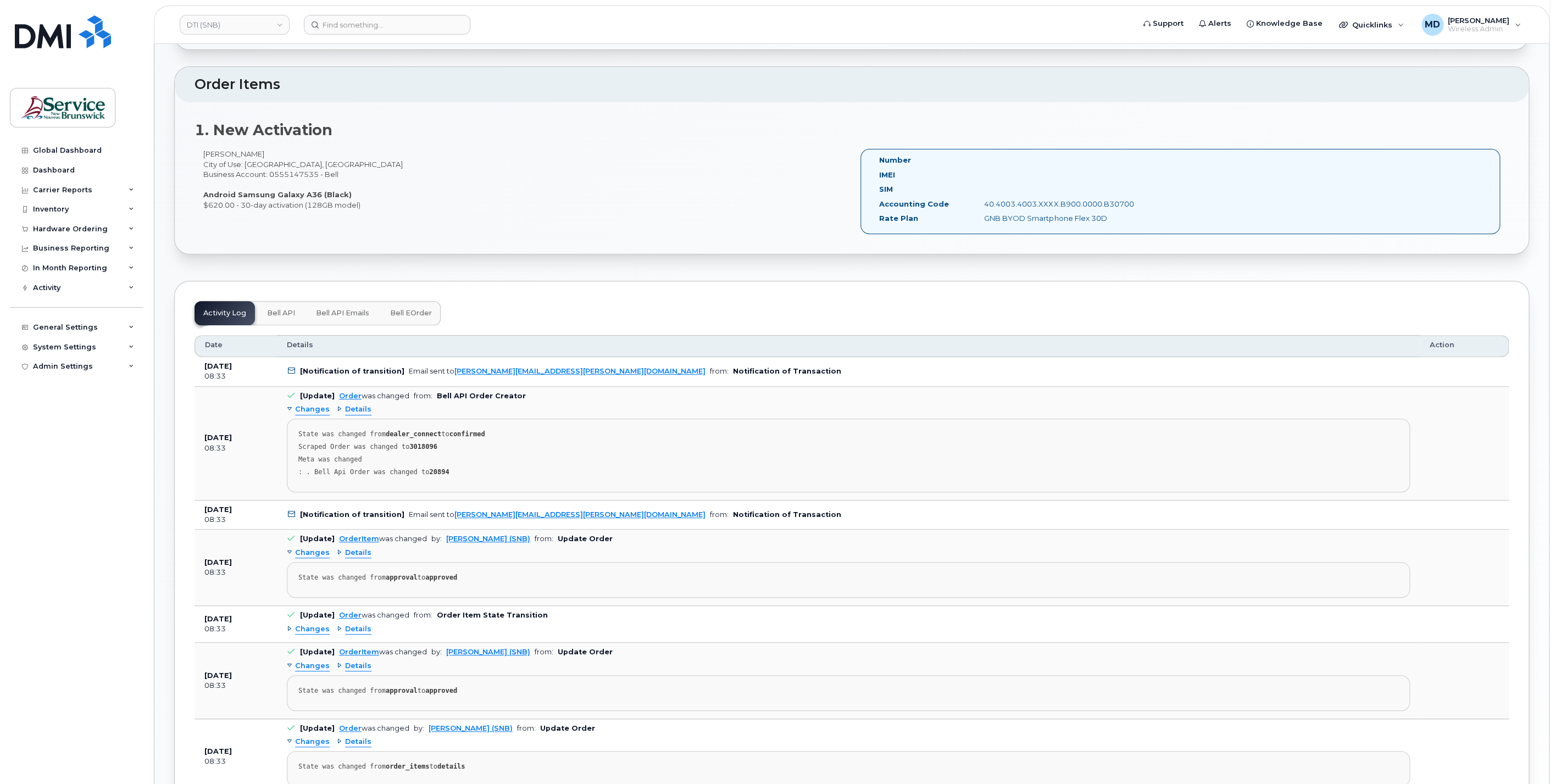
scroll to position [149, 0]
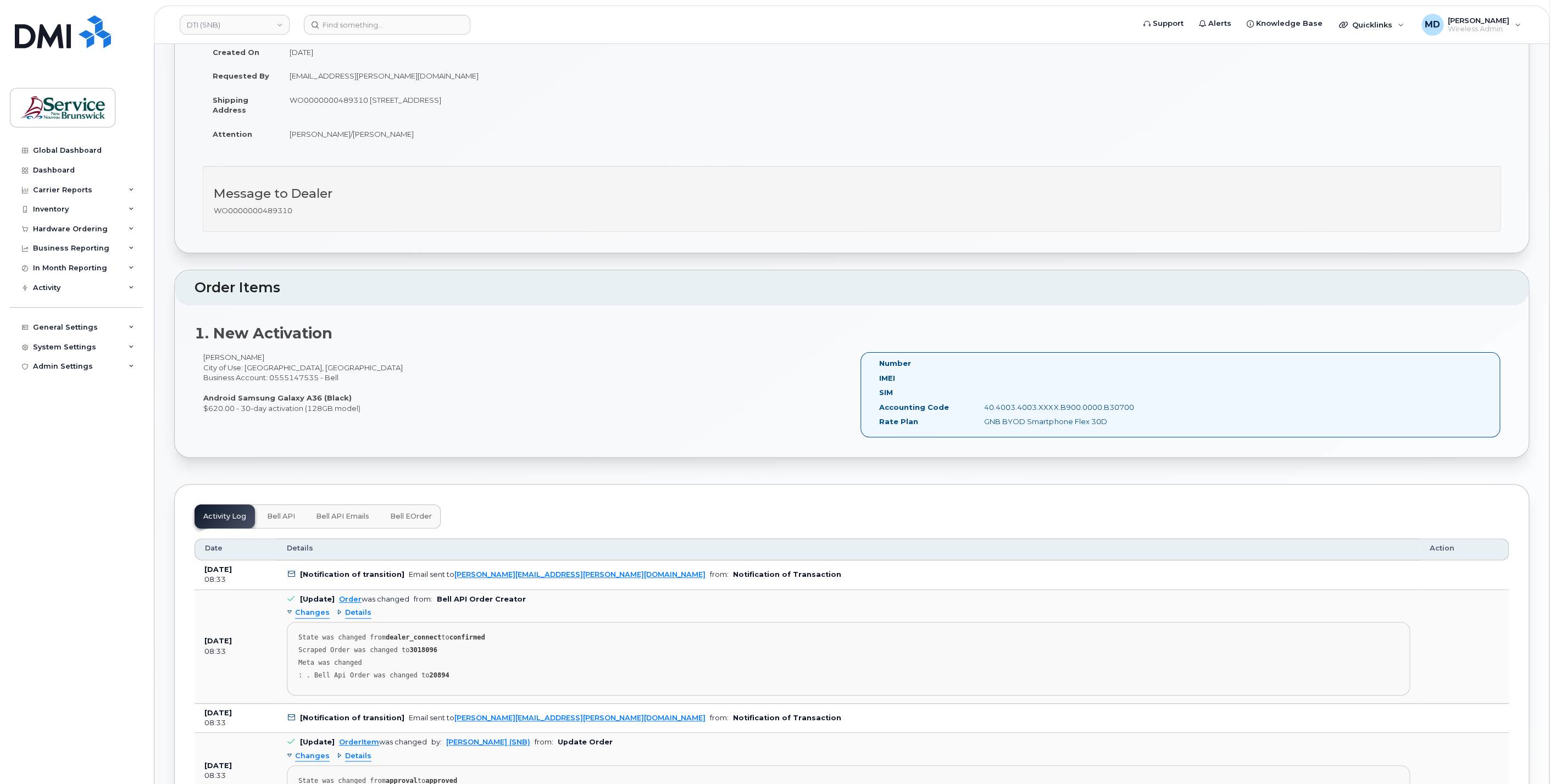
click at [410, 518] on button "Bell eOrder" at bounding box center [410, 516] width 59 height 24
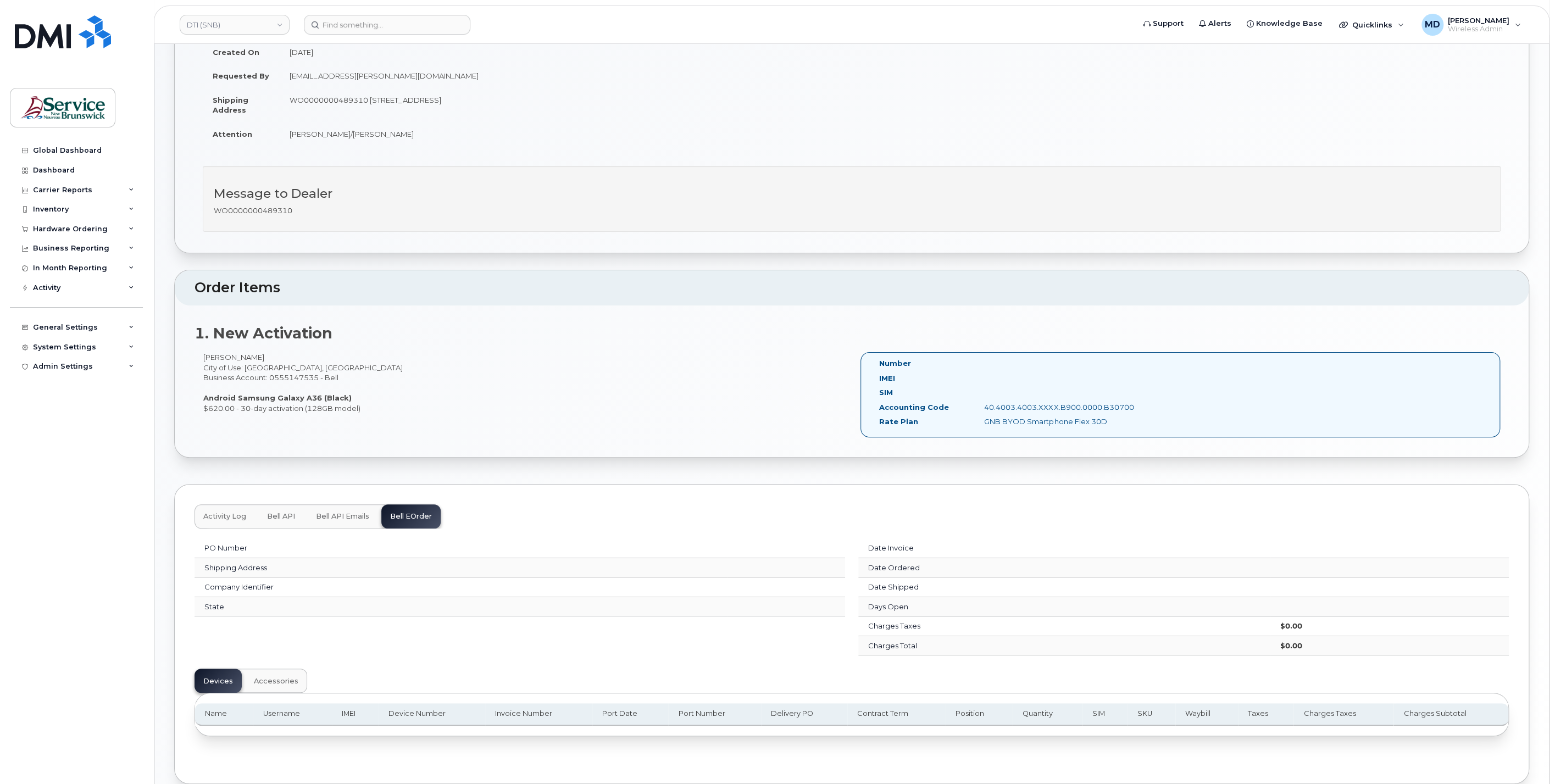
drag, startPoint x: 373, startPoint y: 621, endPoint x: 385, endPoint y: 598, distance: 25.9
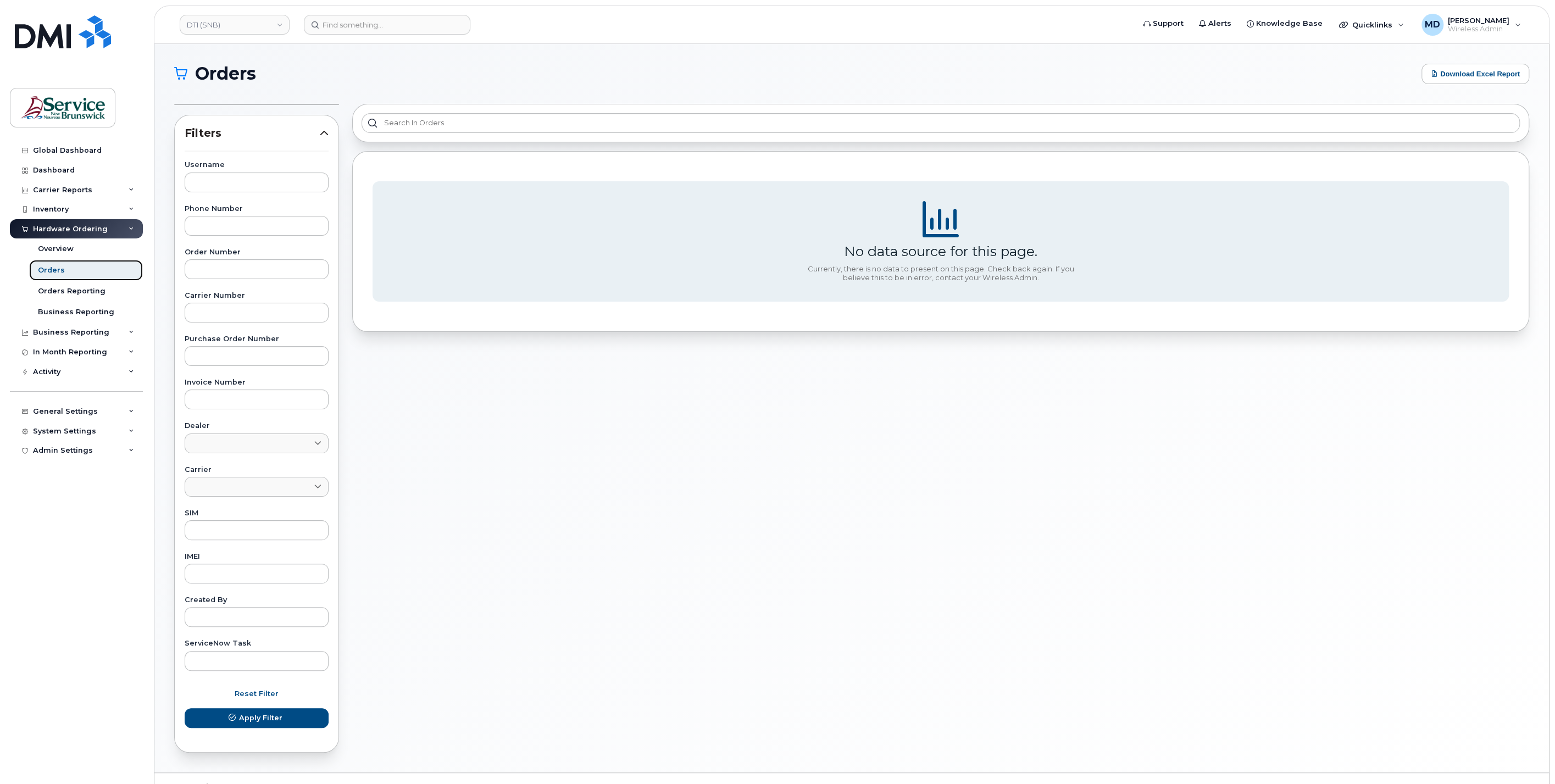
click at [57, 273] on div "Orders" at bounding box center [51, 271] width 27 height 10
click at [59, 248] on div "Overview" at bounding box center [55, 249] width 36 height 10
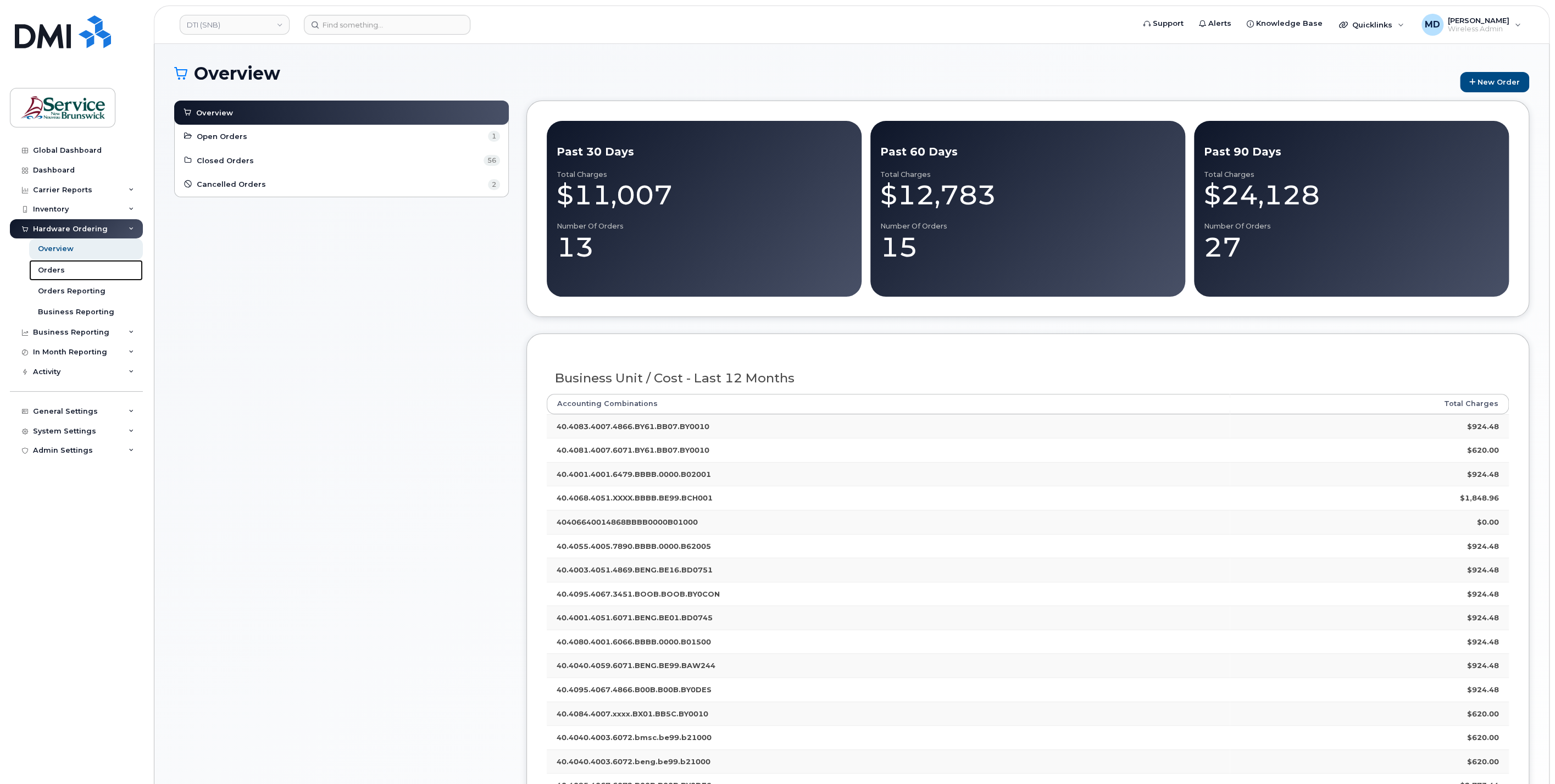
click at [54, 268] on div "Orders" at bounding box center [51, 271] width 27 height 10
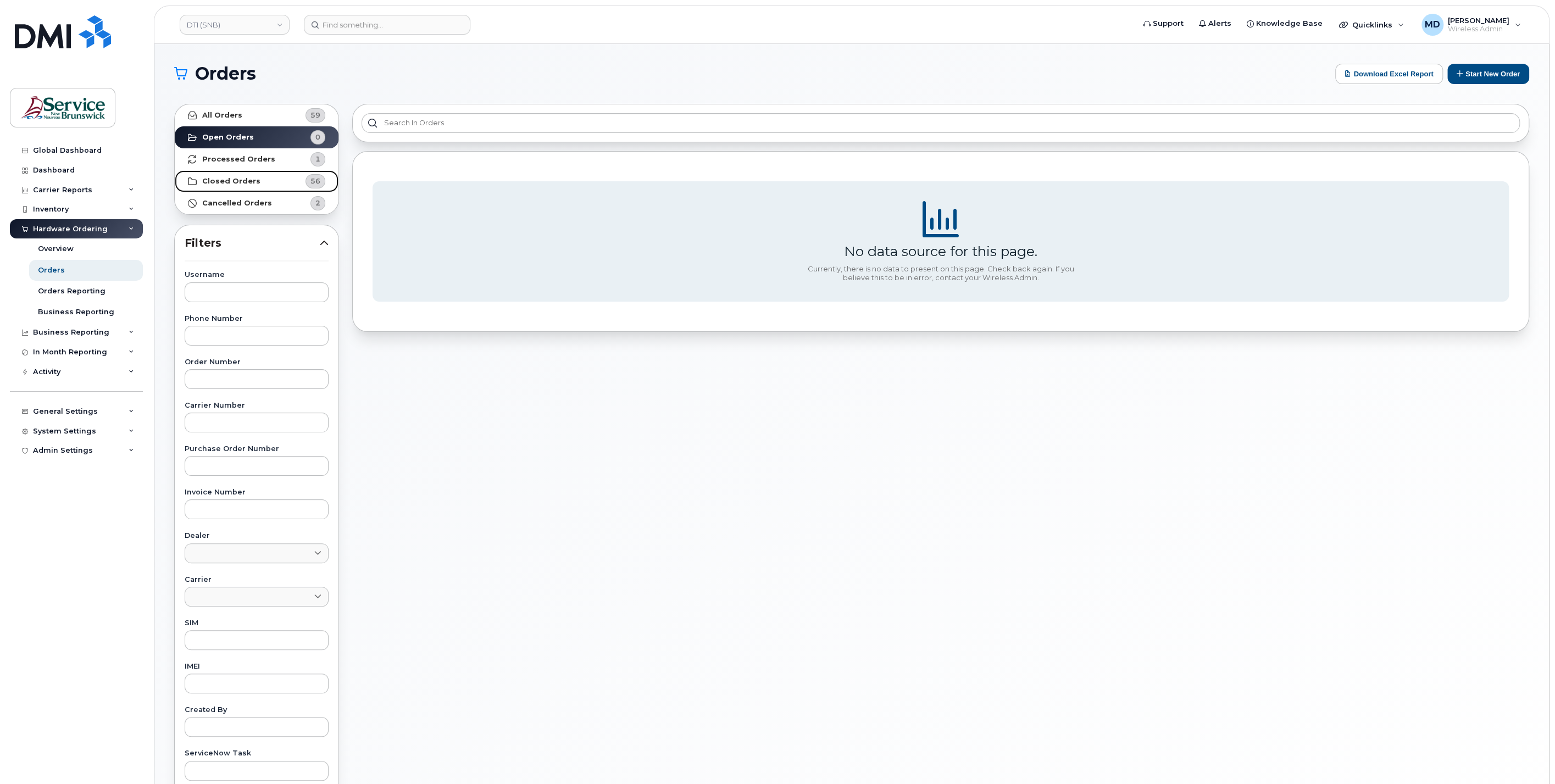
click at [238, 184] on strong "Closed Orders" at bounding box center [232, 181] width 59 height 9
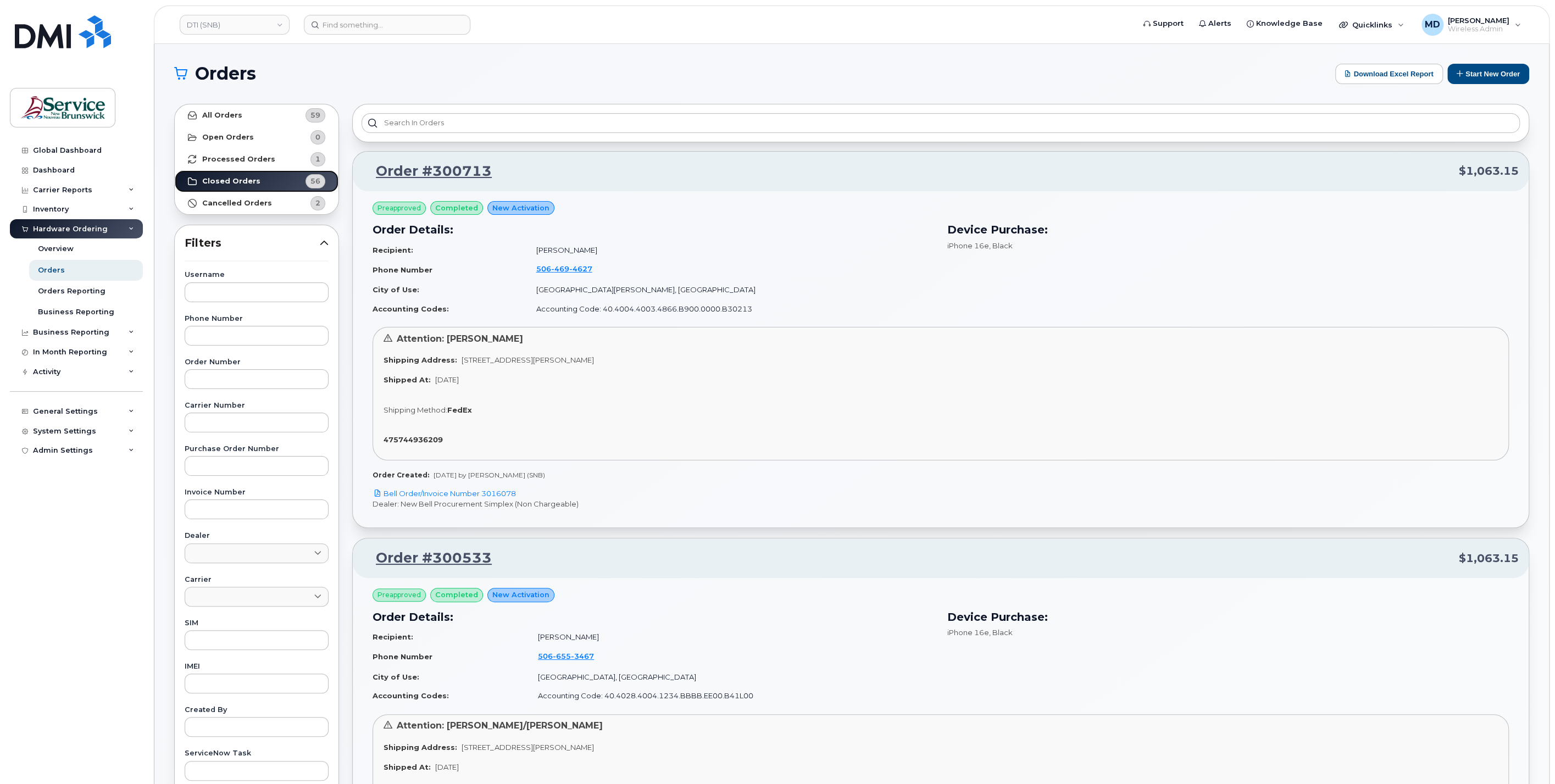
scroll to position [203, 0]
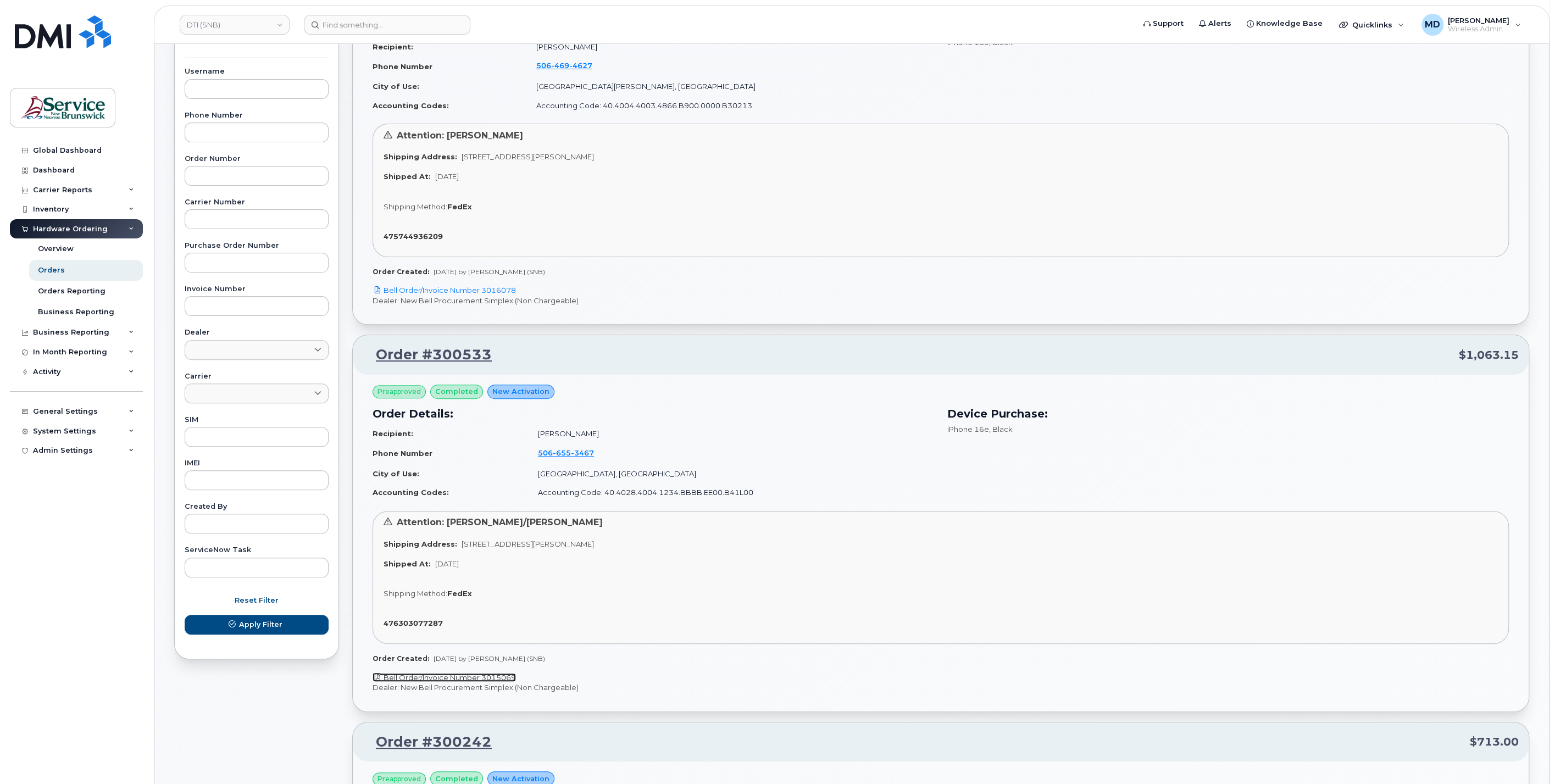
click at [500, 676] on link "Bell Order/Invoice Number 3015069" at bounding box center [445, 677] width 144 height 9
click at [405, 619] on strong "476303077287" at bounding box center [413, 623] width 59 height 9
drag, startPoint x: 421, startPoint y: 350, endPoint x: 432, endPoint y: 373, distance: 25.5
click at [421, 350] on link "Order #300533" at bounding box center [427, 355] width 129 height 20
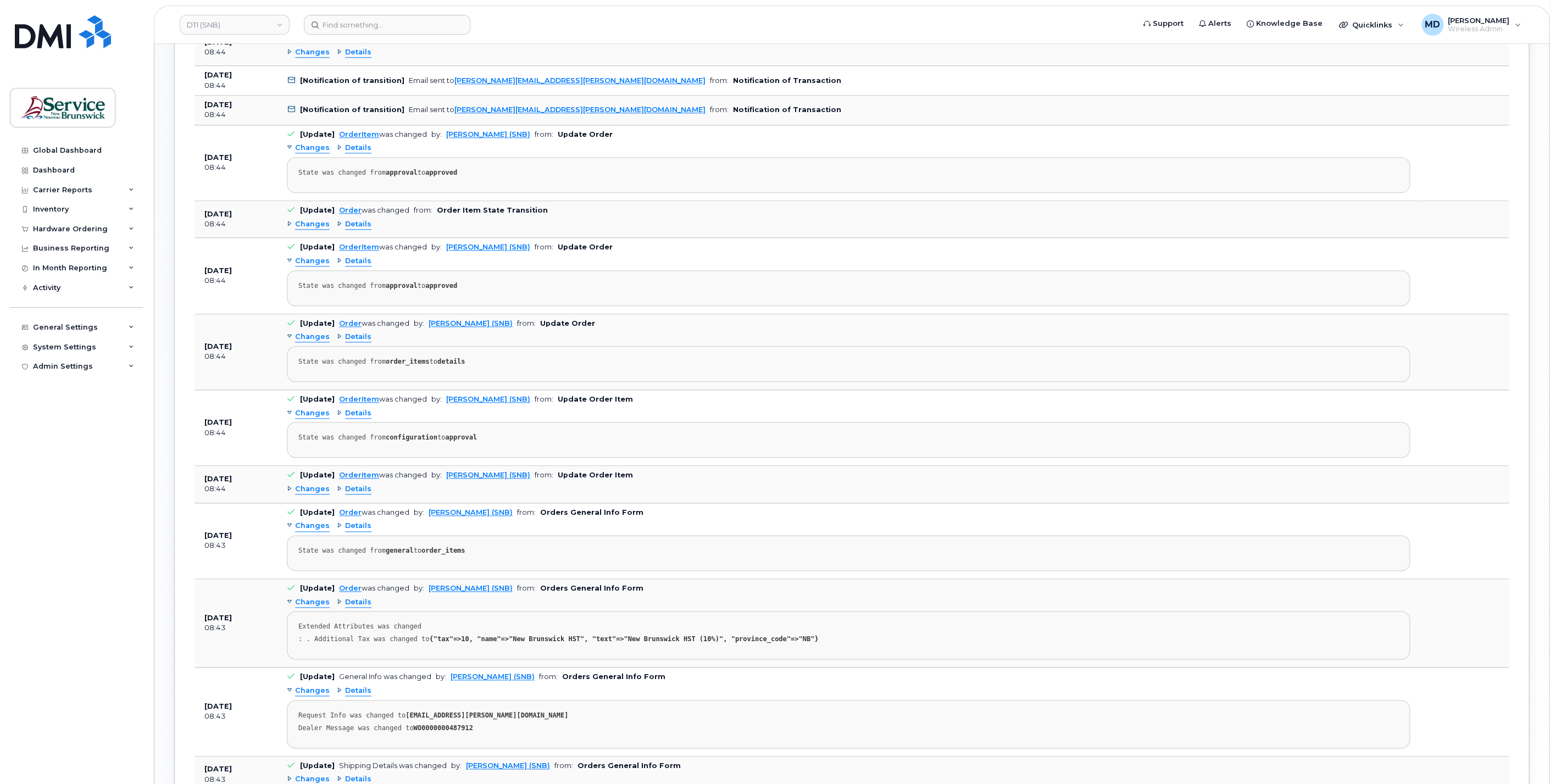
scroll to position [893, 0]
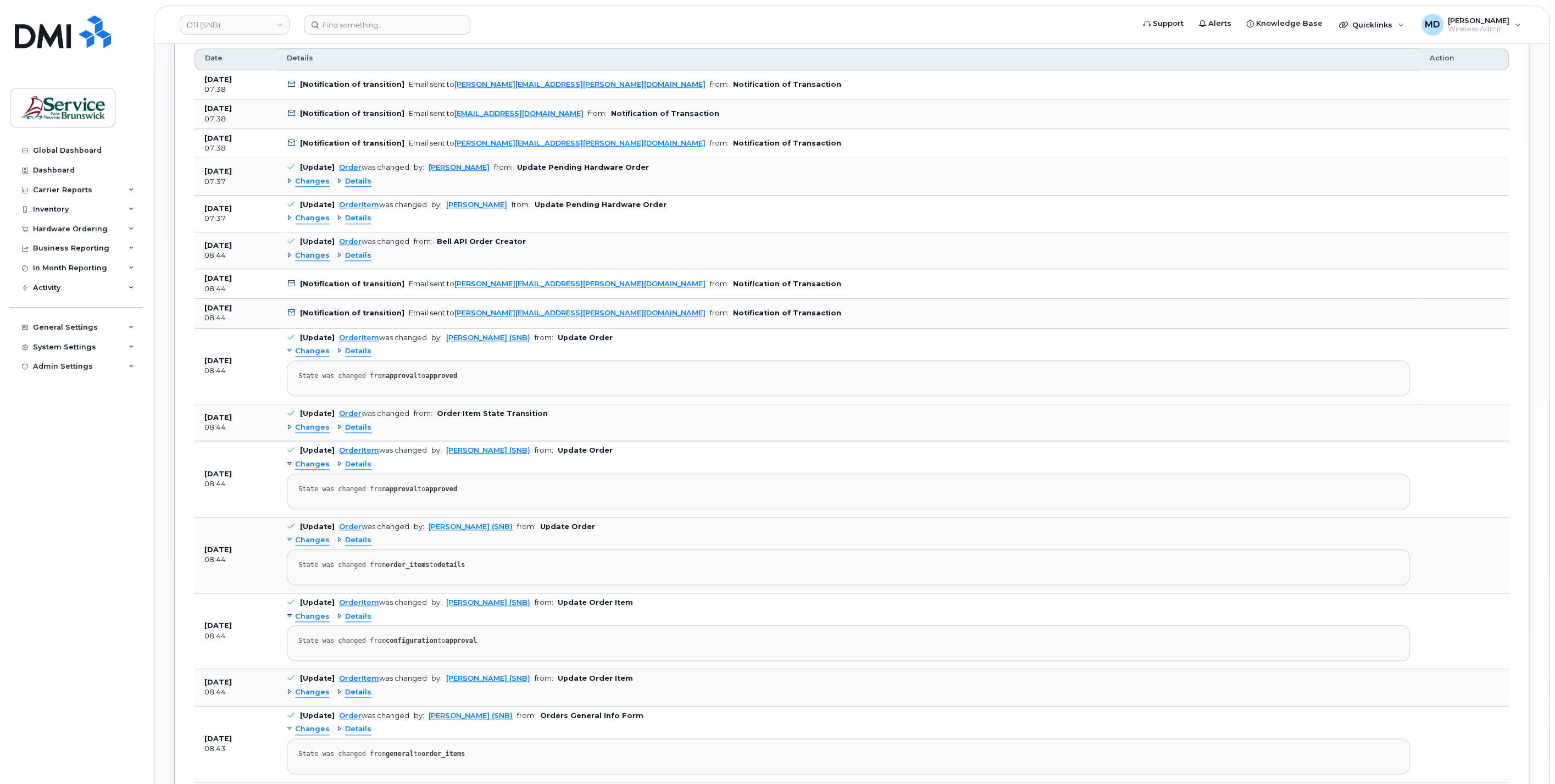
click at [314, 251] on span "Changes" at bounding box center [312, 256] width 34 height 10
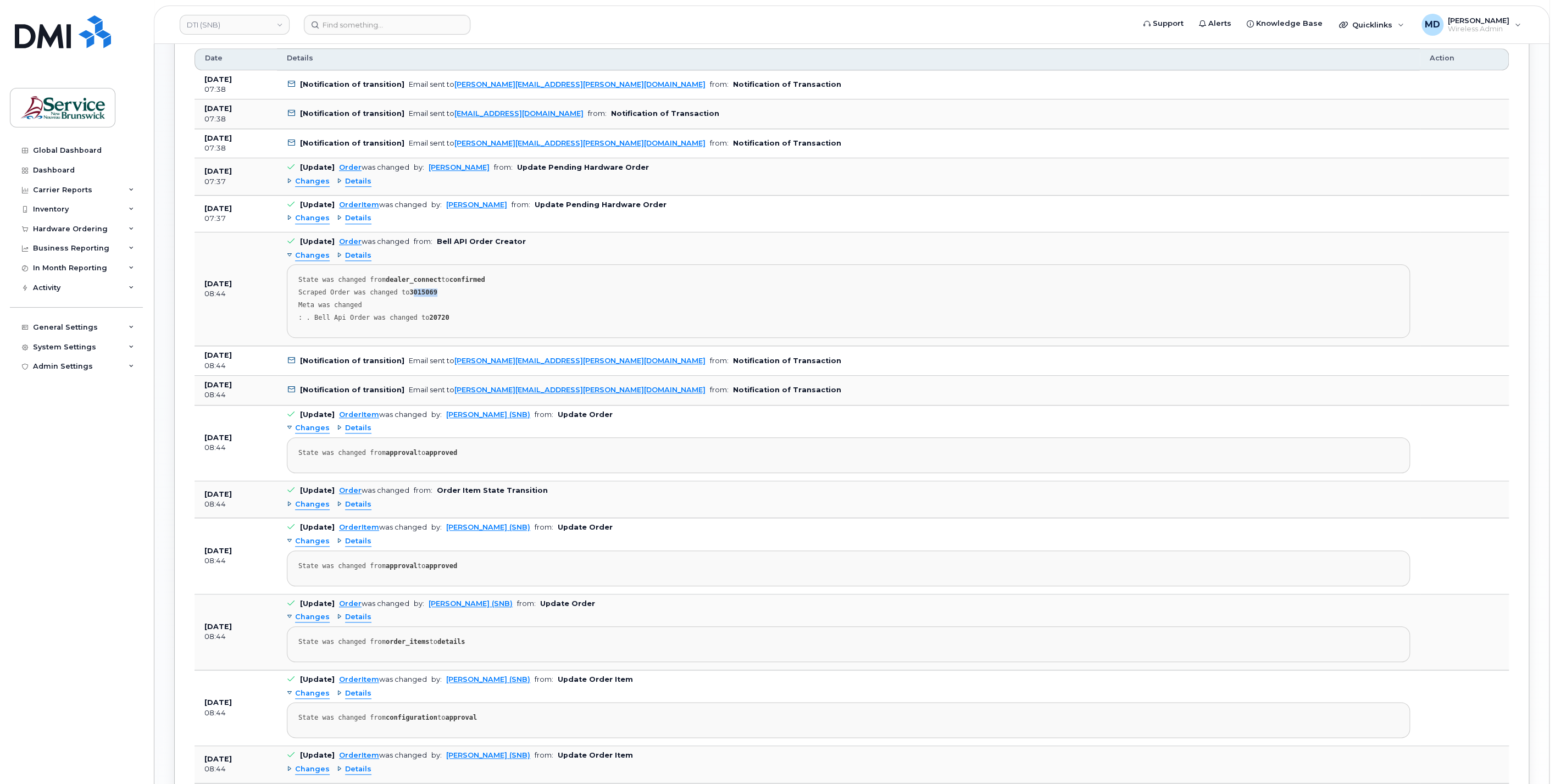
drag, startPoint x: 437, startPoint y: 290, endPoint x: 406, endPoint y: 289, distance: 31.0
click at [406, 289] on div "Scraped Order was changed to 3015069" at bounding box center [849, 293] width 1100 height 8
click at [315, 210] on div "Changes Details" at bounding box center [849, 218] width 1124 height 18
click at [315, 213] on span "Changes" at bounding box center [312, 218] width 34 height 10
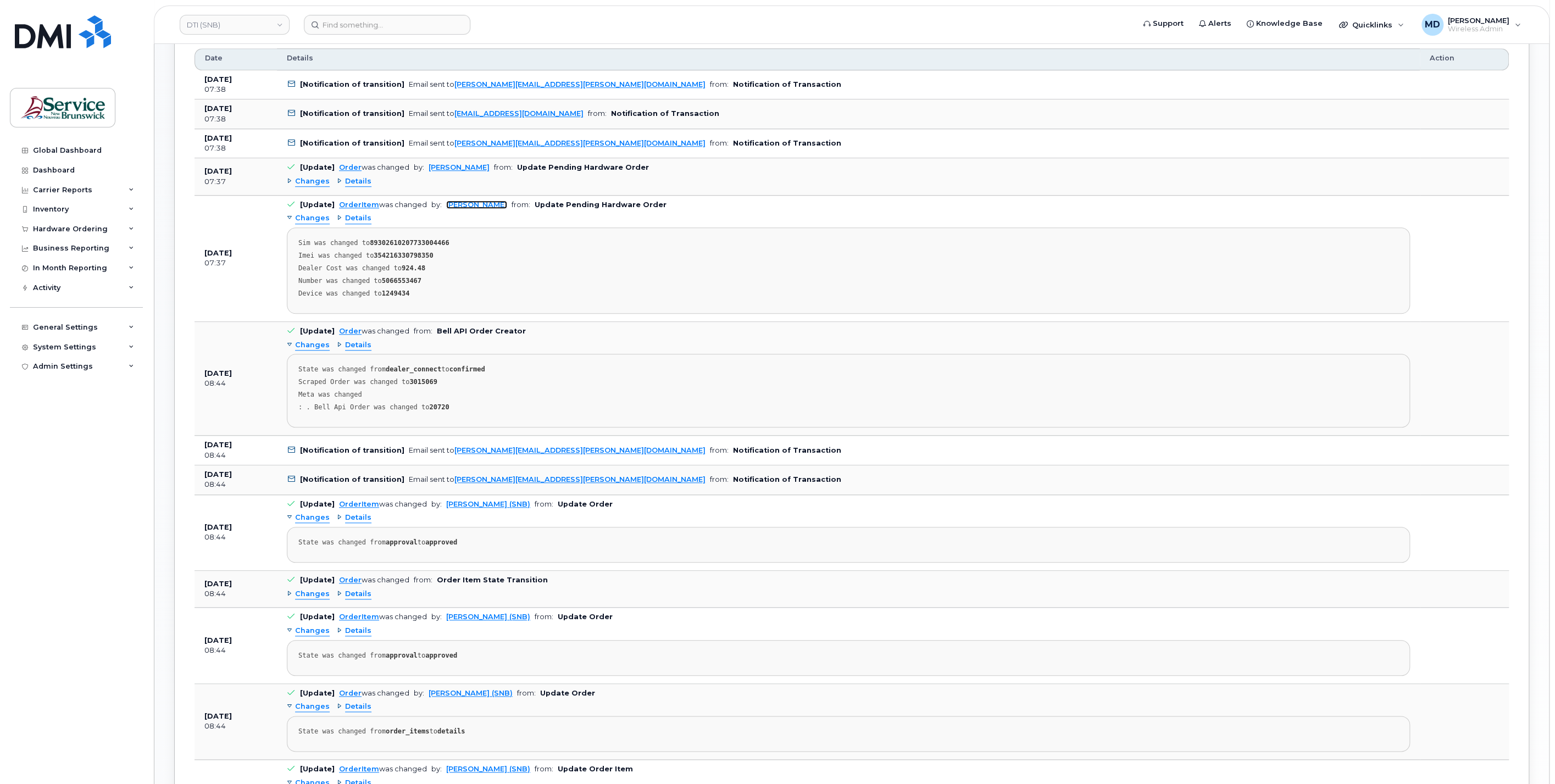
click at [466, 202] on link "Karla Adams" at bounding box center [477, 205] width 61 height 8
click at [309, 177] on span "Changes" at bounding box center [312, 181] width 34 height 10
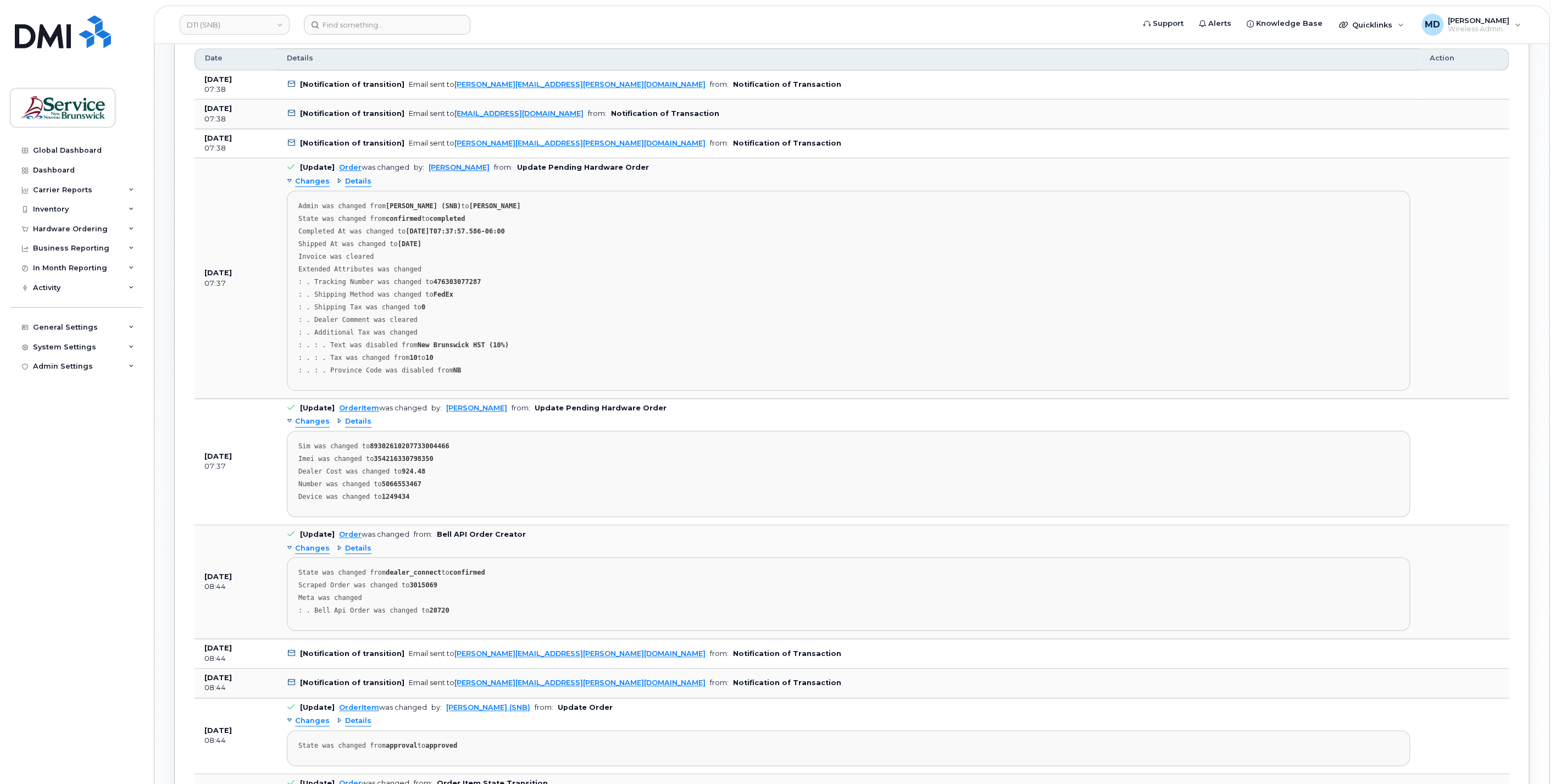
scroll to position [1096, 0]
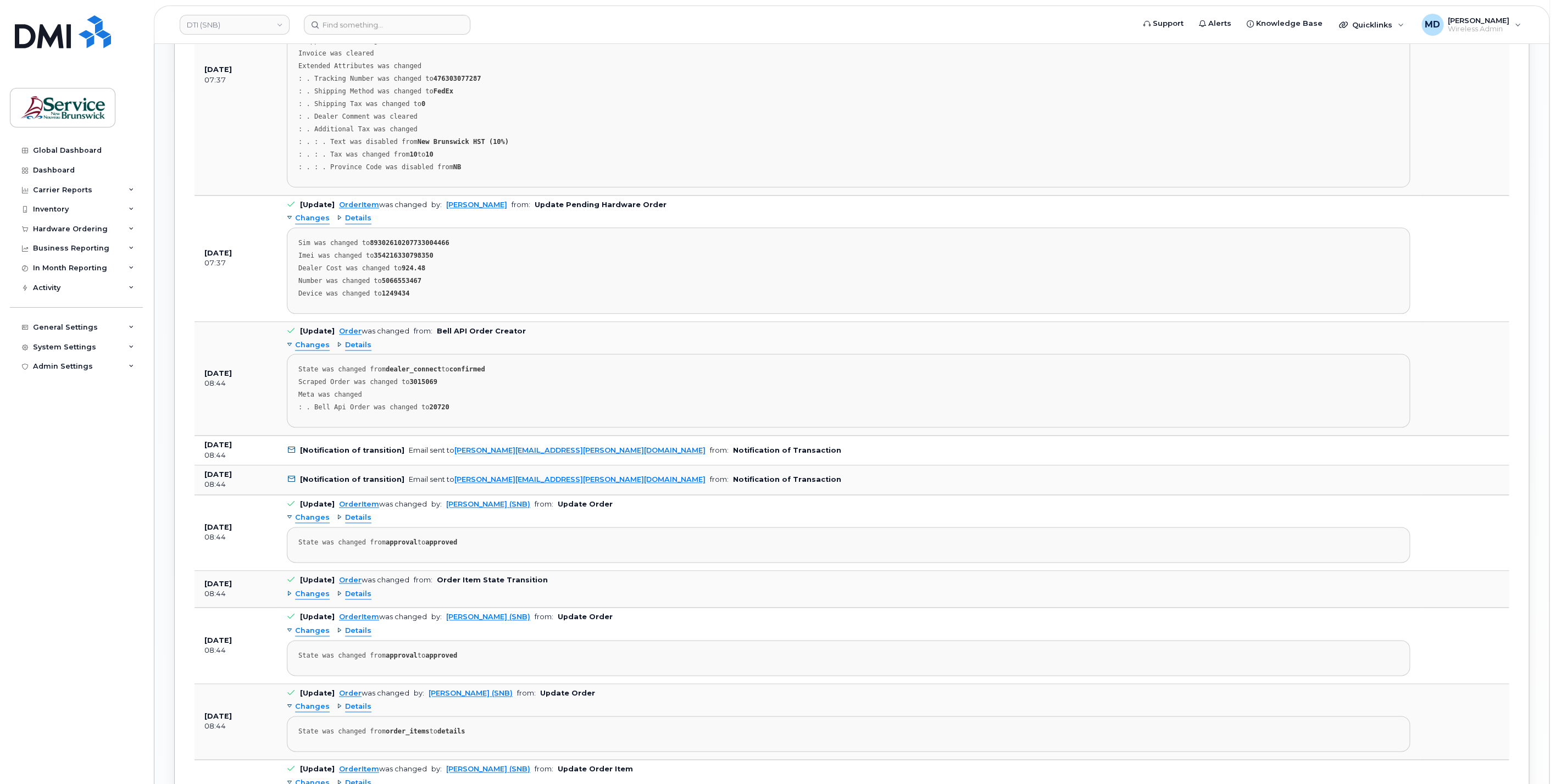
click at [307, 589] on span "Changes" at bounding box center [312, 594] width 34 height 10
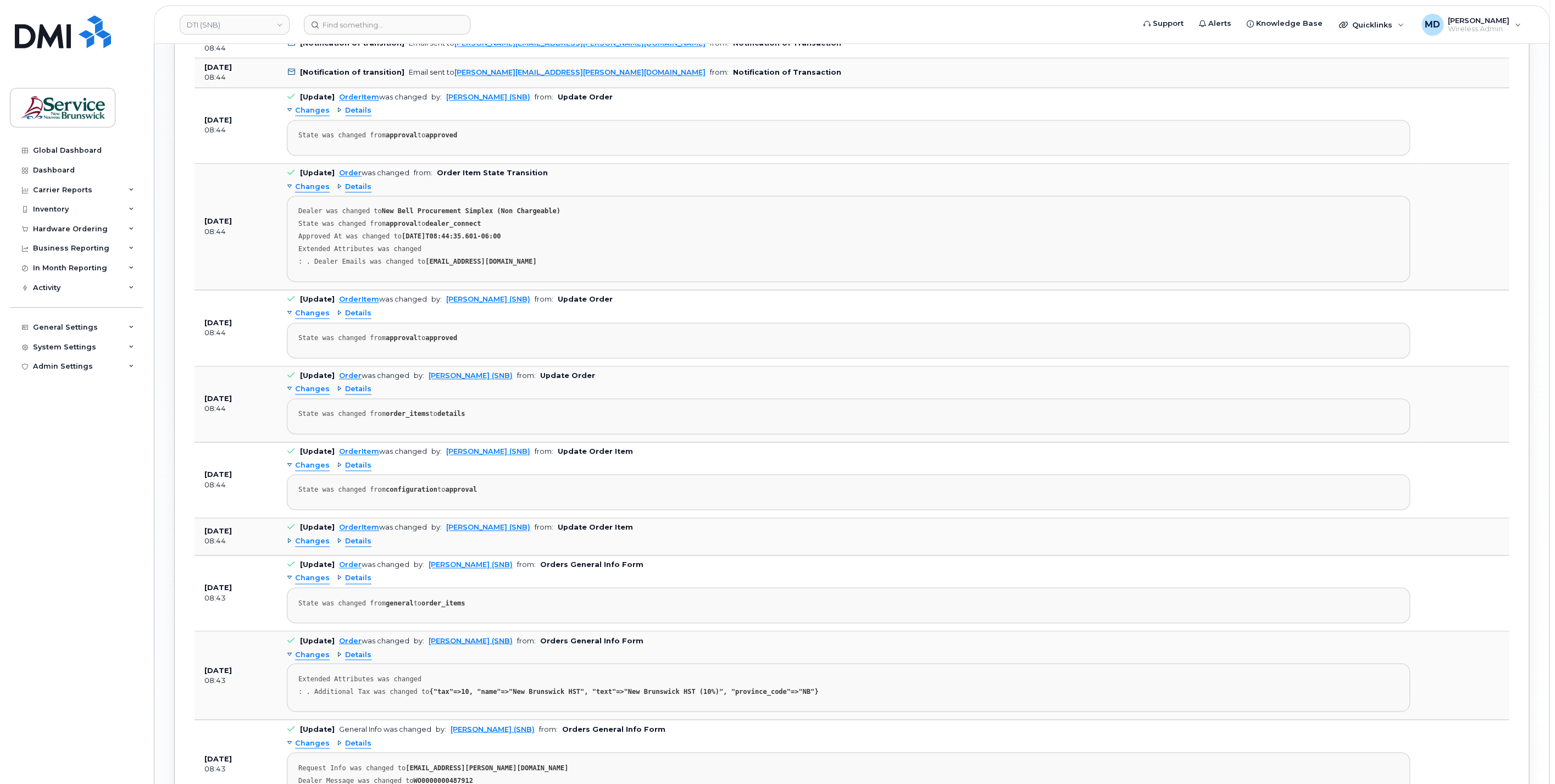
scroll to position [1300, 0]
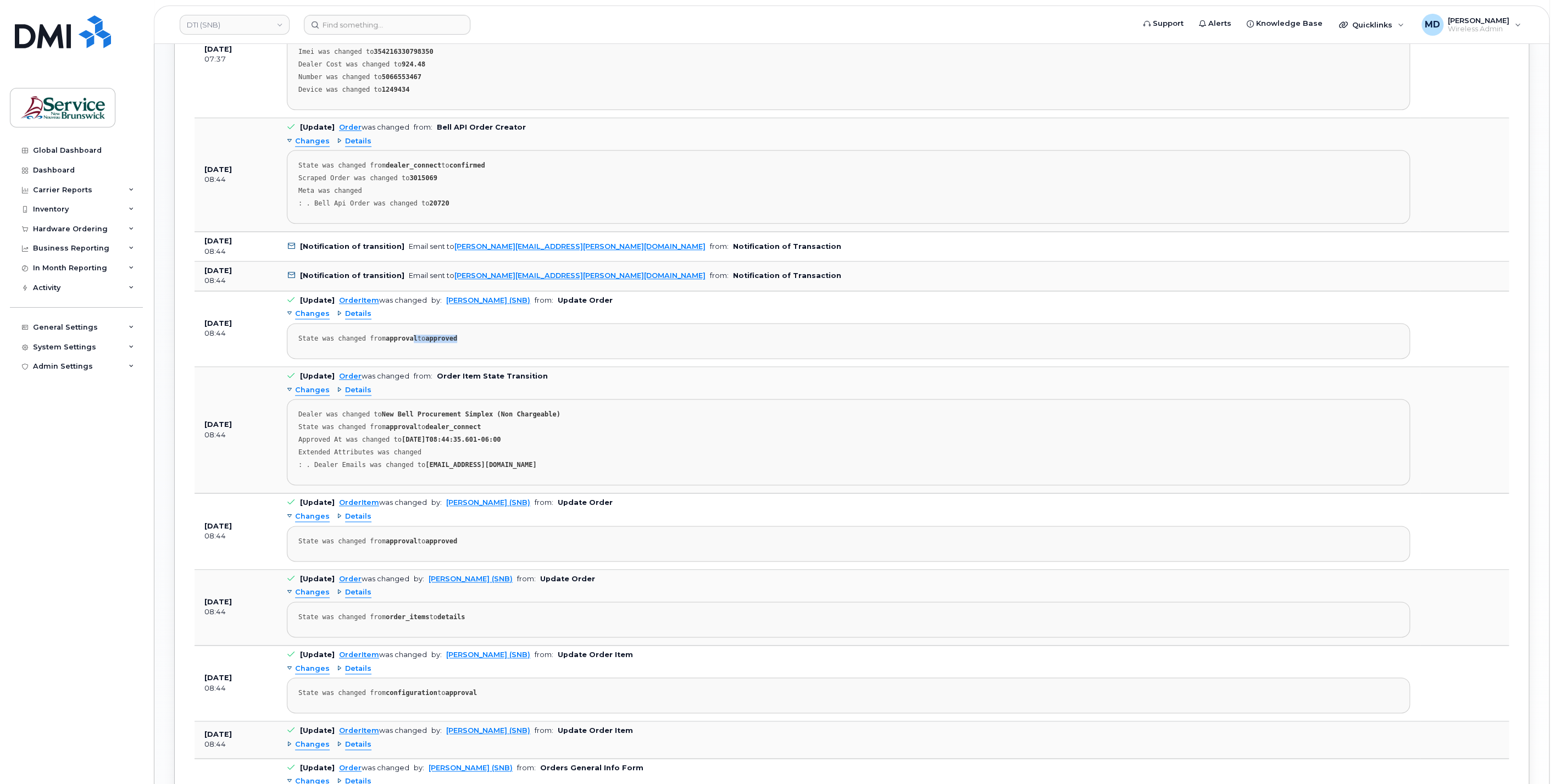
drag, startPoint x: 481, startPoint y: 345, endPoint x: 497, endPoint y: 345, distance: 16.0
click at [497, 345] on pre "State was changed from approval to approved" at bounding box center [849, 341] width 1124 height 36
click at [496, 344] on pre "State was changed from approval to approved" at bounding box center [849, 341] width 1124 height 36
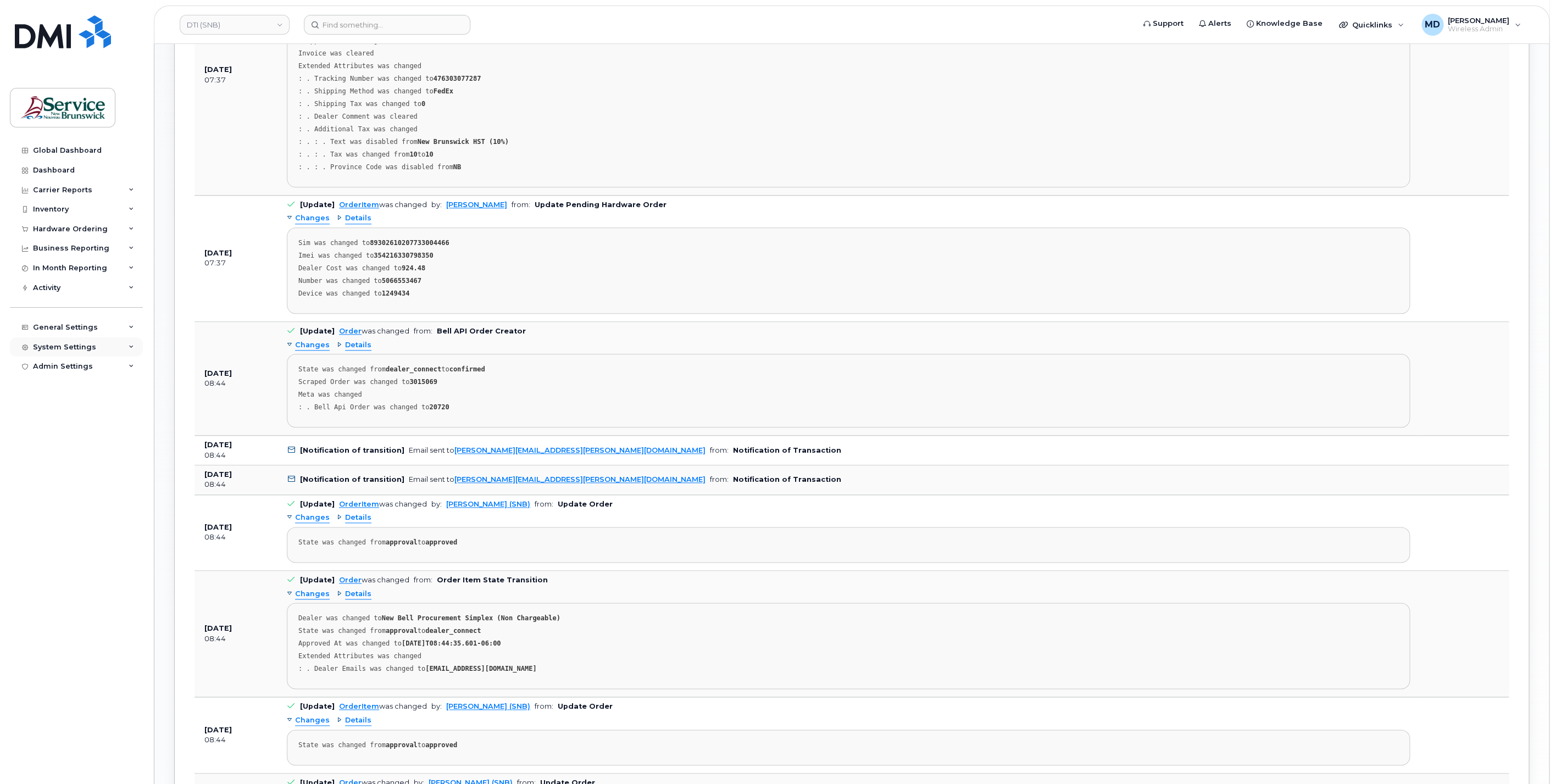
click at [80, 347] on div "System Settings" at bounding box center [64, 347] width 64 height 9
click at [91, 493] on div "Hardware Ordering" at bounding box center [74, 493] width 74 height 10
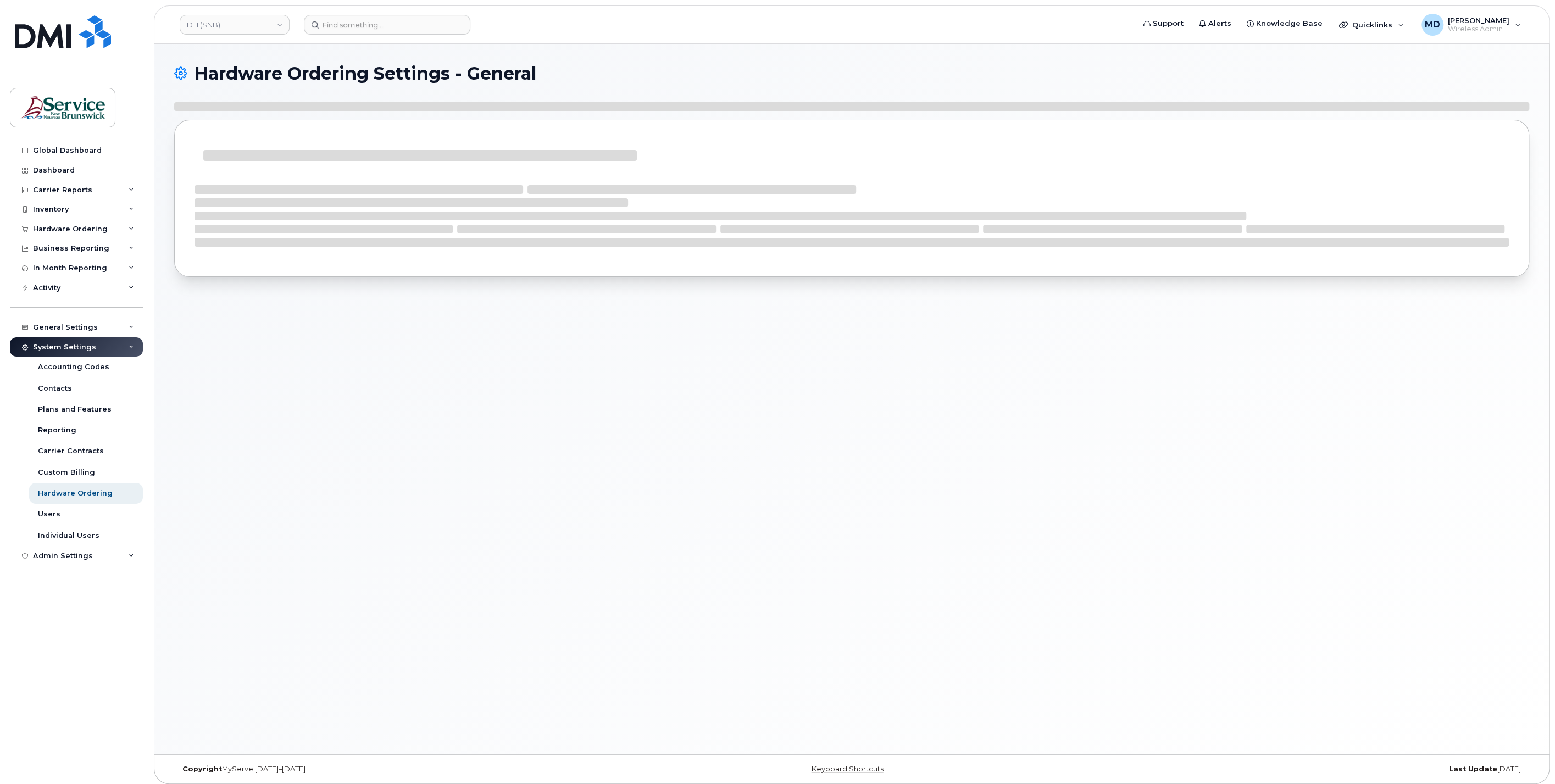
select select "admins"
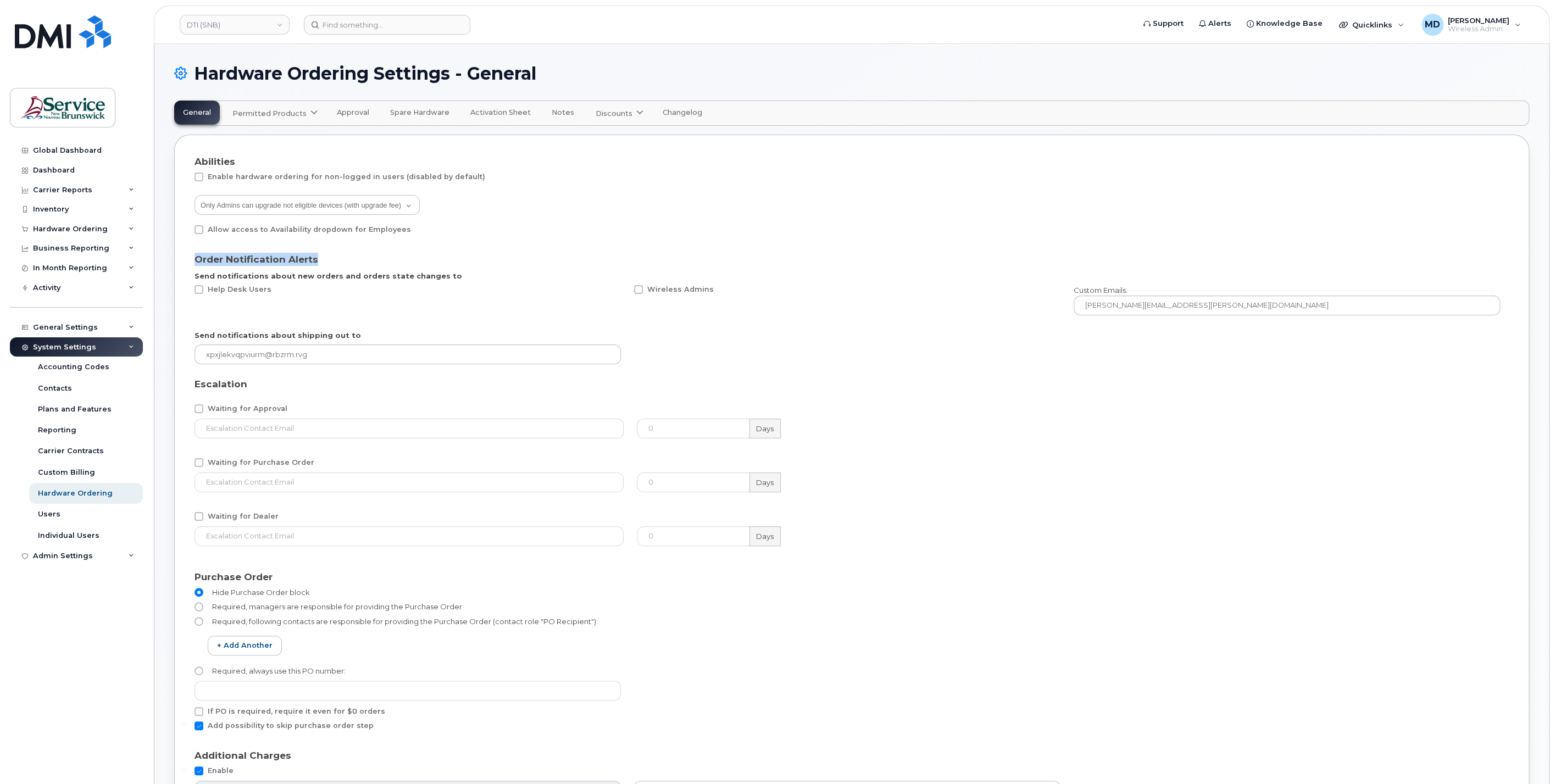
drag, startPoint x: 191, startPoint y: 257, endPoint x: 324, endPoint y: 260, distance: 133.0
drag, startPoint x: 324, startPoint y: 260, endPoint x: 328, endPoint y: 289, distance: 29.3
click at [328, 289] on div "Help Desk Users" at bounding box center [408, 300] width 440 height 43
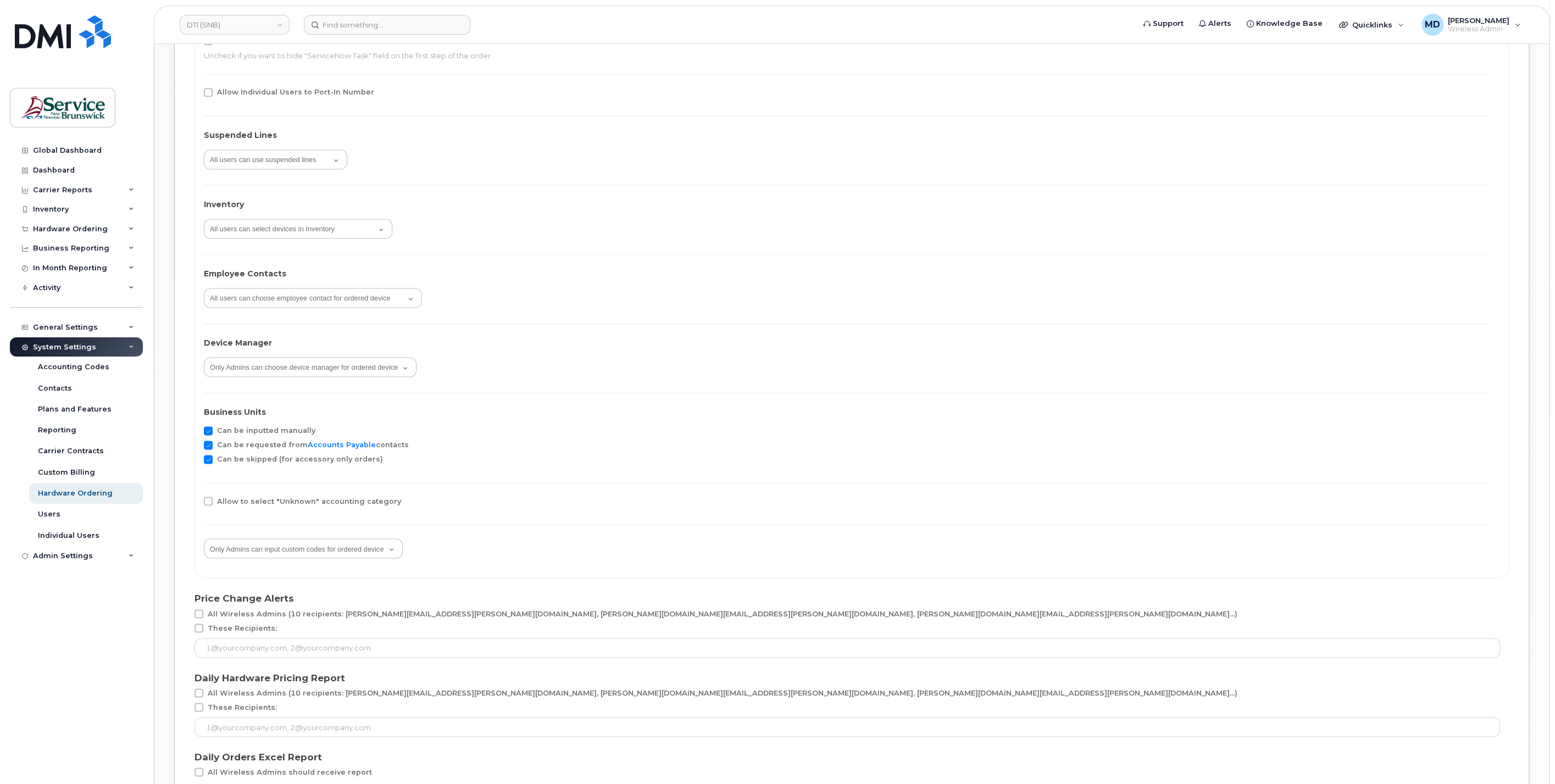
scroll to position [1785, 0]
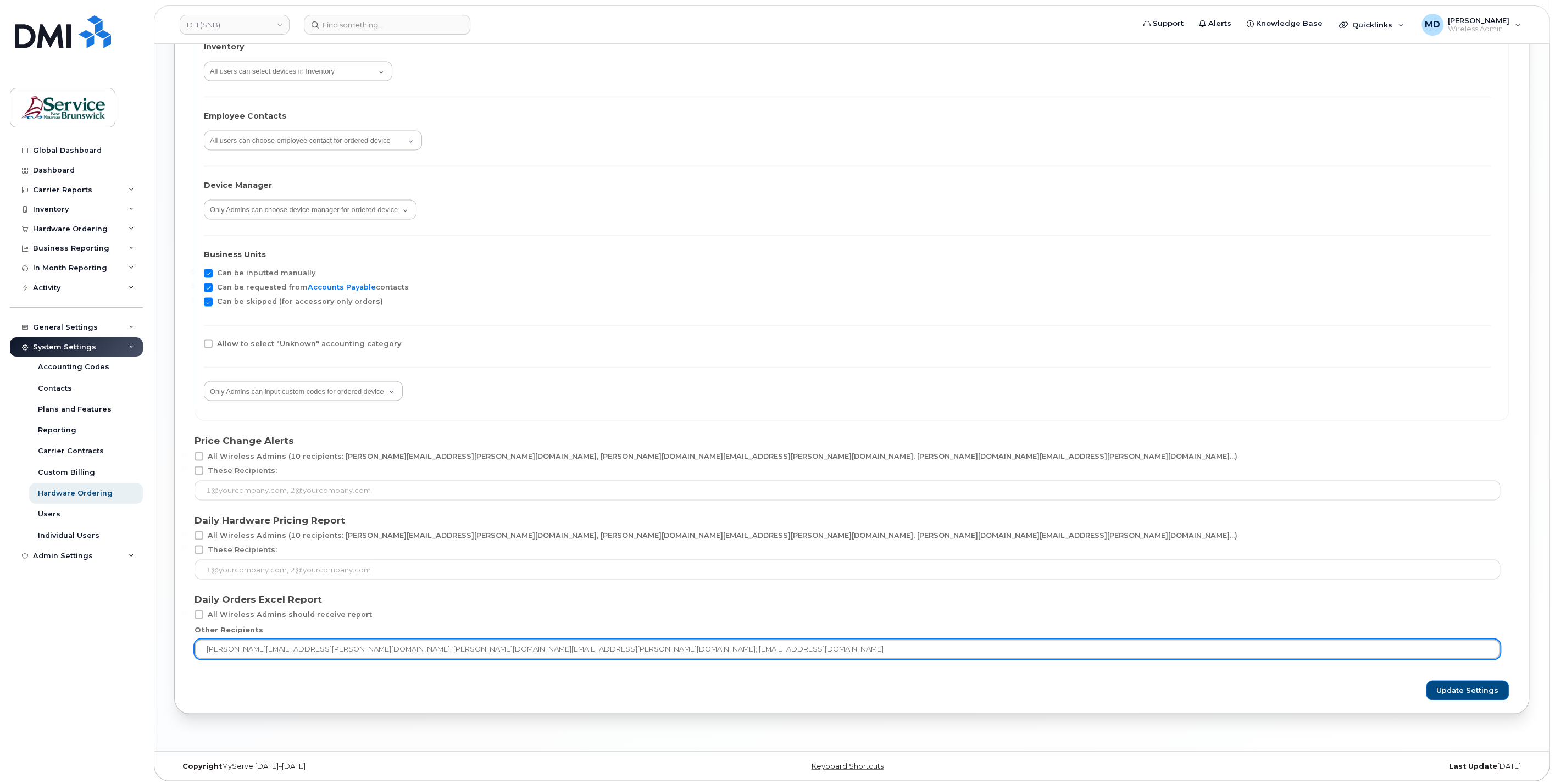
click at [553, 652] on input "matthew.deveau@snb.ca; debby.jackson@snb.ca; snb-itprocurement@snb.ca" at bounding box center [848, 649] width 1306 height 20
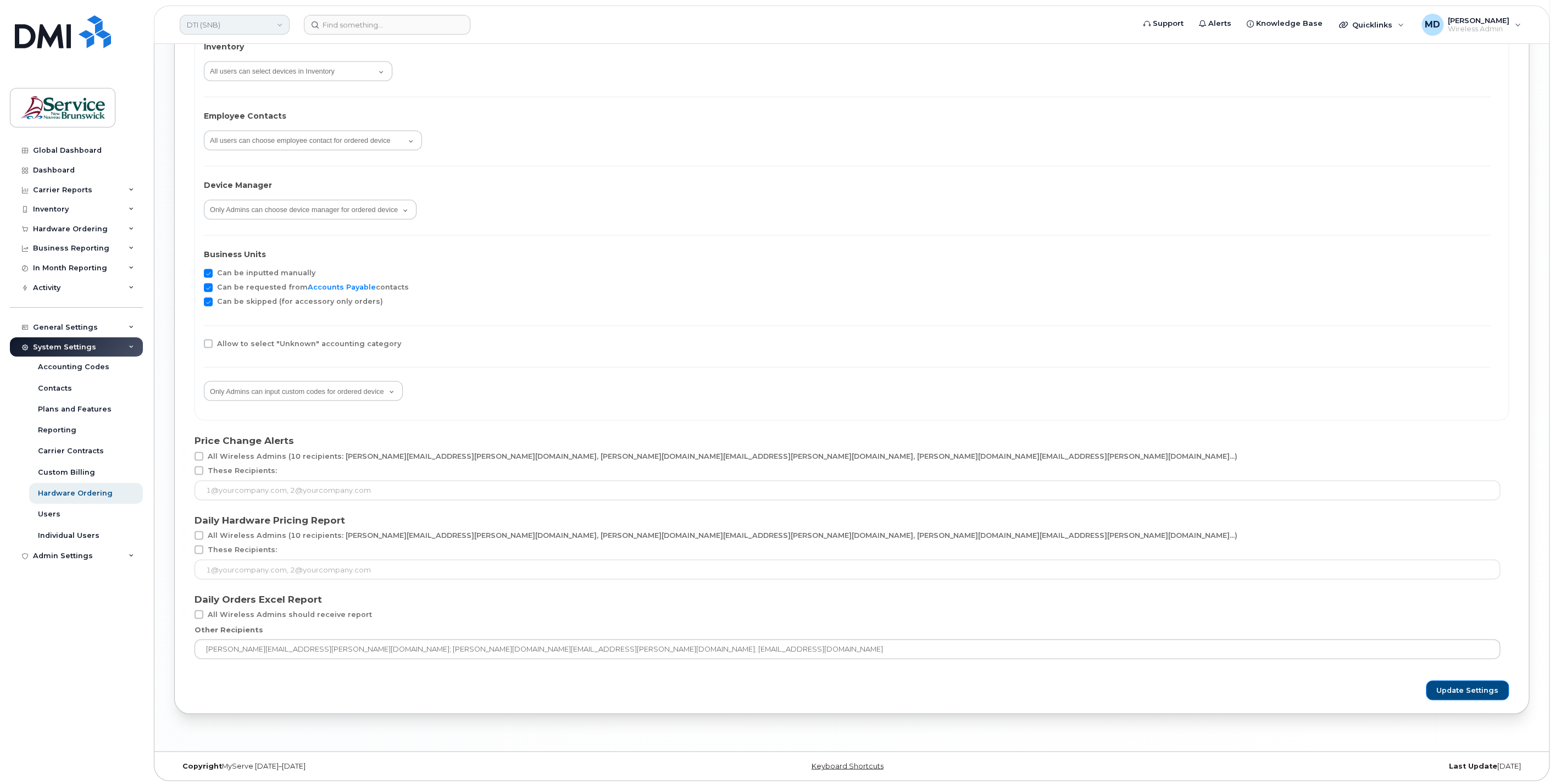
click at [251, 27] on link "DTI (SNB)" at bounding box center [234, 25] width 110 height 20
click at [279, 184] on link "DSF-NO (SNB)" at bounding box center [262, 178] width 161 height 22
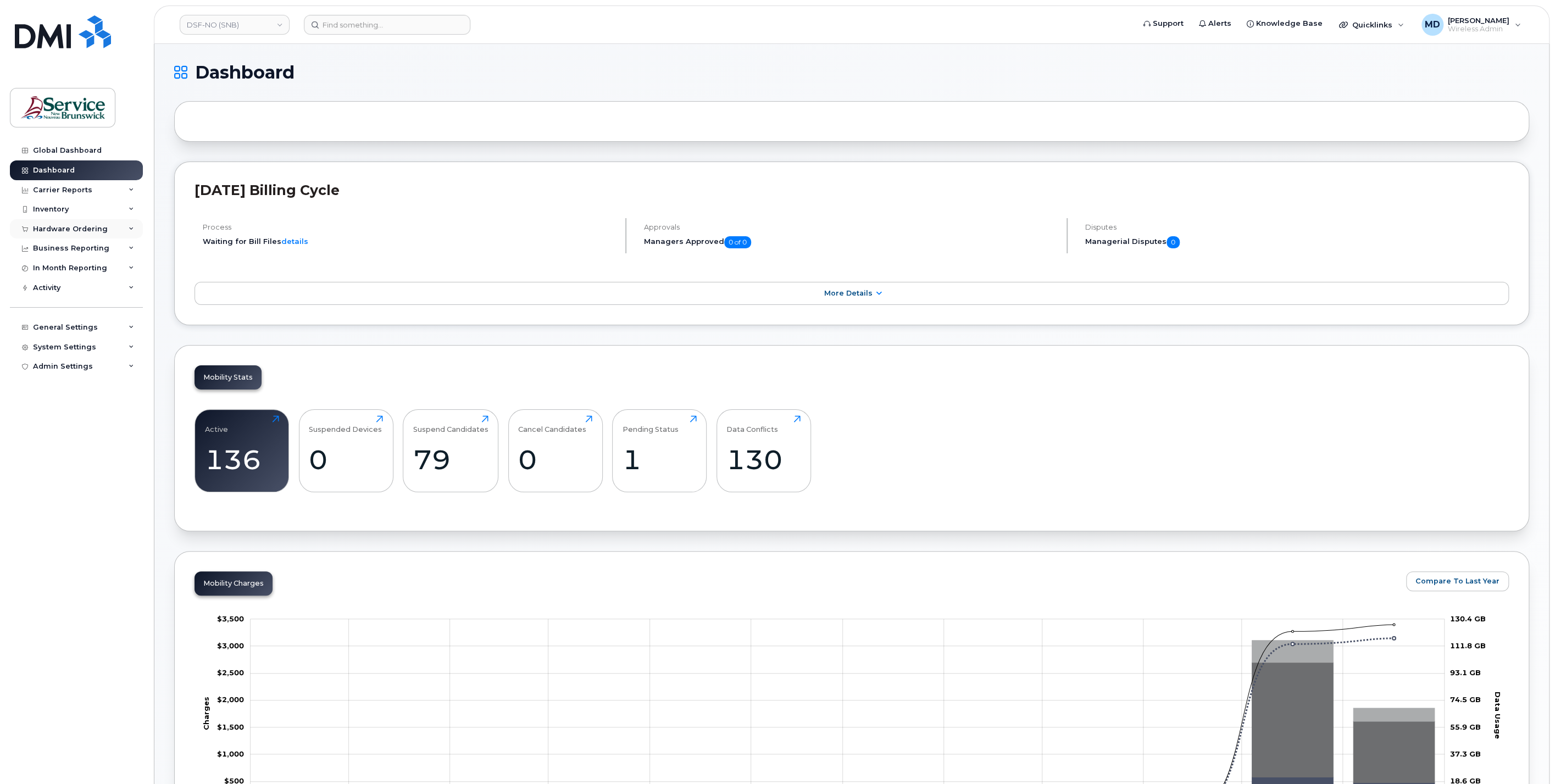
click at [104, 227] on div "Hardware Ordering" at bounding box center [76, 229] width 133 height 20
click at [60, 270] on div "Orders" at bounding box center [51, 271] width 27 height 10
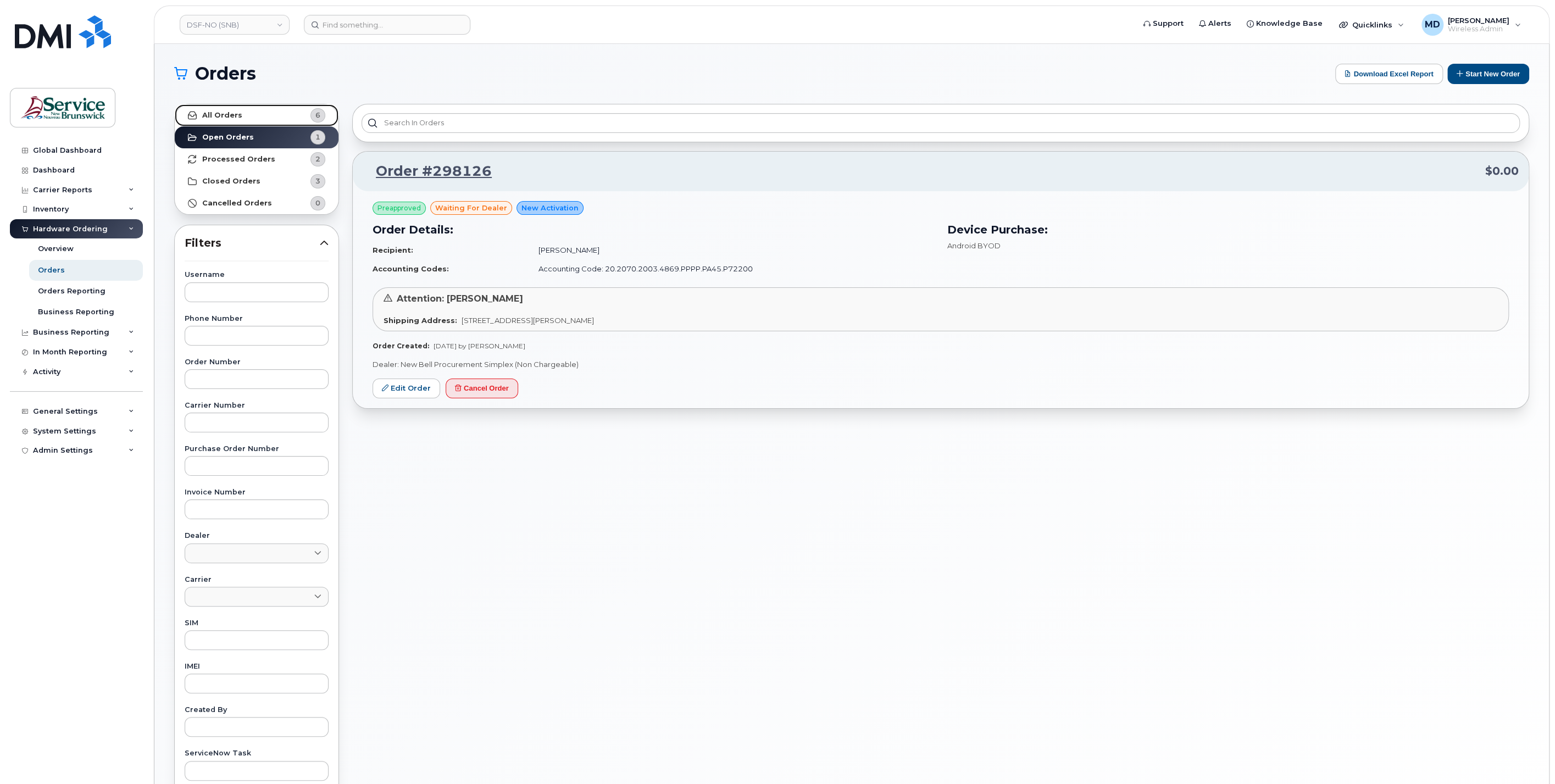
click at [245, 115] on link "All Orders 6" at bounding box center [257, 115] width 164 height 22
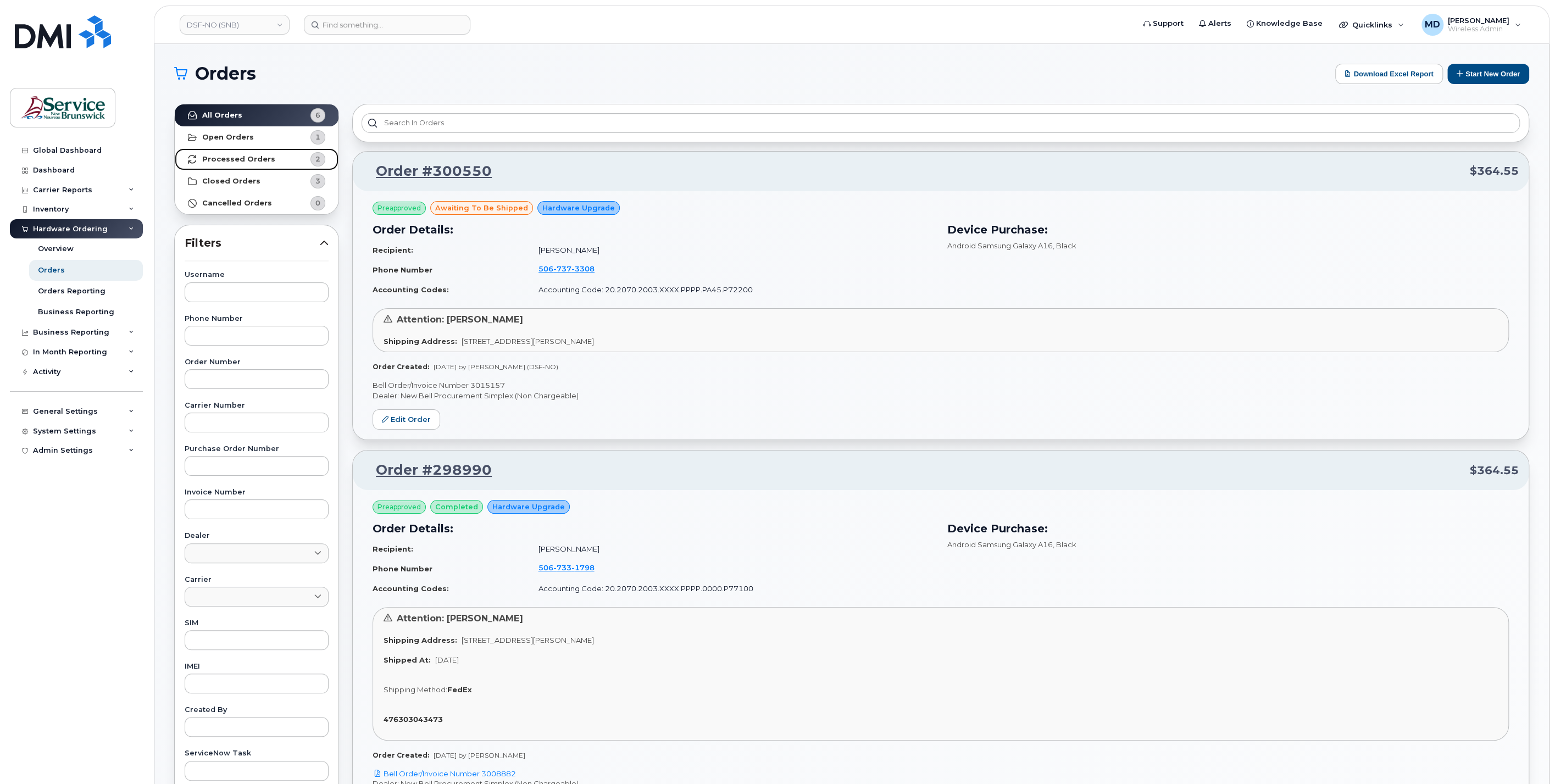
click at [254, 157] on strong "Processed Orders" at bounding box center [238, 159] width 73 height 9
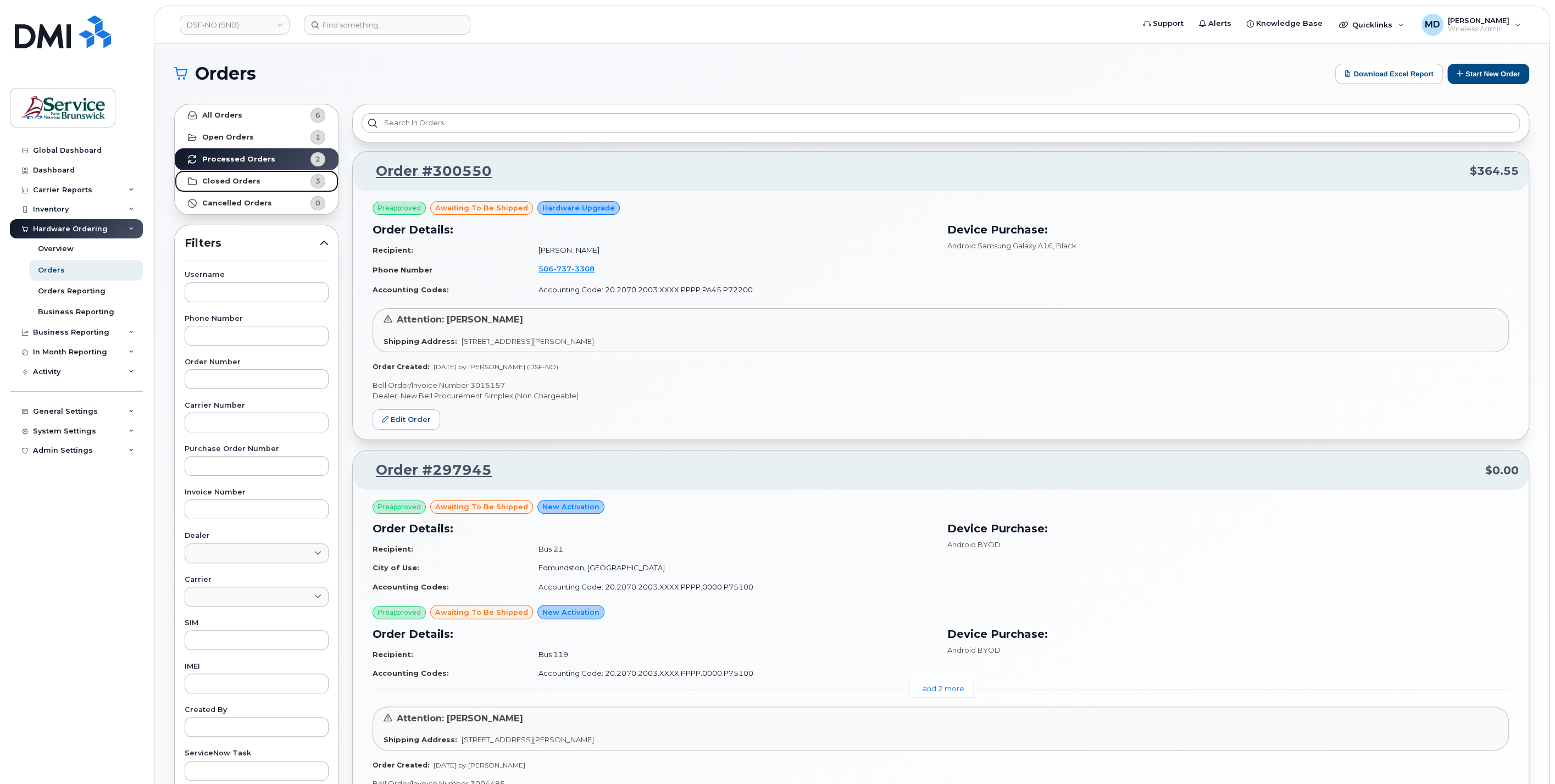
click at [284, 182] on link "Closed Orders 3" at bounding box center [257, 181] width 164 height 22
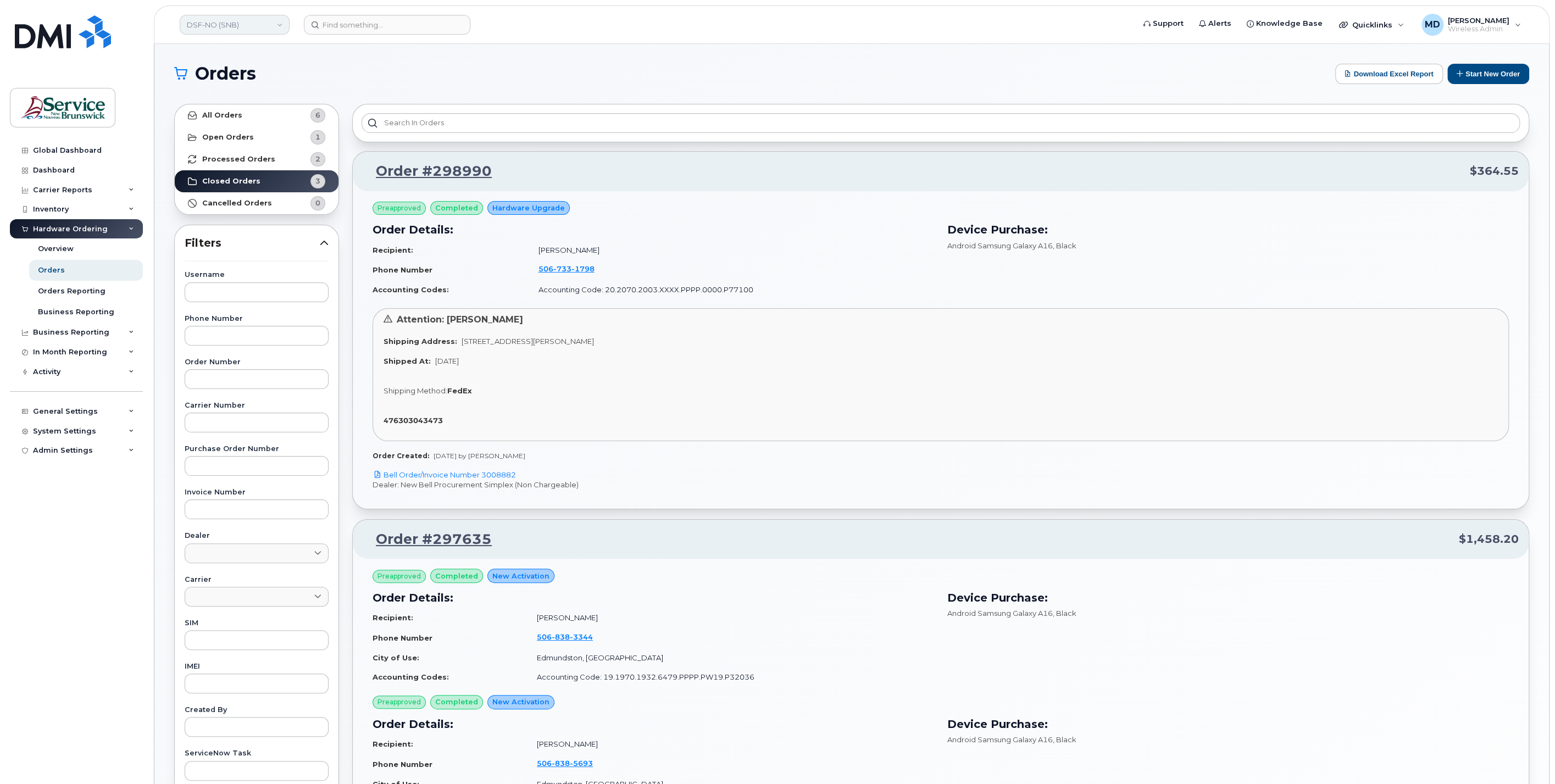
click at [240, 29] on link "DSF-NO (SNB)" at bounding box center [234, 25] width 110 height 20
click at [288, 143] on link "HHN (SNB)" at bounding box center [262, 136] width 161 height 22
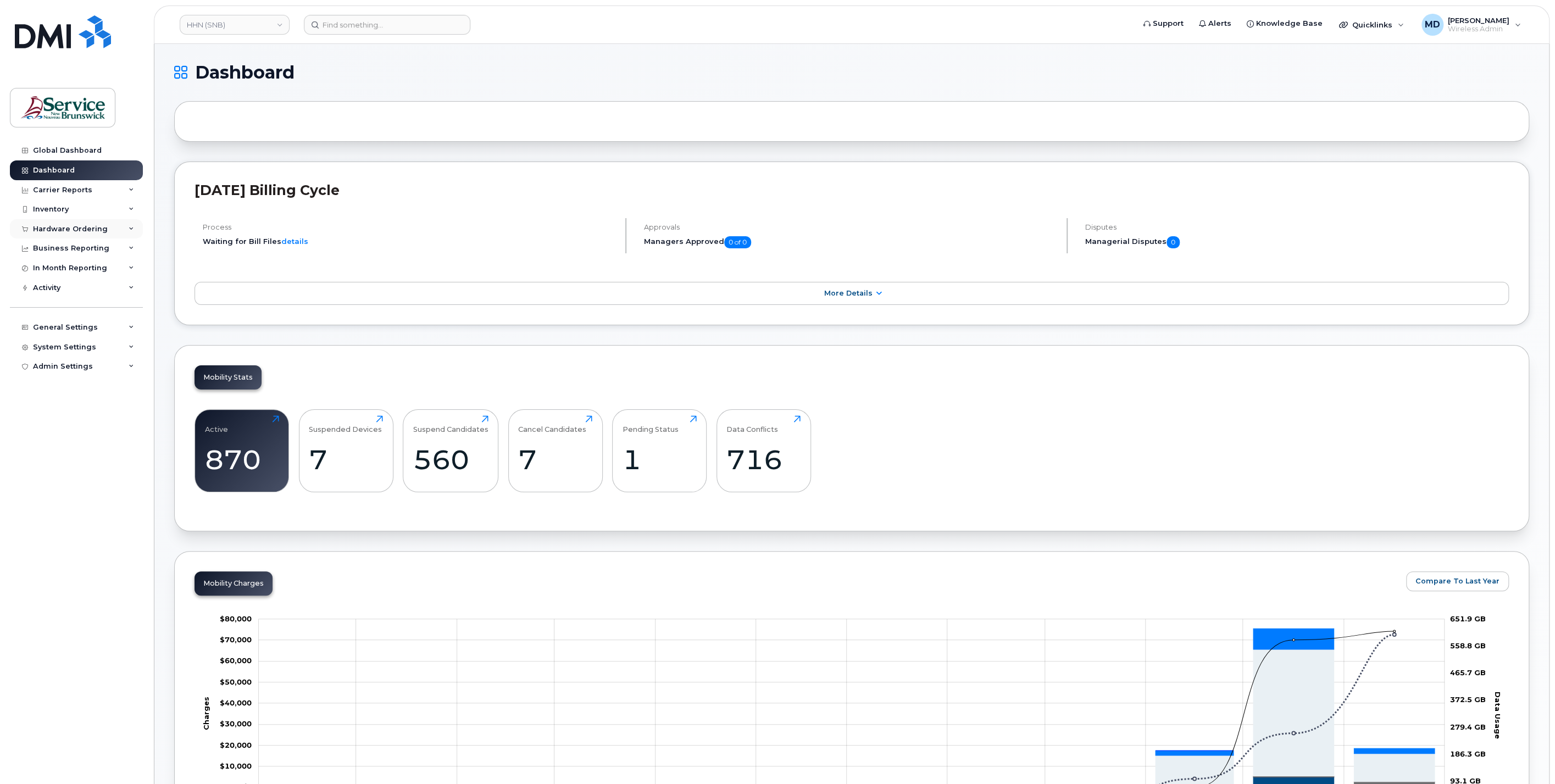
click at [74, 225] on div "Hardware Ordering" at bounding box center [69, 229] width 74 height 9
click at [55, 272] on div "Orders" at bounding box center [51, 271] width 27 height 10
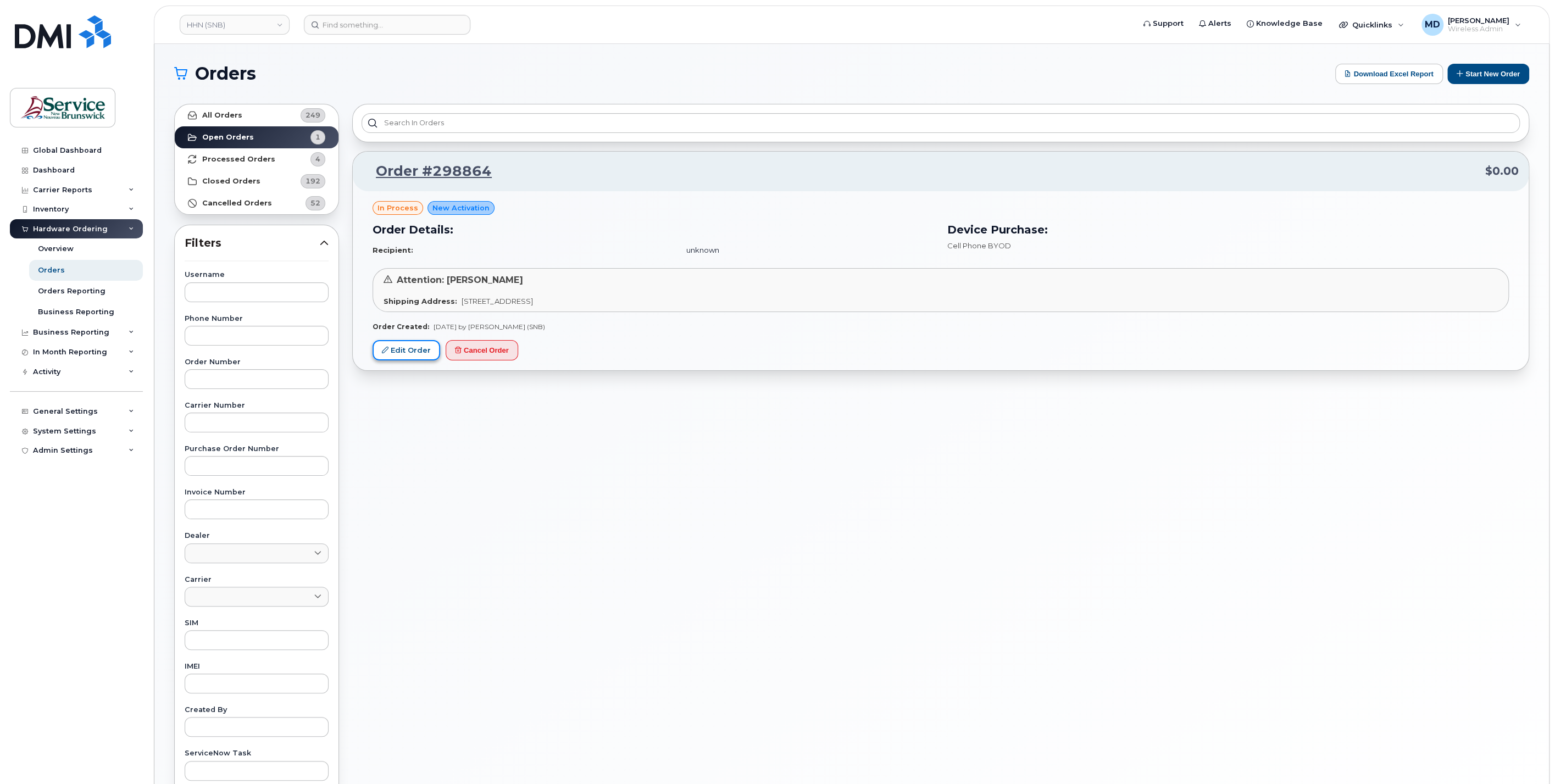
click at [413, 345] on link "Edit Order" at bounding box center [406, 350] width 68 height 20
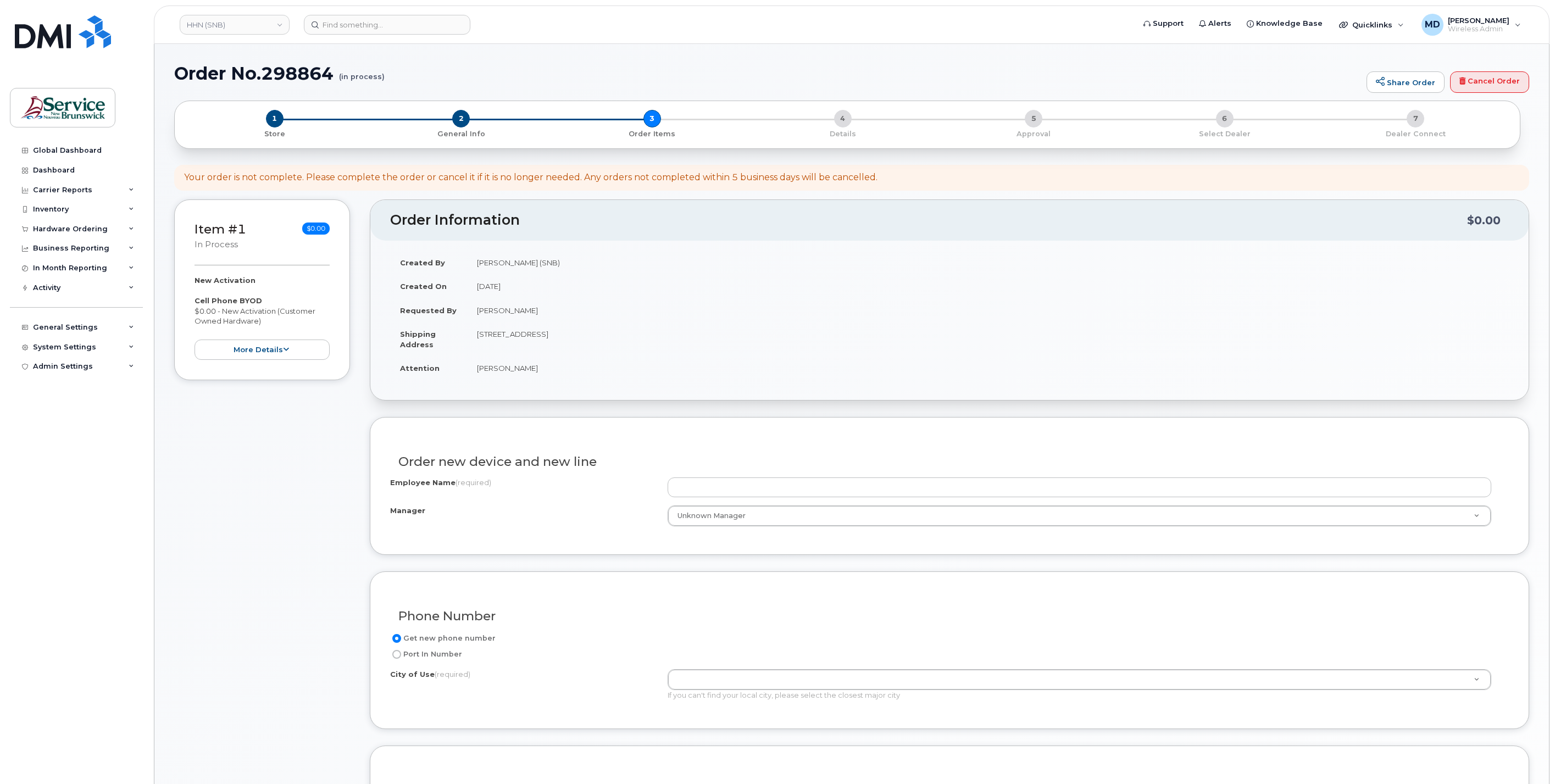
select select
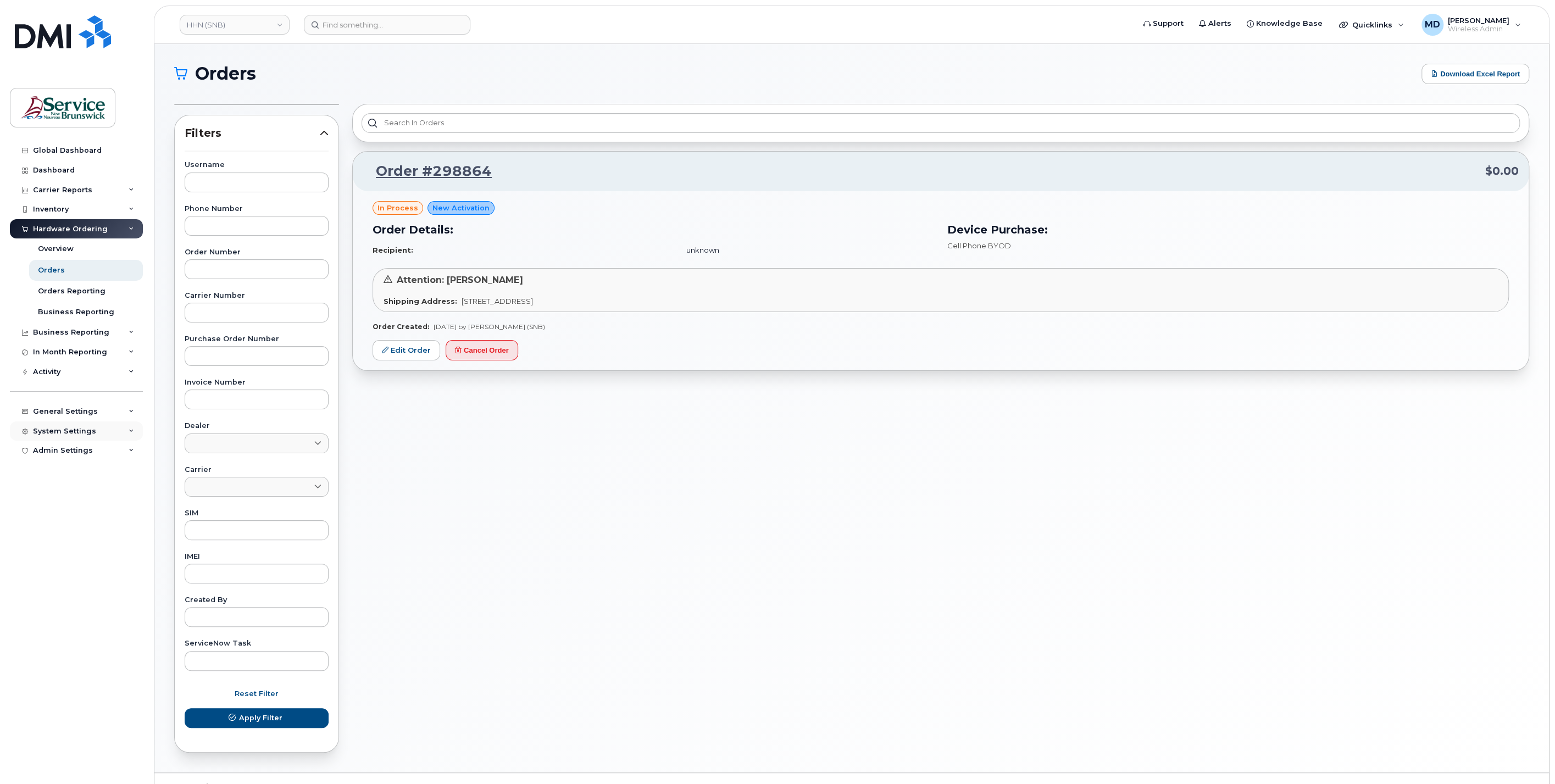
click at [78, 430] on div "System Settings" at bounding box center [64, 431] width 64 height 9
click at [45, 598] on div "Users" at bounding box center [48, 598] width 23 height 10
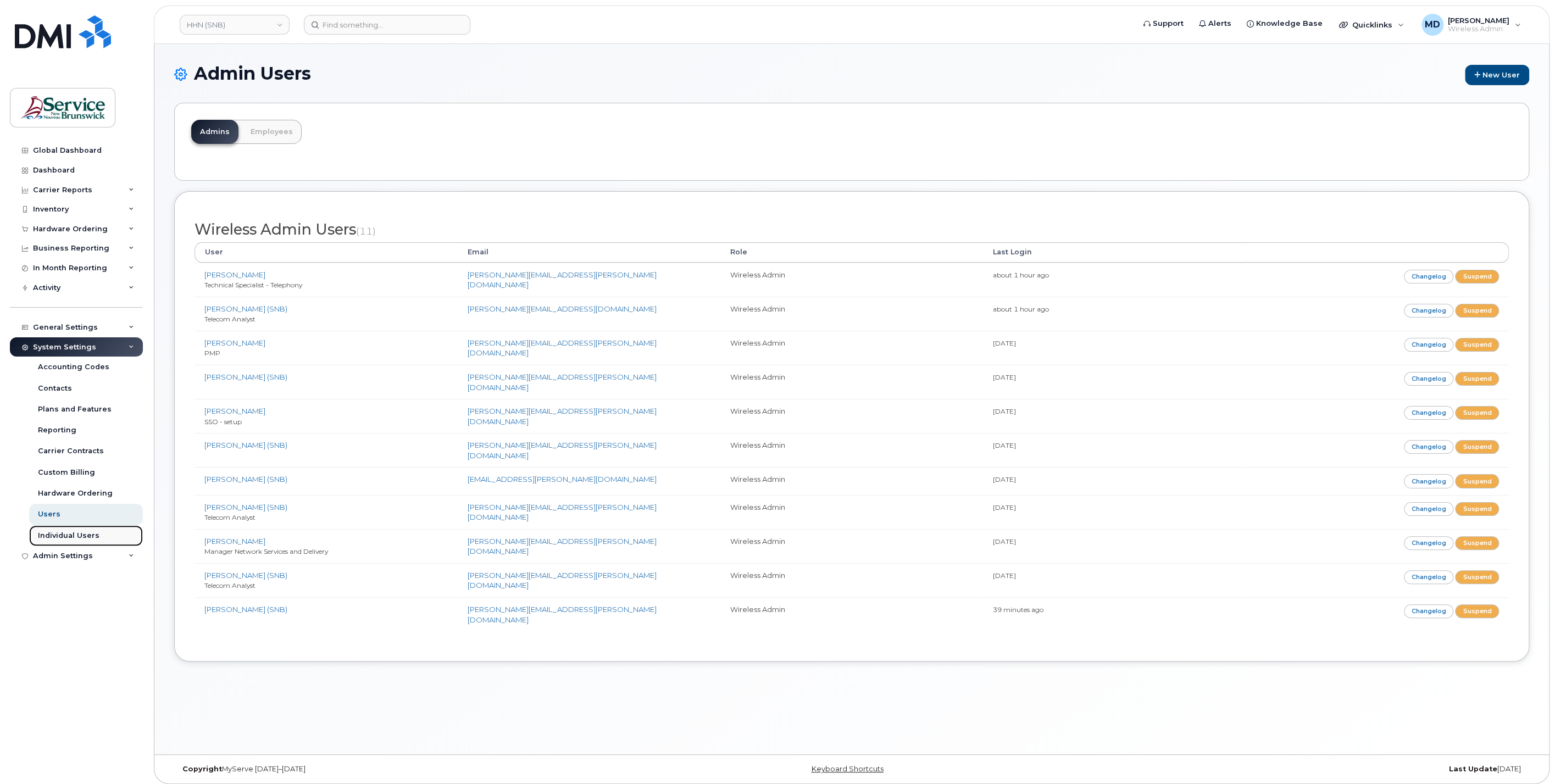
click at [94, 534] on div "Individual Users" at bounding box center [69, 536] width 62 height 10
